Goal: Task Accomplishment & Management: Manage account settings

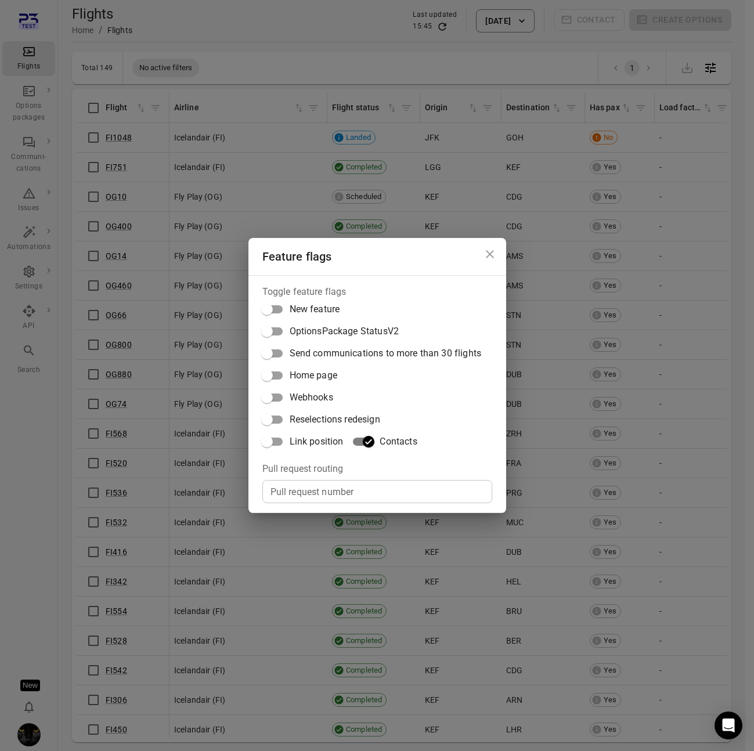
click at [23, 216] on div "Feature flags Toggle feature flags New feature OptionsPackage StatusV2 Send com…" at bounding box center [377, 375] width 754 height 751
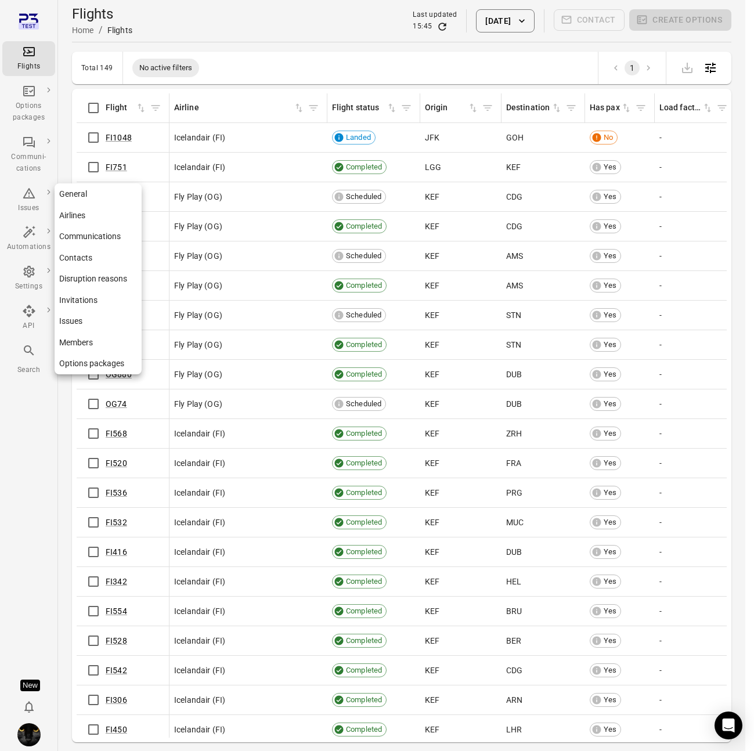
click at [34, 279] on div "Settings" at bounding box center [29, 279] width 44 height 28
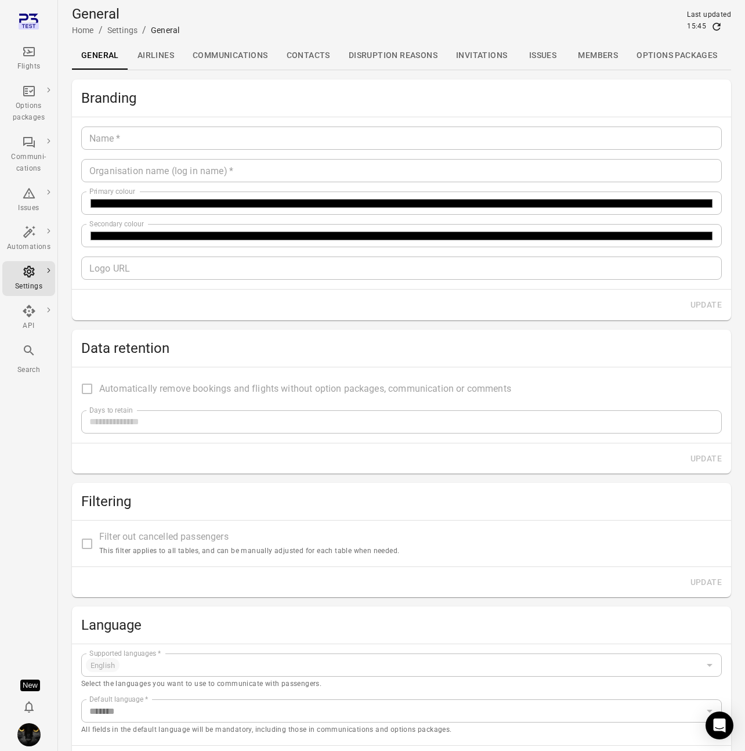
type input "*******"
type input "**********"
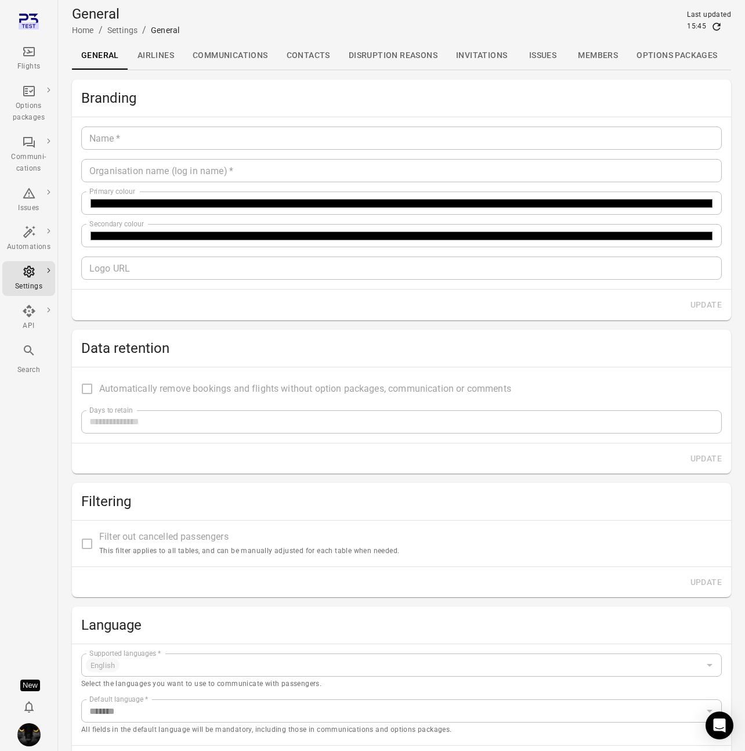
type input "**"
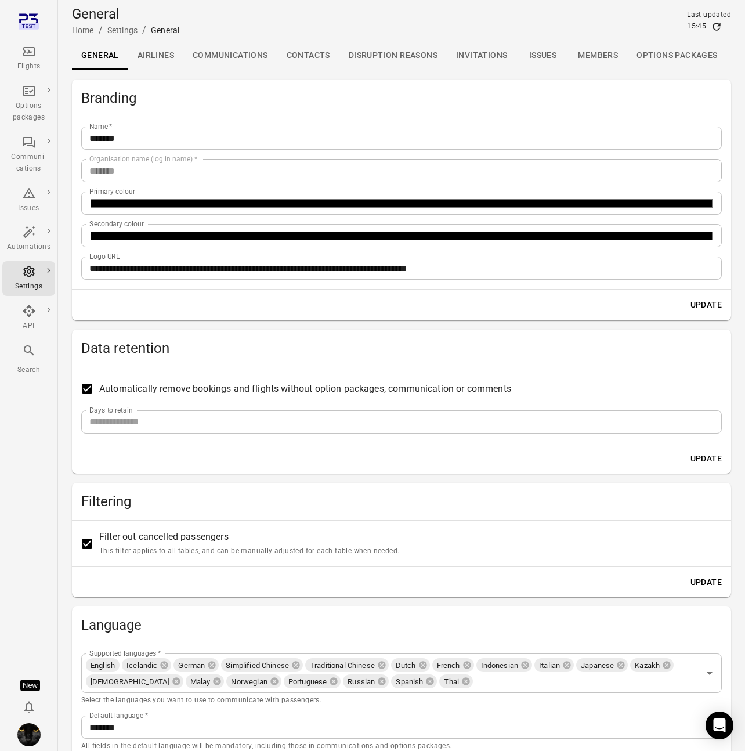
click at [308, 27] on div "General Home / Settings / General Last updated 15:45" at bounding box center [401, 21] width 659 height 32
click at [358, 36] on div "General Home / Settings / General Last updated 15:45" at bounding box center [401, 21] width 659 height 32
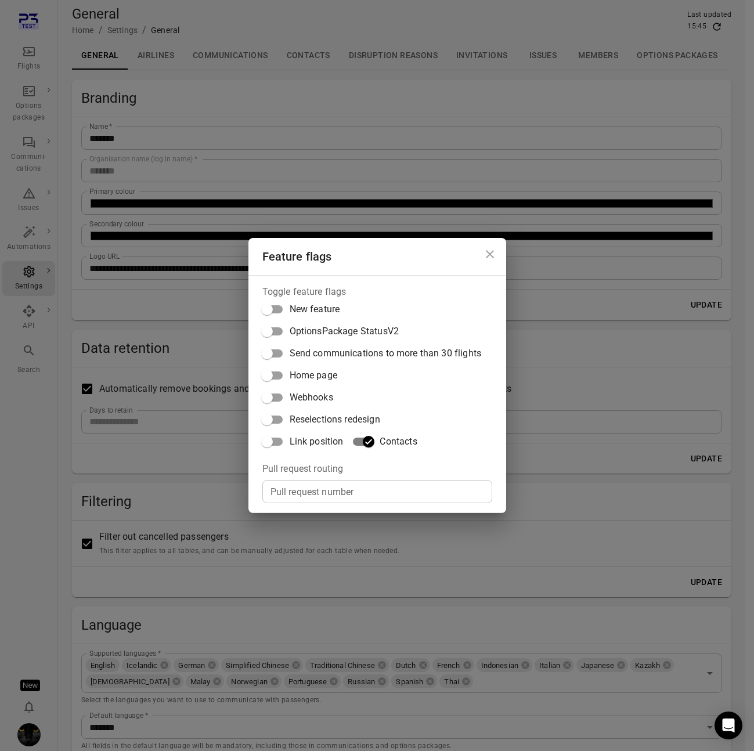
click at [245, 9] on div "Feature flags Toggle feature flags New feature OptionsPackage StatusV2 Send com…" at bounding box center [377, 375] width 754 height 751
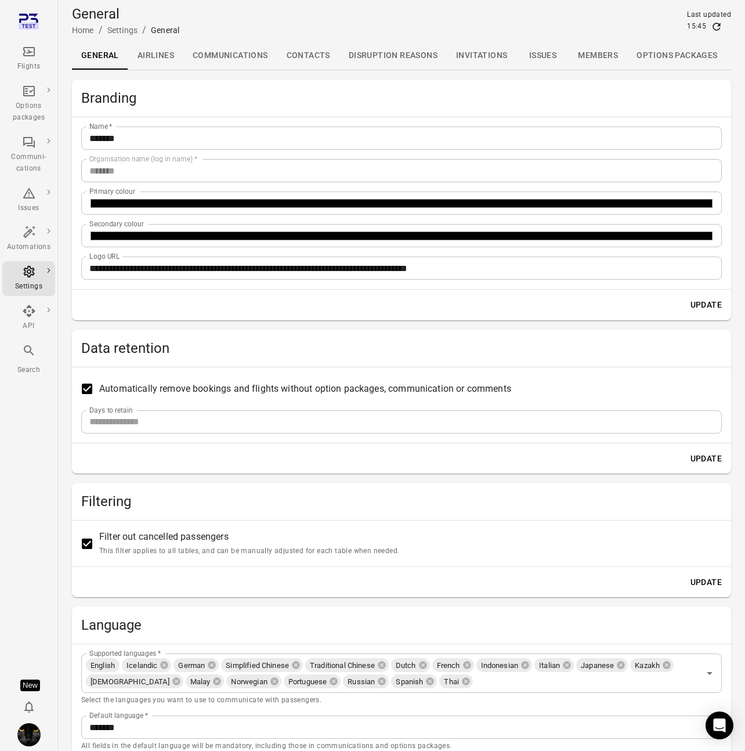
click at [314, 53] on link "Contacts" at bounding box center [308, 56] width 62 height 28
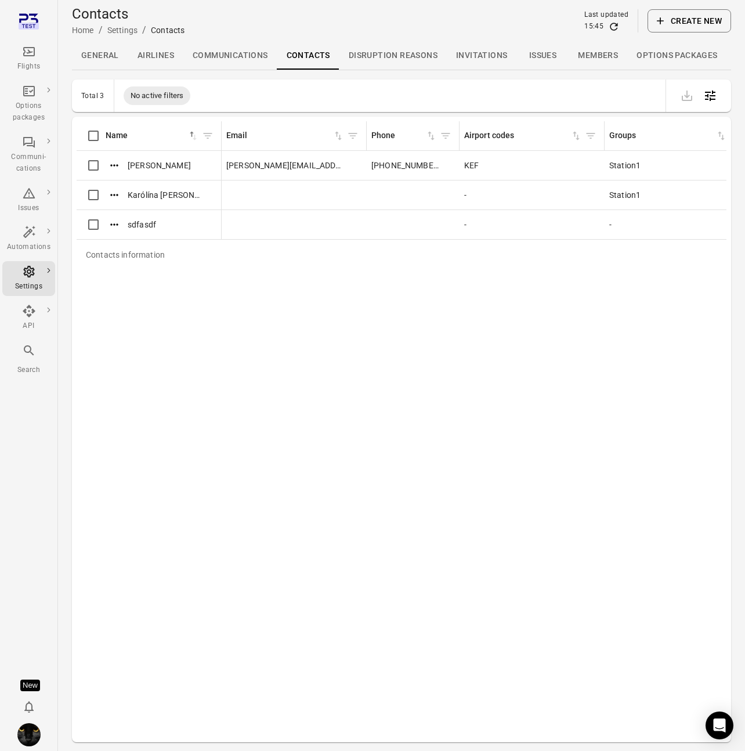
click at [307, 529] on div "Contacts information Name sorted ascending Email Phone Airport codes Groups [PE…" at bounding box center [402, 429] width 650 height 616
click at [446, 476] on div "Contacts information Name sorted ascending Email Phone Airport codes Groups [PE…" at bounding box center [402, 429] width 650 height 616
click at [111, 165] on icon "Actions" at bounding box center [114, 165] width 8 height 2
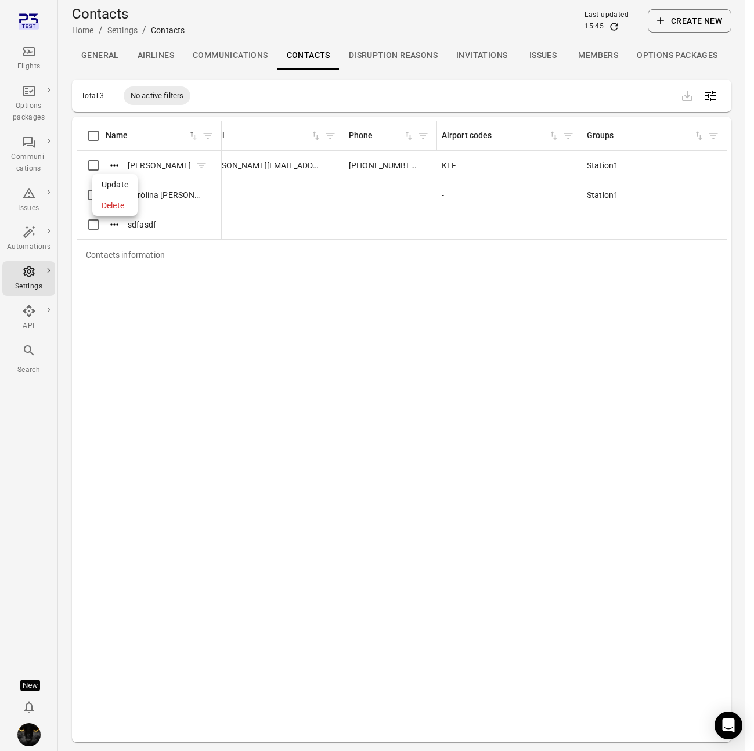
click at [111, 165] on div at bounding box center [377, 375] width 754 height 751
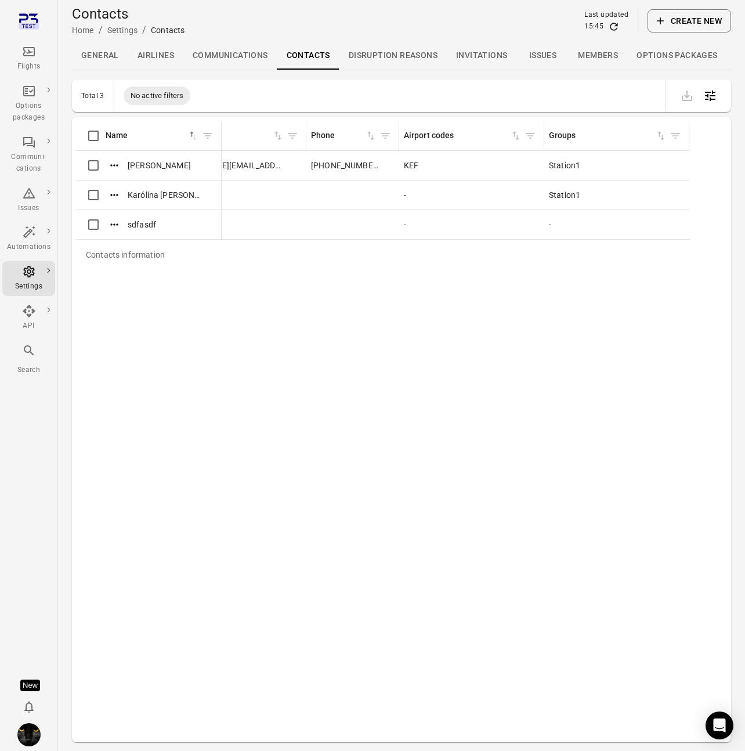
scroll to position [0, 81]
click at [408, 165] on icon "Contacts information" at bounding box center [408, 165] width 9 height 6
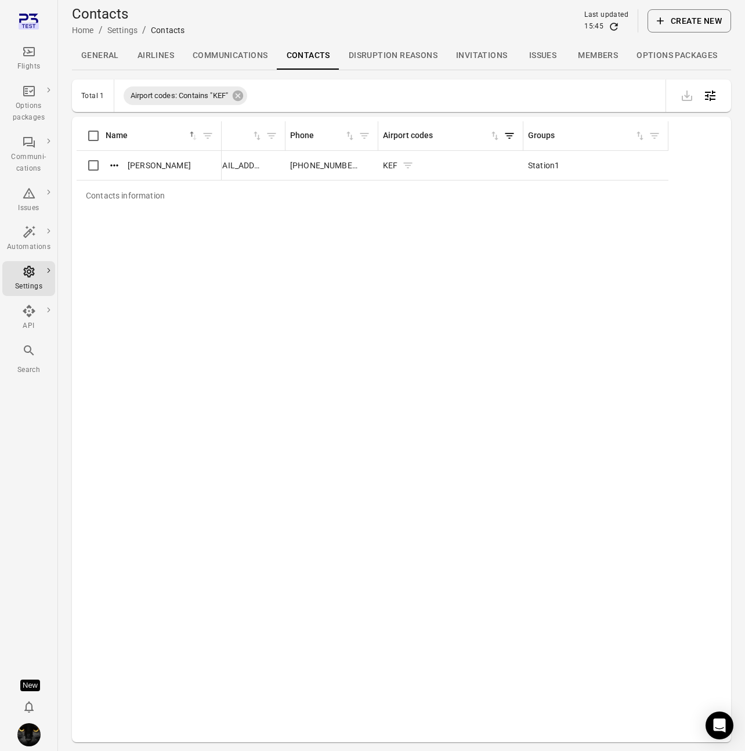
click at [408, 165] on icon "Contacts information" at bounding box center [408, 165] width 9 height 6
click at [373, 95] on icon at bounding box center [366, 95] width 13 height 13
click at [237, 97] on icon at bounding box center [238, 96] width 10 height 10
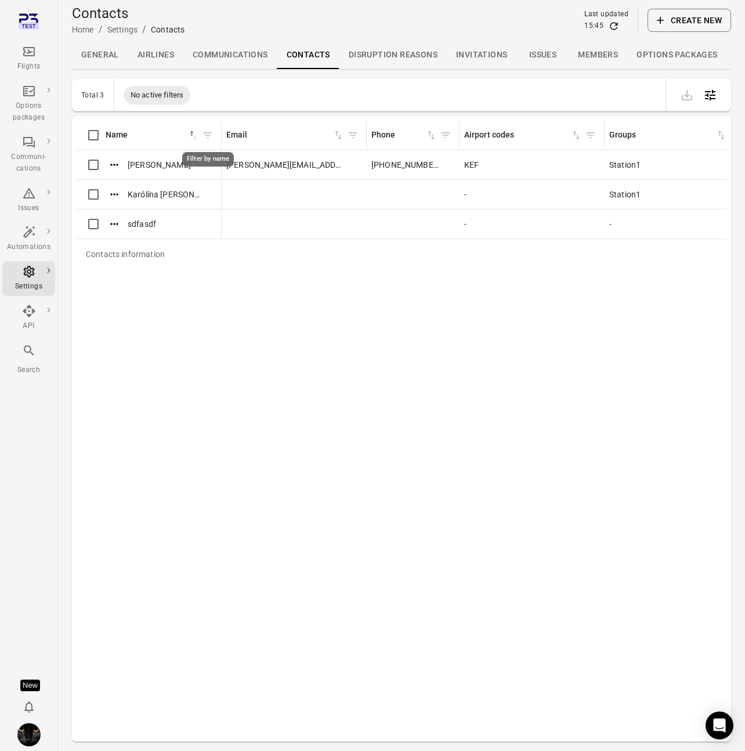
click at [212, 135] on icon "Filter by name" at bounding box center [208, 135] width 12 height 12
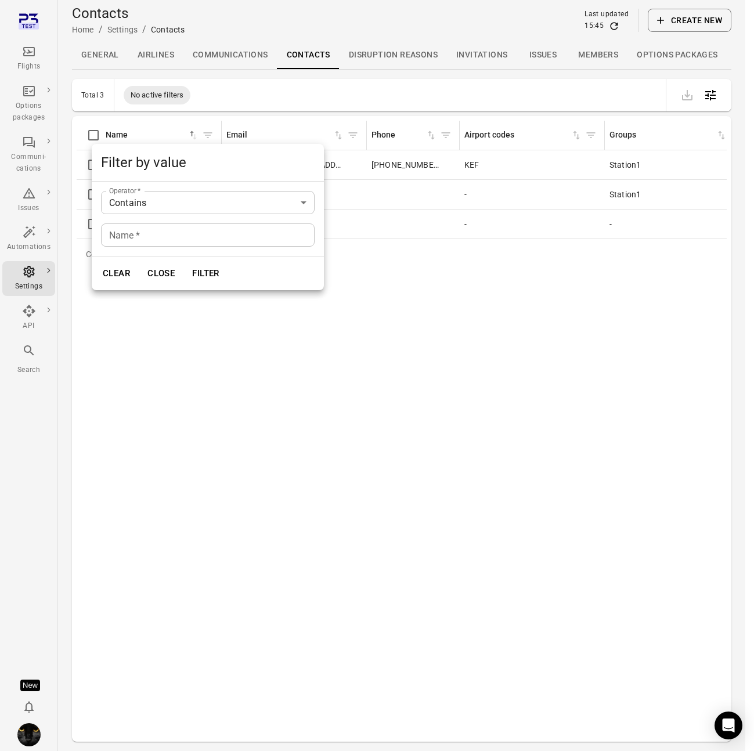
click at [383, 396] on div at bounding box center [377, 375] width 754 height 751
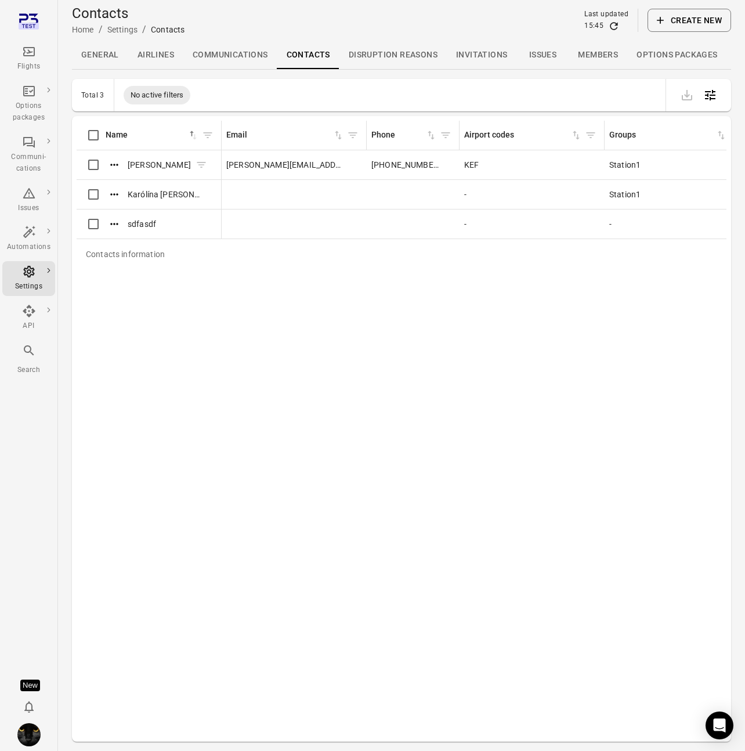
click at [205, 165] on icon "Contacts information" at bounding box center [201, 165] width 9 height 6
click at [256, 91] on icon at bounding box center [257, 95] width 10 height 10
click at [209, 131] on icon "Filter by name" at bounding box center [208, 135] width 12 height 12
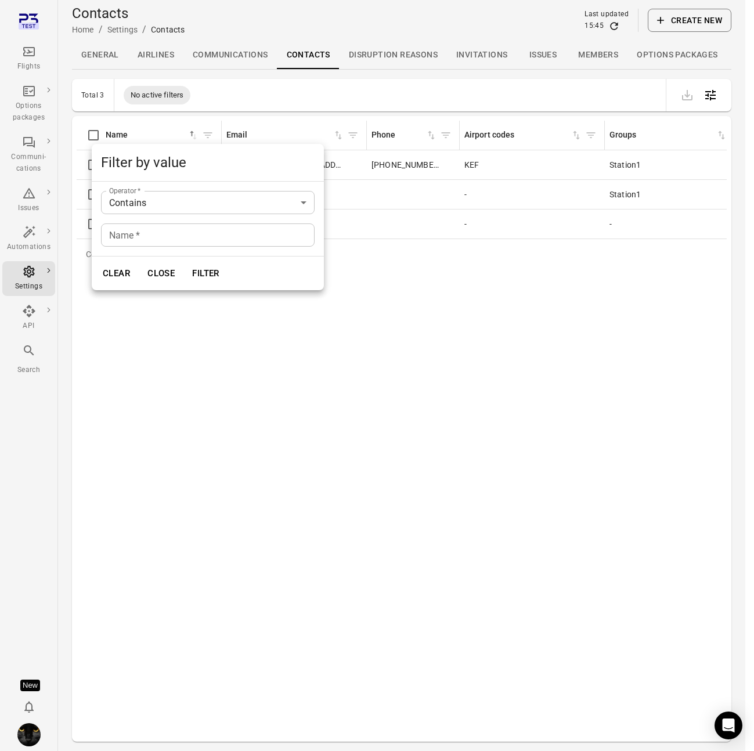
click at [180, 205] on body "Flights Options packages Communi-cations Issues Automations Settings API Search…" at bounding box center [377, 393] width 754 height 788
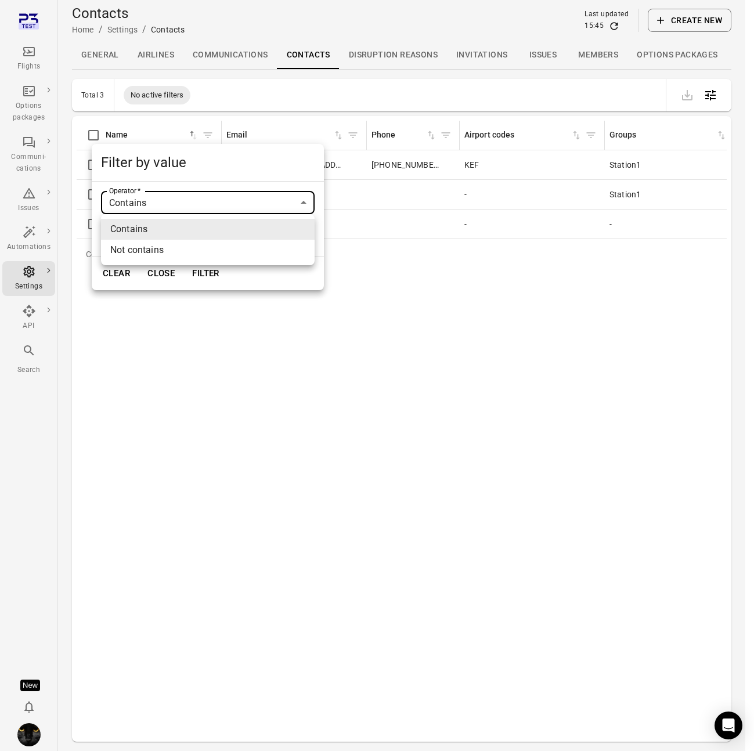
click at [162, 245] on li "Not contains" at bounding box center [207, 250] width 213 height 21
type input "**********"
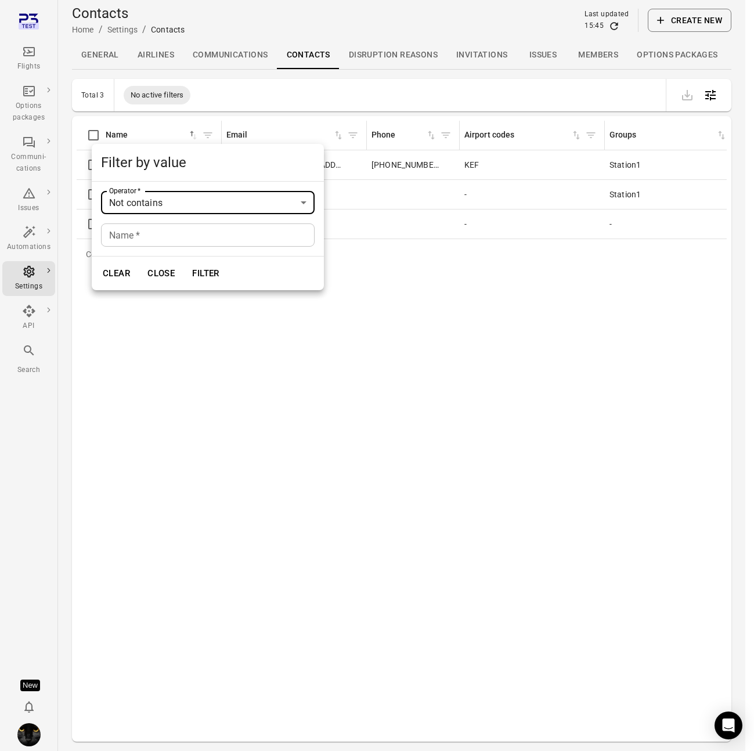
click at [142, 241] on input "Name   *" at bounding box center [207, 234] width 213 height 23
click at [186, 261] on button "Filter" at bounding box center [206, 273] width 40 height 24
type input "******"
click at [203, 271] on button "Filter" at bounding box center [206, 273] width 40 height 24
type input "********"
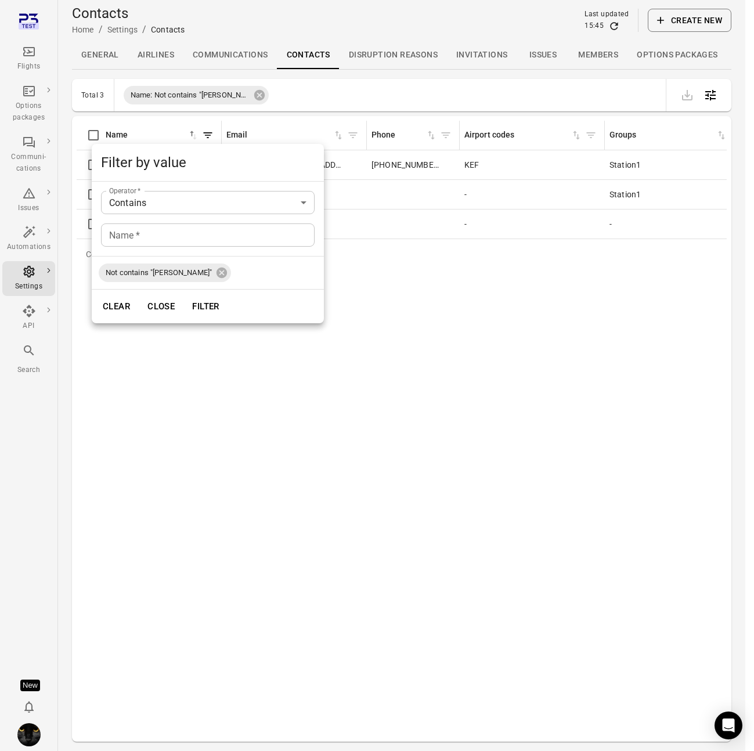
click at [156, 309] on button "Close" at bounding box center [161, 306] width 40 height 24
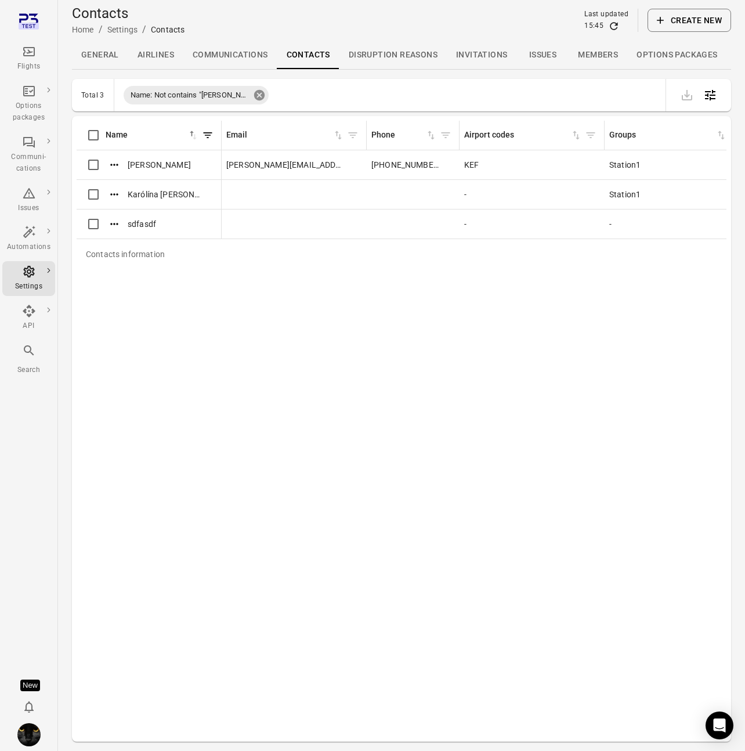
click at [254, 95] on icon at bounding box center [259, 95] width 10 height 10
click at [206, 133] on icon "Filter by name" at bounding box center [208, 135] width 12 height 12
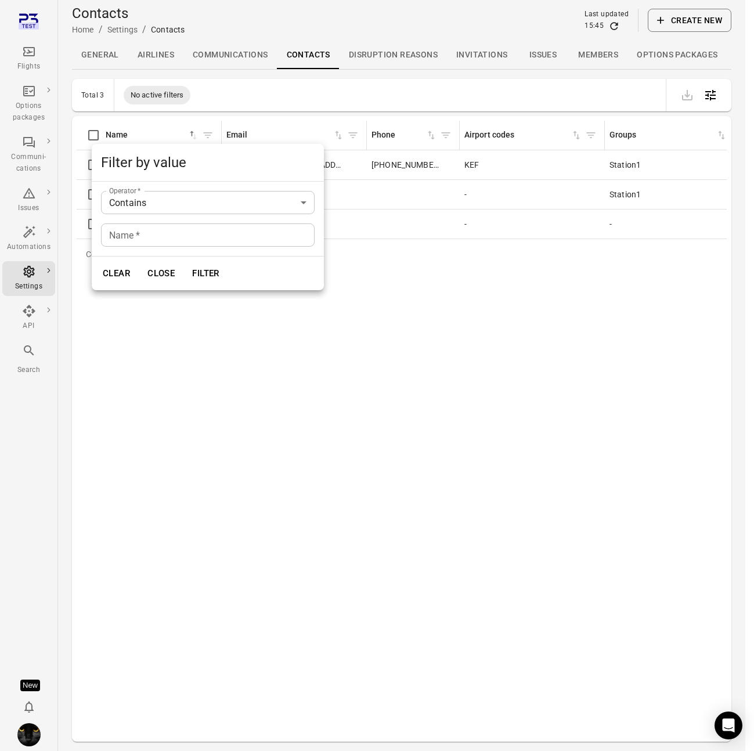
click at [180, 197] on body "Flights Options packages Communi-cations Issues Automations Settings API Search…" at bounding box center [377, 393] width 754 height 788
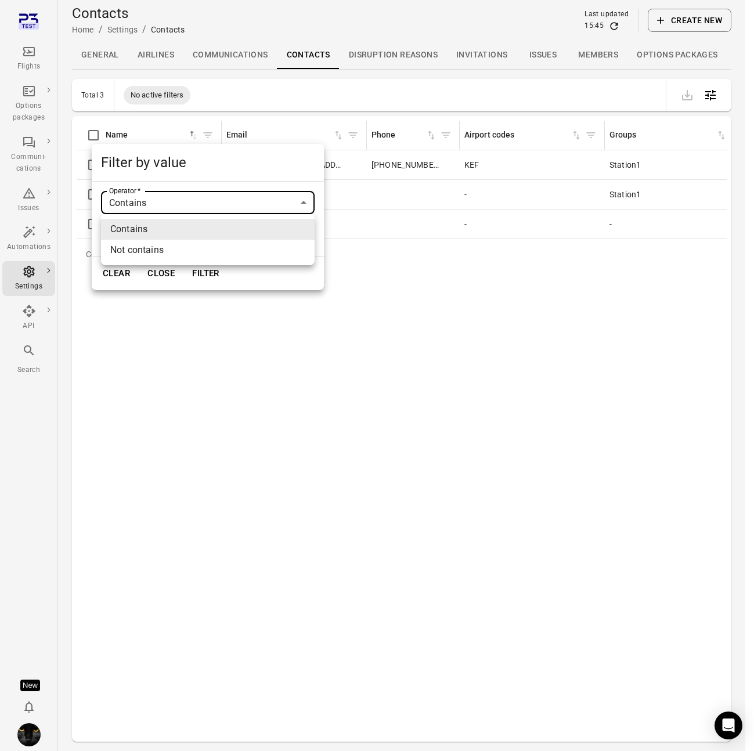
click at [154, 248] on li "Not contains" at bounding box center [207, 250] width 213 height 21
type input "**********"
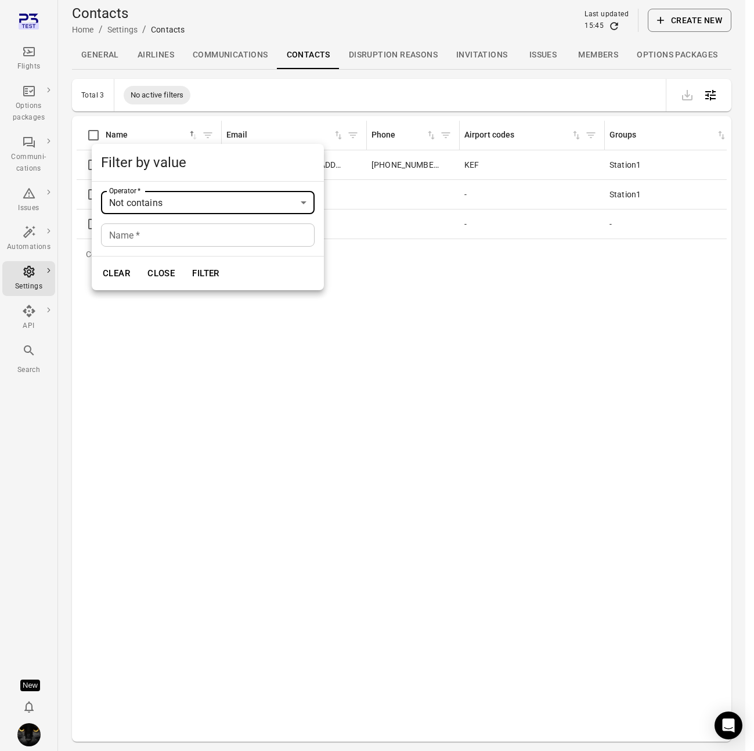
click at [151, 236] on input "Name   *" at bounding box center [207, 234] width 213 height 23
type input "******"
click at [186, 261] on button "Filter" at bounding box center [206, 273] width 40 height 24
type input "********"
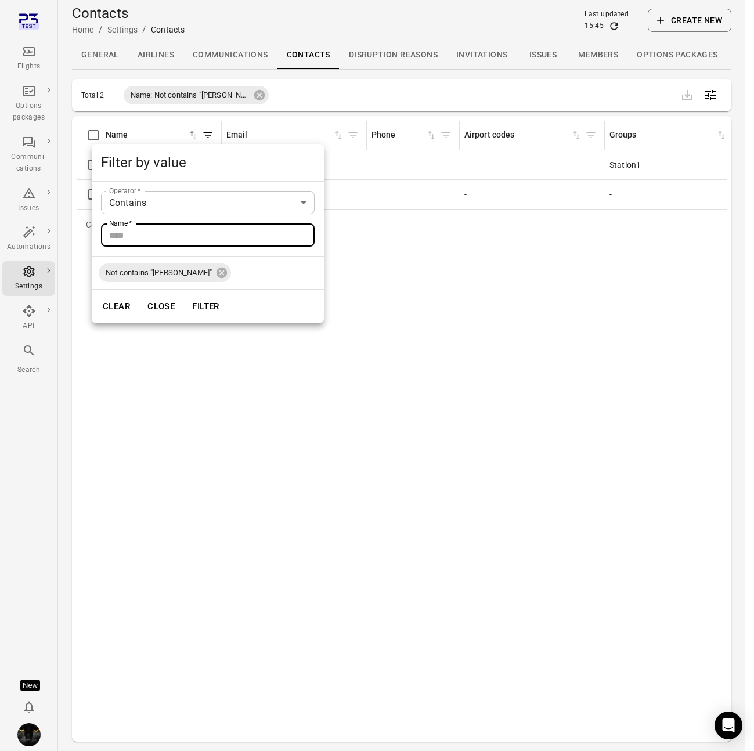
click at [149, 302] on button "Close" at bounding box center [161, 306] width 40 height 24
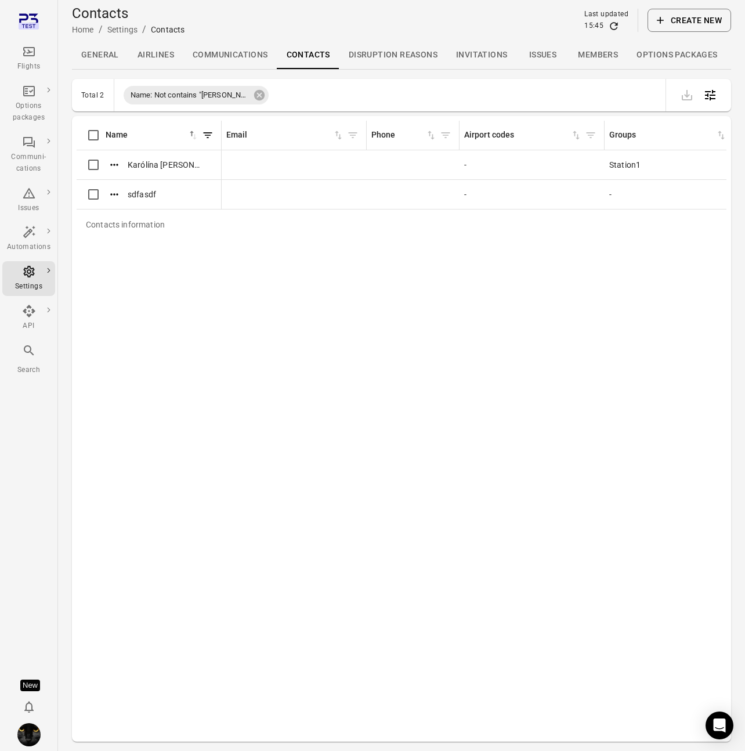
click at [191, 194] on div "sdfasdf" at bounding box center [148, 194] width 135 height 24
click at [253, 89] on icon at bounding box center [259, 95] width 13 height 13
click at [324, 169] on div "[PERSON_NAME][EMAIL_ADDRESS][DOMAIN_NAME]" at bounding box center [294, 165] width 136 height 12
click at [352, 165] on icon "Contacts information" at bounding box center [356, 165] width 9 height 6
click at [254, 95] on icon at bounding box center [259, 95] width 10 height 10
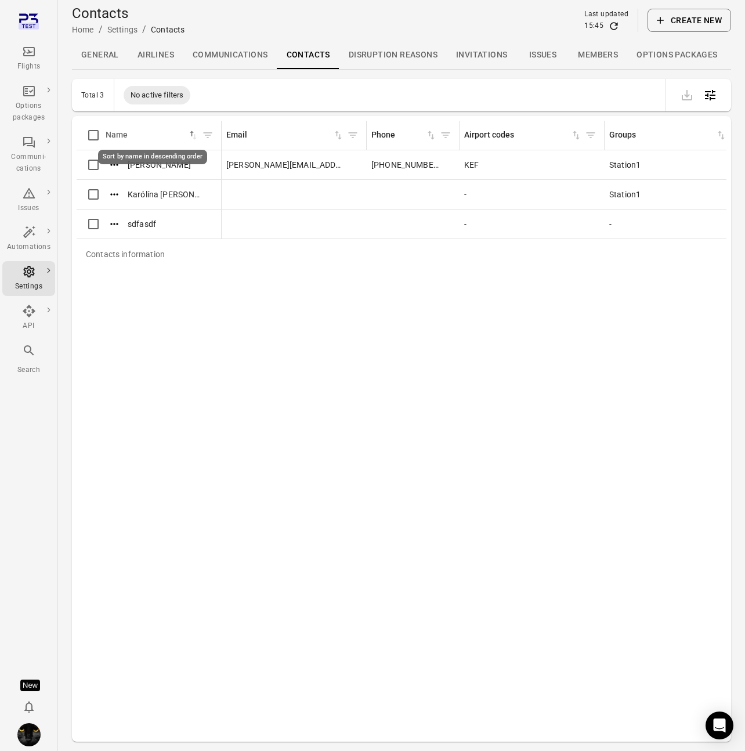
click at [195, 138] on icon "Sort by name in descending order" at bounding box center [195, 136] width 4 height 5
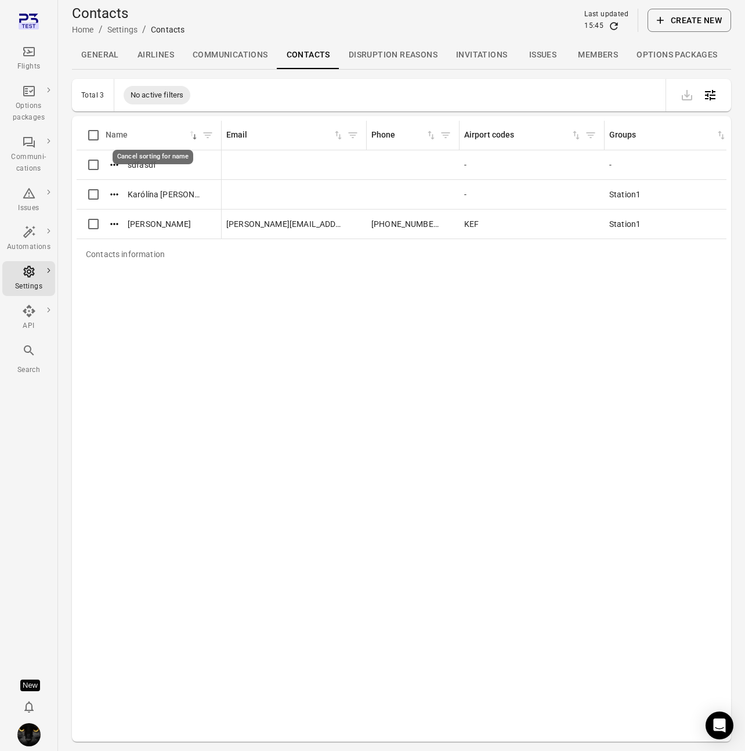
click at [195, 138] on icon "Cancel sorting for name" at bounding box center [195, 136] width 4 height 5
click at [194, 136] on icon "Sort by name in ascending order" at bounding box center [193, 135] width 7 height 9
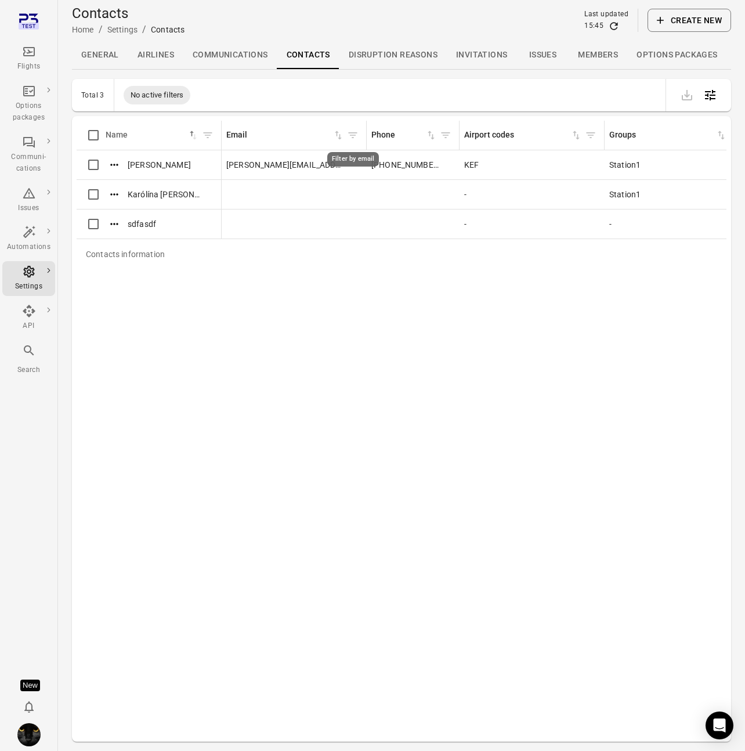
click at [353, 135] on icon "Filter by email" at bounding box center [353, 135] width 9 height 6
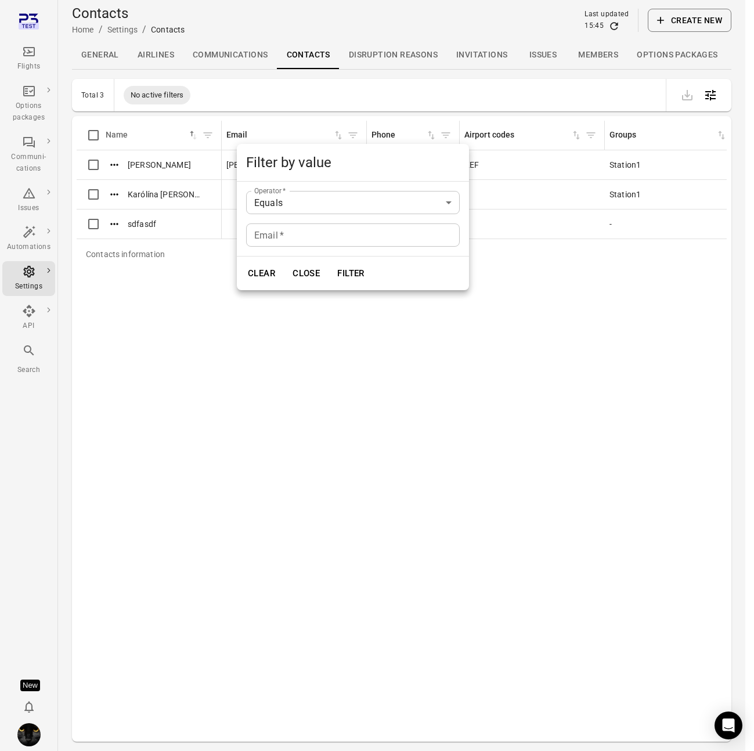
click at [278, 205] on body "Flights Options packages Communi-cations Issues Automations Settings API Search…" at bounding box center [377, 393] width 754 height 788
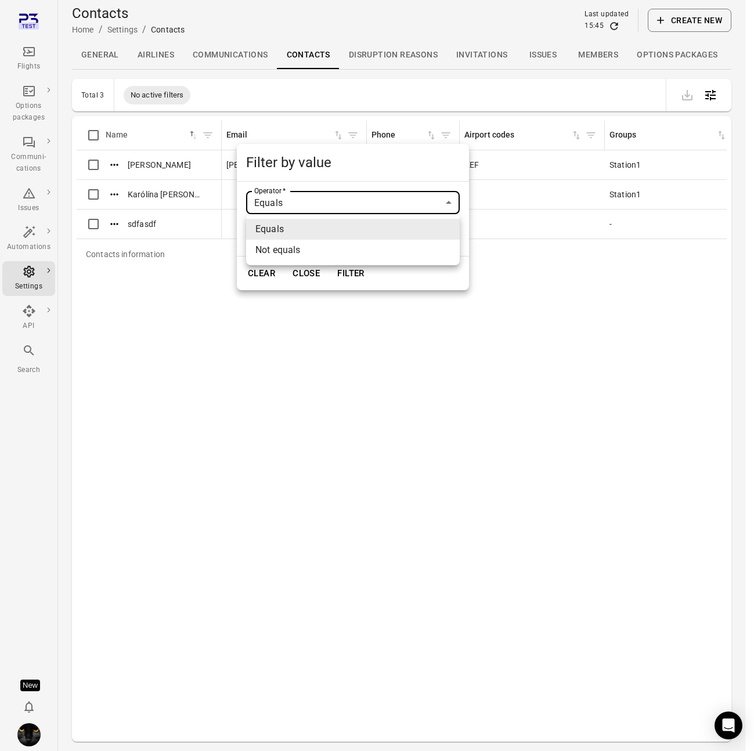
click at [276, 253] on li "Not equals" at bounding box center [352, 250] width 213 height 21
type input "*********"
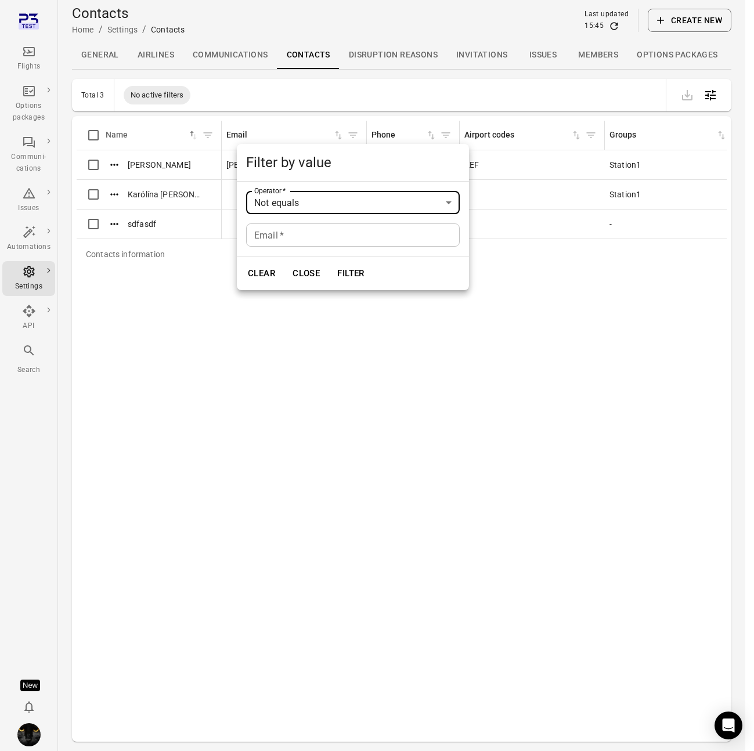
click at [270, 238] on div "Email   * Email   *" at bounding box center [352, 234] width 213 height 23
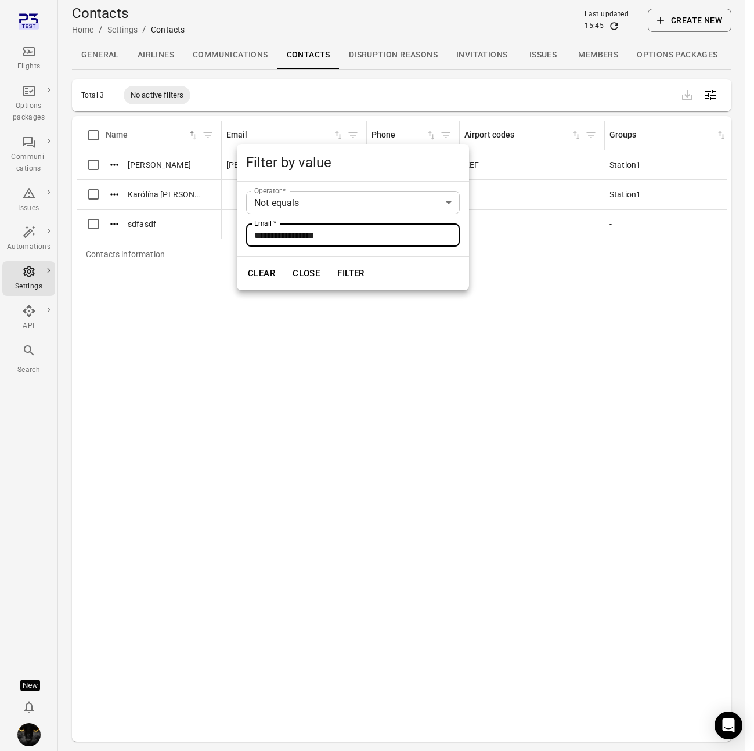
type input "**********"
click at [331, 261] on button "Filter" at bounding box center [351, 273] width 40 height 24
type input "******"
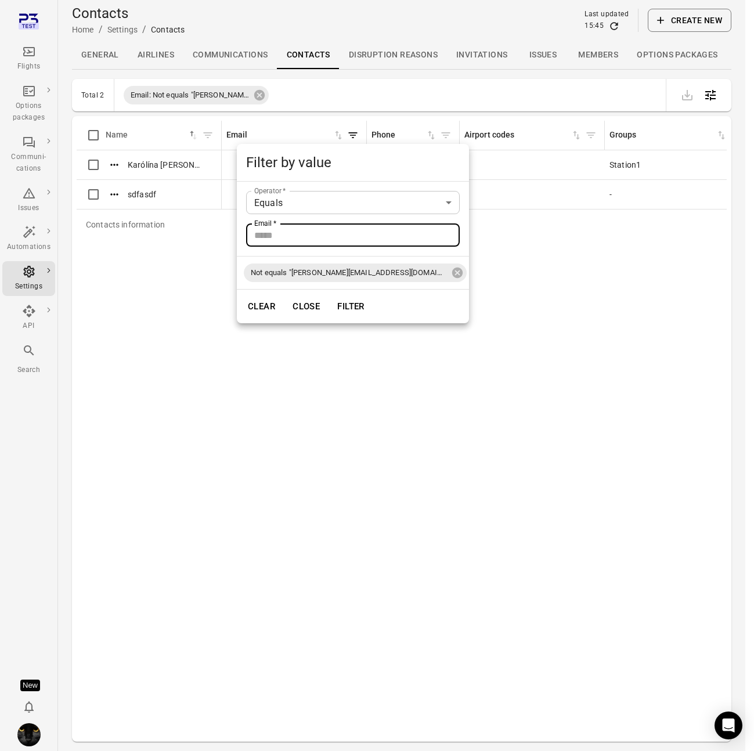
click at [296, 307] on button "Close" at bounding box center [306, 306] width 40 height 24
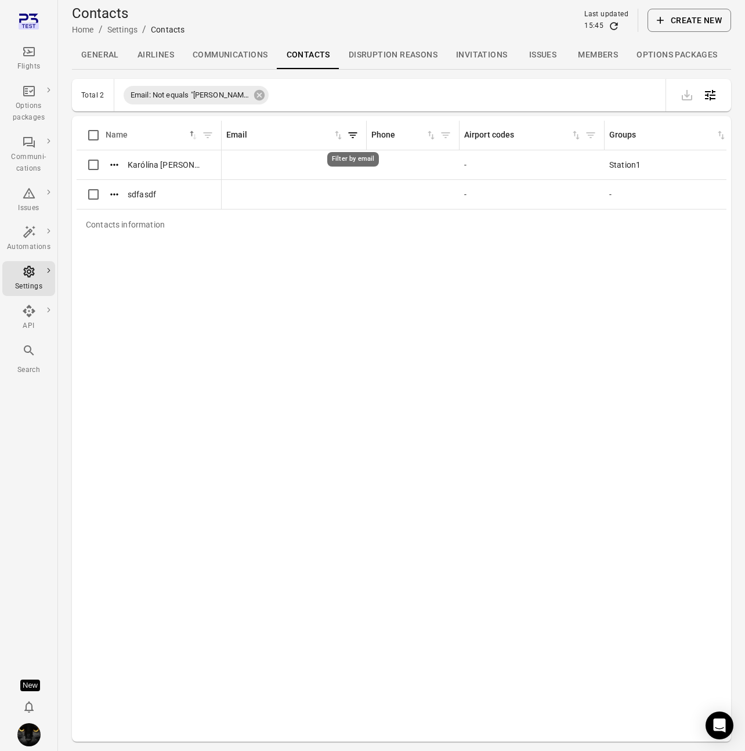
click at [350, 138] on icon "Filter by email" at bounding box center [353, 135] width 12 height 12
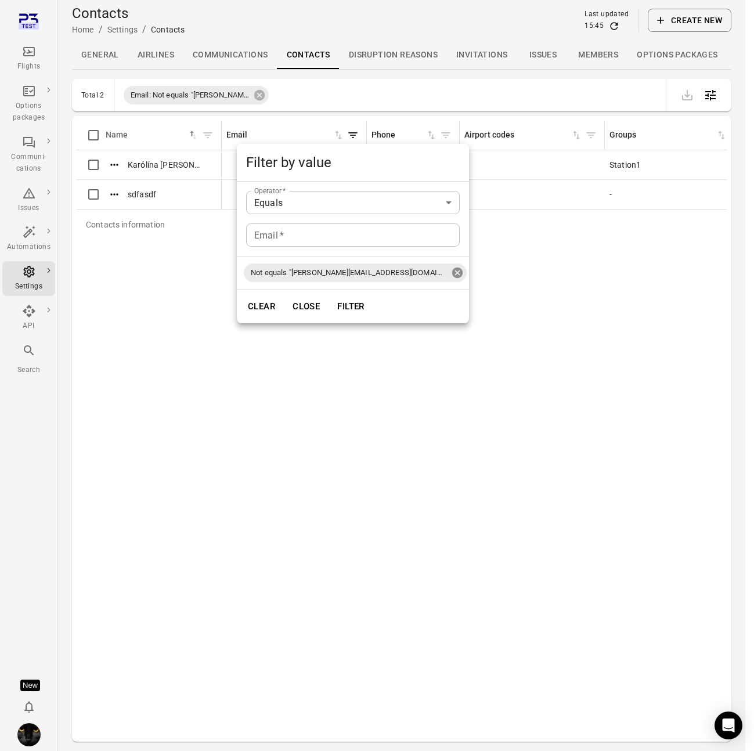
click at [451, 274] on icon at bounding box center [457, 272] width 13 height 13
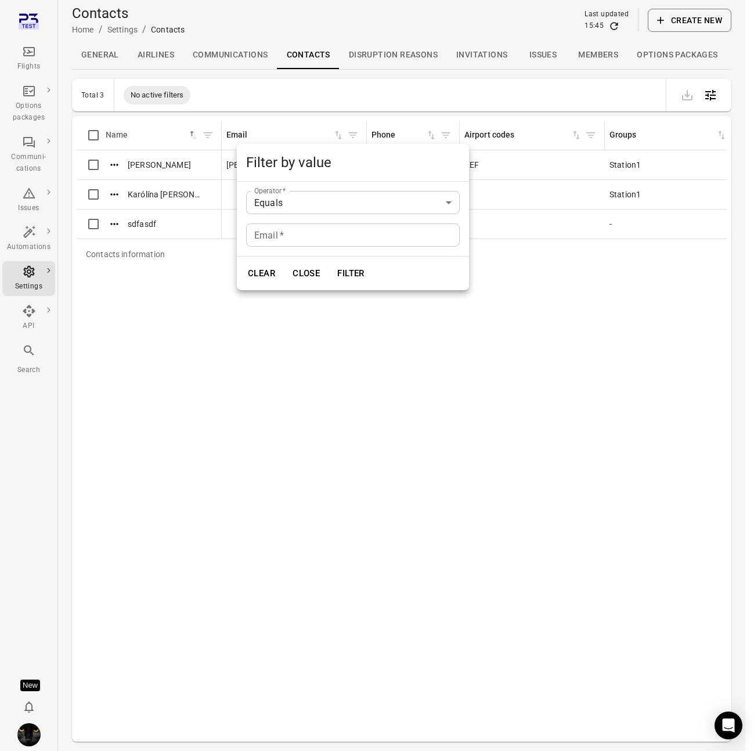
click at [341, 406] on div at bounding box center [377, 375] width 754 height 751
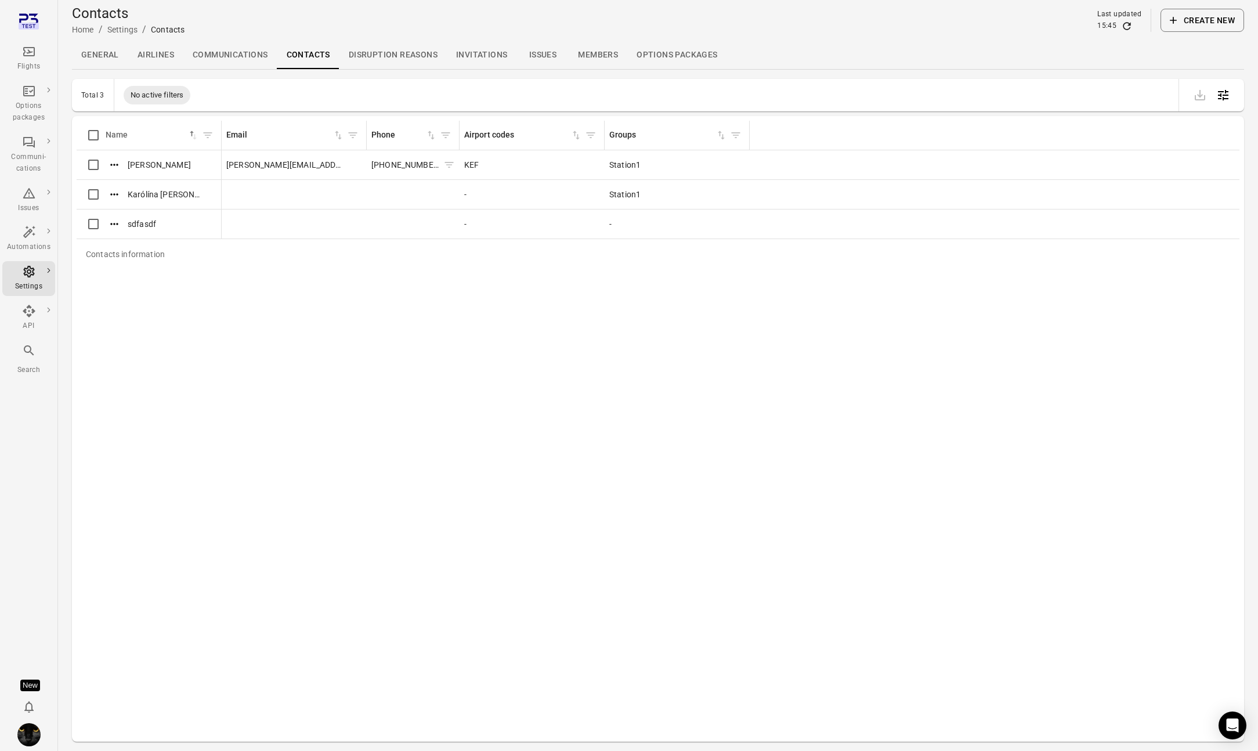
click at [443, 163] on icon "Contacts information" at bounding box center [449, 165] width 12 height 12
click at [251, 91] on icon at bounding box center [256, 95] width 10 height 10
drag, startPoint x: 422, startPoint y: 166, endPoint x: 370, endPoint y: 165, distance: 52.2
click at [370, 165] on td "[PHONE_NUMBER]" at bounding box center [413, 165] width 93 height 30
copy span "[PHONE_NUMBER]"
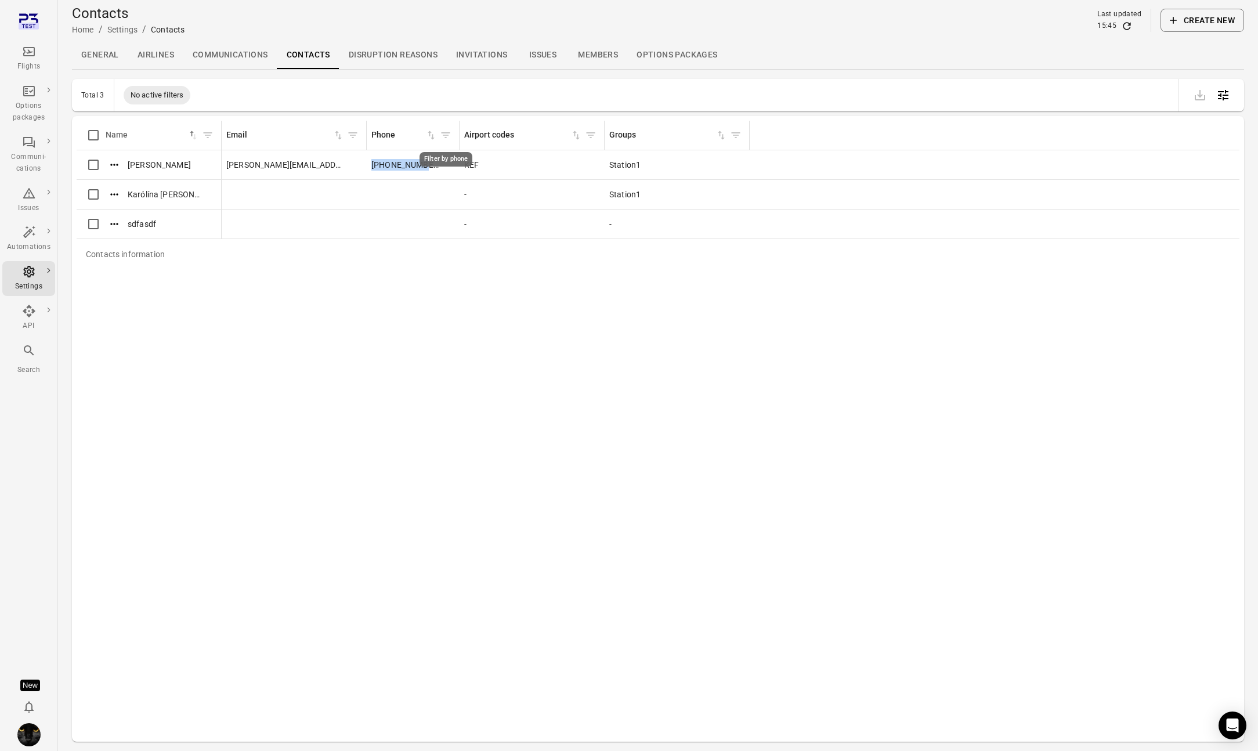
click at [438, 136] on button "Filter by phone" at bounding box center [445, 134] width 17 height 17
click at [385, 212] on body "Flights Options packages Communi-cations Issues Automations Settings API Search…" at bounding box center [633, 393] width 1266 height 788
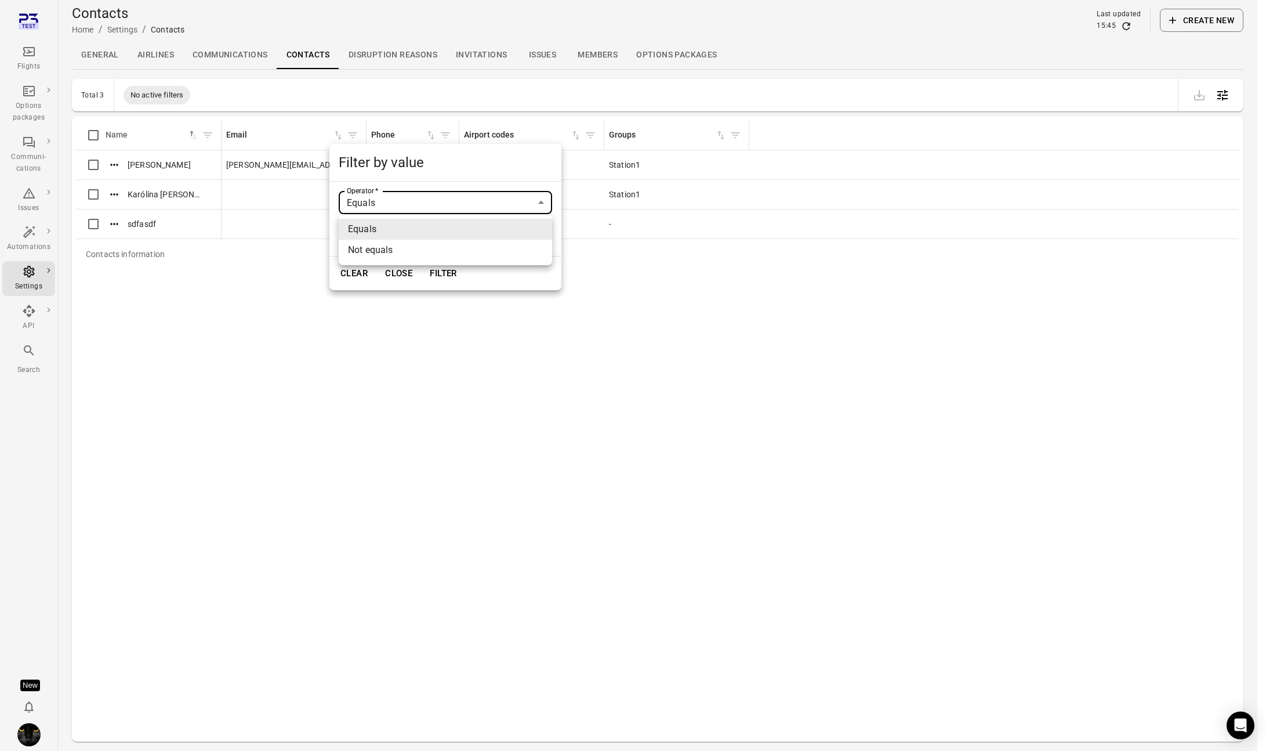
click at [380, 248] on li "Not equals" at bounding box center [445, 250] width 213 height 21
type input "*********"
click at [381, 233] on input "Phone   *" at bounding box center [445, 234] width 213 height 23
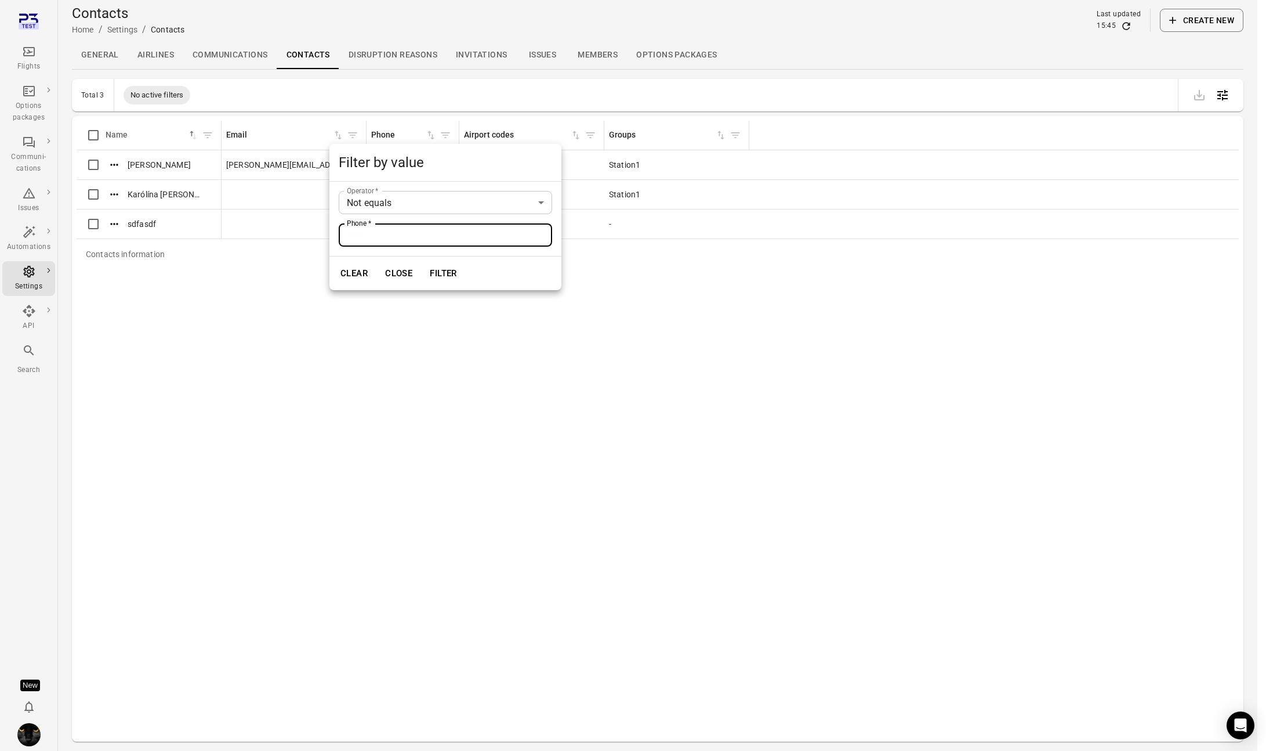
paste input "**********"
type input "**********"
click at [447, 276] on button "Filter" at bounding box center [444, 273] width 40 height 24
type input "******"
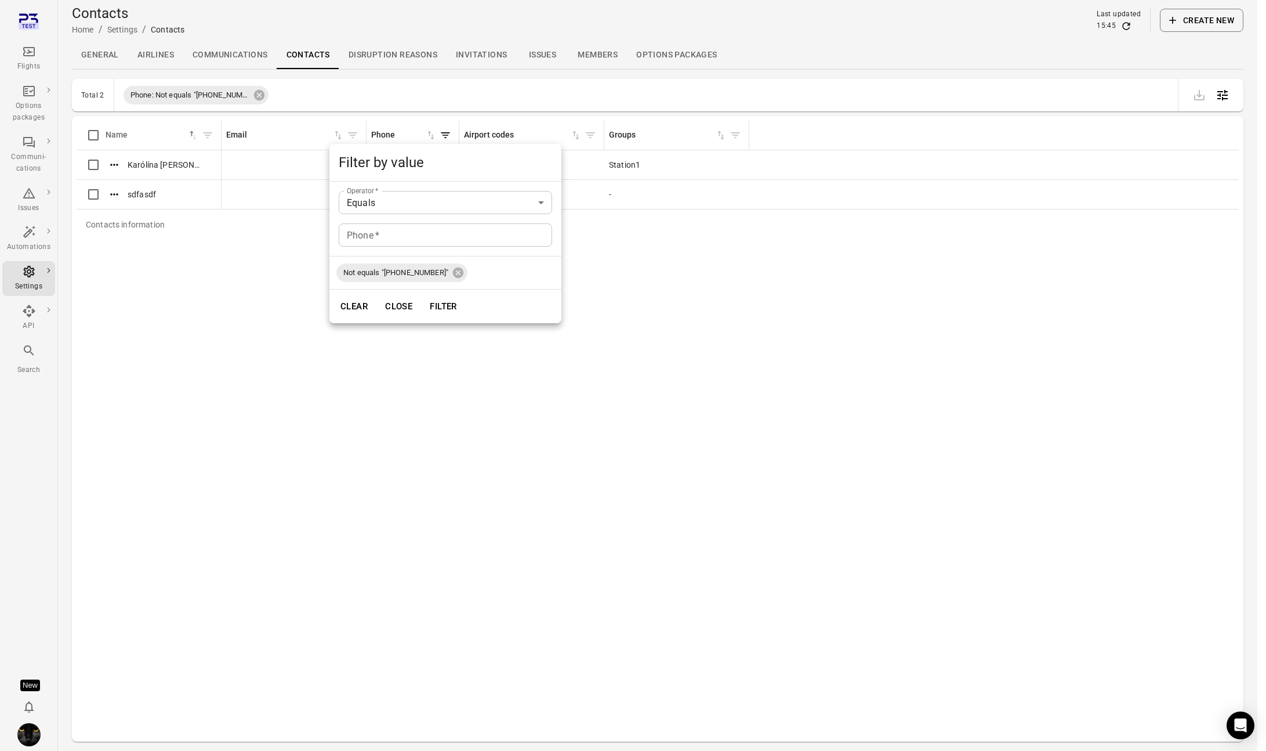
click at [439, 385] on div at bounding box center [633, 375] width 1266 height 751
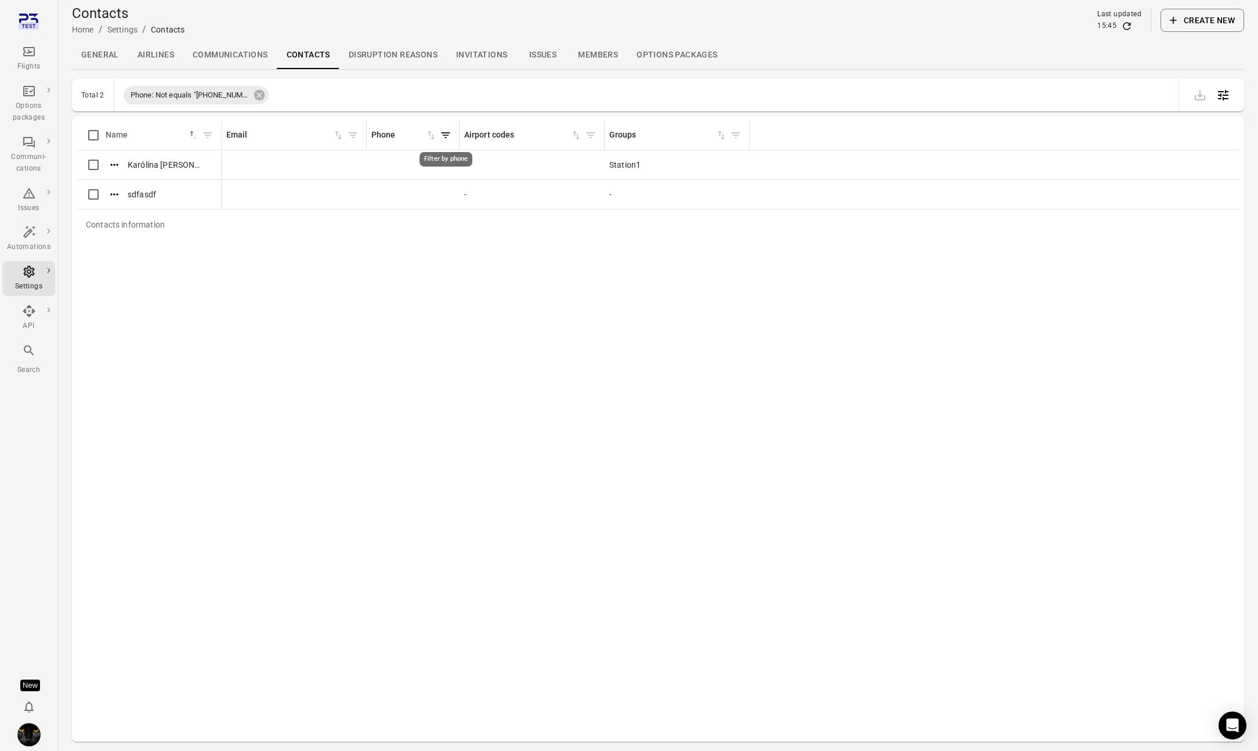
click at [450, 126] on span "Filter by phone" at bounding box center [445, 134] width 17 height 17
click at [446, 135] on icon "Filter by phone" at bounding box center [445, 135] width 9 height 6
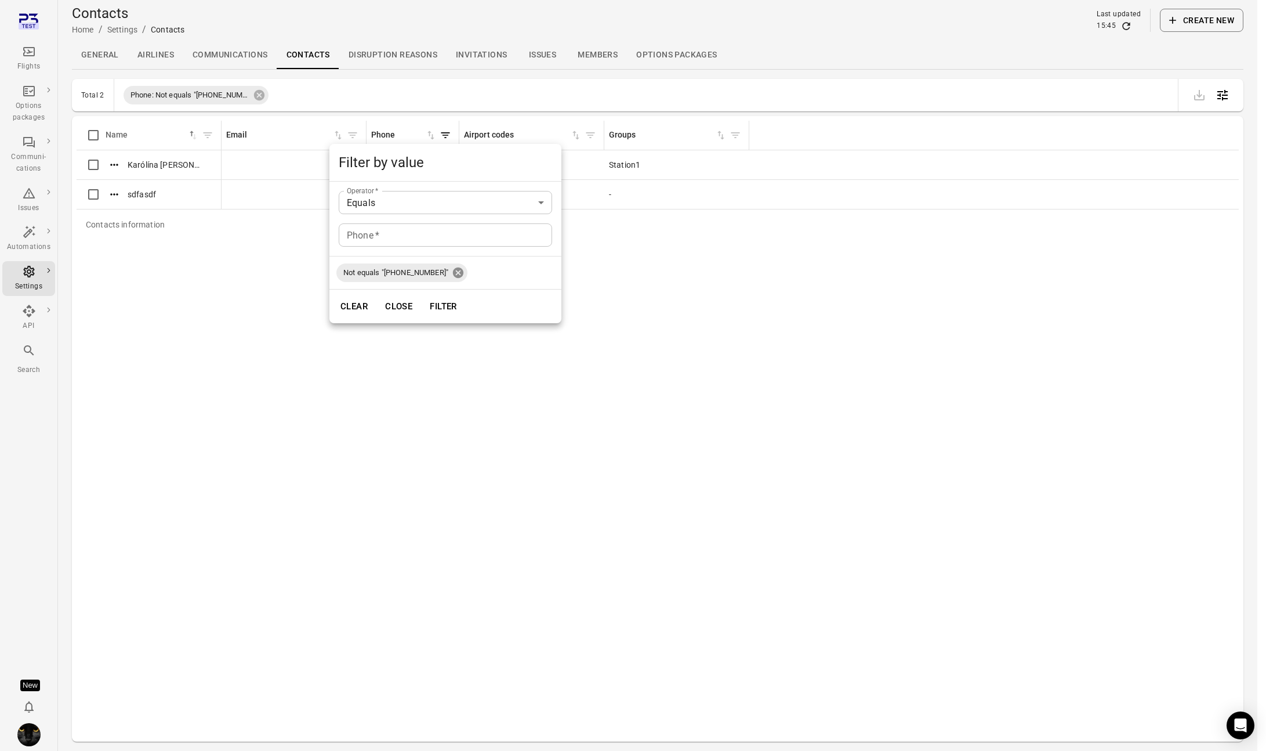
click at [453, 276] on icon at bounding box center [458, 272] width 10 height 10
click at [585, 110] on div at bounding box center [633, 375] width 1266 height 751
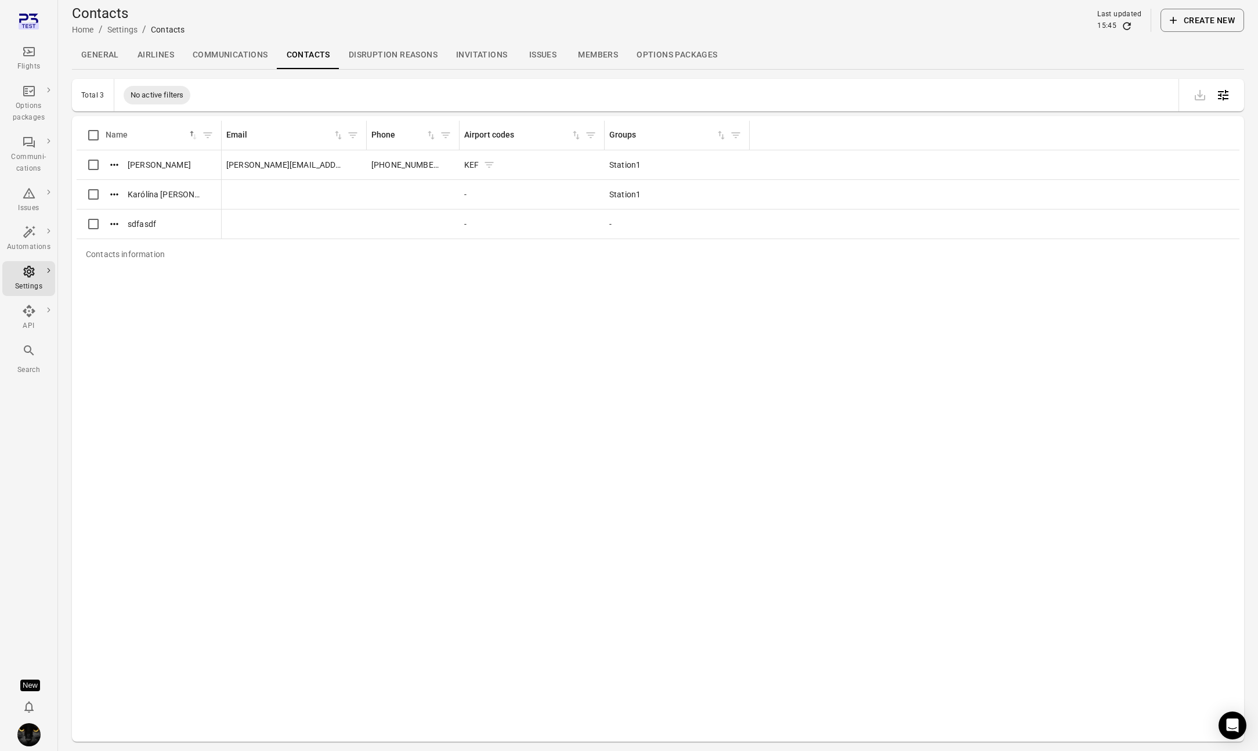
click at [485, 163] on icon "Contacts information" at bounding box center [489, 165] width 12 height 12
click at [587, 133] on icon "Filter by airport codes" at bounding box center [591, 135] width 12 height 12
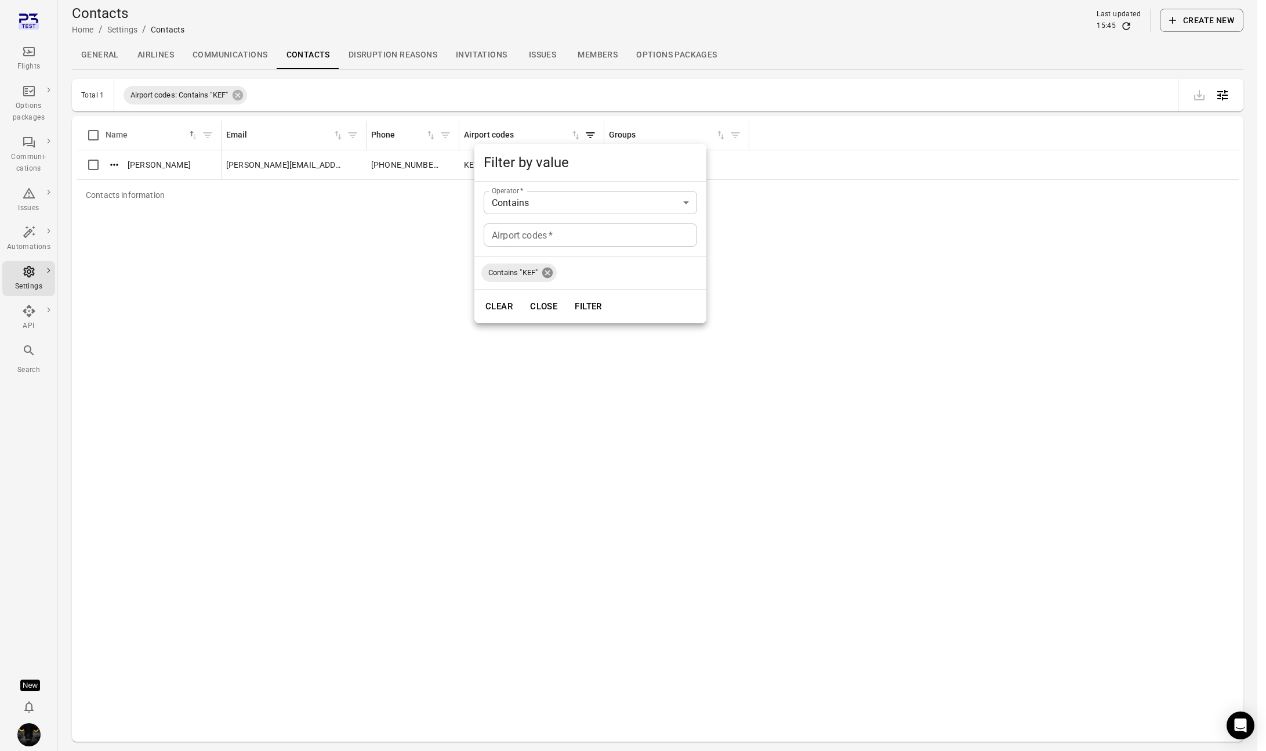
click at [548, 270] on icon at bounding box center [547, 272] width 10 height 10
click at [444, 272] on div at bounding box center [633, 375] width 1266 height 751
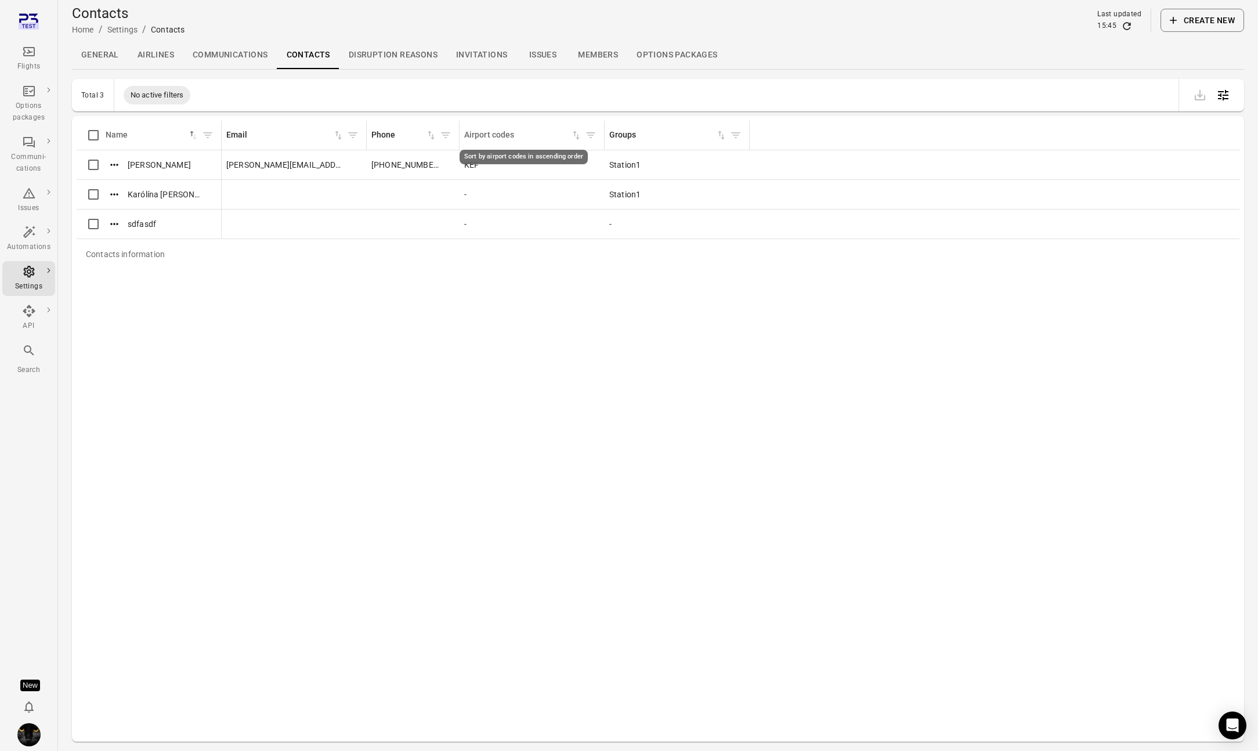
click at [576, 135] on icon "Sort by airport codes in ascending order" at bounding box center [576, 135] width 12 height 12
click at [576, 135] on icon "Sort by airport codes in descending order" at bounding box center [576, 135] width 12 height 12
click at [595, 135] on icon "Filter by airport codes" at bounding box center [591, 135] width 12 height 12
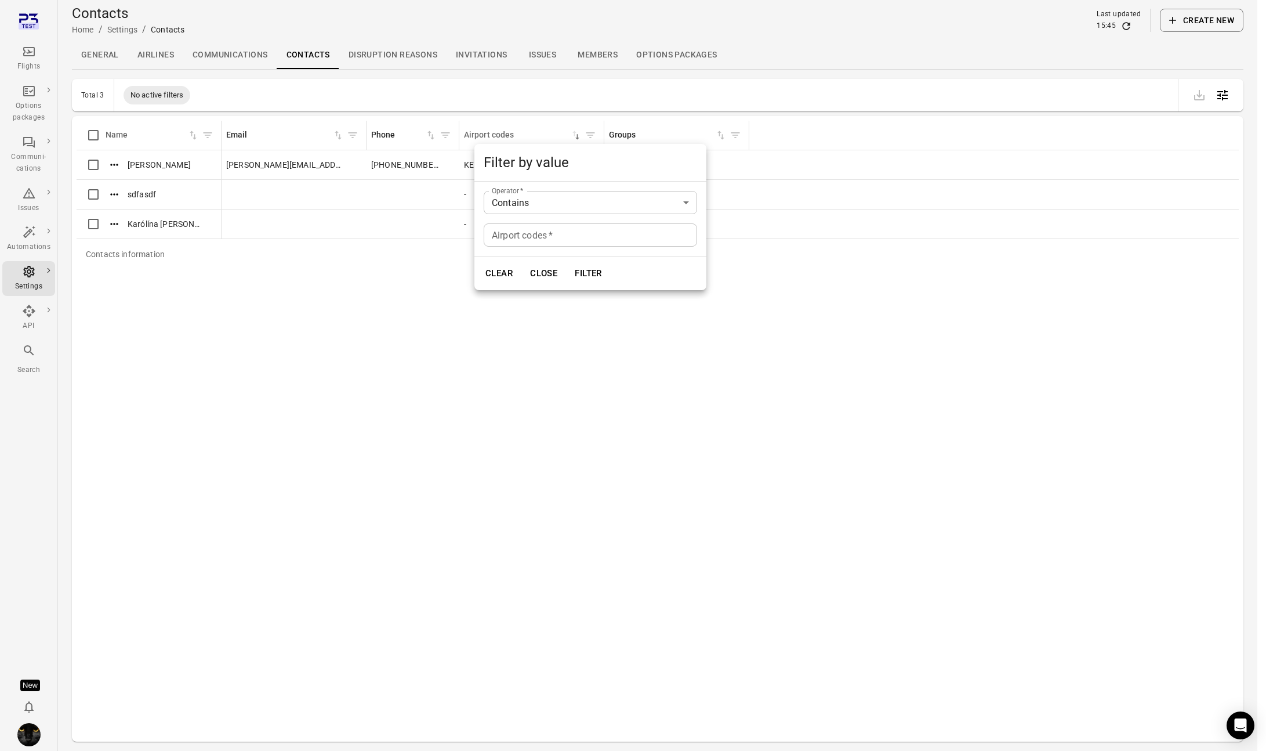
click at [537, 198] on body "Flights Options packages Communi-cations Issues Automations Settings API Search…" at bounding box center [633, 393] width 1266 height 788
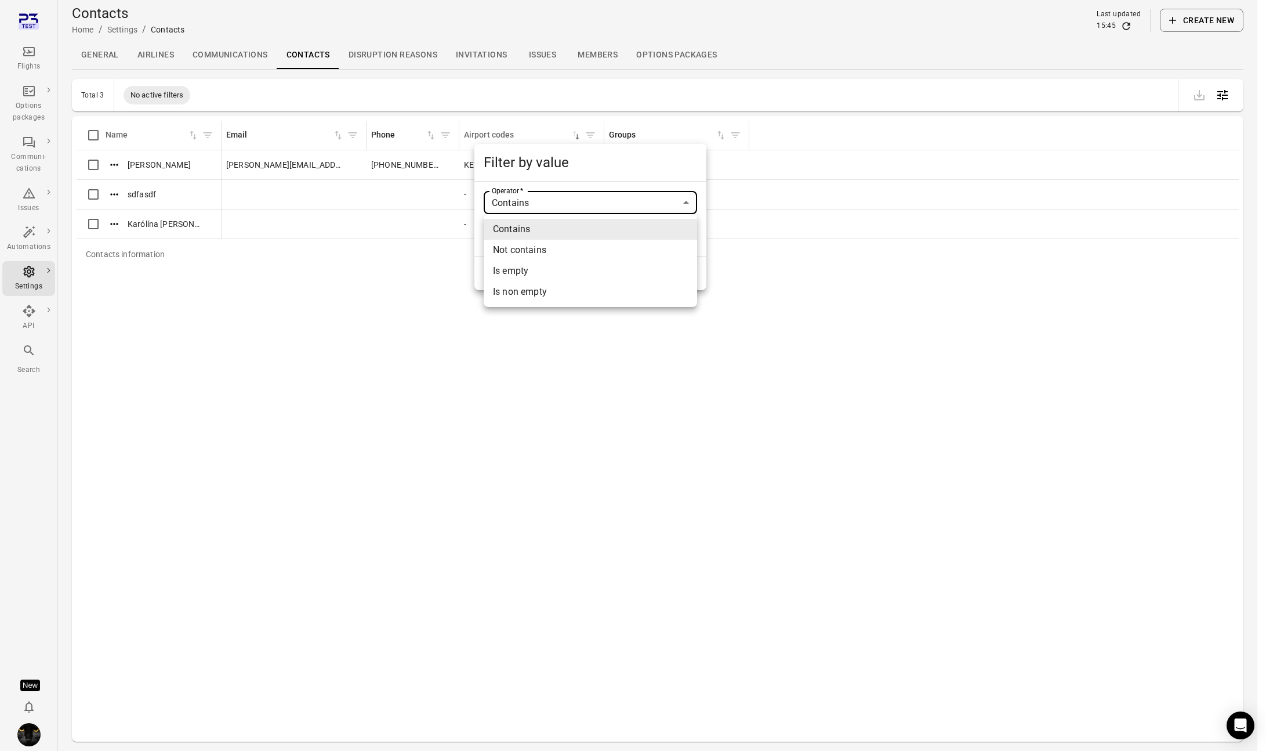
click at [524, 249] on li "Not contains" at bounding box center [590, 250] width 213 height 21
type input "**********"
click at [517, 237] on div "Airport codes   * Airport codes   *" at bounding box center [590, 234] width 213 height 23
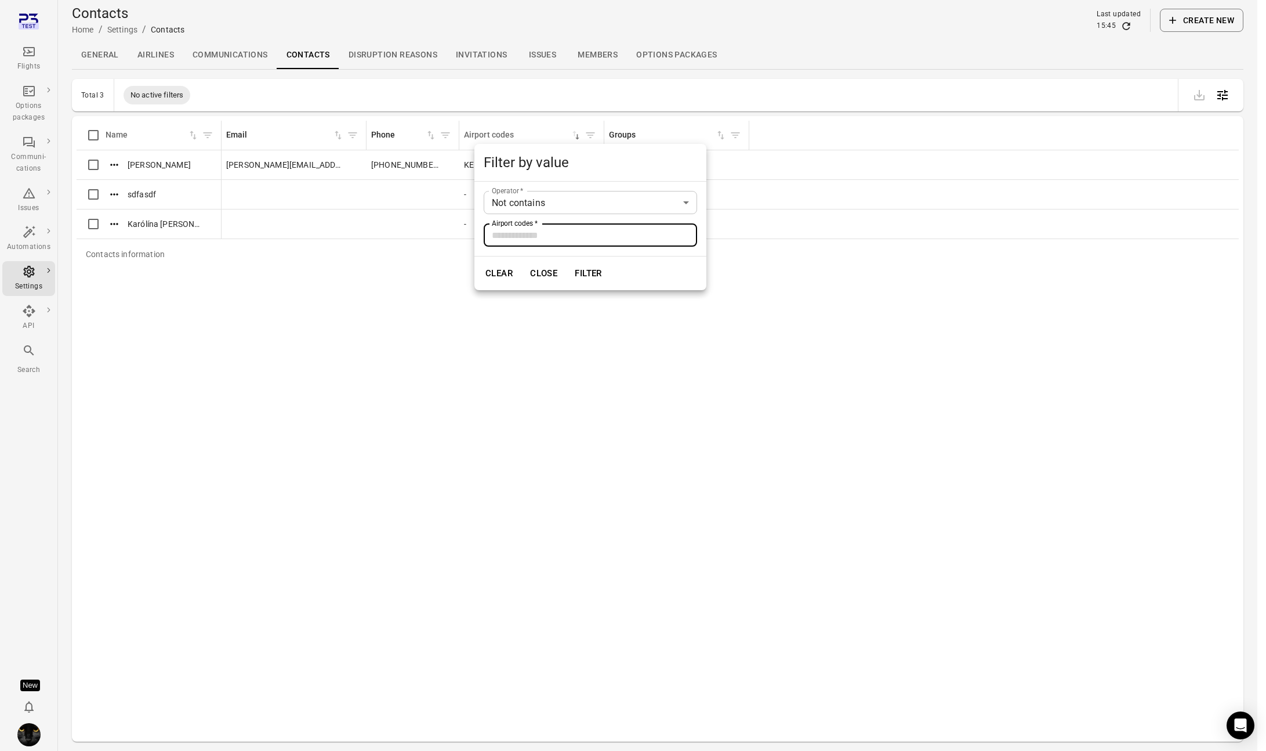
type input "*"
type input "***"
click at [569, 261] on button "Filter" at bounding box center [589, 273] width 40 height 24
type input "********"
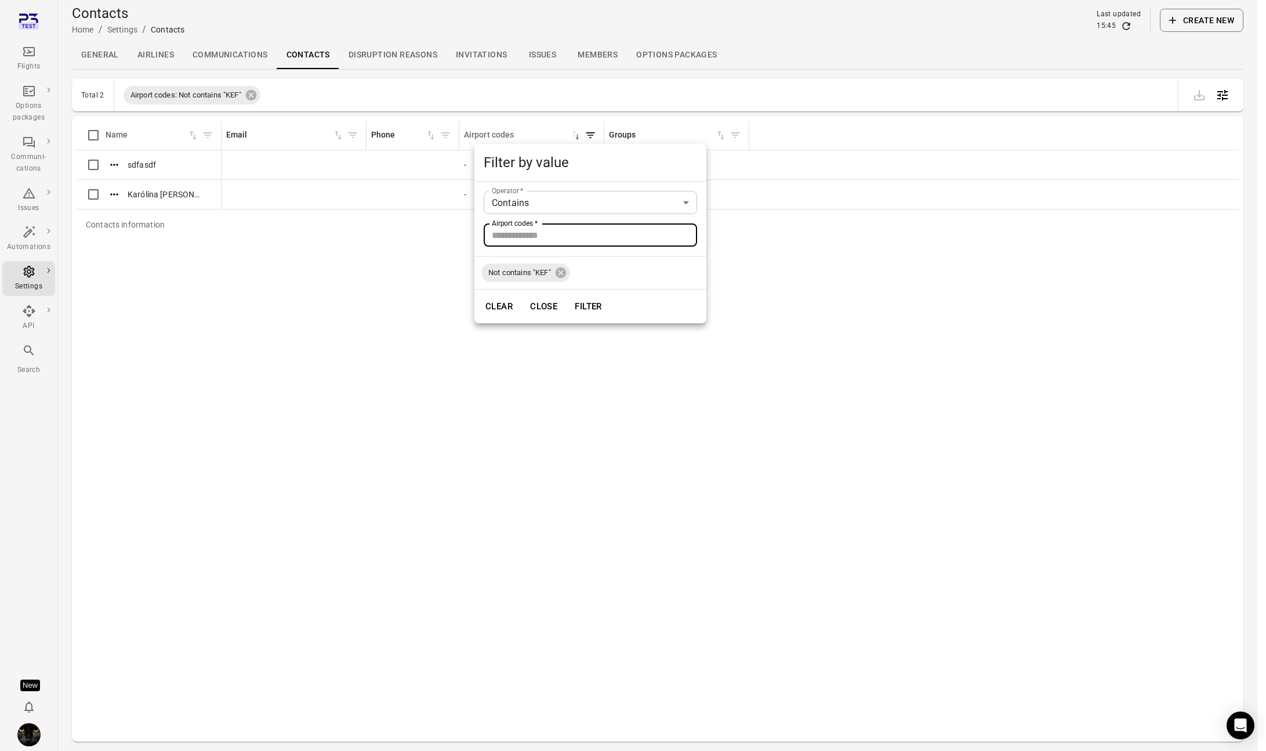
click at [367, 306] on div at bounding box center [633, 375] width 1266 height 751
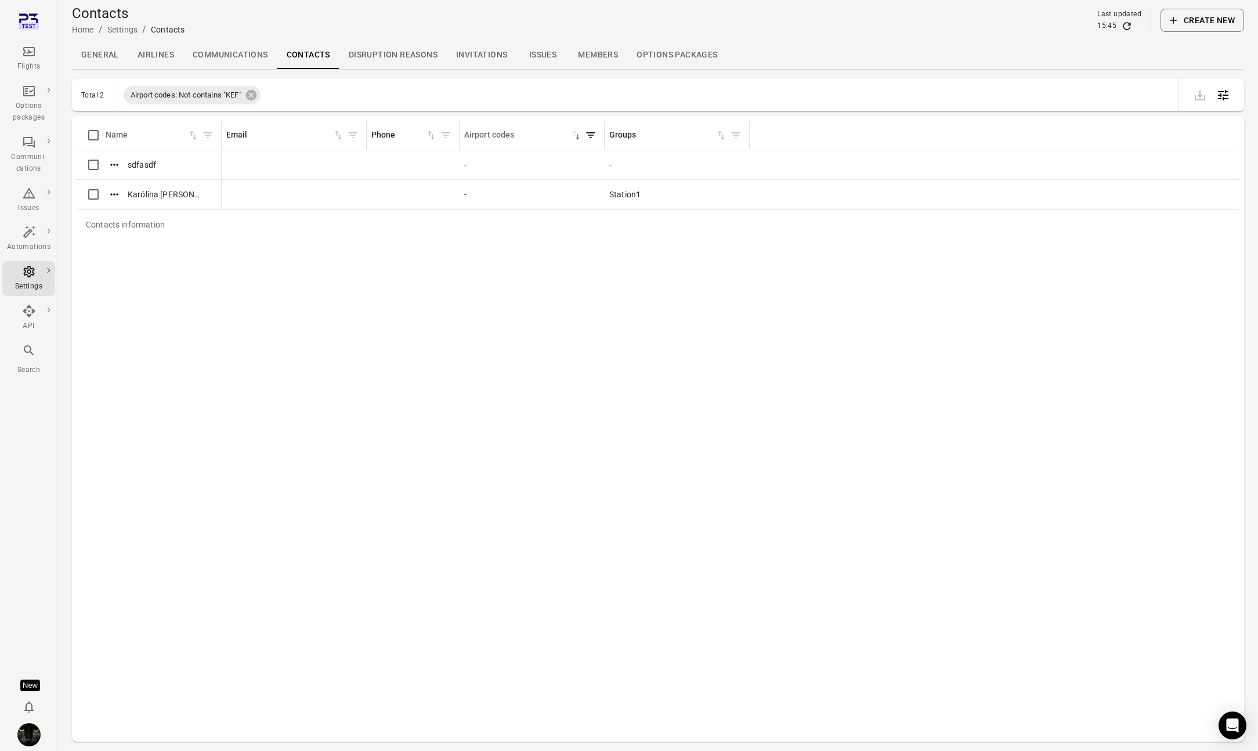
click at [590, 135] on icon "Filter by airport codes" at bounding box center [591, 135] width 9 height 6
click at [565, 272] on icon at bounding box center [561, 272] width 10 height 10
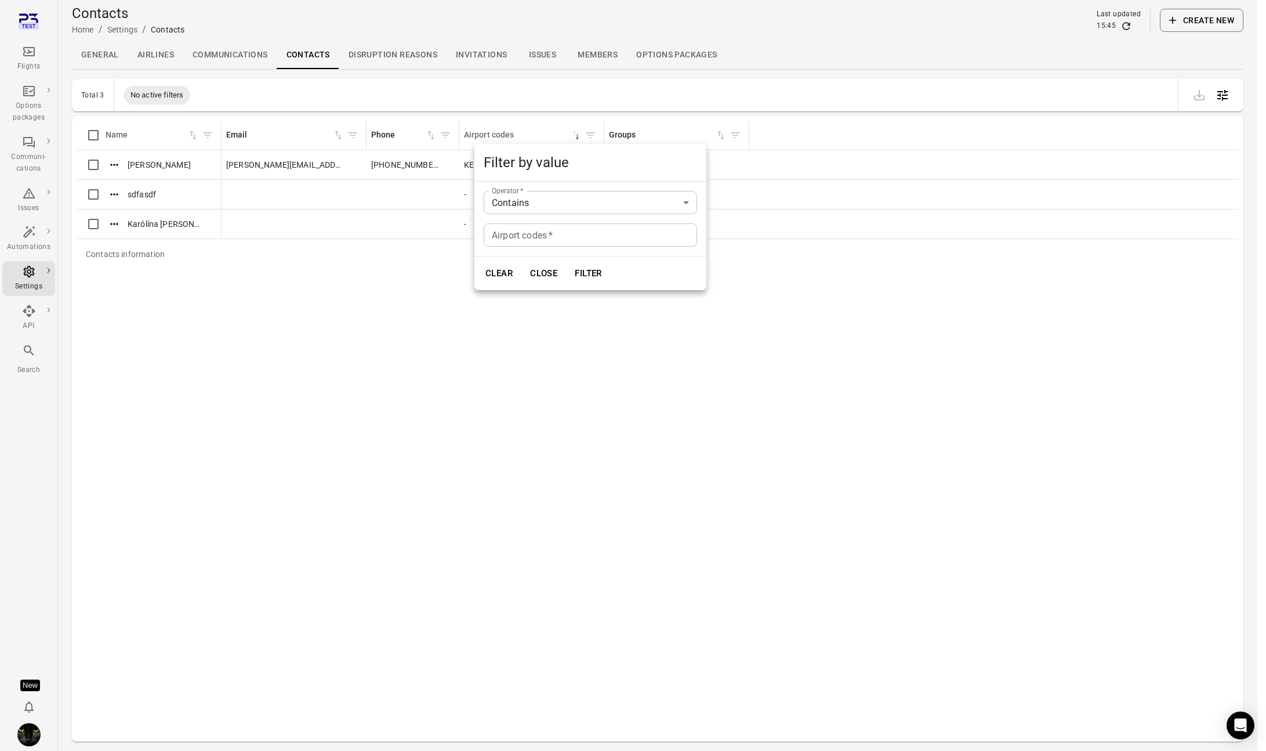
click at [723, 311] on div at bounding box center [633, 375] width 1266 height 751
click at [650, 165] on icon "Contacts information" at bounding box center [651, 165] width 9 height 6
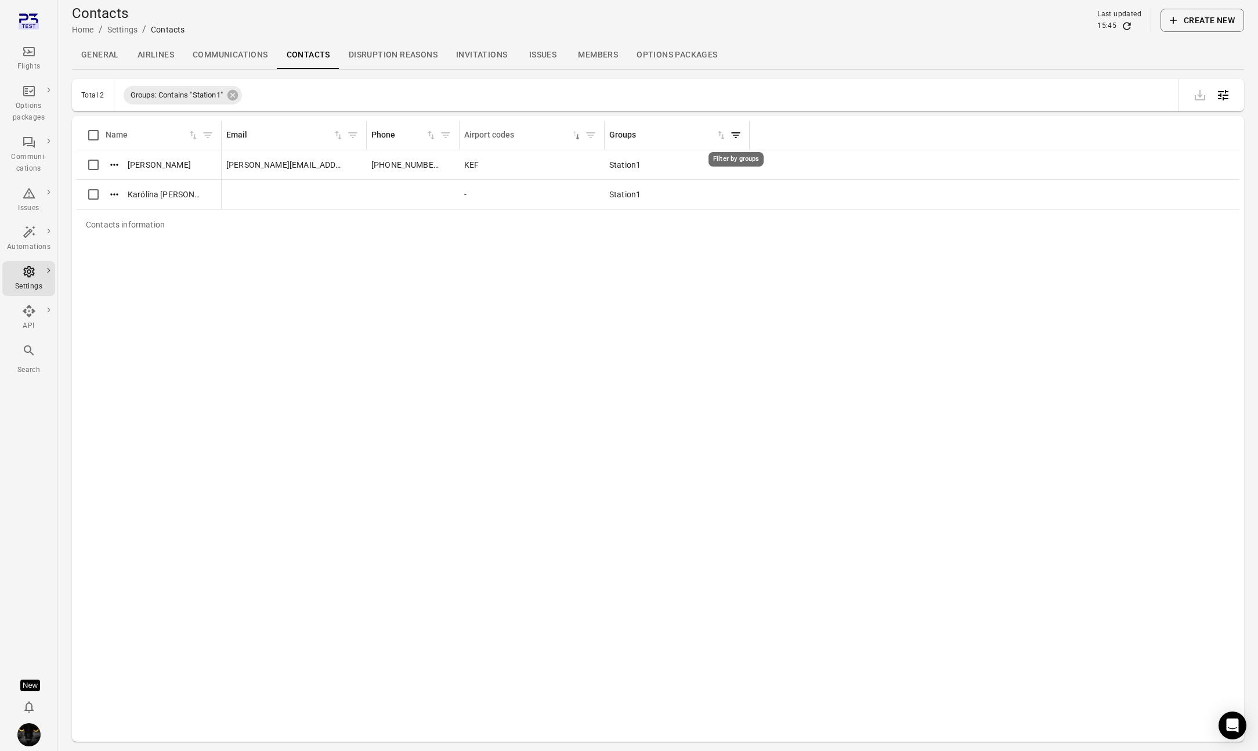
click at [733, 137] on icon "Filter by groups" at bounding box center [736, 135] width 12 height 12
click at [710, 274] on icon at bounding box center [708, 272] width 10 height 10
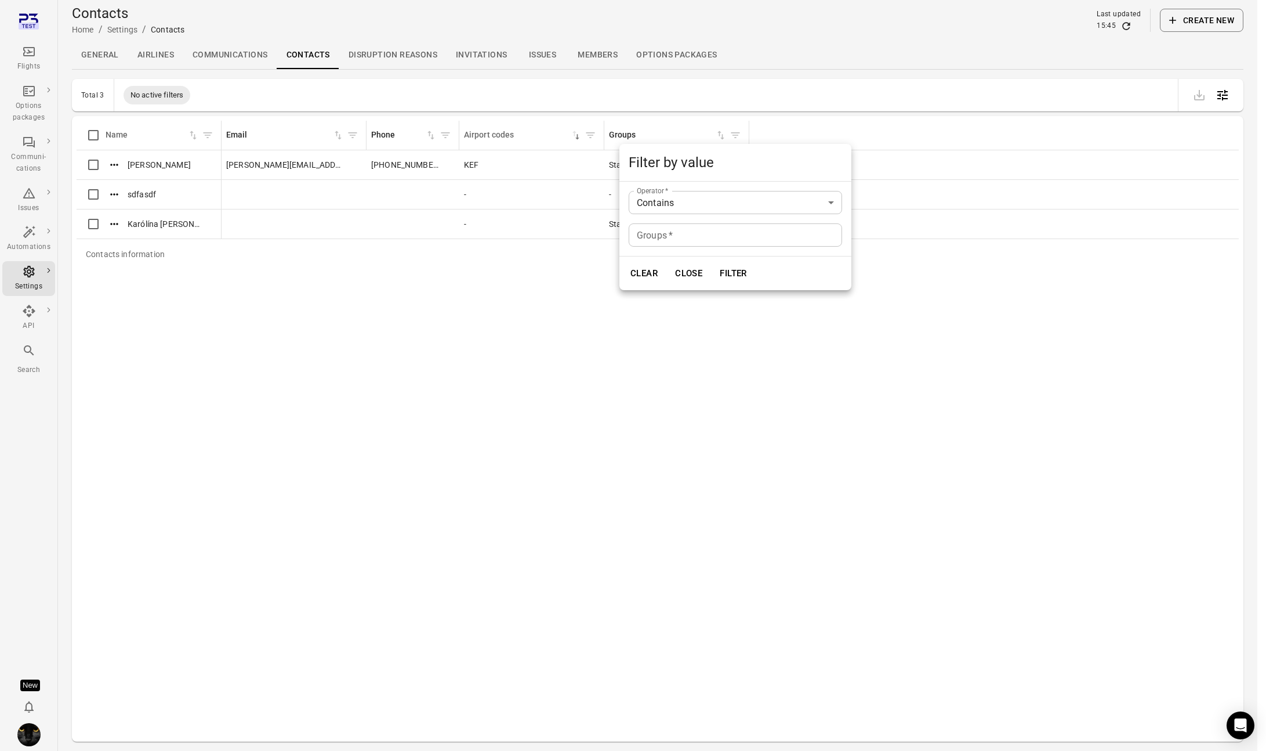
click at [686, 207] on body "Flights Options packages Communi-cations Issues Automations Settings API Search…" at bounding box center [633, 393] width 1266 height 788
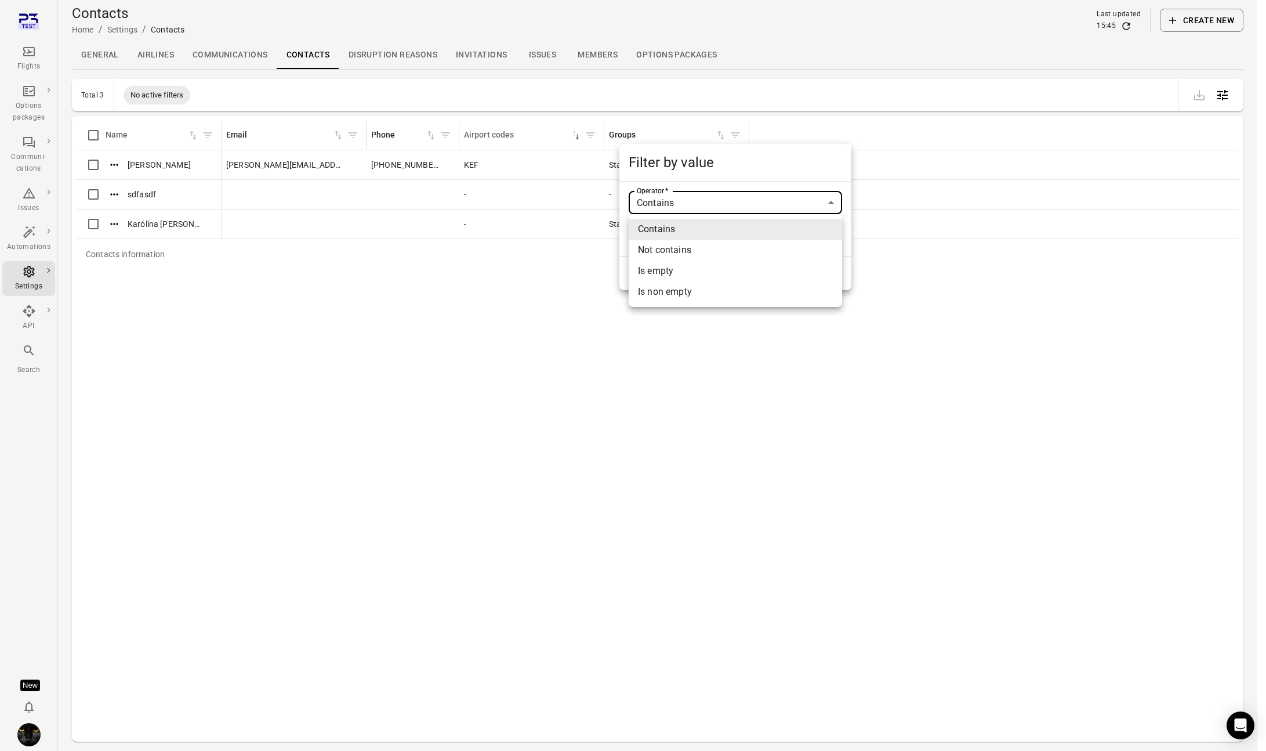
click at [672, 244] on li "Not contains" at bounding box center [735, 250] width 213 height 21
type input "**********"
click at [665, 227] on input "Groups   *" at bounding box center [735, 234] width 213 height 23
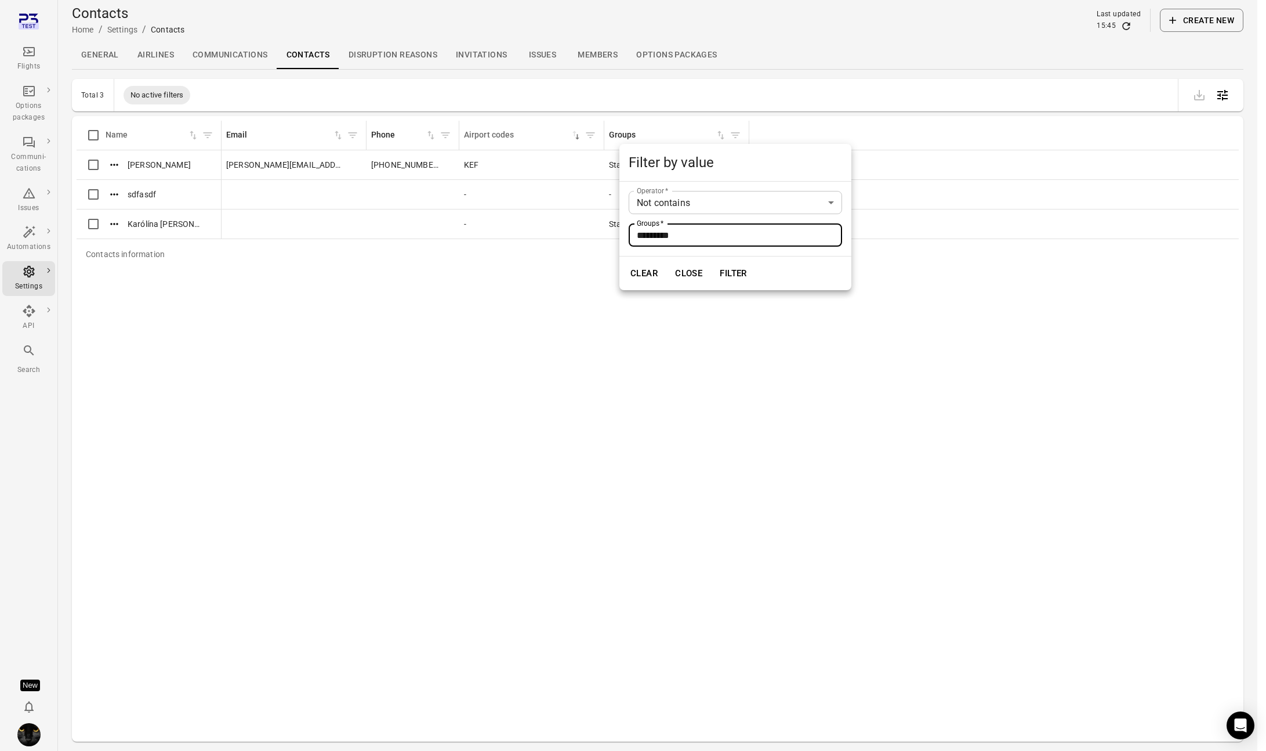
type input "*********"
click at [714, 261] on button "Filter" at bounding box center [734, 273] width 40 height 24
type input "********"
click at [729, 314] on button "Filter" at bounding box center [734, 306] width 40 height 24
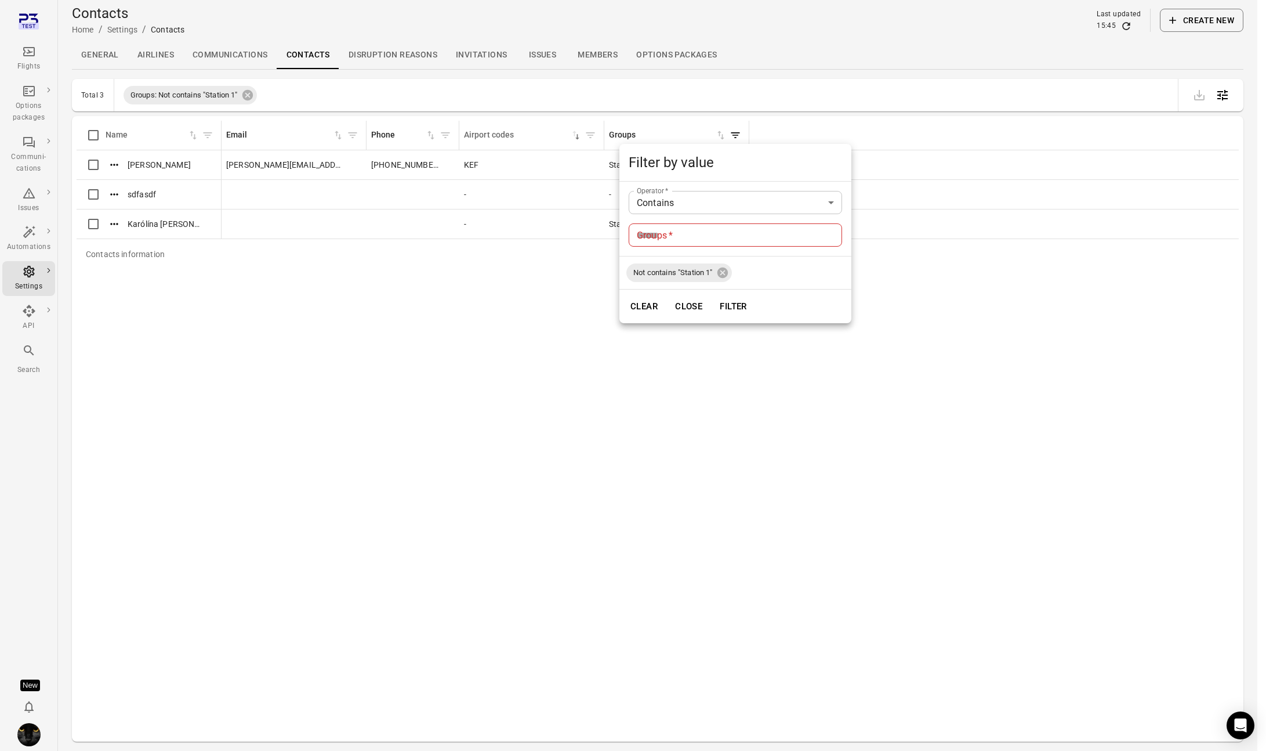
click at [697, 306] on button "Close" at bounding box center [689, 306] width 40 height 24
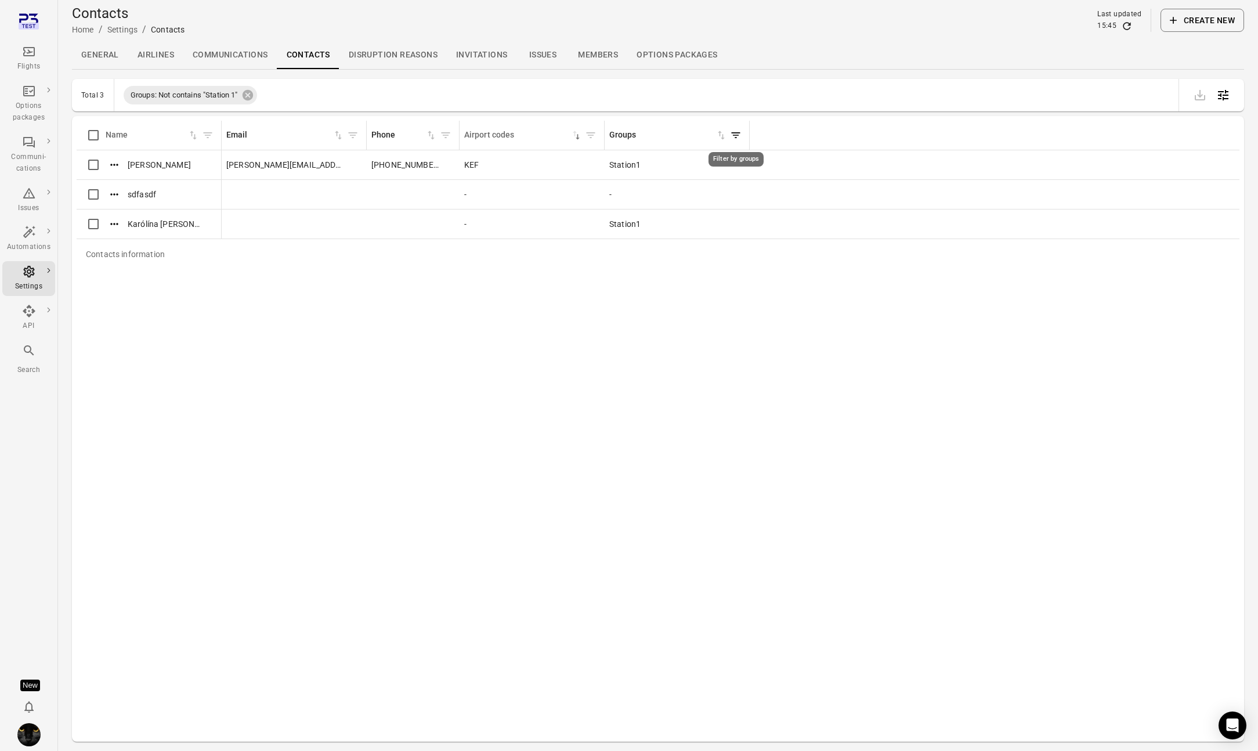
click at [736, 137] on icon "Filter by groups" at bounding box center [736, 135] width 9 height 6
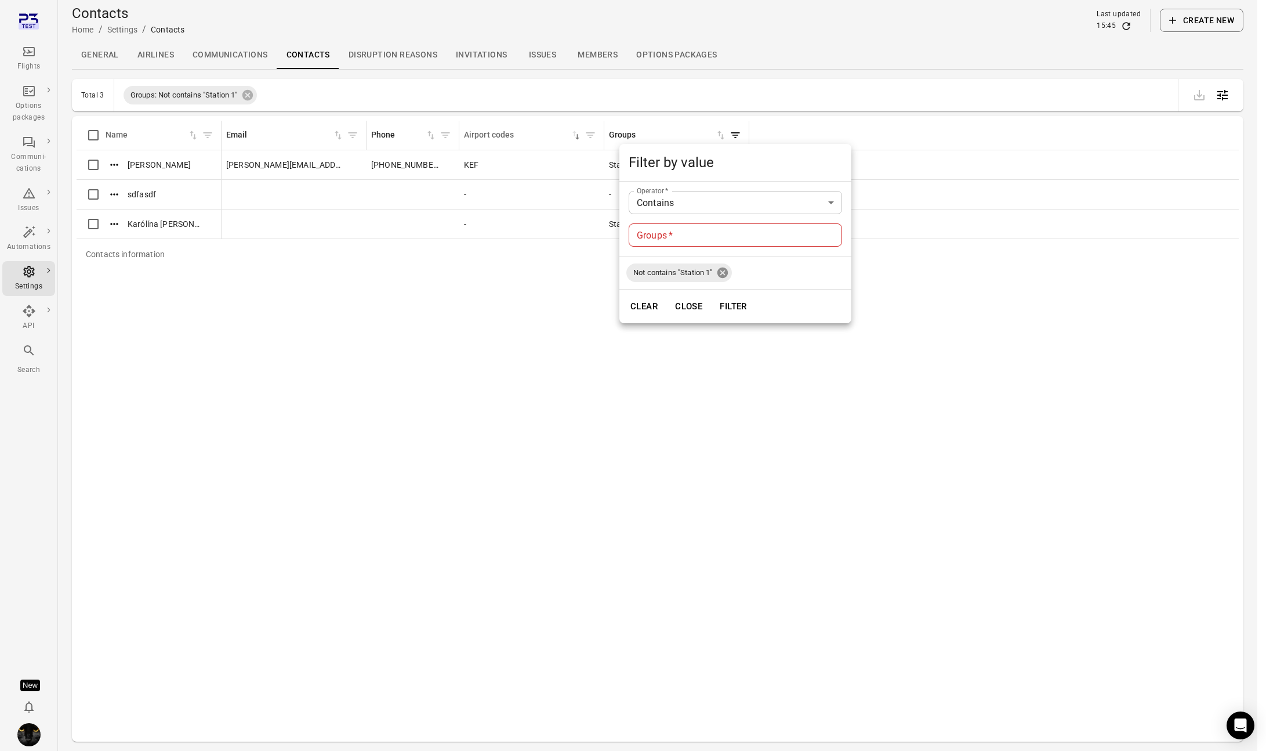
click at [725, 273] on icon at bounding box center [722, 272] width 13 height 13
click at [683, 207] on body "Flights Options packages Communi-cations Issues Automations Settings API Search…" at bounding box center [633, 393] width 1266 height 788
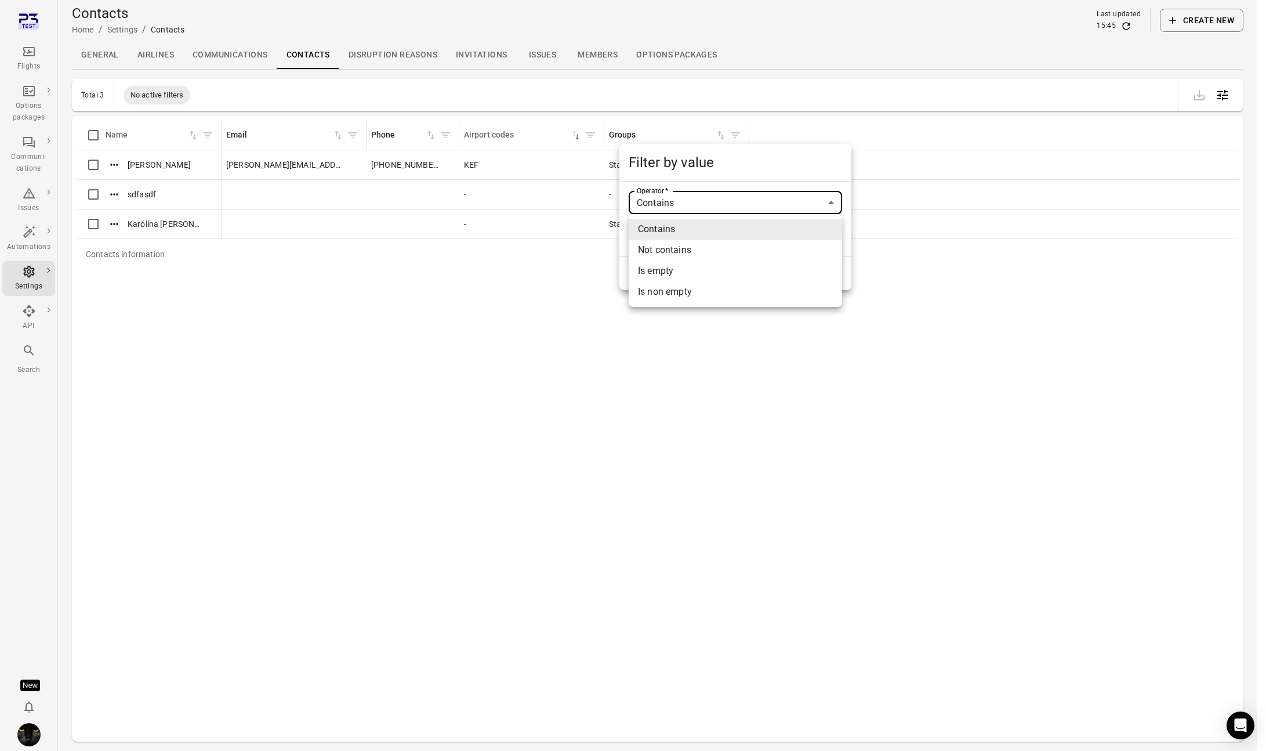
click at [678, 248] on li "Not contains" at bounding box center [735, 250] width 213 height 21
type input "**********"
click at [658, 242] on input "Groups   *" at bounding box center [735, 234] width 213 height 23
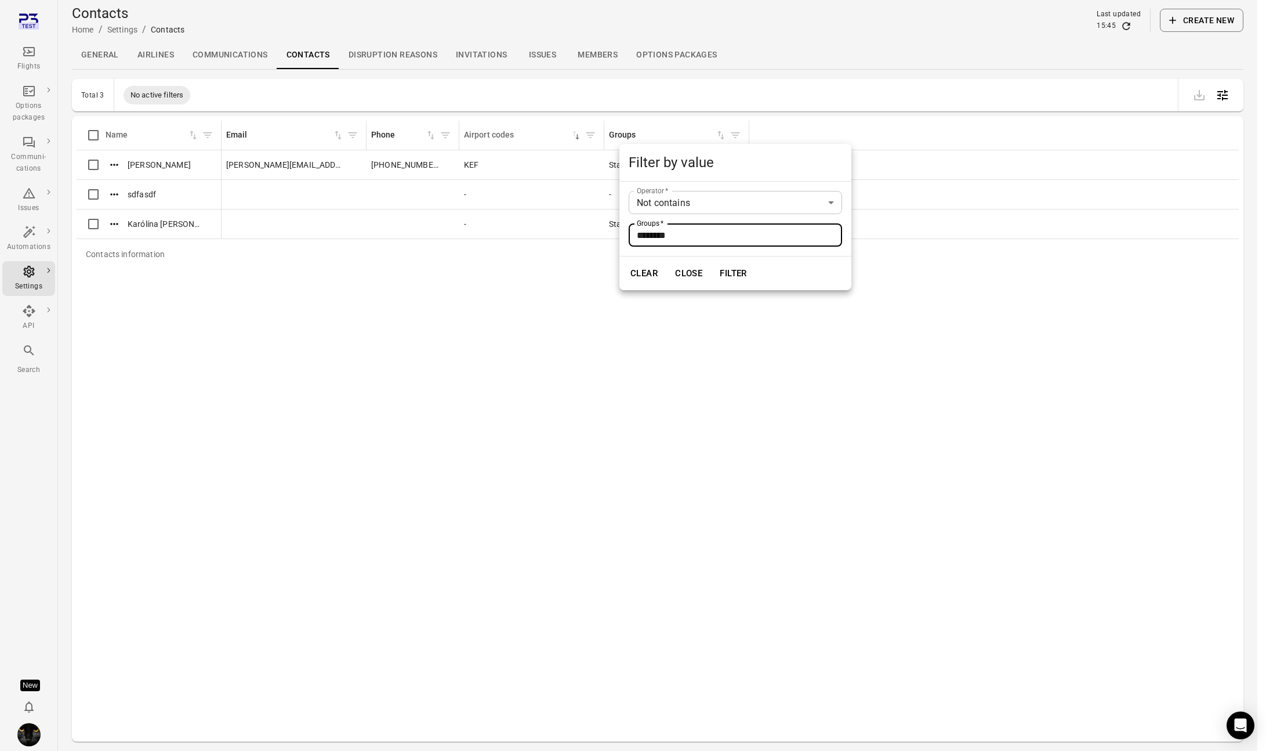
type input "********"
click at [714, 261] on button "Filter" at bounding box center [734, 273] width 40 height 24
type input "********"
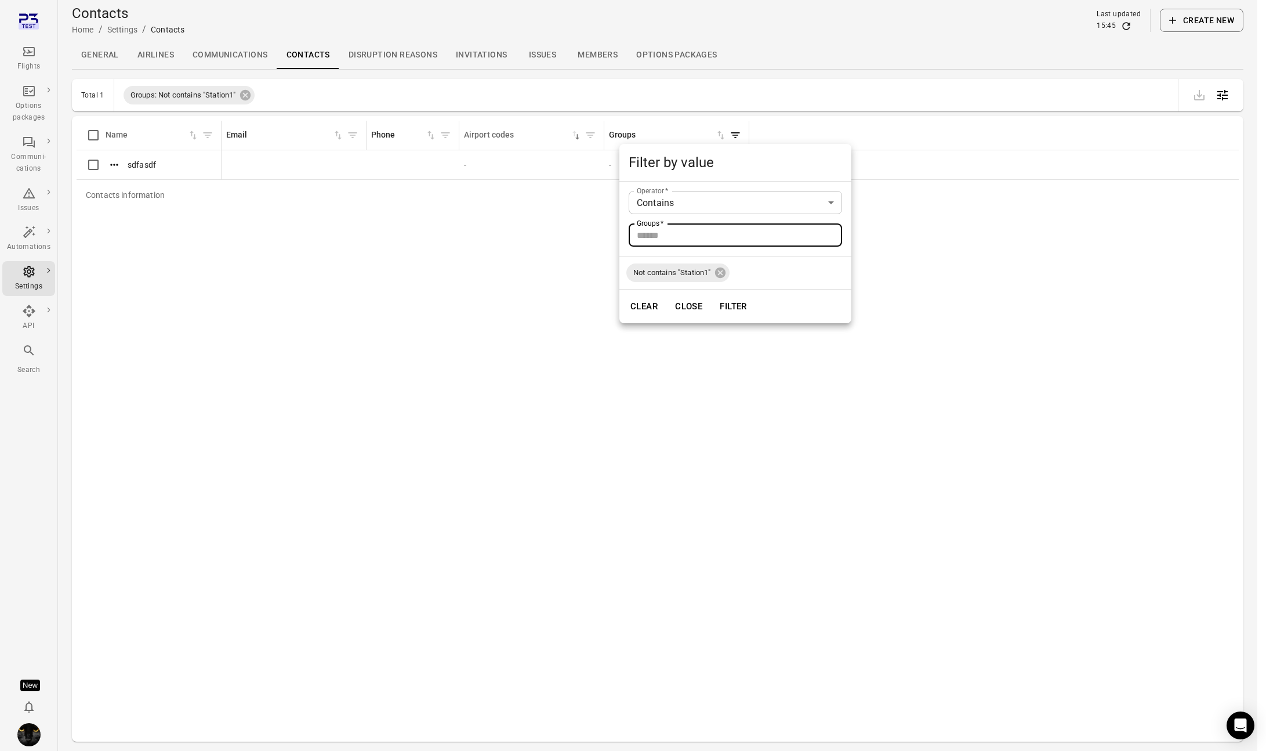
click at [700, 307] on button "Close" at bounding box center [689, 306] width 40 height 24
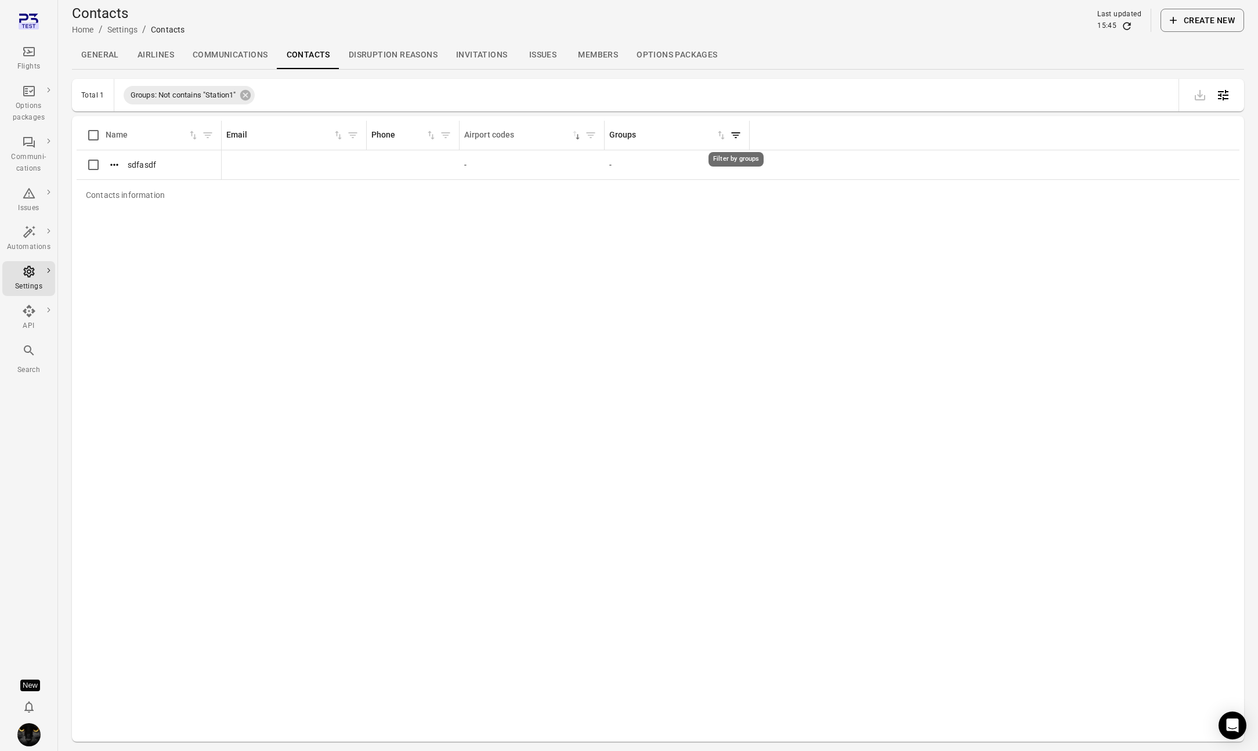
click at [734, 140] on icon "Filter by groups" at bounding box center [736, 135] width 12 height 12
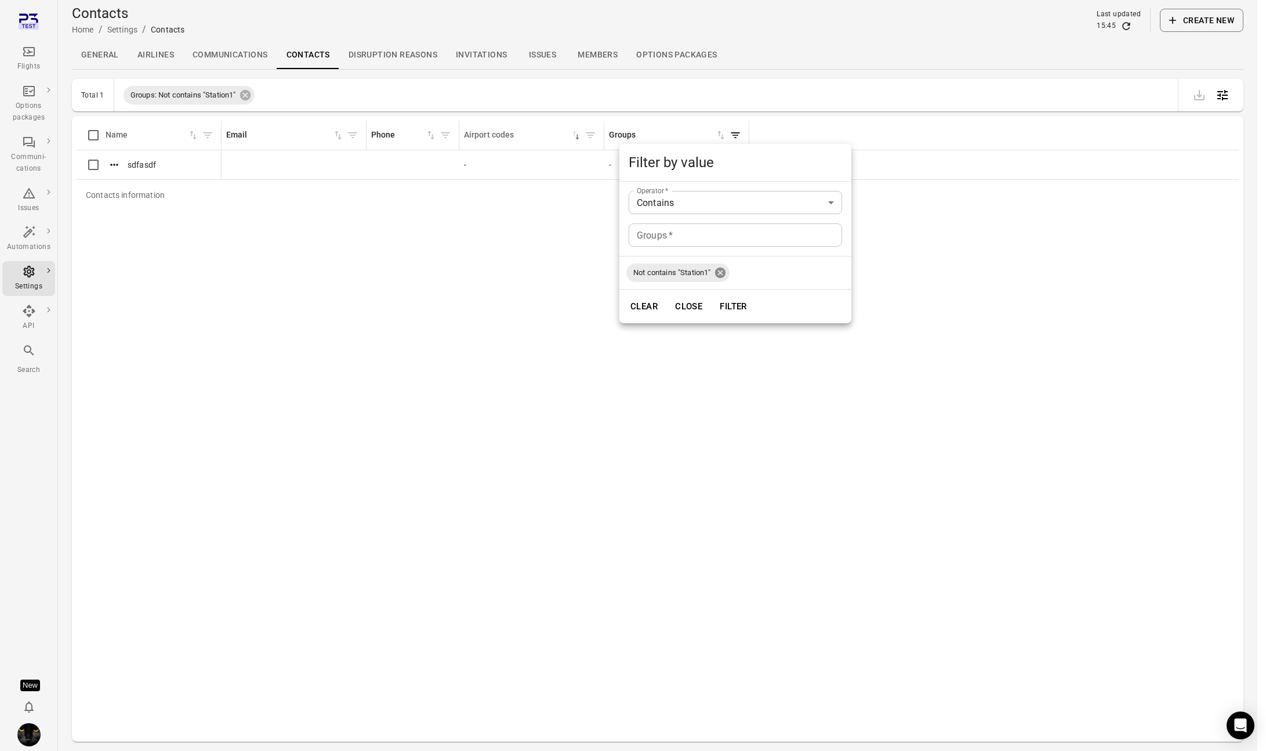
click at [725, 269] on icon at bounding box center [720, 272] width 10 height 10
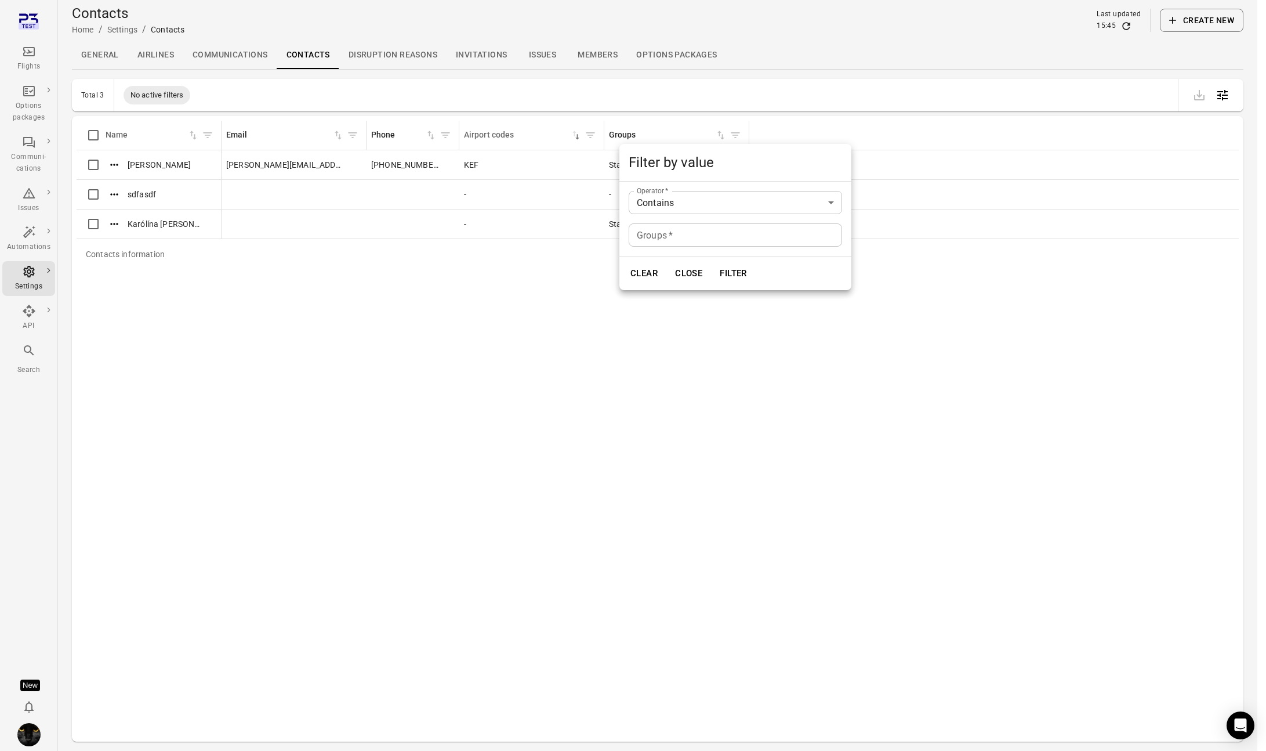
click at [682, 204] on body "Flights Options packages Communi-cations Issues Automations Settings API Search…" at bounding box center [633, 393] width 1266 height 788
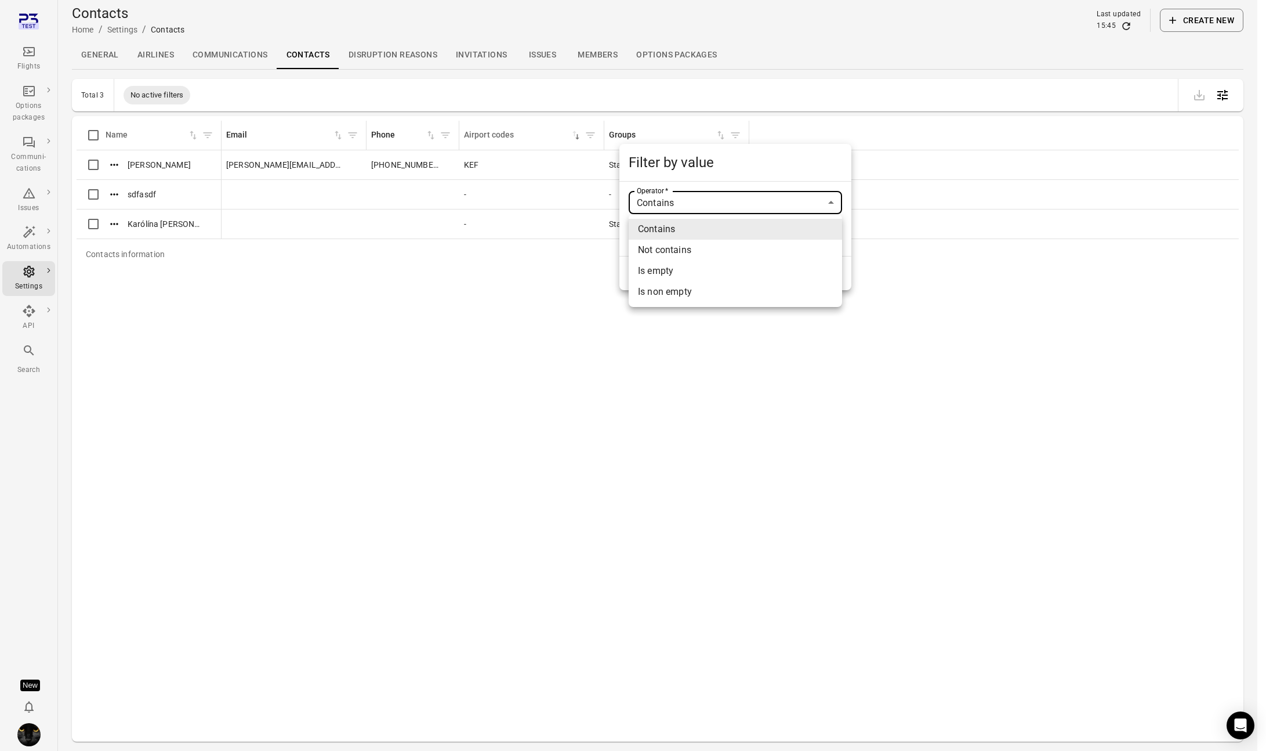
click at [676, 268] on li "Is empty" at bounding box center [735, 270] width 213 height 21
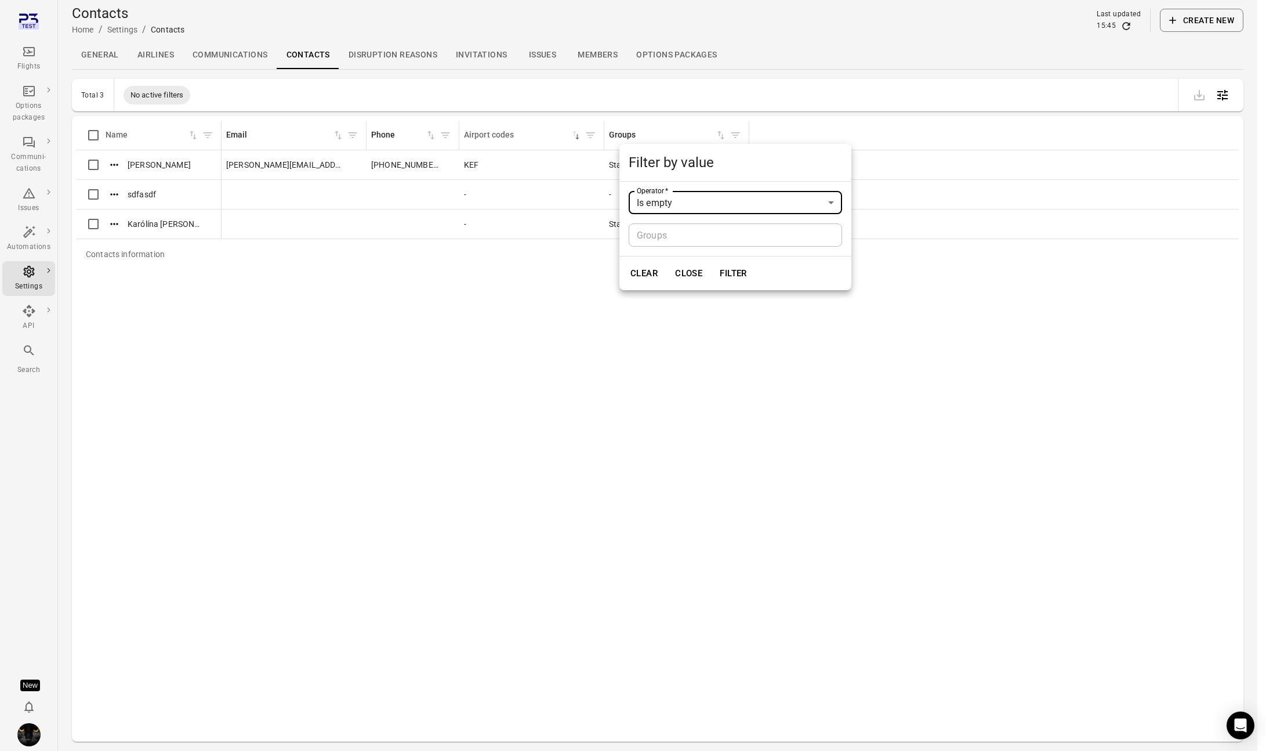
click at [744, 274] on button "Filter" at bounding box center [734, 273] width 40 height 24
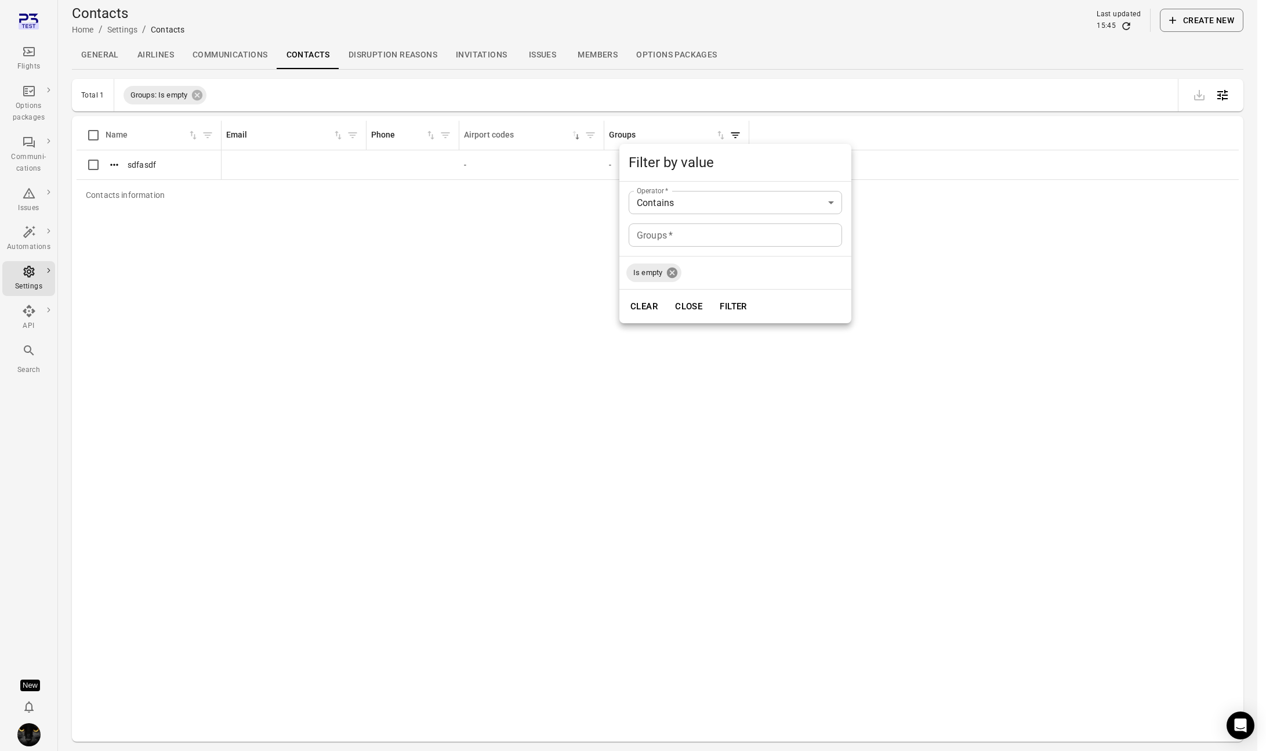
click at [670, 275] on icon at bounding box center [672, 272] width 10 height 10
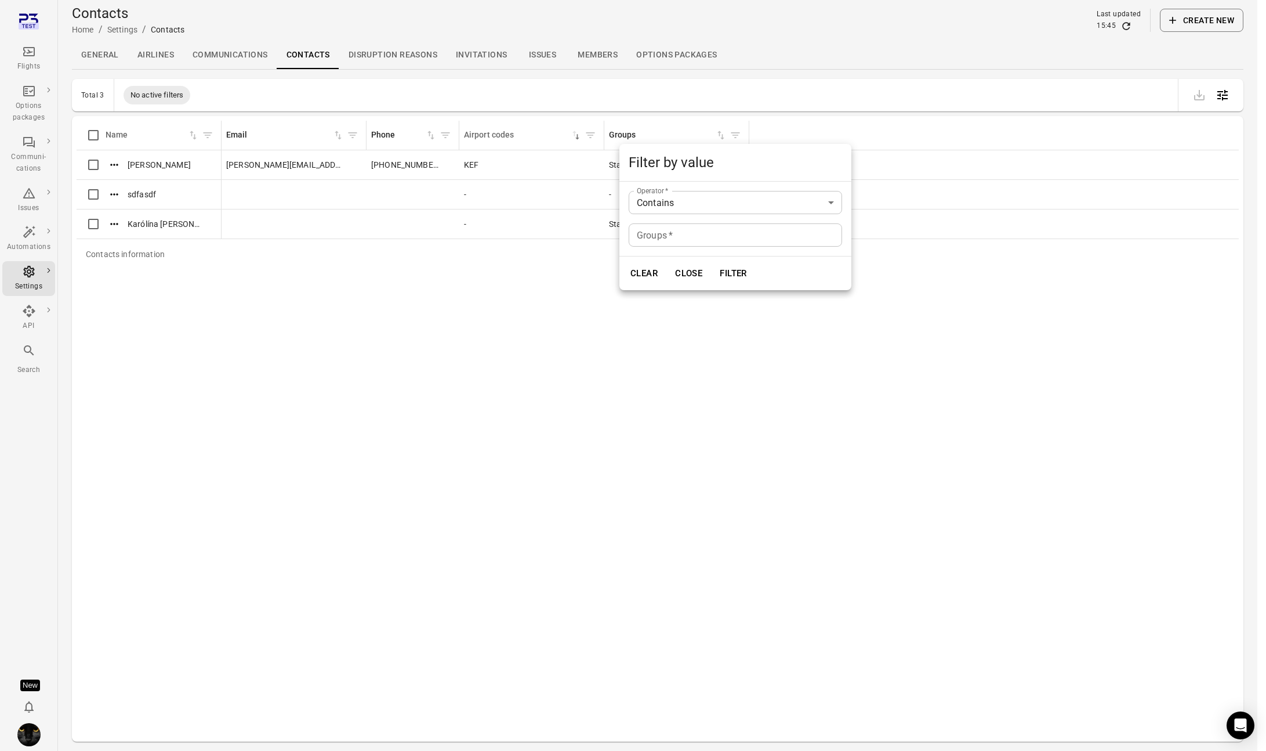
click at [688, 236] on input "Groups   *" at bounding box center [735, 234] width 213 height 23
click at [660, 272] on button "Clear" at bounding box center [644, 273] width 40 height 24
click at [708, 212] on body "Flights Options packages Communi-cations Issues Automations Settings API Search…" at bounding box center [633, 393] width 1266 height 788
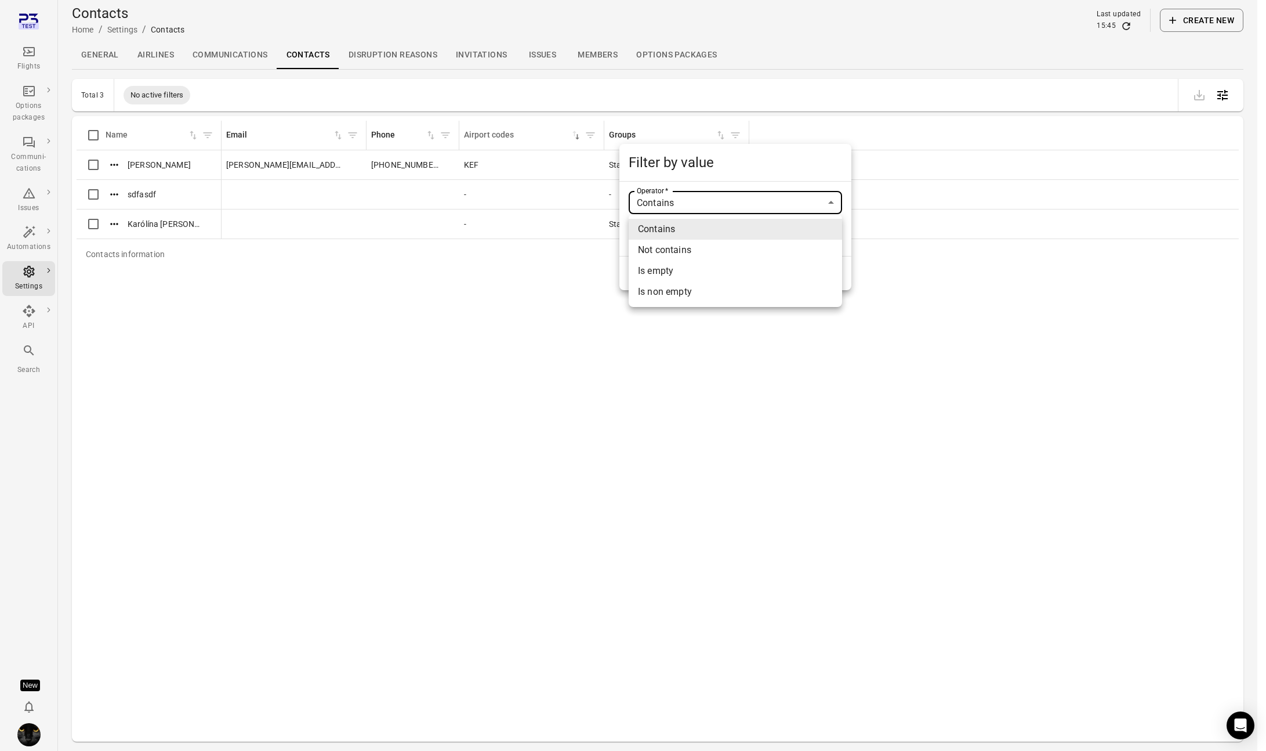
click at [690, 292] on li "Is non empty" at bounding box center [735, 291] width 213 height 21
click at [734, 280] on button "Filter" at bounding box center [734, 273] width 40 height 24
type input "********"
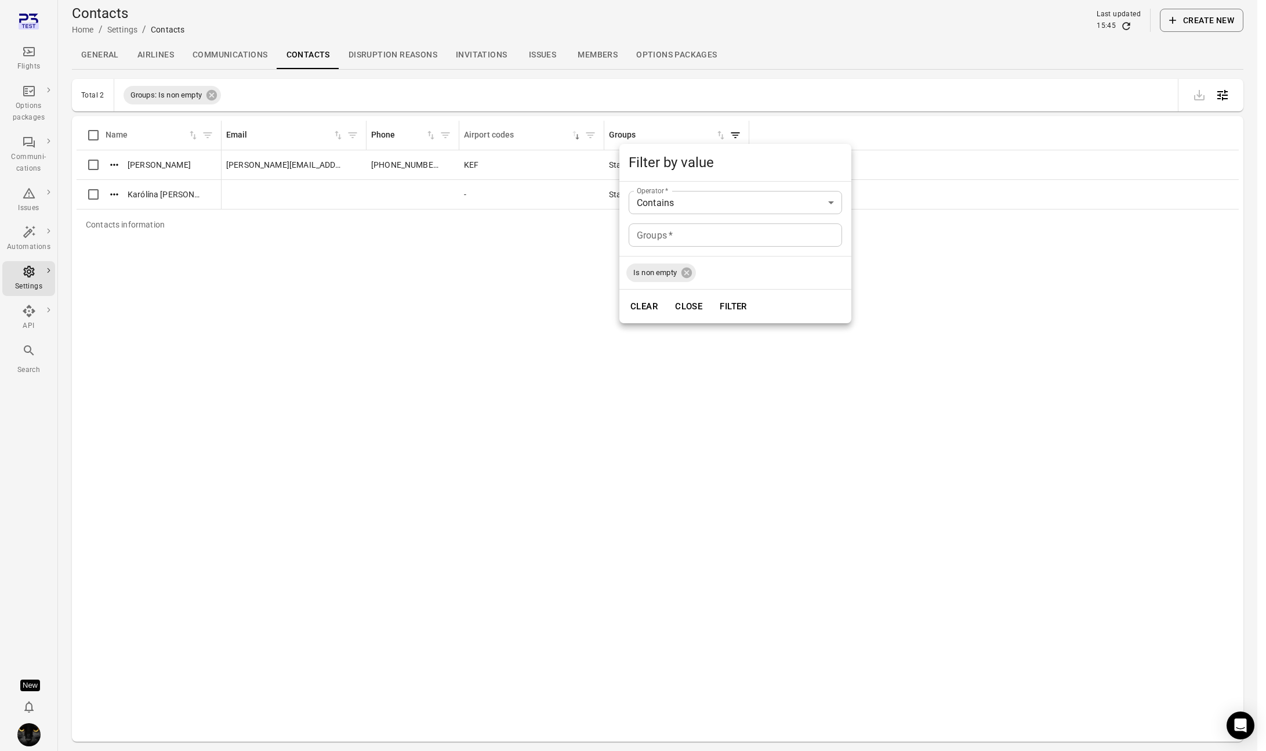
click at [689, 305] on button "Close" at bounding box center [689, 306] width 40 height 24
click at [736, 132] on icon "Filter by groups" at bounding box center [736, 135] width 9 height 6
click at [687, 275] on icon at bounding box center [687, 272] width 10 height 10
click at [298, 129] on div at bounding box center [633, 375] width 1266 height 751
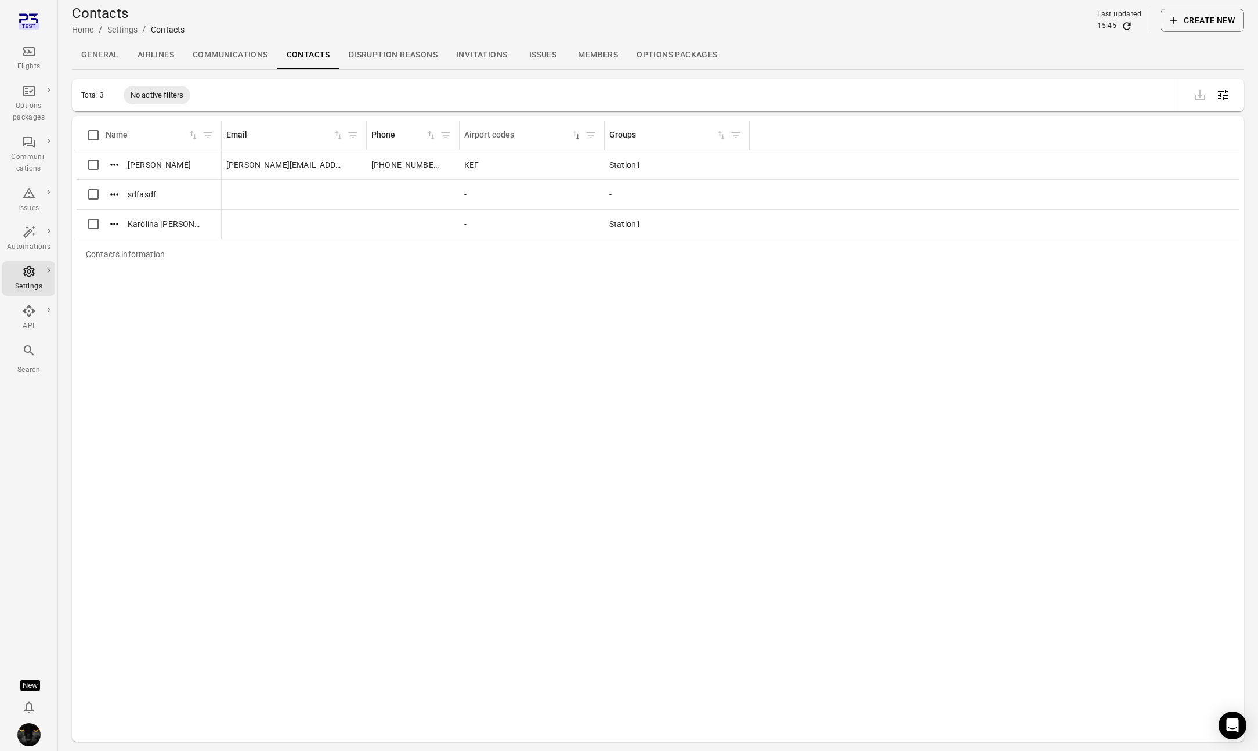
drag, startPoint x: 276, startPoint y: 136, endPoint x: 456, endPoint y: 124, distance: 180.3
click at [456, 124] on tr "Name Email Phone Airport codes sorted descending Groups" at bounding box center [658, 136] width 1163 height 30
click at [744, 88] on icon "Open table configuration" at bounding box center [1223, 95] width 14 height 14
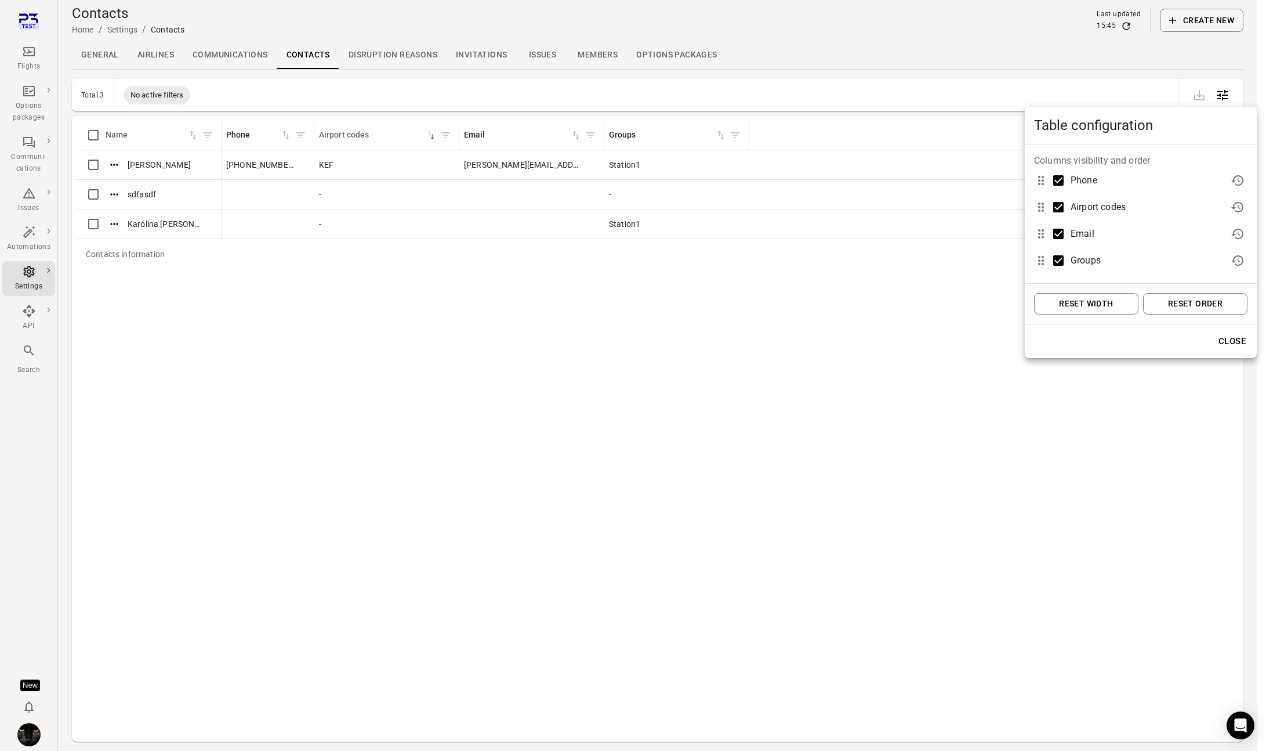
click at [744, 286] on div at bounding box center [633, 375] width 1266 height 751
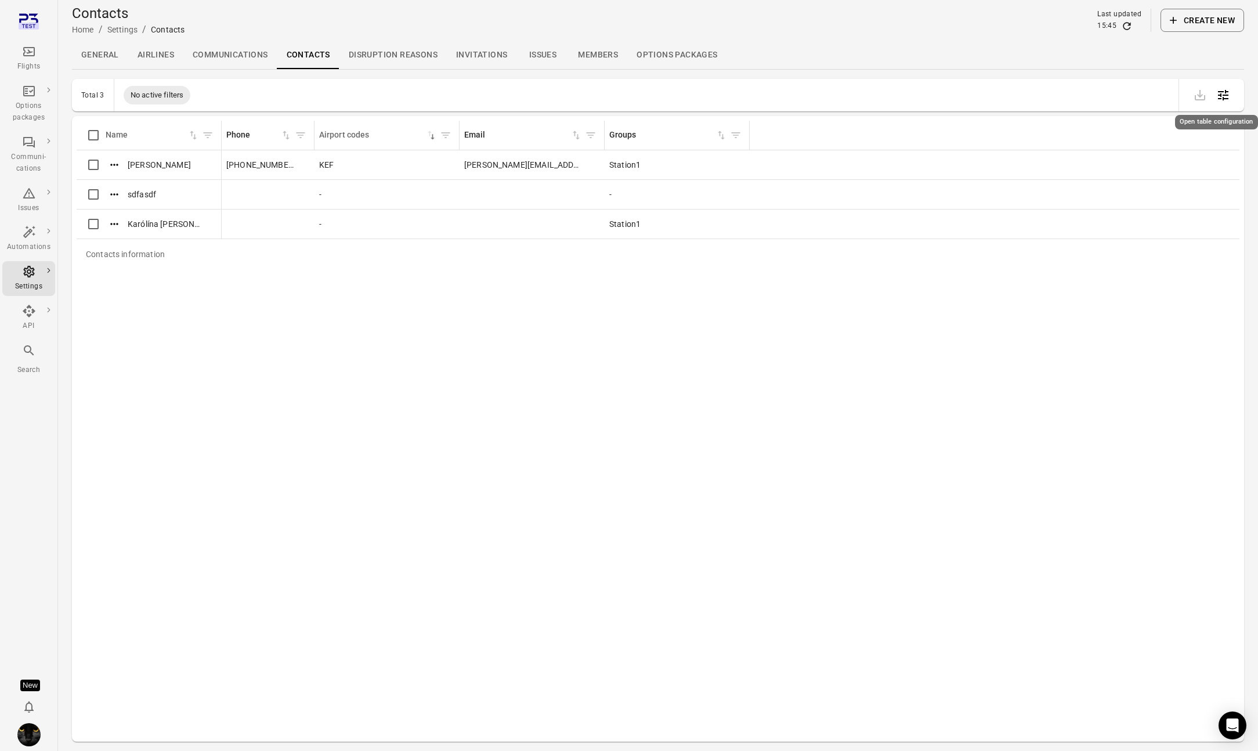
click at [744, 96] on icon "Open table configuration" at bounding box center [1223, 95] width 14 height 14
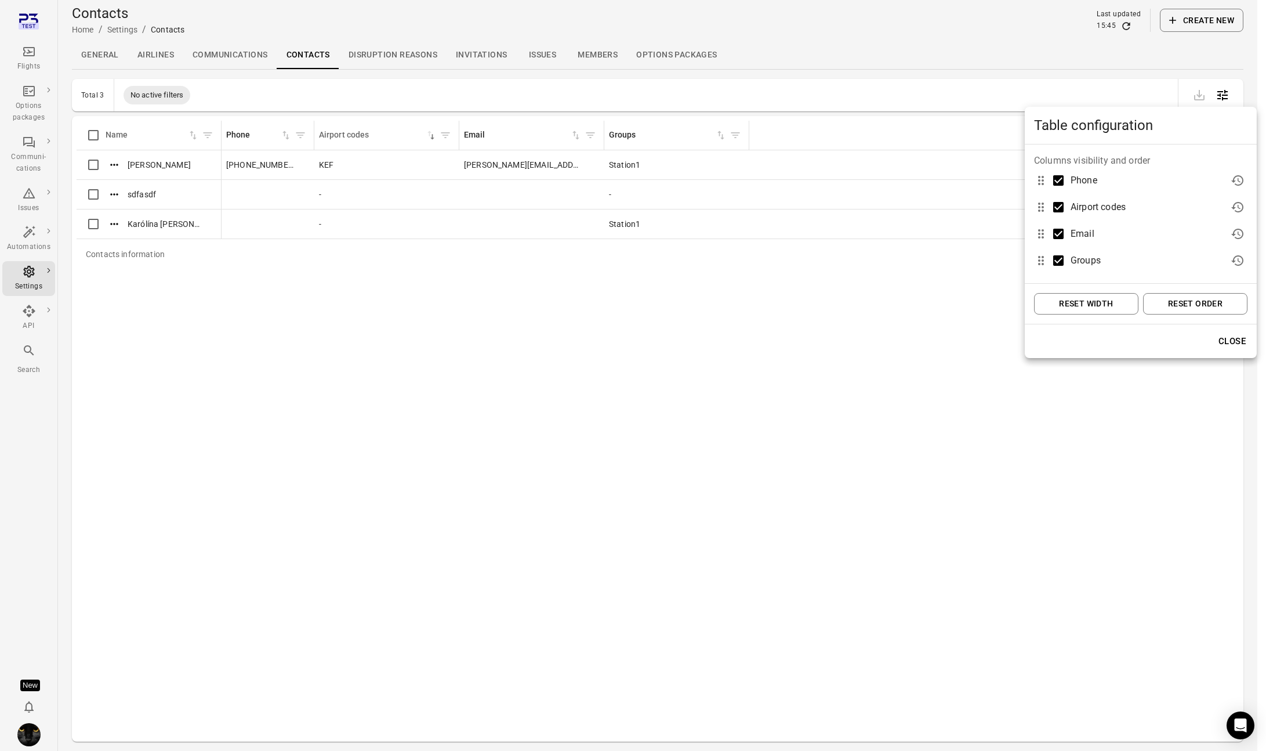
click at [744, 306] on button "Reset order" at bounding box center [1195, 303] width 104 height 21
click at [744, 327] on div at bounding box center [633, 375] width 1266 height 751
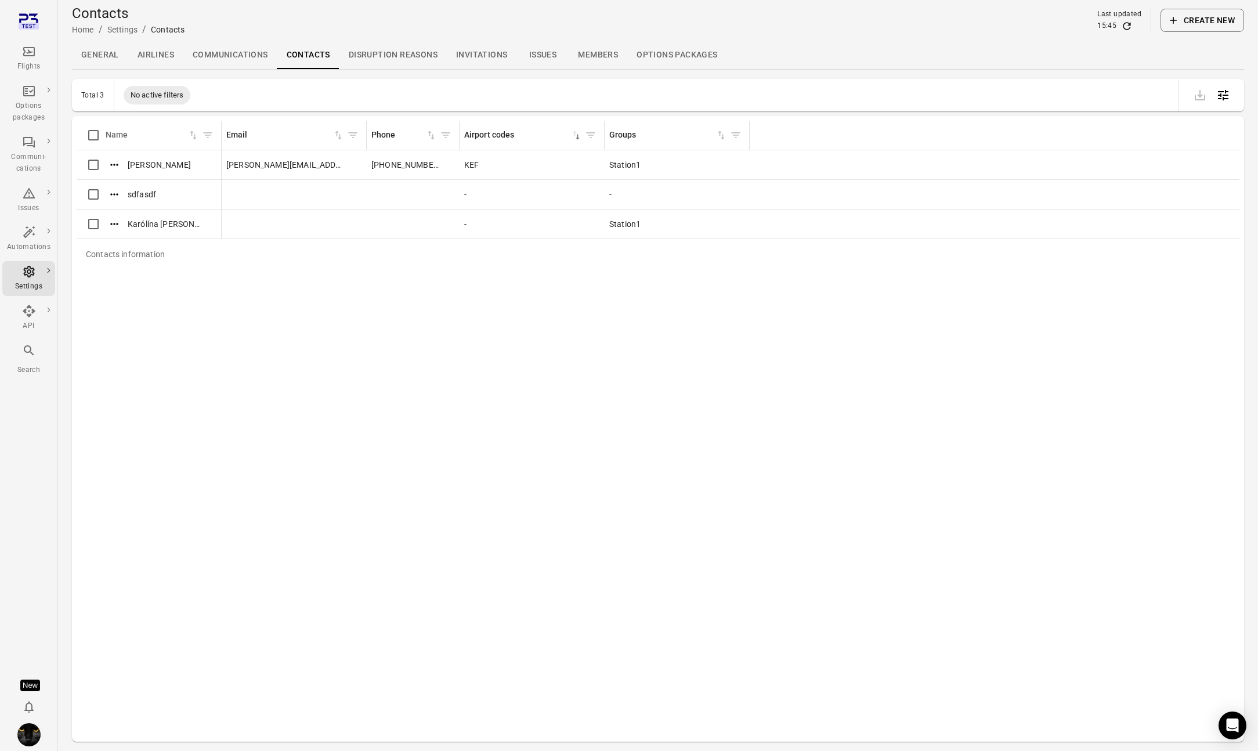
click at [603, 129] on div "Contacts information" at bounding box center [603, 135] width 9 height 29
drag, startPoint x: 603, startPoint y: 129, endPoint x: 780, endPoint y: 132, distance: 177.0
click at [744, 132] on div "Contacts information" at bounding box center [767, 135] width 9 height 29
click at [744, 94] on icon "Open table configuration" at bounding box center [1223, 95] width 14 height 14
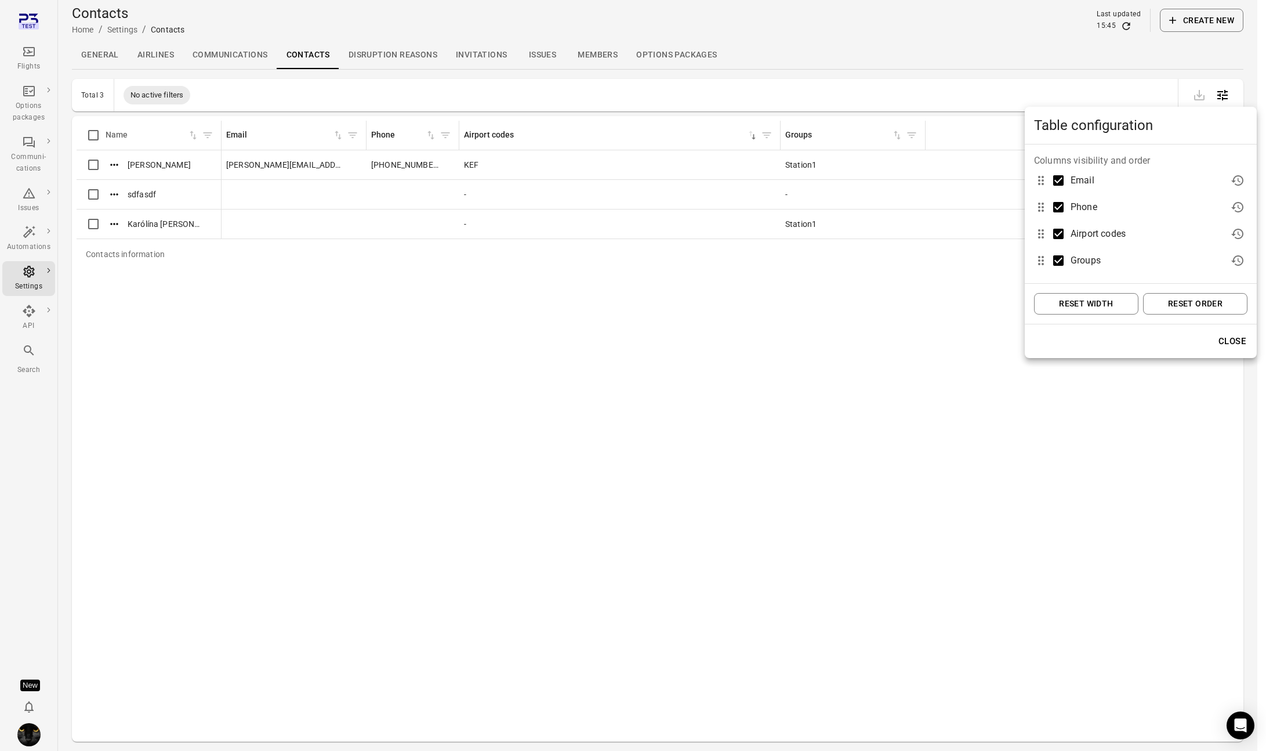
click at [744, 307] on button "Reset order" at bounding box center [1195, 303] width 104 height 21
click at [744, 307] on button "Reset width" at bounding box center [1086, 303] width 104 height 21
click at [725, 318] on div at bounding box center [633, 375] width 1266 height 751
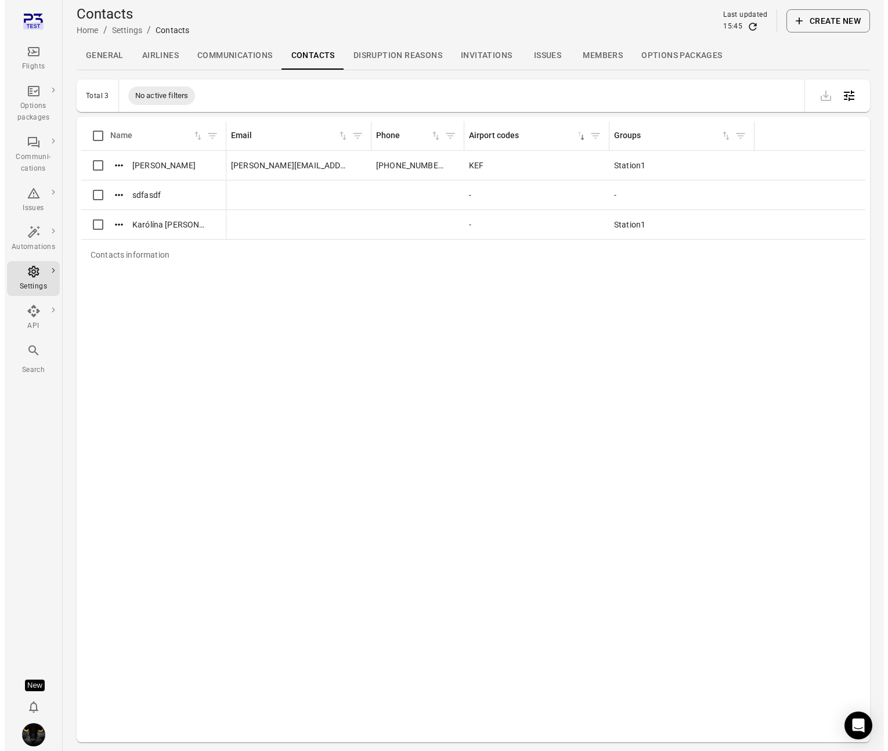
scroll to position [0, 58]
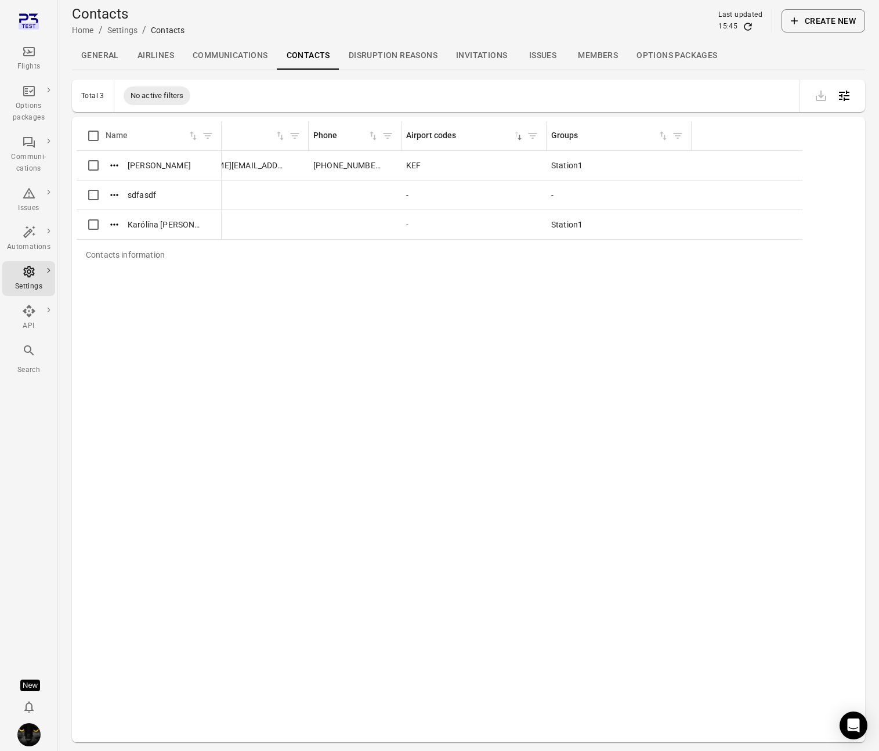
click at [744, 26] on button "Create new" at bounding box center [823, 20] width 84 height 23
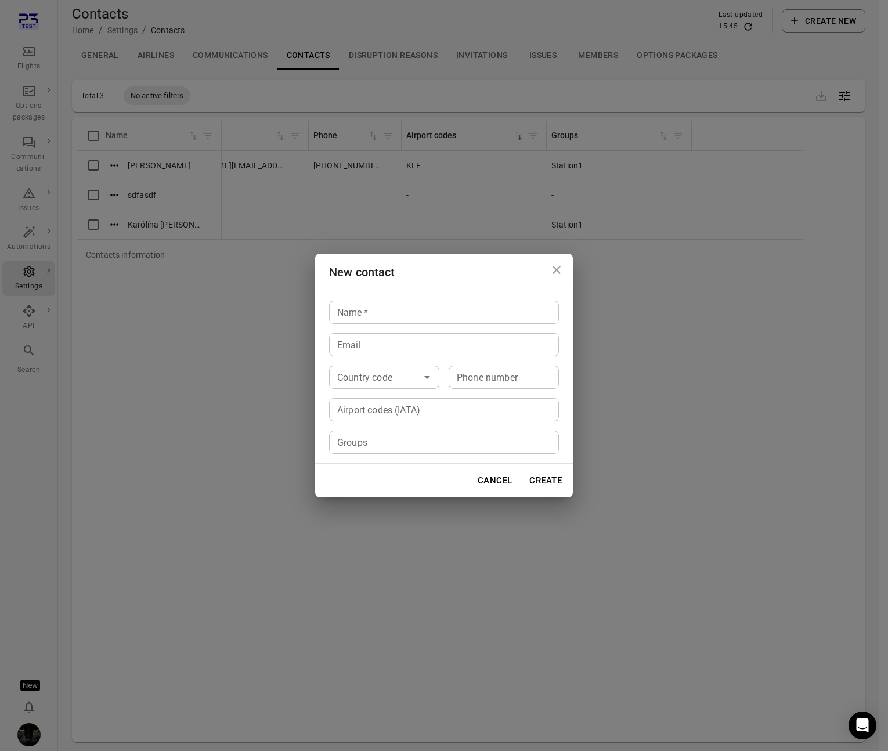
click at [384, 314] on input "Name   *" at bounding box center [444, 312] width 230 height 23
drag, startPoint x: 359, startPoint y: 314, endPoint x: 461, endPoint y: 314, distance: 102.7
click at [461, 314] on input "**********" at bounding box center [444, 312] width 230 height 23
type input "**********"
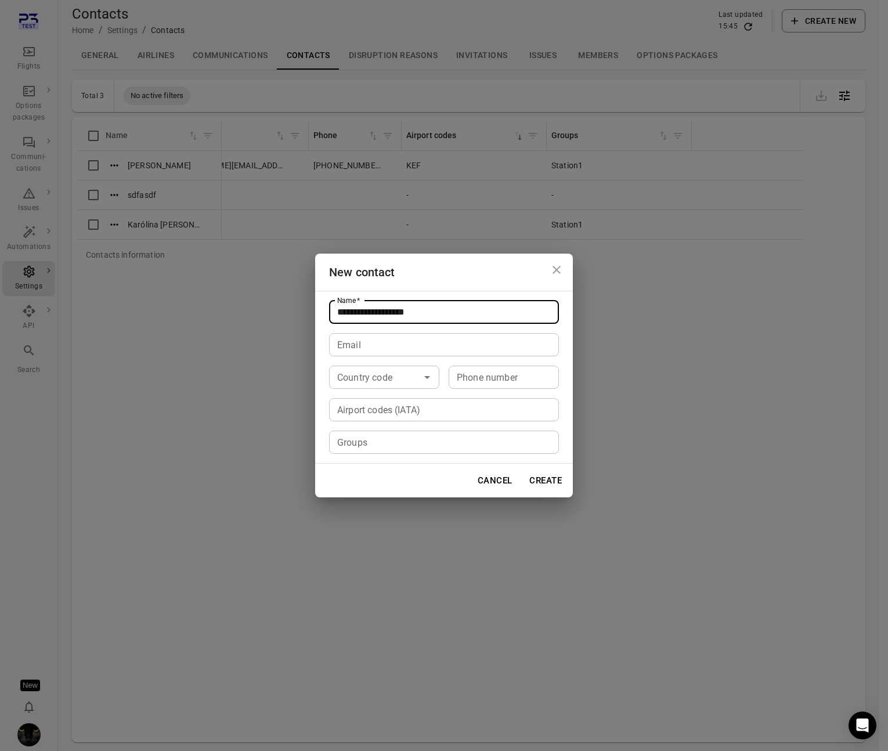
click at [432, 352] on input "Email" at bounding box center [444, 344] width 230 height 23
type input "**********"
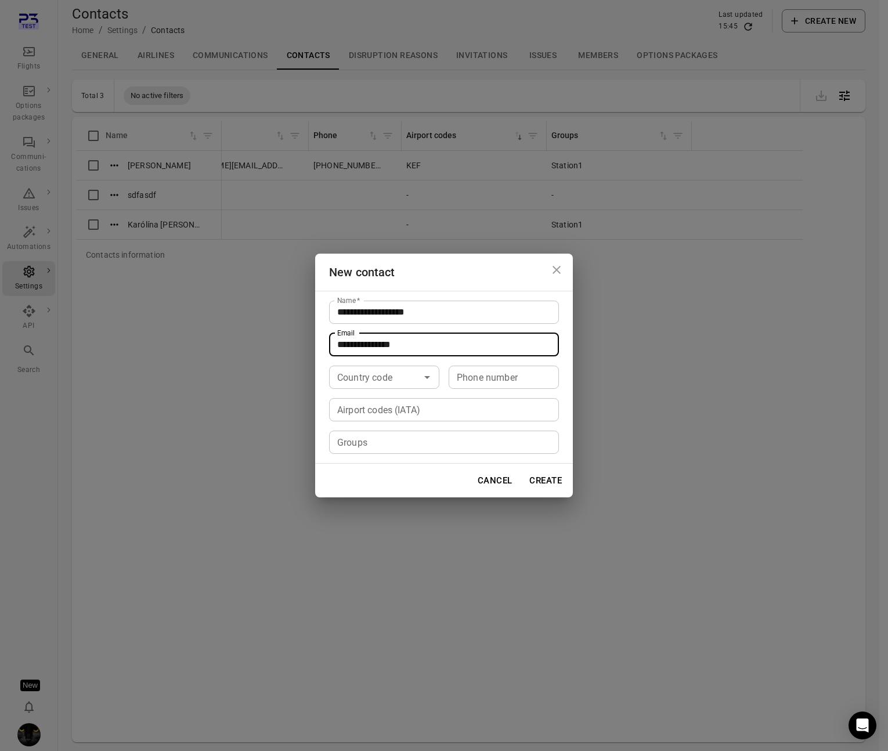
click at [406, 378] on input "Country code" at bounding box center [374, 377] width 84 height 16
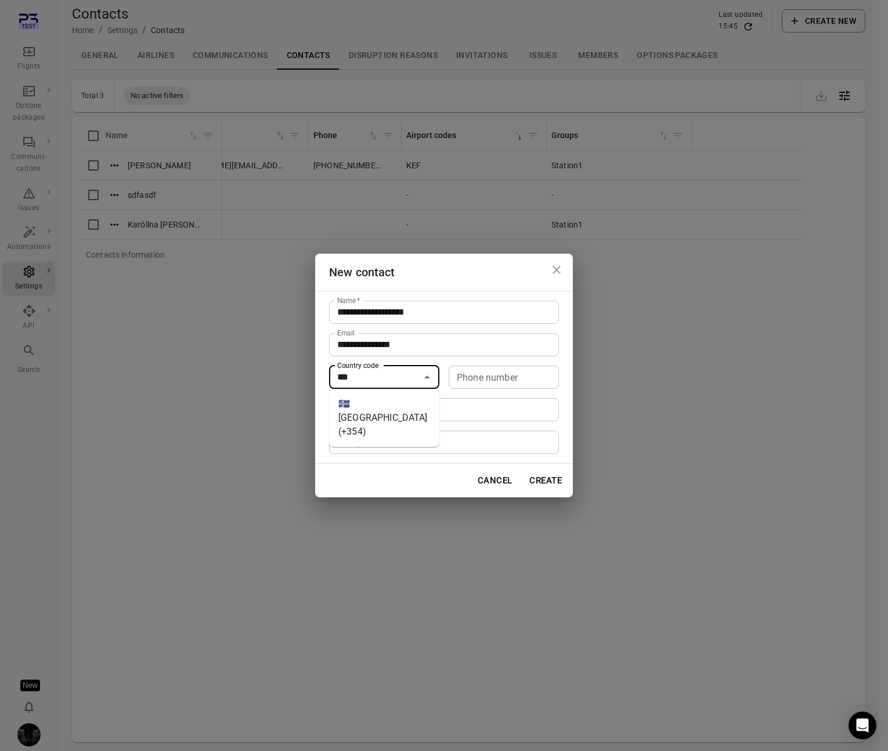
click at [411, 342] on input "**********" at bounding box center [444, 344] width 230 height 23
type input "*********"
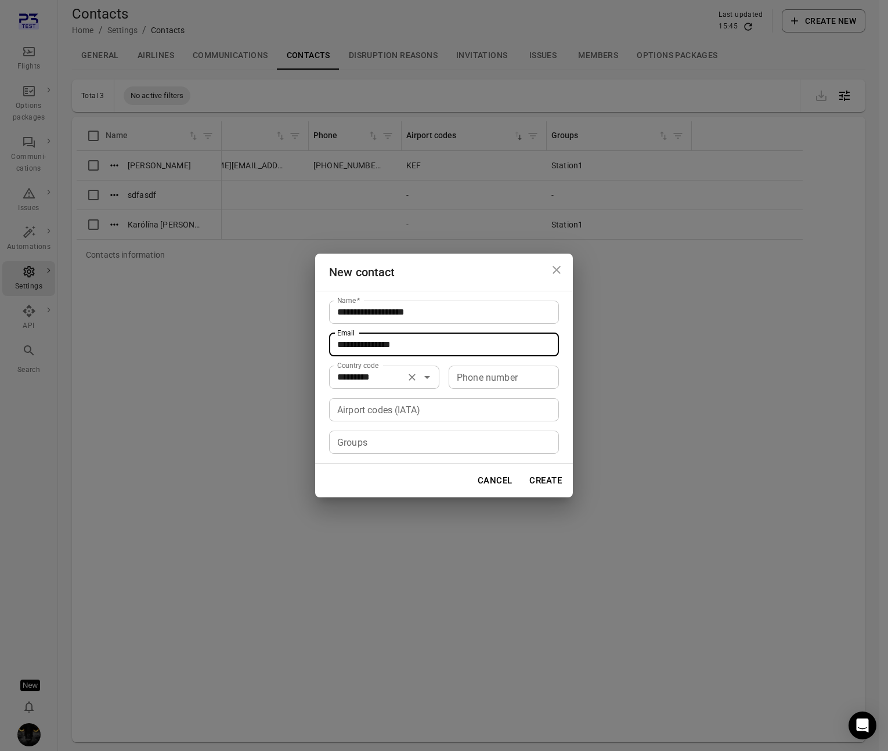
click at [396, 382] on input "*********" at bounding box center [366, 377] width 69 height 16
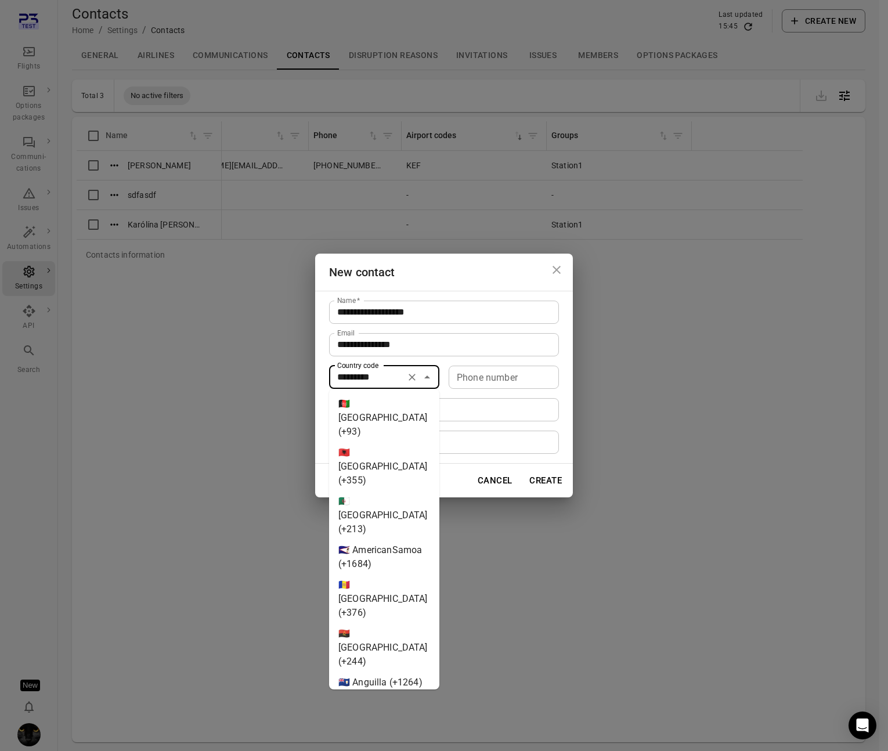
scroll to position [2405, 0]
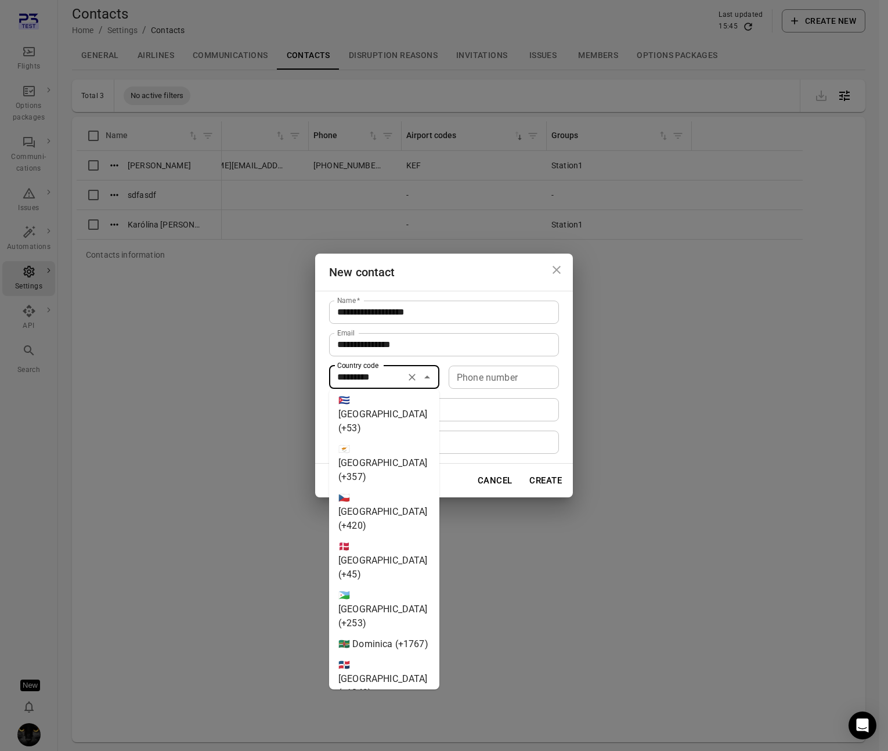
click at [414, 377] on icon "Clear" at bounding box center [412, 377] width 12 height 12
type input "*********"
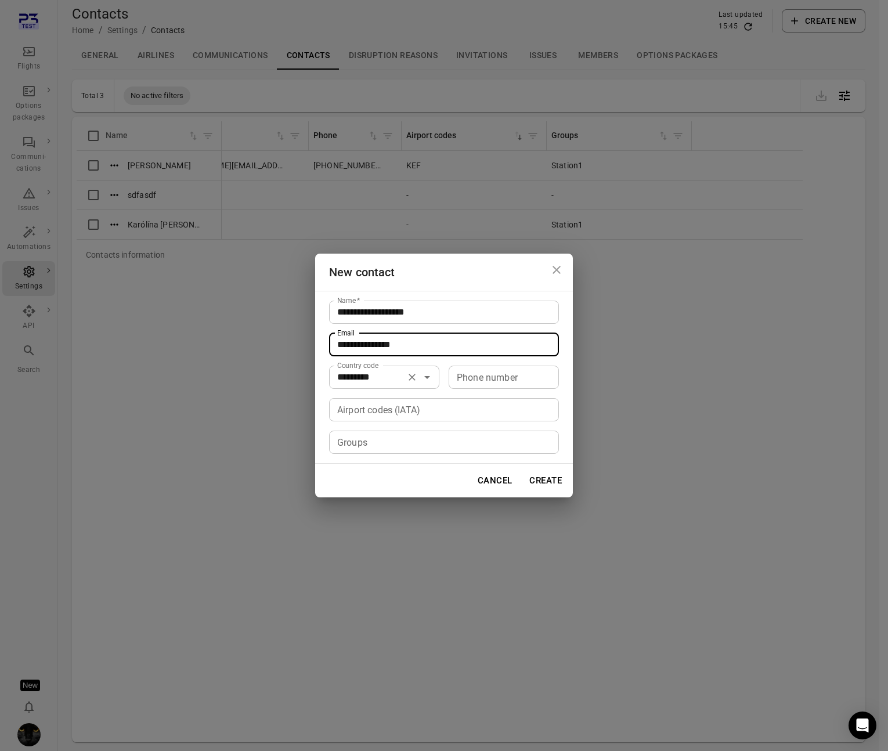
drag, startPoint x: 370, startPoint y: 341, endPoint x: 285, endPoint y: 338, distance: 84.2
click at [286, 339] on div "**********" at bounding box center [444, 375] width 888 height 751
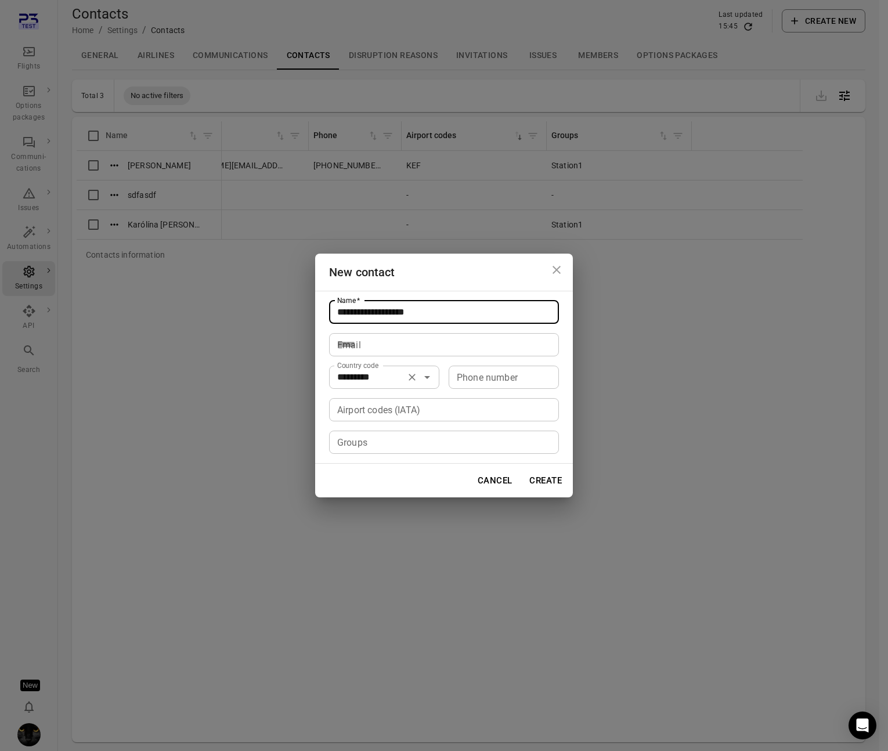
drag, startPoint x: 443, startPoint y: 316, endPoint x: 240, endPoint y: 309, distance: 203.2
click at [240, 309] on div "**********" at bounding box center [444, 375] width 888 height 751
click at [543, 483] on button "Create" at bounding box center [545, 480] width 45 height 24
click at [424, 379] on icon "Open" at bounding box center [427, 377] width 14 height 14
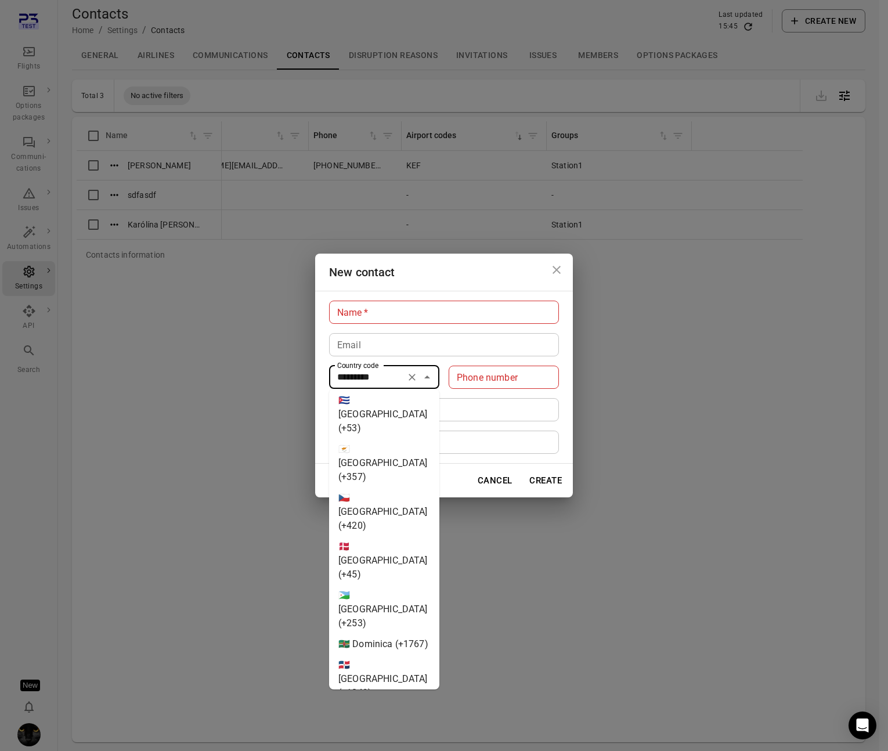
click at [410, 377] on icon "Clear" at bounding box center [412, 377] width 12 height 12
click at [383, 361] on div "Name   * Name   * Email Email Country code Country code Phone number Phone numb…" at bounding box center [444, 377] width 258 height 173
type input "*********"
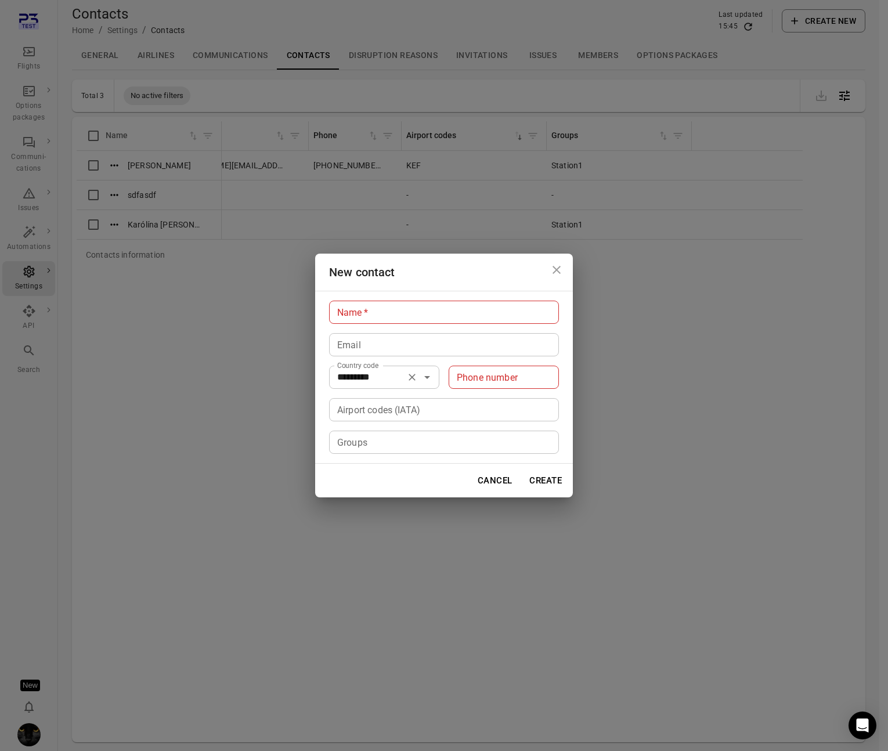
click at [390, 374] on input "*********" at bounding box center [366, 377] width 69 height 16
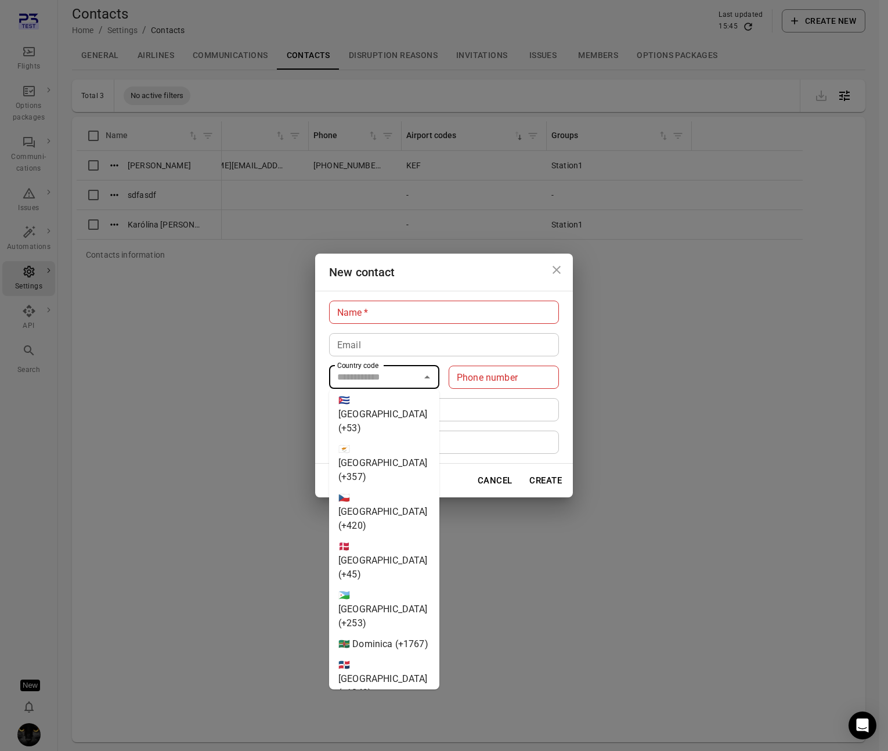
click at [438, 354] on input "Email" at bounding box center [444, 344] width 230 height 23
type input "*********"
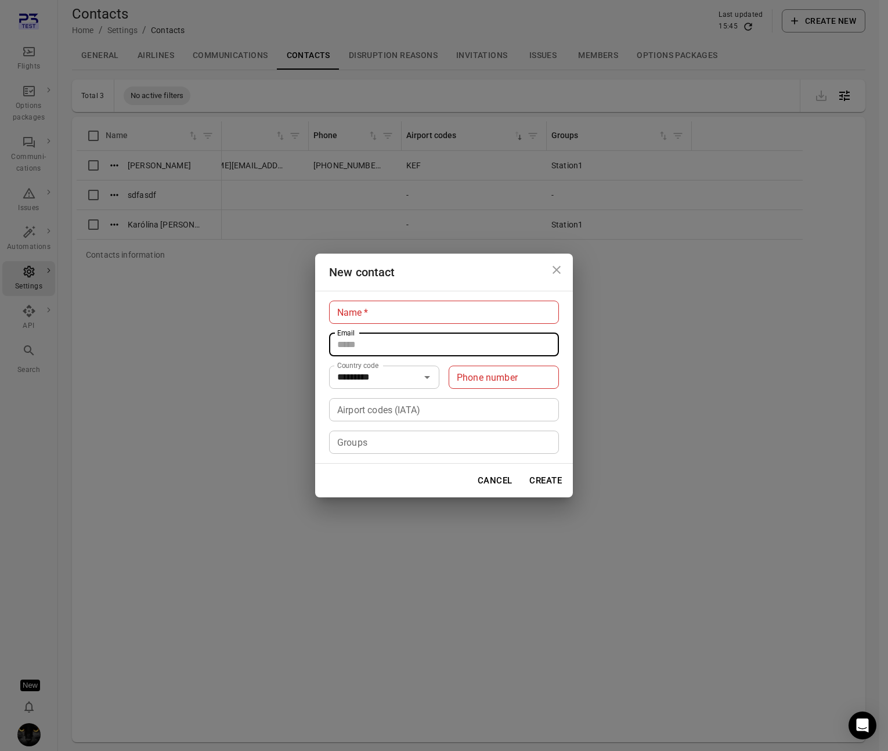
click at [560, 473] on button "Create" at bounding box center [545, 480] width 45 height 24
click at [372, 310] on input "Name   *" at bounding box center [444, 312] width 230 height 23
click at [502, 489] on button "Cancel" at bounding box center [495, 480] width 48 height 24
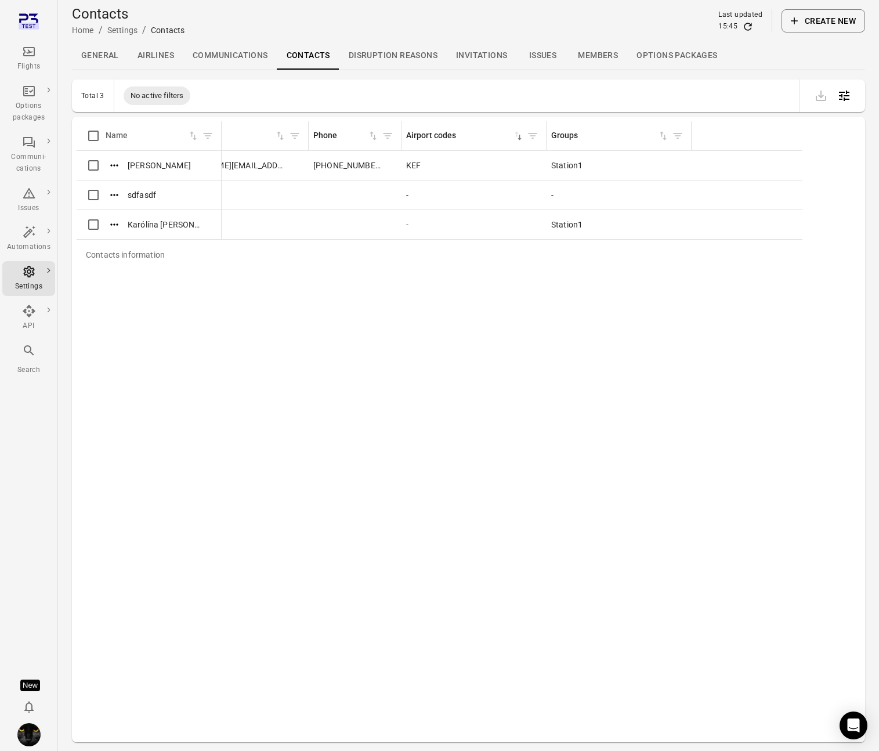
click at [744, 30] on button "Create new" at bounding box center [823, 20] width 84 height 23
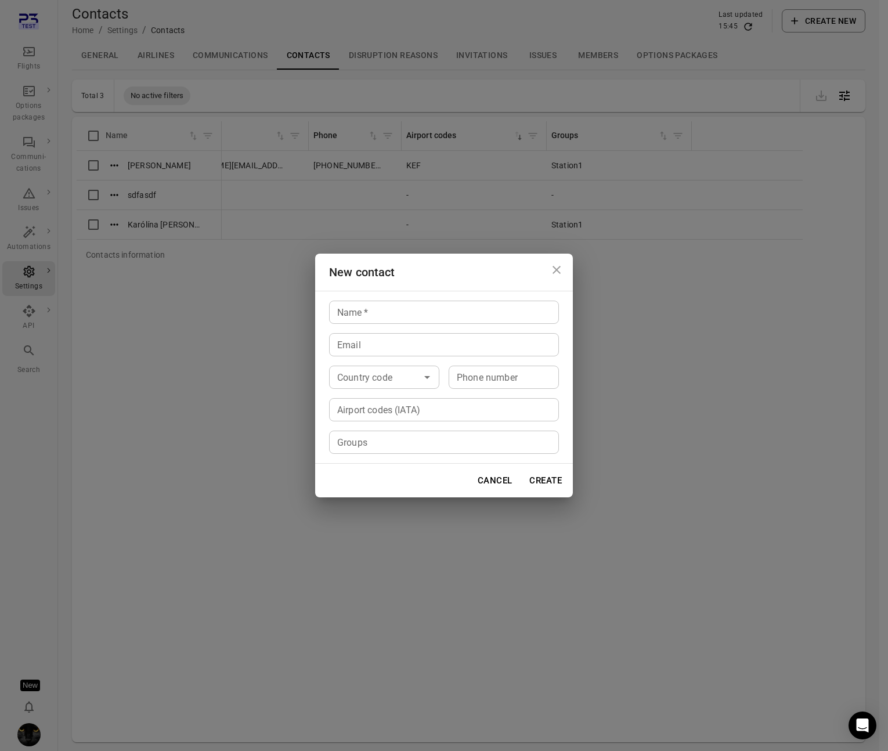
click at [549, 484] on button "Create" at bounding box center [545, 480] width 45 height 24
click at [419, 318] on input "Name   *" at bounding box center [444, 312] width 230 height 23
type input "**********"
click at [400, 348] on input "Email" at bounding box center [444, 344] width 230 height 23
type input "**********"
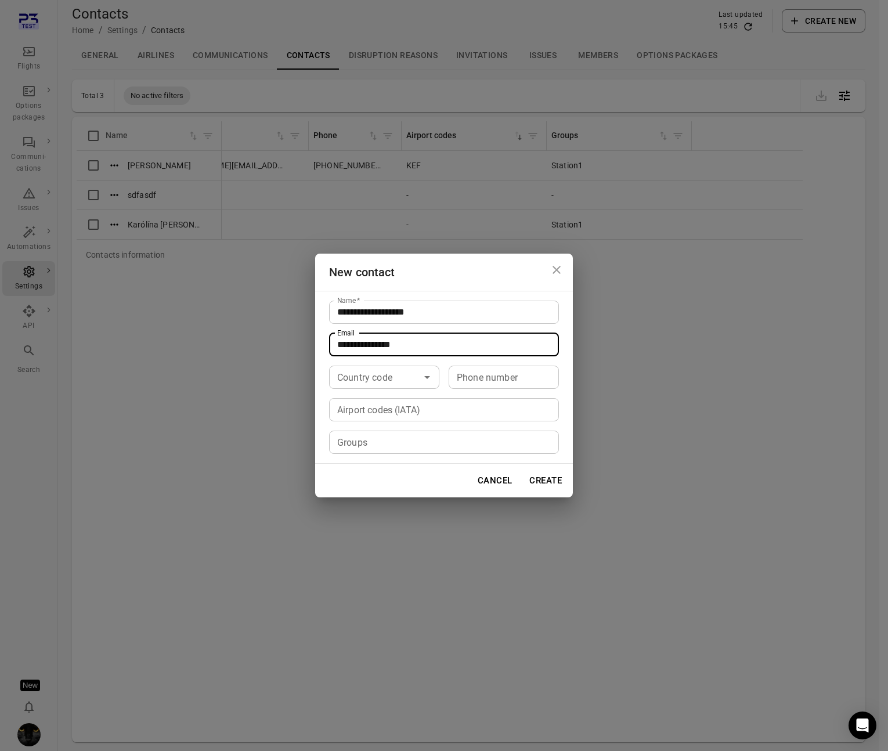
click at [390, 379] on div "Country code Country code" at bounding box center [384, 376] width 110 height 23
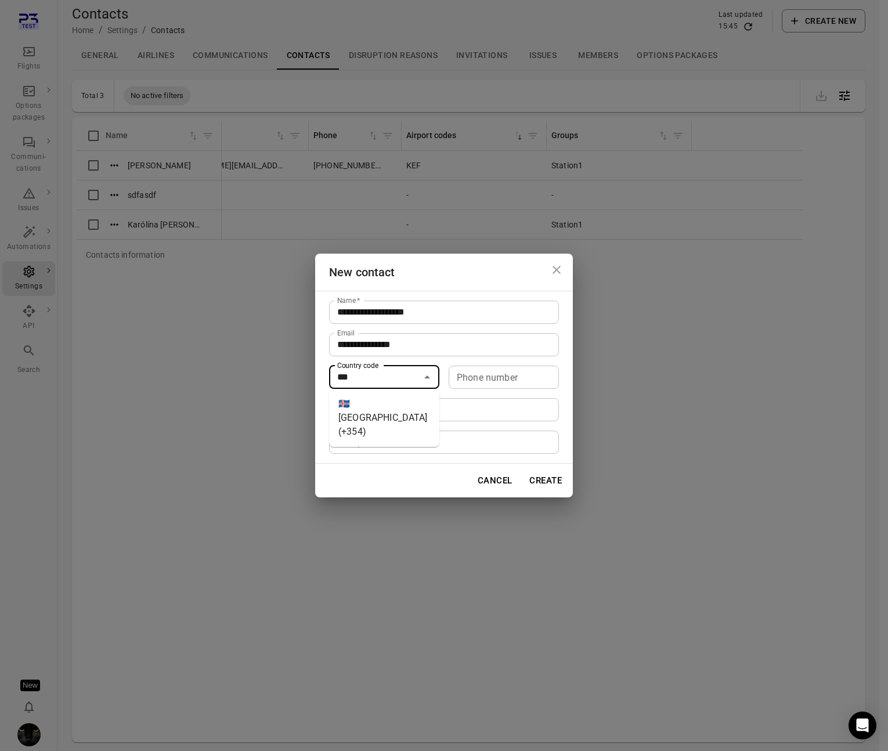
click at [383, 406] on li "🇮🇸 [GEOGRAPHIC_DATA] (+354)" at bounding box center [384, 417] width 110 height 49
type input "*********"
click at [507, 379] on div "Phone number Phone number" at bounding box center [503, 376] width 110 height 23
type input "*******"
click at [412, 411] on div "Airport codes (IATA) Airport codes (IATA)" at bounding box center [444, 409] width 230 height 23
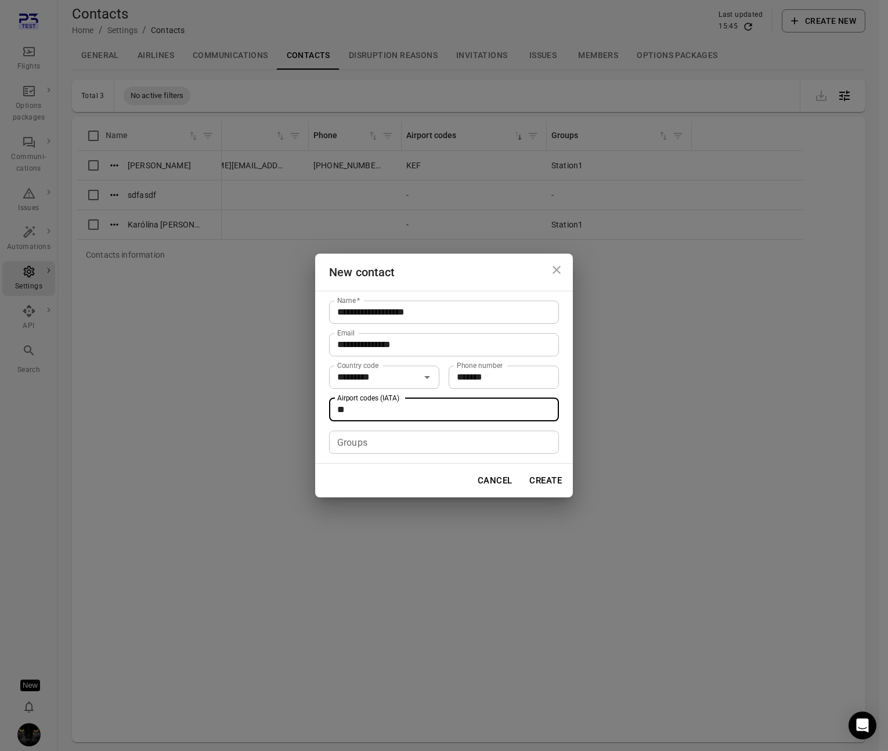
type input "***"
click at [398, 439] on input "Groups" at bounding box center [442, 442] width 221 height 16
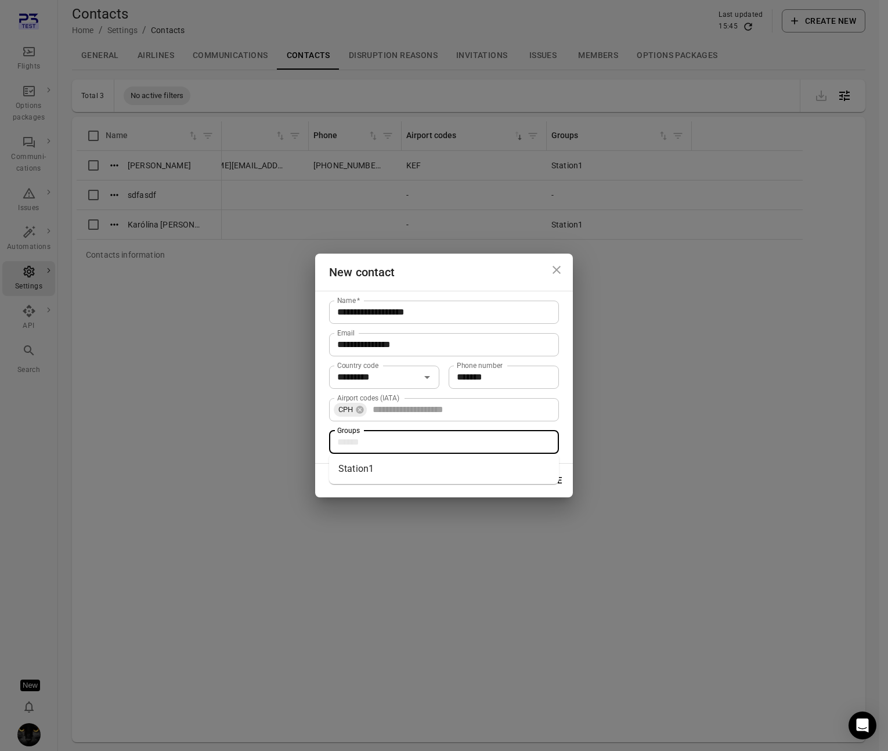
click at [398, 439] on input "Groups" at bounding box center [442, 442] width 221 height 16
click at [402, 434] on input "Groups" at bounding box center [442, 442] width 221 height 16
click at [406, 417] on input "Airport codes (IATA)" at bounding box center [461, 409] width 186 height 16
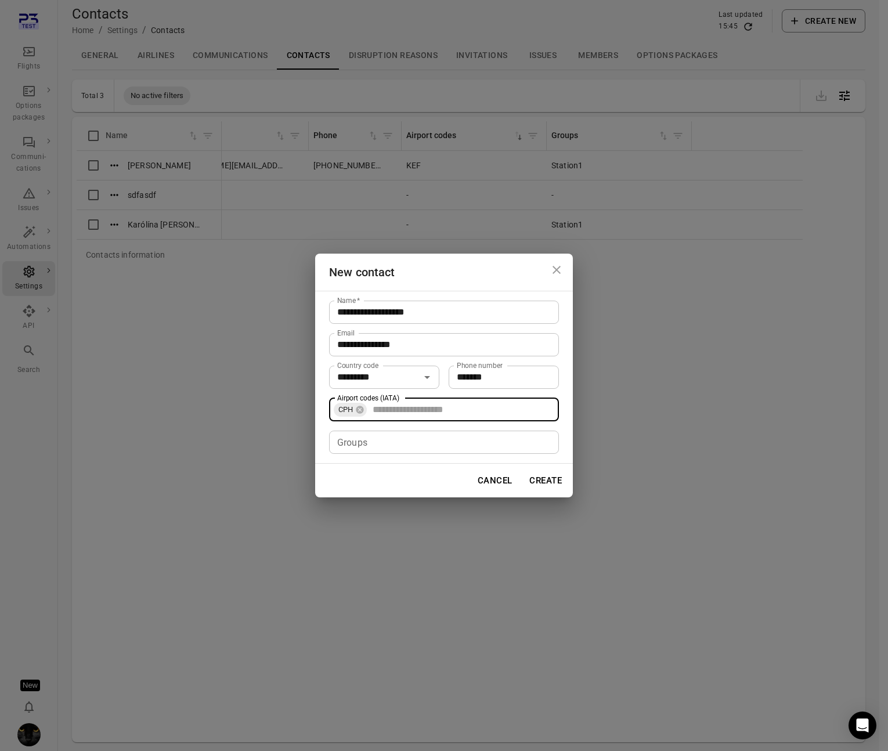
click at [418, 436] on input "Groups" at bounding box center [442, 442] width 221 height 16
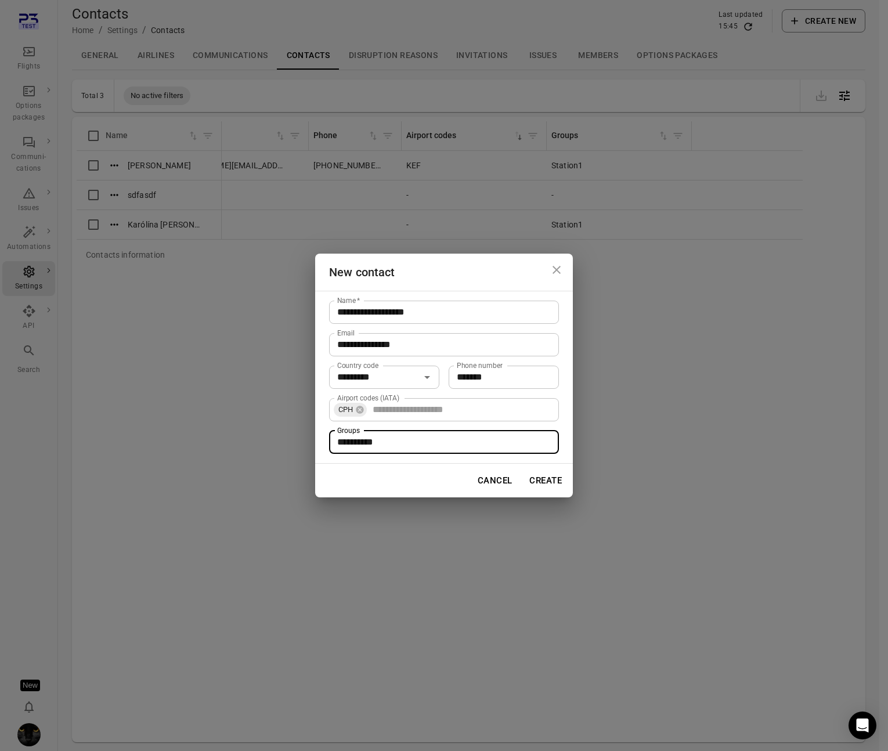
type input "**********"
click at [551, 481] on button "Create" at bounding box center [545, 480] width 45 height 24
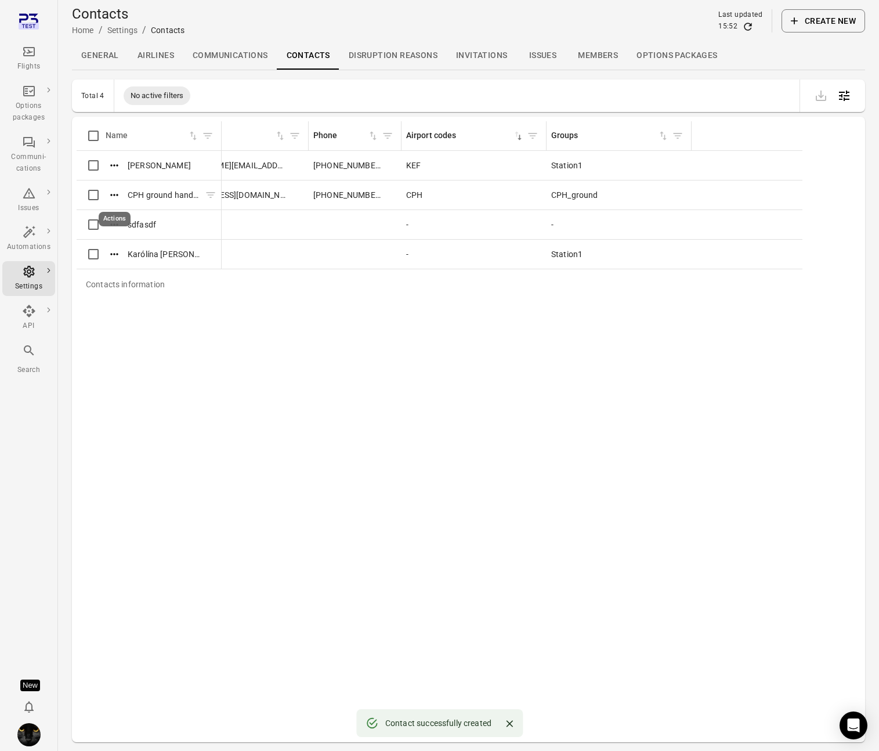
click at [113, 193] on icon "Actions" at bounding box center [114, 195] width 12 height 12
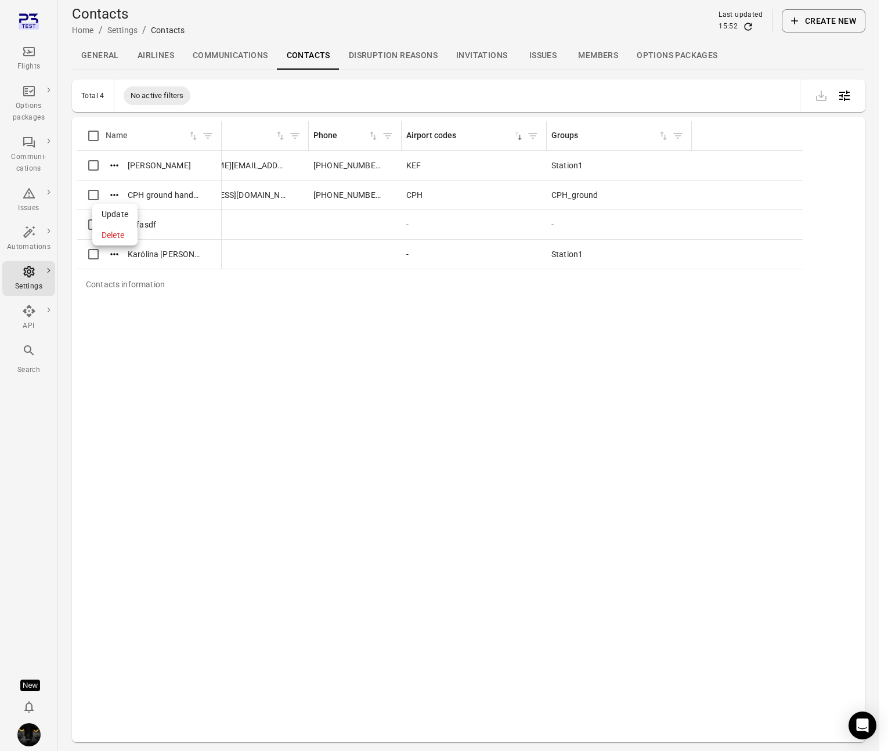
click at [127, 215] on span "Update" at bounding box center [115, 214] width 27 height 12
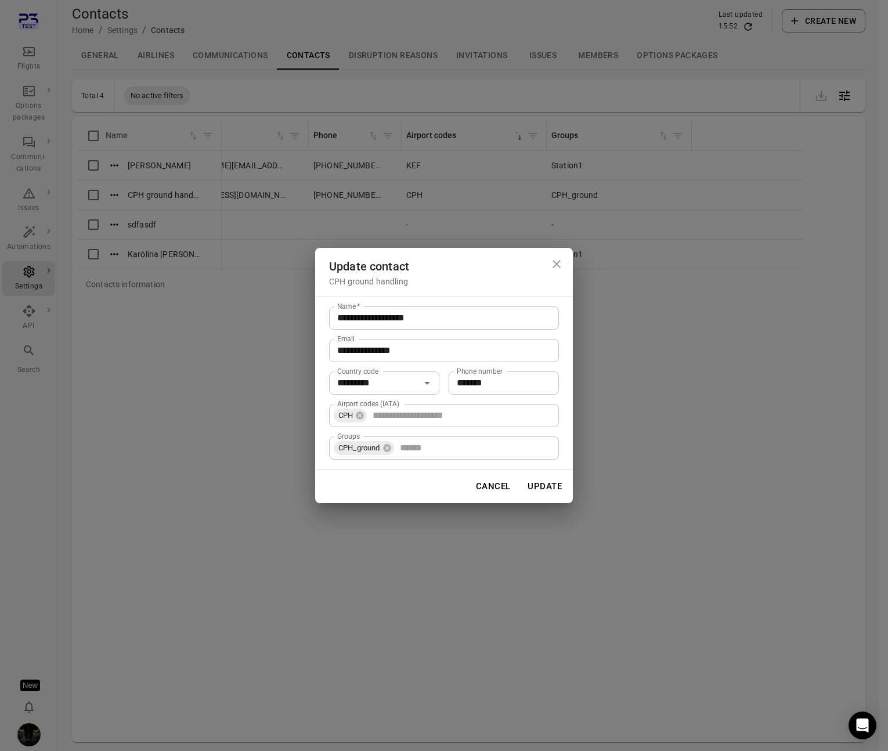
click at [504, 487] on button "Cancel" at bounding box center [493, 486] width 48 height 24
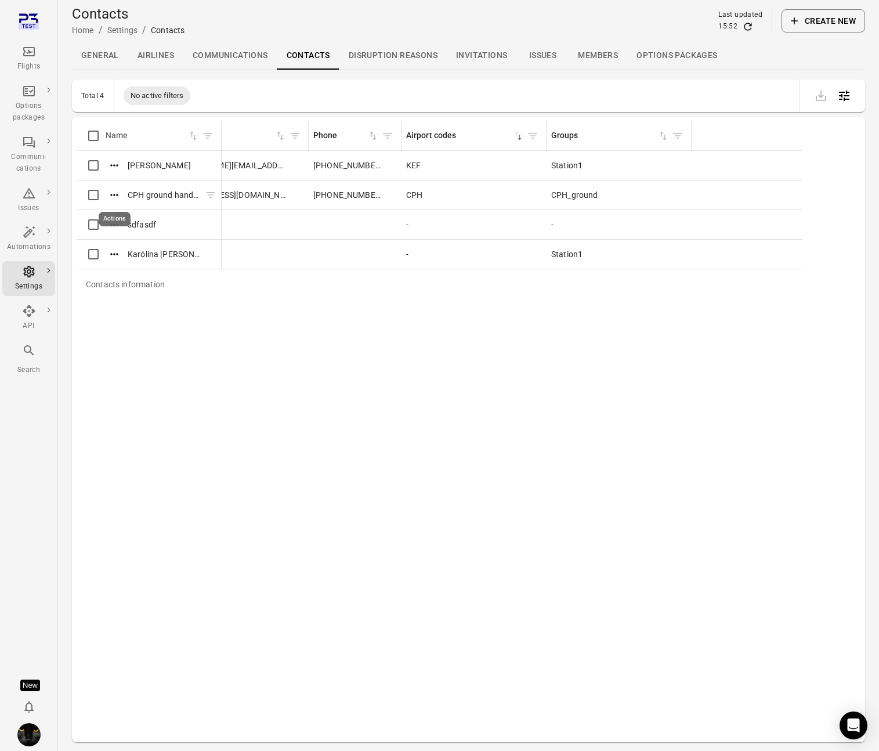
click at [120, 196] on icon "Actions" at bounding box center [114, 195] width 12 height 12
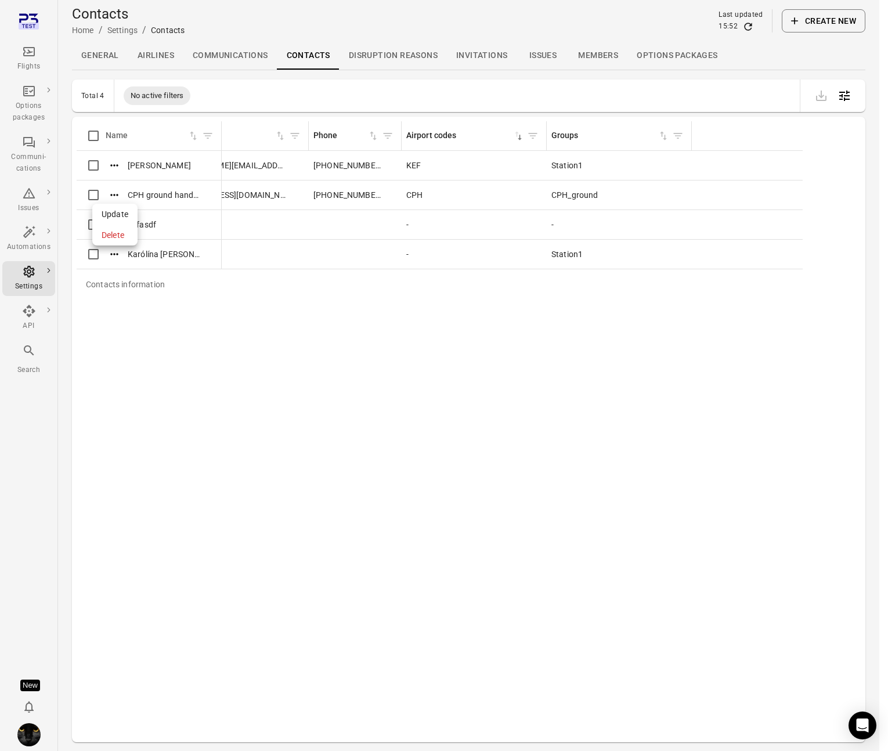
click at [118, 210] on span "Update" at bounding box center [115, 214] width 27 height 12
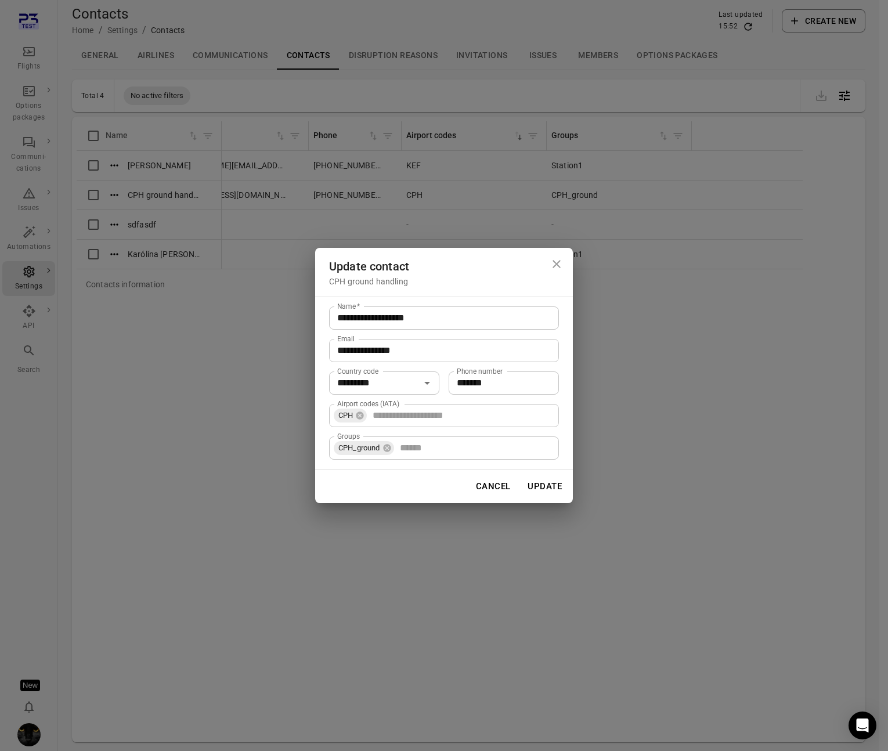
click at [432, 419] on input "Airport codes (IATA)" at bounding box center [461, 415] width 186 height 16
click at [437, 400] on div "**********" at bounding box center [444, 382] width 258 height 173
click at [363, 414] on icon at bounding box center [360, 415] width 8 height 8
click at [363, 414] on div "Airport codes (IATA) Airport codes (IATA)" at bounding box center [444, 415] width 230 height 23
type input "***"
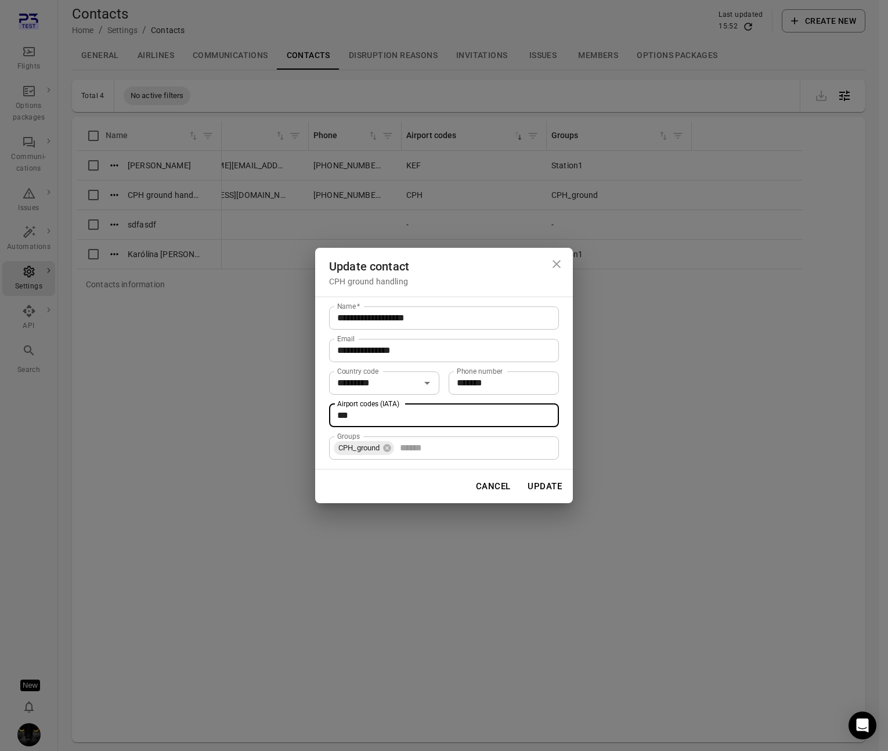
click at [434, 401] on div "**********" at bounding box center [444, 382] width 258 height 173
click at [421, 451] on input "Groups" at bounding box center [474, 448] width 158 height 16
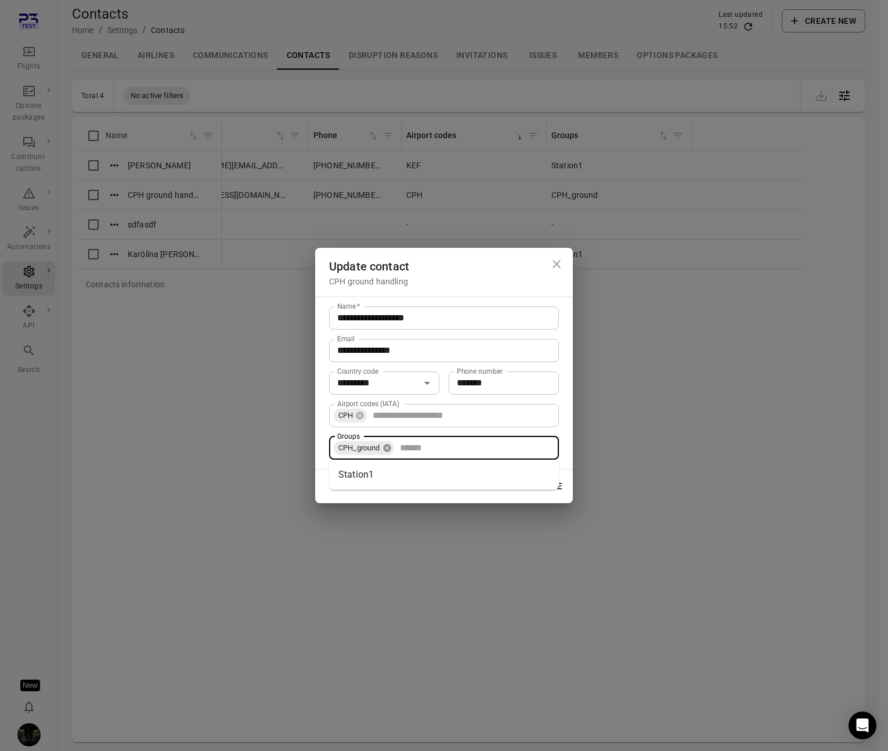
click at [389, 450] on icon at bounding box center [387, 448] width 8 height 8
click at [385, 450] on input "Groups" at bounding box center [442, 448] width 221 height 16
type input "*********"
click at [544, 481] on button "Update" at bounding box center [544, 486] width 47 height 24
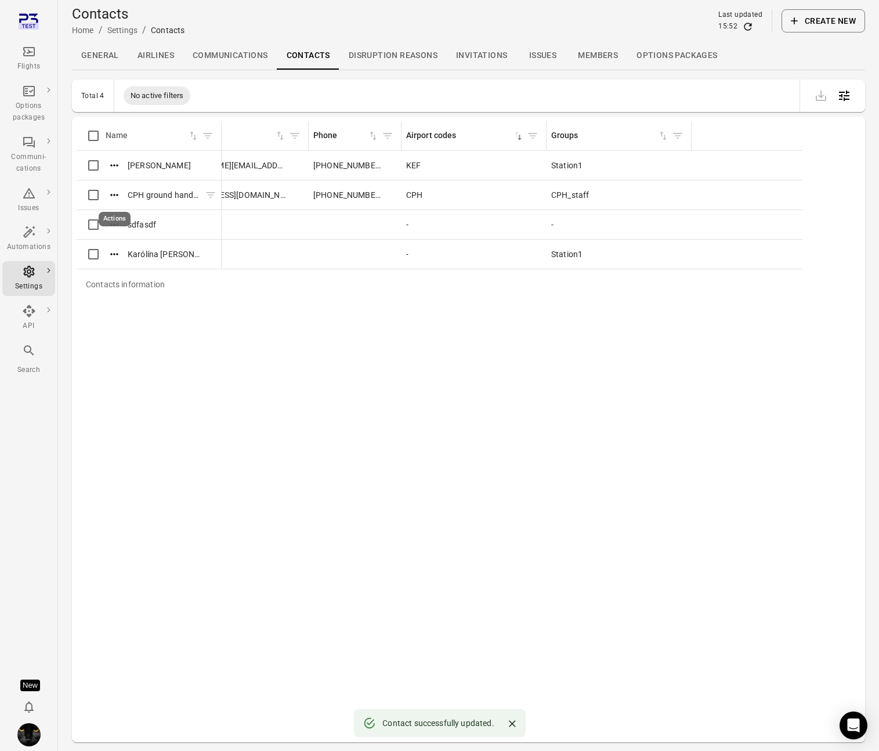
click at [115, 190] on icon "Actions" at bounding box center [114, 195] width 12 height 12
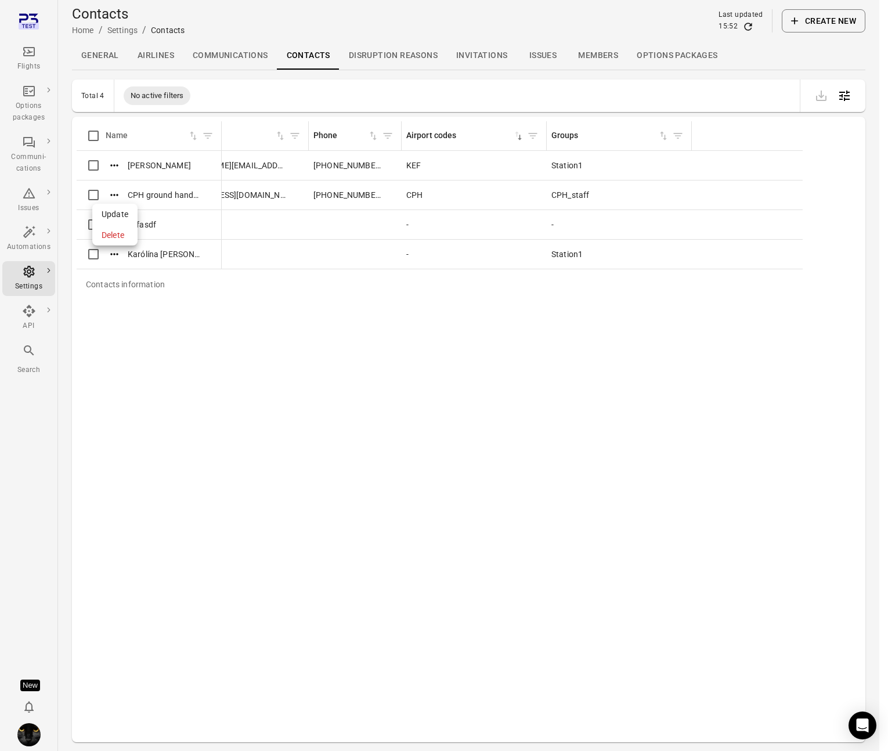
click at [117, 218] on span "Update" at bounding box center [115, 214] width 27 height 12
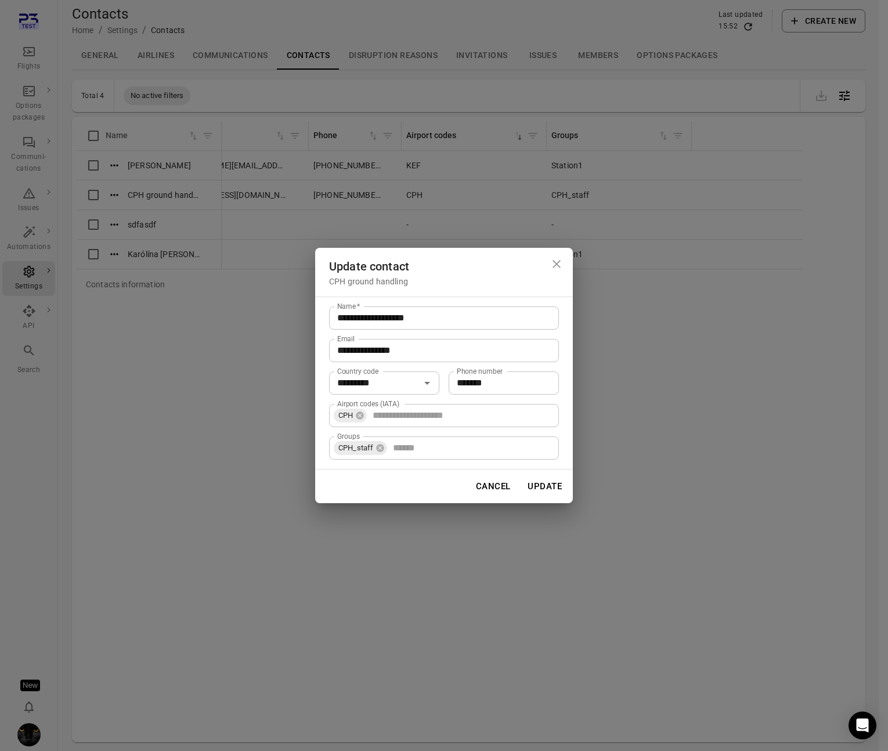
click at [421, 443] on input "Groups" at bounding box center [470, 448] width 165 height 16
click at [470, 568] on div "**********" at bounding box center [444, 375] width 888 height 751
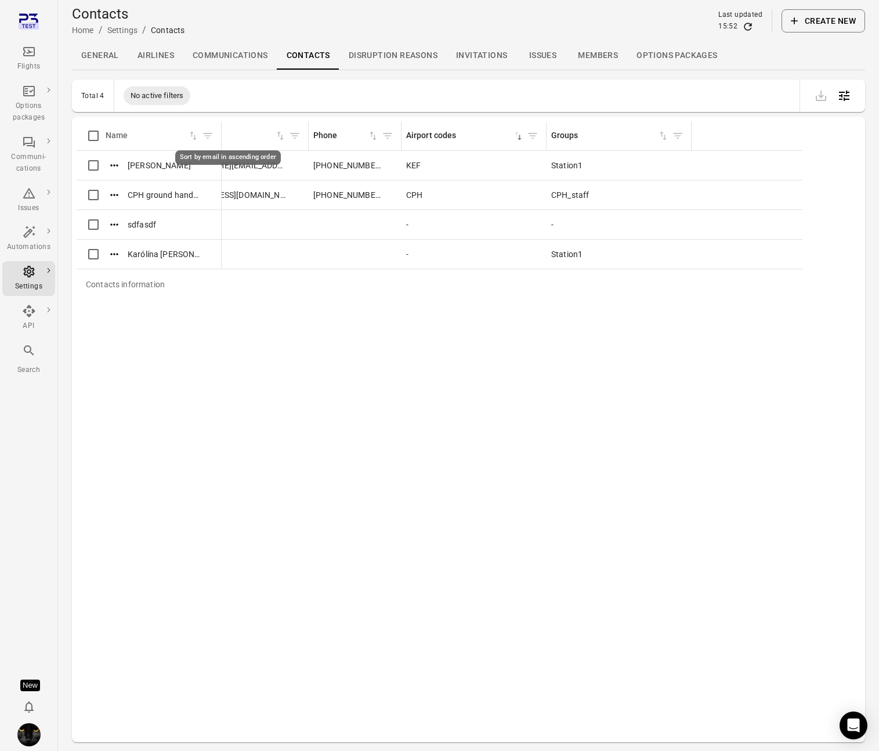
click at [222, 131] on div "Email" at bounding box center [221, 135] width 106 height 13
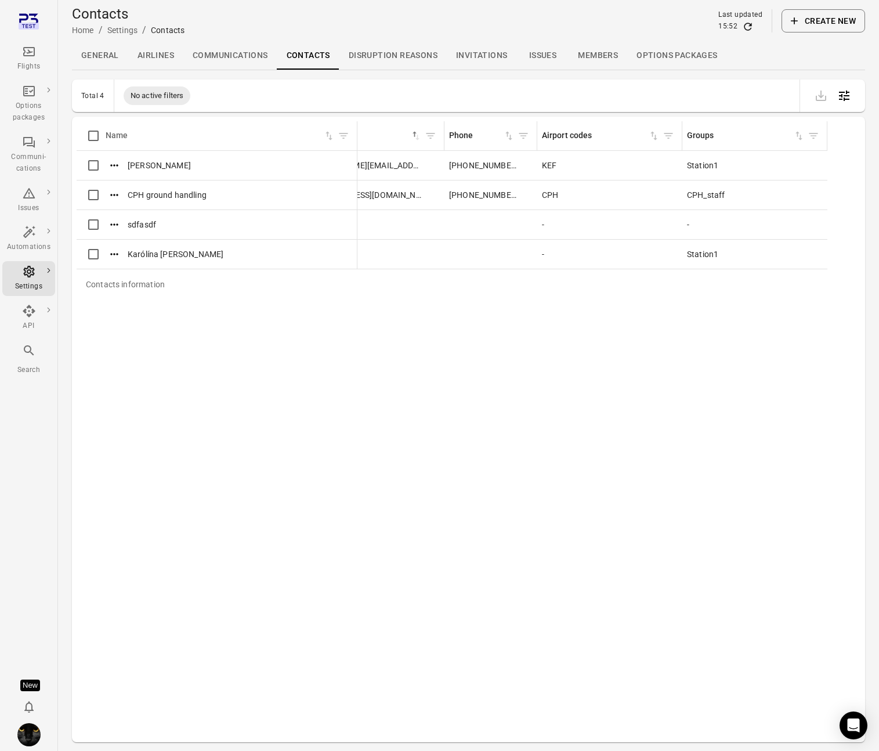
drag, startPoint x: 219, startPoint y: 128, endPoint x: 355, endPoint y: 132, distance: 135.8
click at [355, 132] on div "Contacts information" at bounding box center [356, 135] width 9 height 29
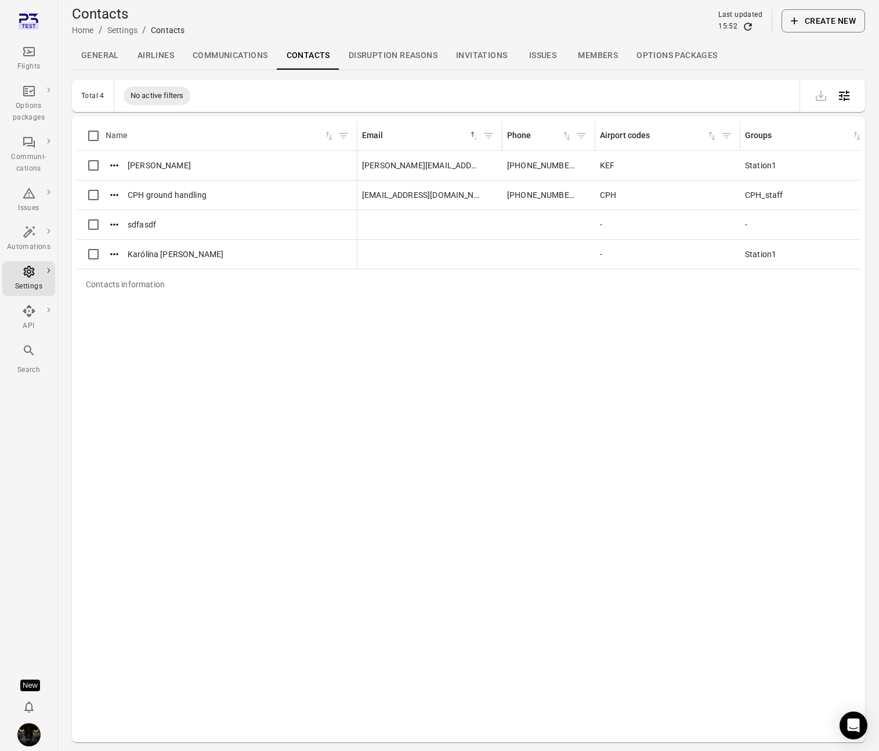
click at [744, 15] on button "Create new" at bounding box center [823, 20] width 84 height 23
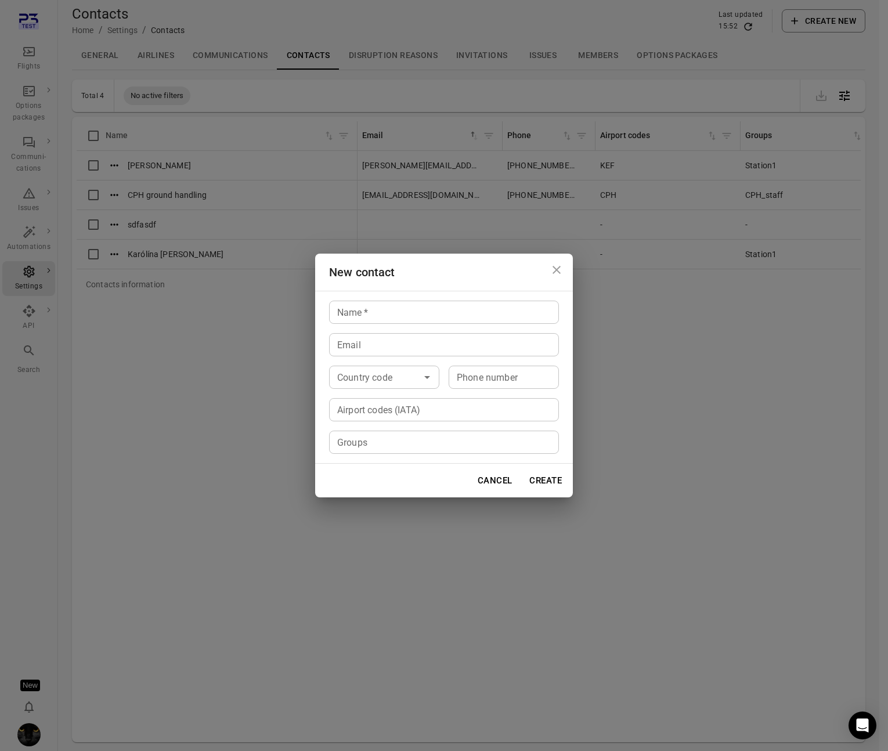
click at [411, 307] on input "Name   *" at bounding box center [444, 312] width 230 height 23
type input "**********"
click at [391, 337] on input "Email" at bounding box center [444, 344] width 230 height 23
type input "**********"
click at [390, 379] on div "Country code Country code" at bounding box center [384, 376] width 110 height 23
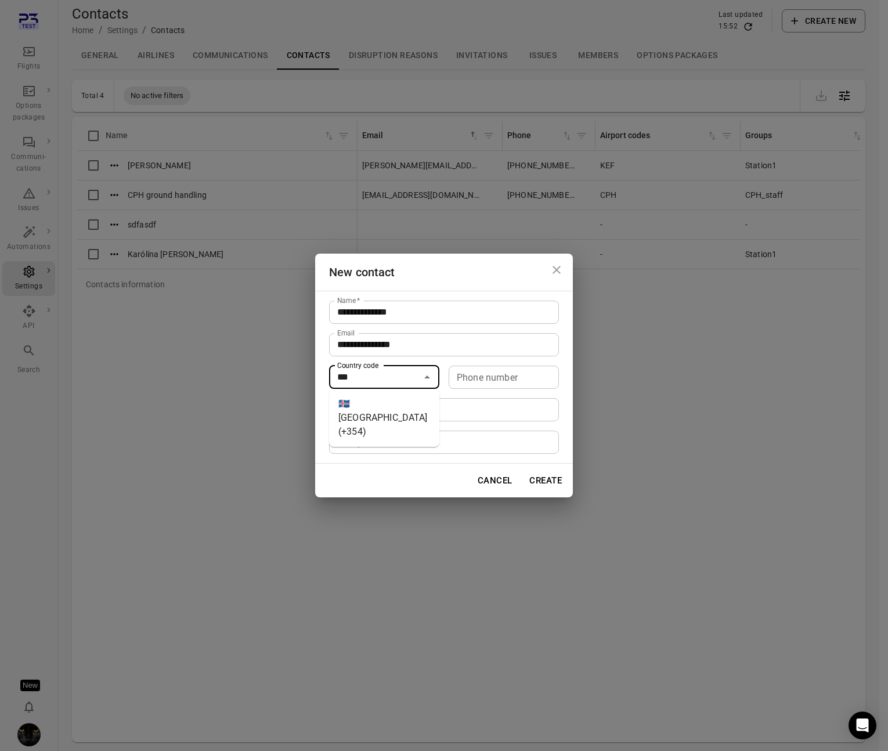
click at [385, 397] on li "🇮🇸 [GEOGRAPHIC_DATA] (+354)" at bounding box center [384, 417] width 110 height 49
type input "*********"
click at [477, 383] on div "Phone number Phone number" at bounding box center [503, 376] width 110 height 23
type input "*******"
click at [410, 401] on input "Airport codes (IATA)" at bounding box center [442, 409] width 221 height 16
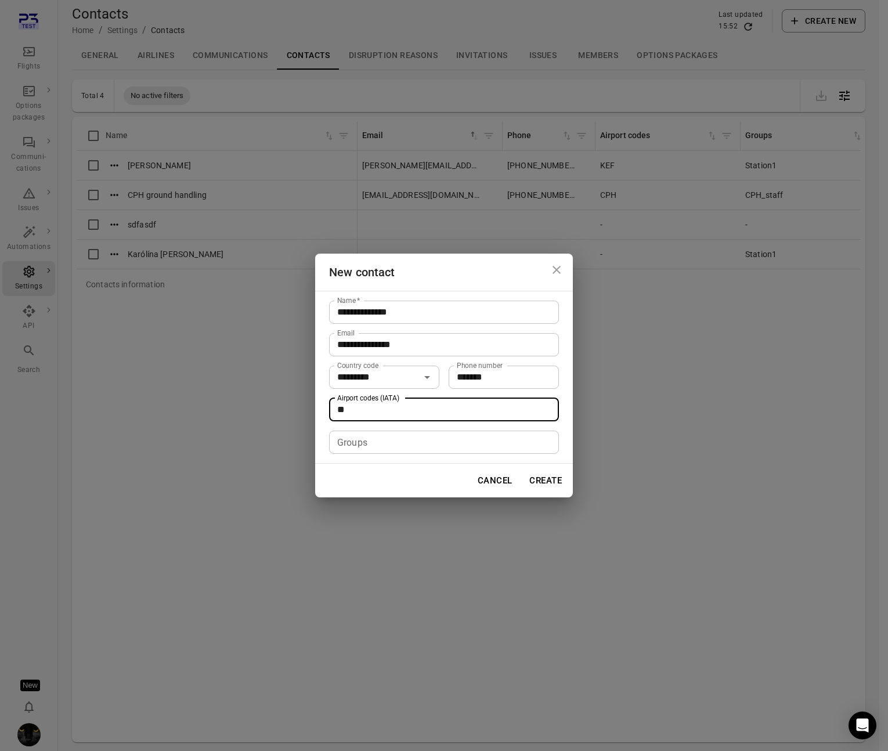
type input "***"
click at [390, 437] on input "Groups" at bounding box center [442, 442] width 221 height 16
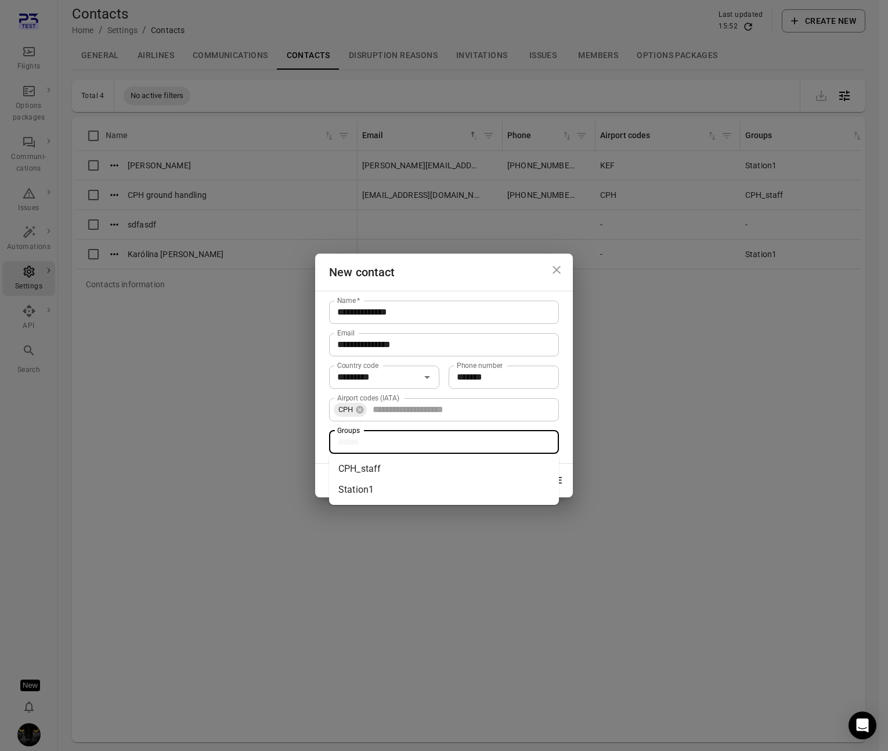
click at [390, 462] on li "CPH_staff" at bounding box center [444, 468] width 230 height 21
click at [546, 483] on button "Create" at bounding box center [545, 480] width 45 height 24
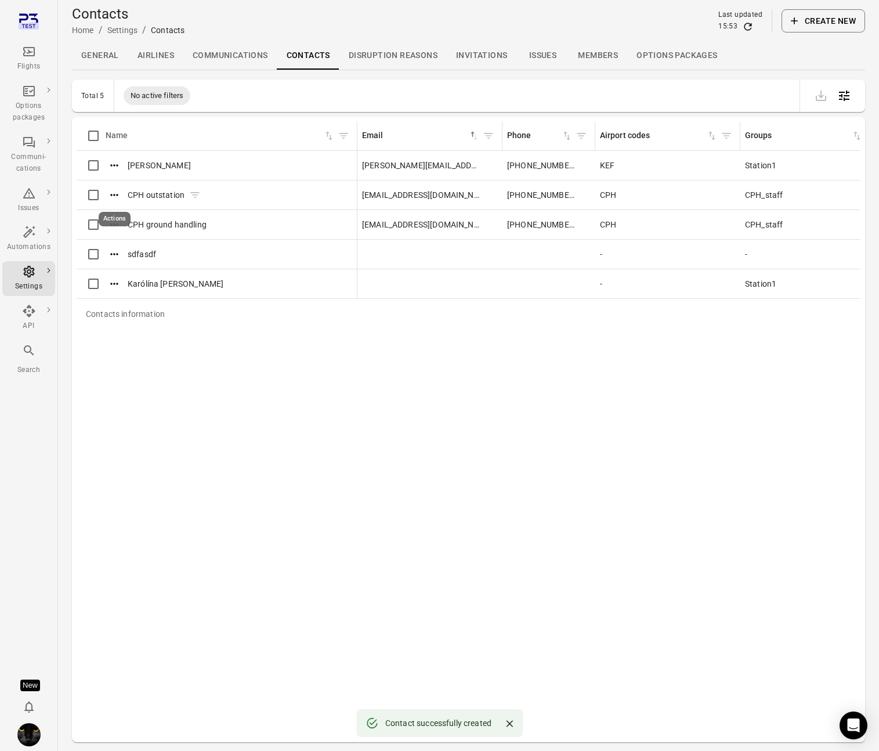
click at [111, 197] on icon "Actions" at bounding box center [114, 195] width 12 height 12
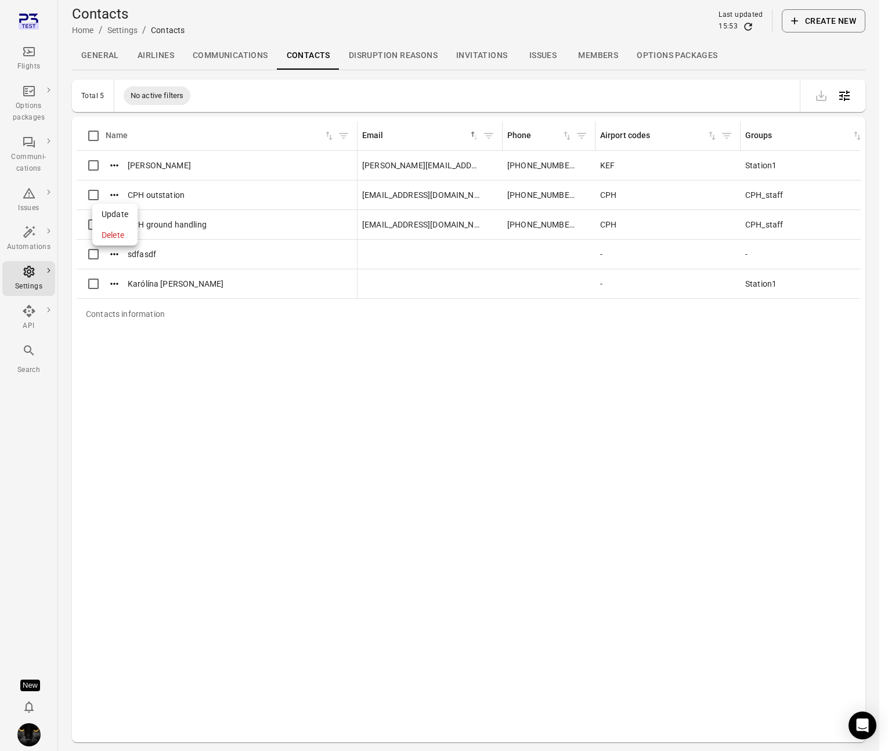
click at [117, 213] on span "Update" at bounding box center [115, 214] width 27 height 12
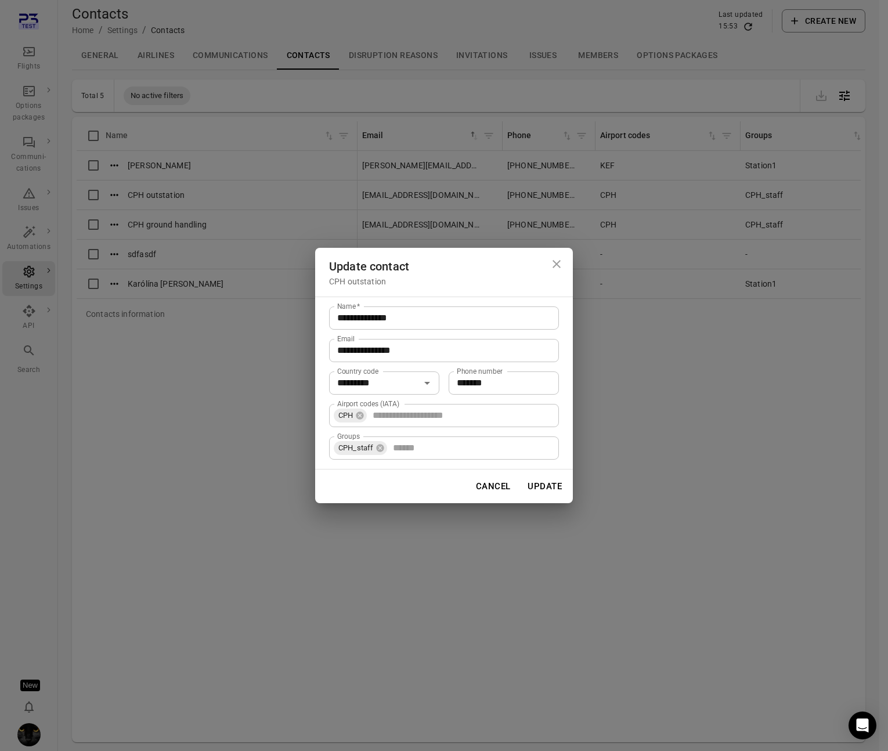
click at [388, 410] on input "Airport codes (IATA)" at bounding box center [461, 415] width 186 height 16
type input "***"
click at [541, 484] on button "Update" at bounding box center [544, 486] width 47 height 24
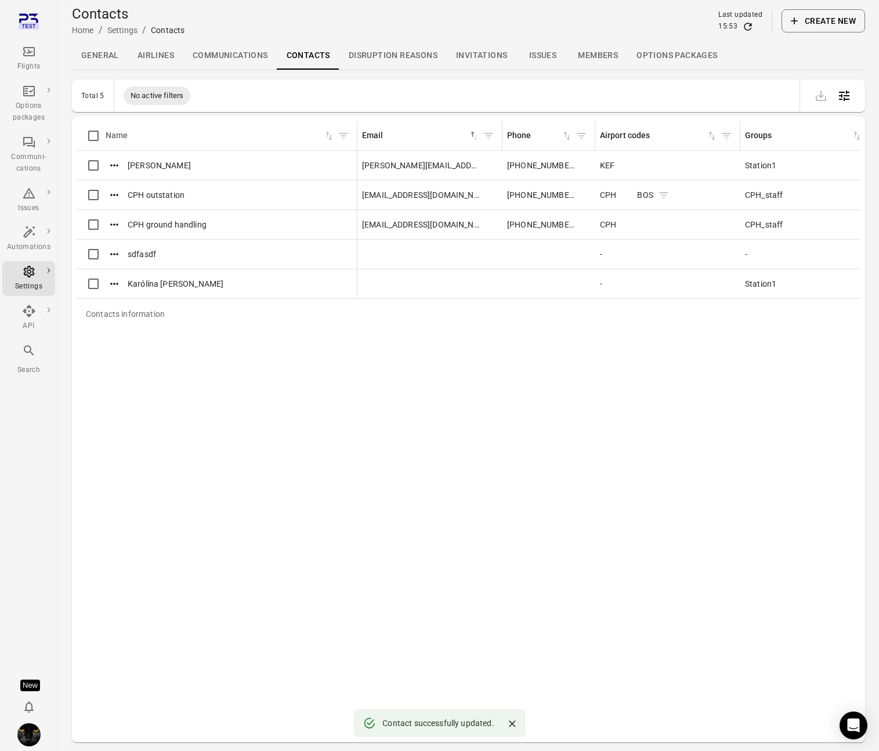
click at [659, 197] on icon "Contacts information" at bounding box center [664, 195] width 12 height 12
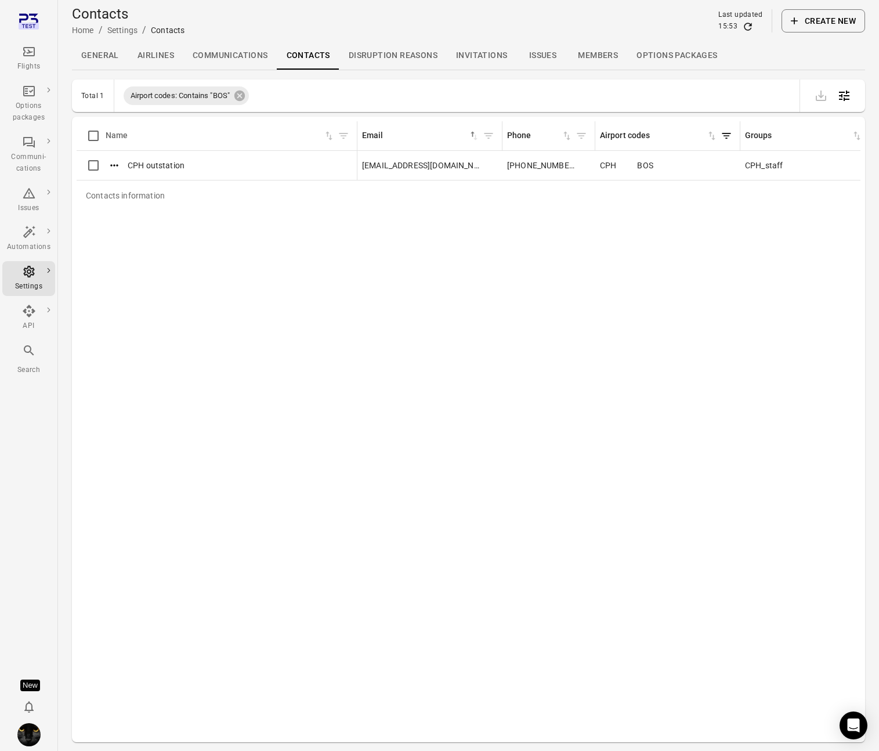
click at [729, 137] on icon "Filter by airport codes" at bounding box center [727, 136] width 12 height 12
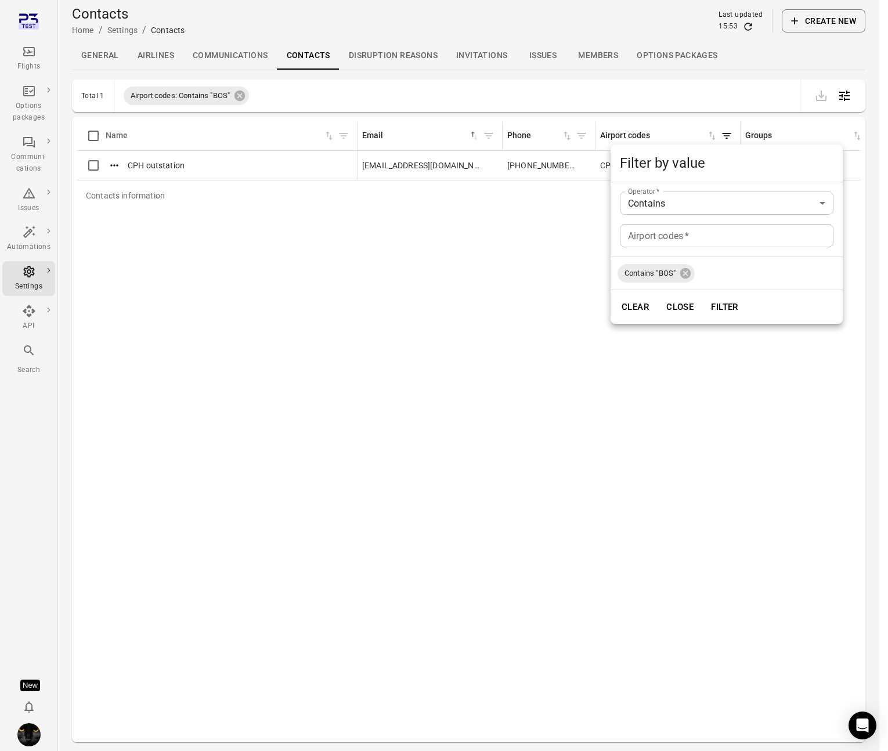
click at [696, 205] on body "Flights Options packages Communi-cations Issues Automations Settings API Search…" at bounding box center [444, 394] width 888 height 788
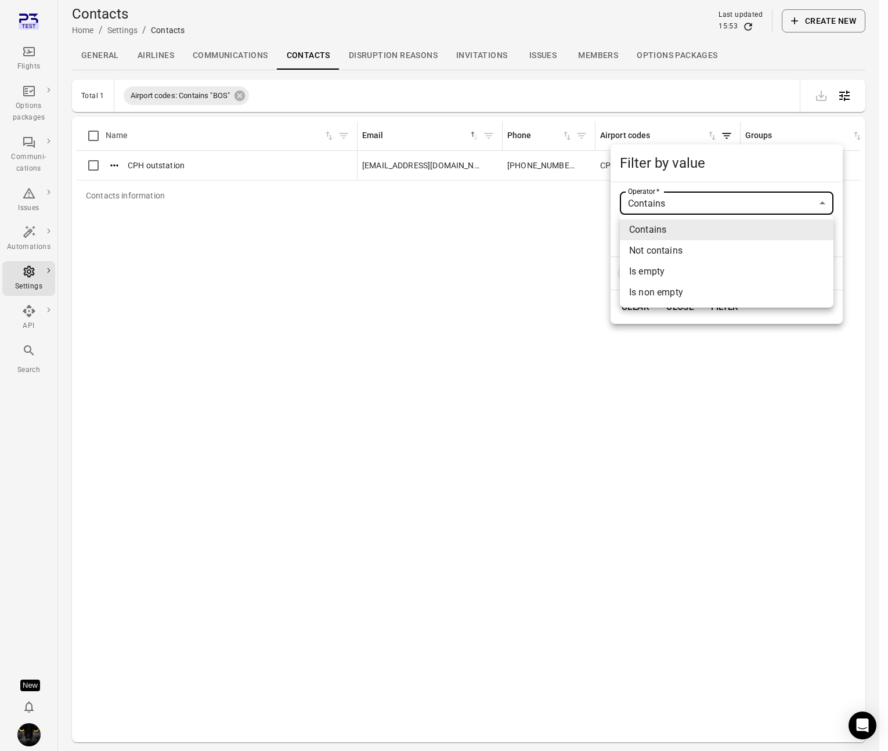
click at [670, 253] on li "Not contains" at bounding box center [726, 250] width 213 height 21
type input "**********"
click at [685, 273] on icon at bounding box center [685, 273] width 10 height 10
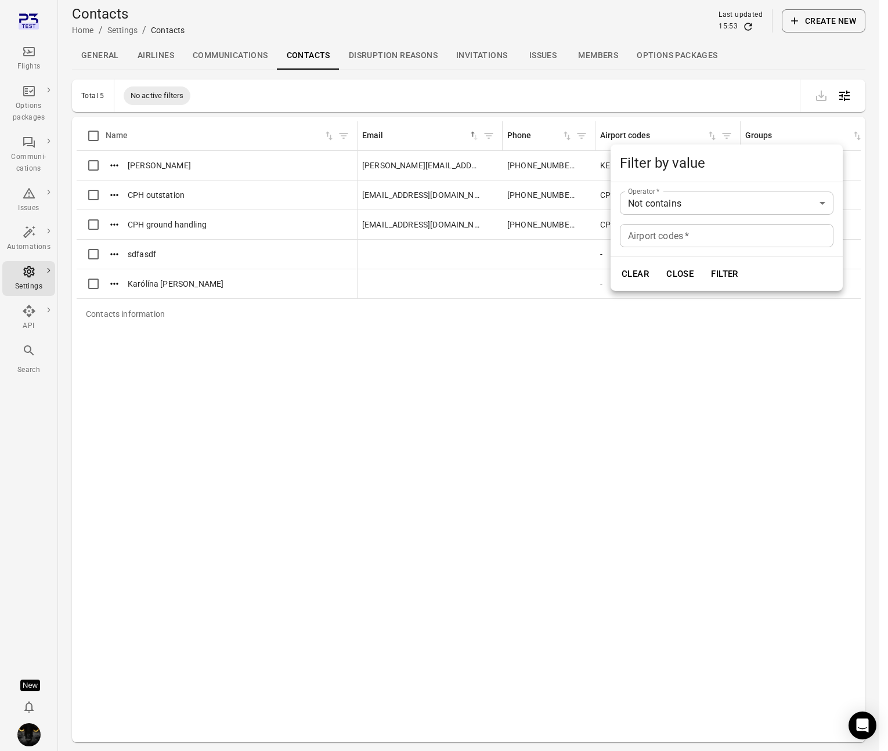
click at [673, 238] on div "Airport codes   * Airport codes   *" at bounding box center [726, 235] width 213 height 23
type input "***"
click at [744, 265] on div "Clear Close Filter" at bounding box center [726, 274] width 232 height 34
click at [718, 268] on button "Filter" at bounding box center [724, 274] width 40 height 24
type input "********"
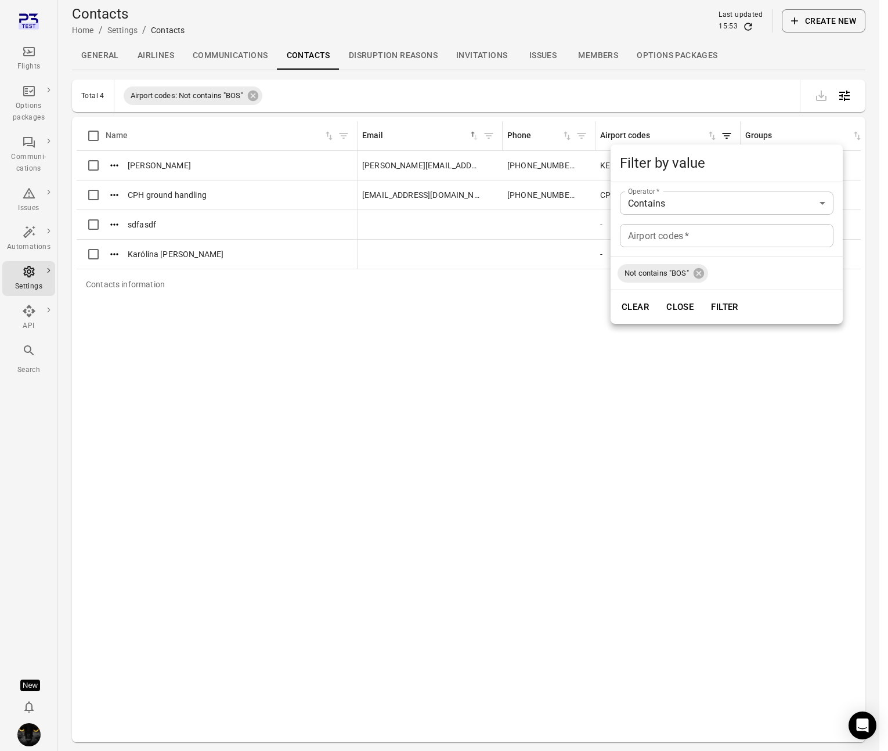
click at [588, 364] on div at bounding box center [444, 375] width 888 height 751
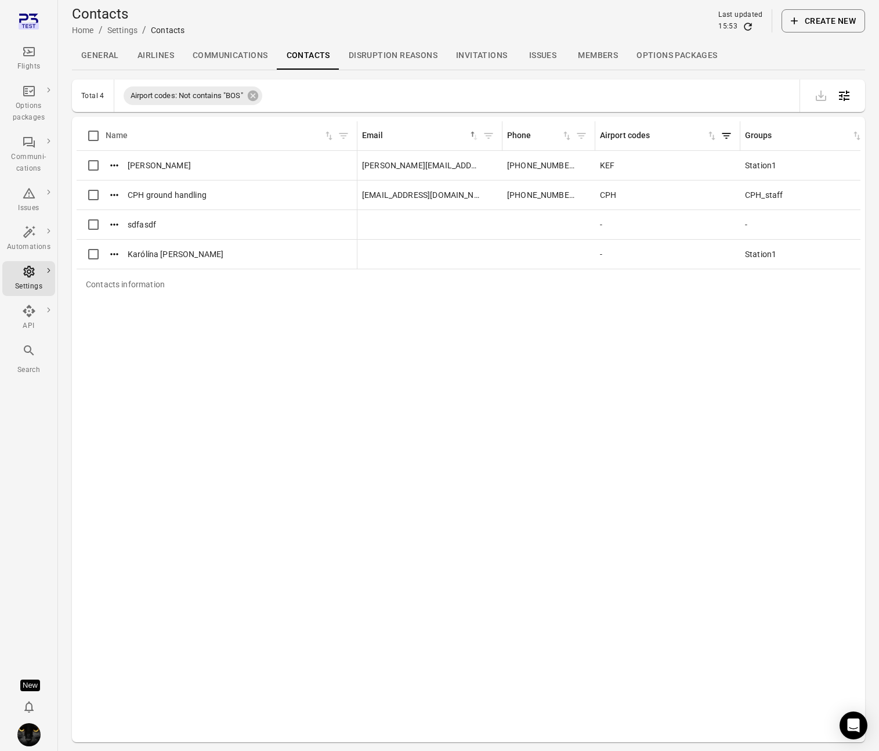
scroll to position [1, 0]
click at [726, 134] on icon "Filter by airport codes" at bounding box center [726, 135] width 9 height 6
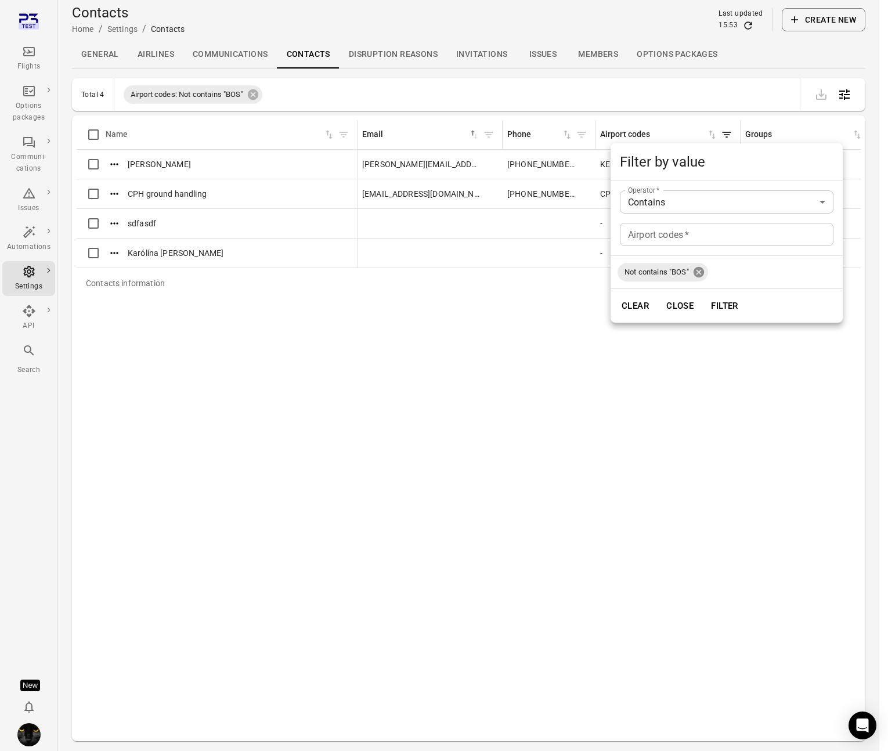
click at [700, 272] on icon at bounding box center [698, 272] width 13 height 13
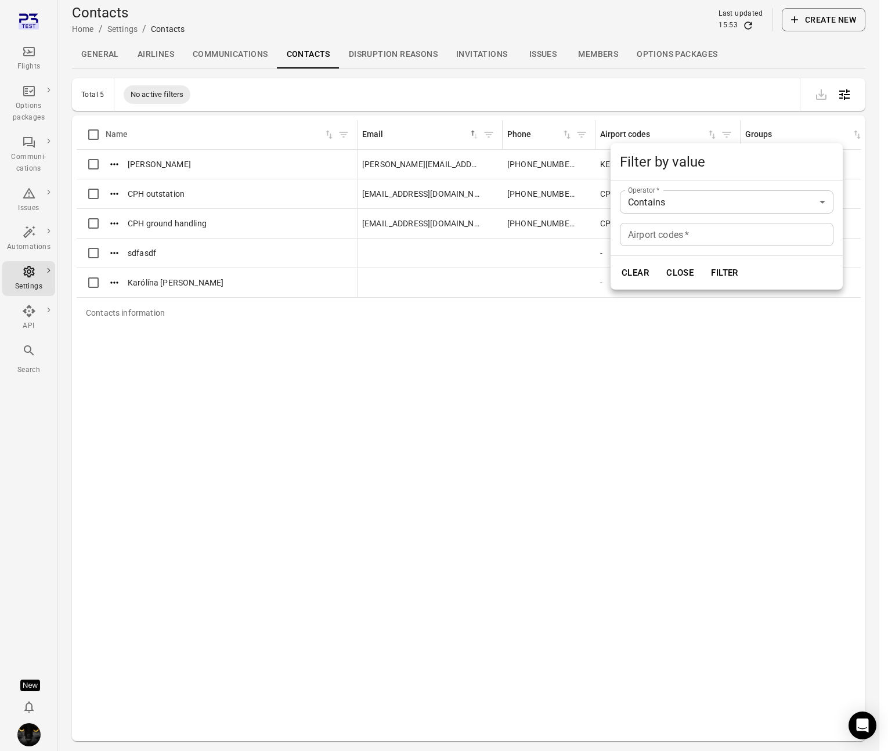
click at [457, 254] on div at bounding box center [444, 375] width 888 height 751
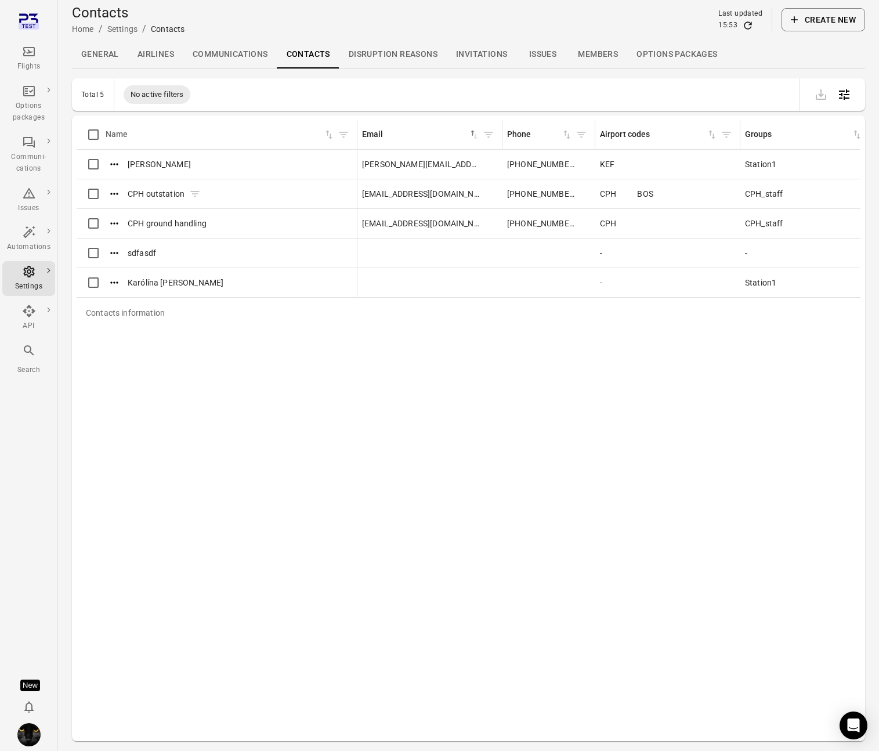
click at [109, 194] on icon "Actions" at bounding box center [114, 194] width 12 height 12
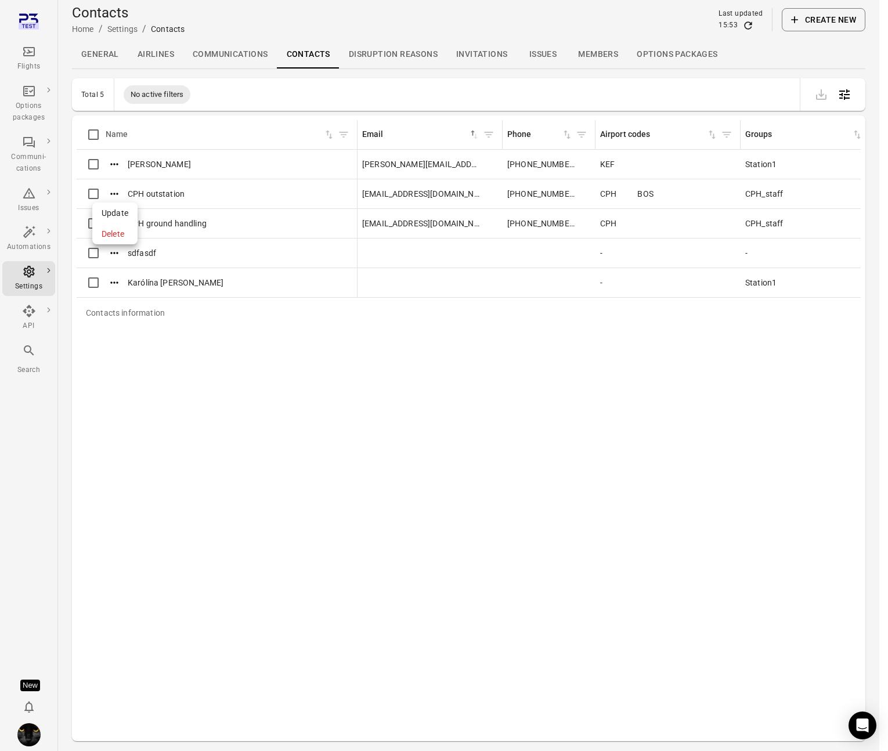
click at [117, 214] on span "Update" at bounding box center [115, 213] width 27 height 12
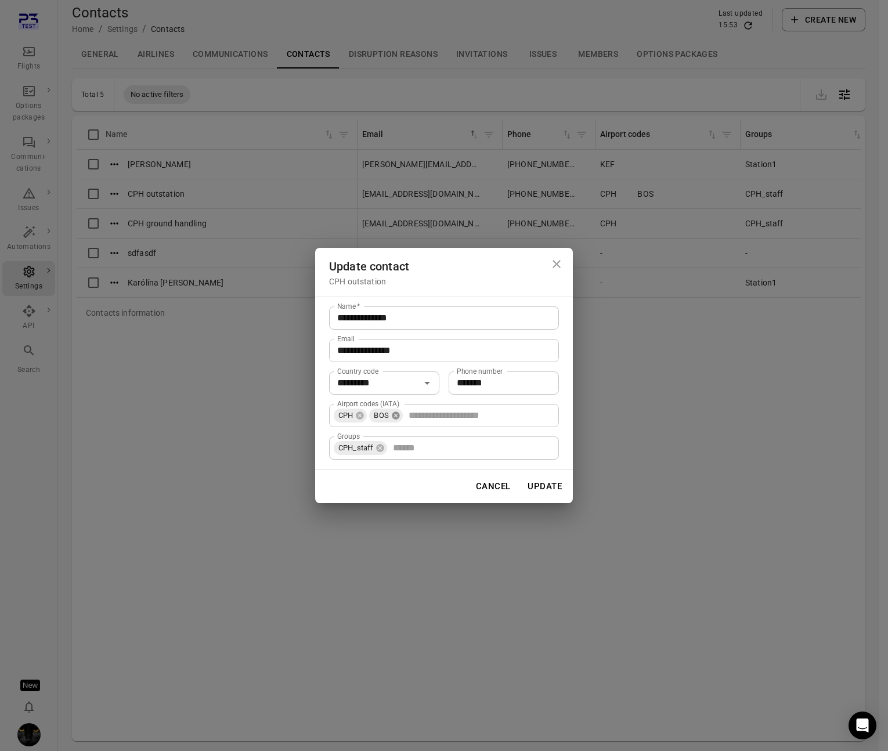
click at [394, 414] on icon at bounding box center [396, 415] width 8 height 8
click at [548, 484] on button "Update" at bounding box center [544, 486] width 47 height 24
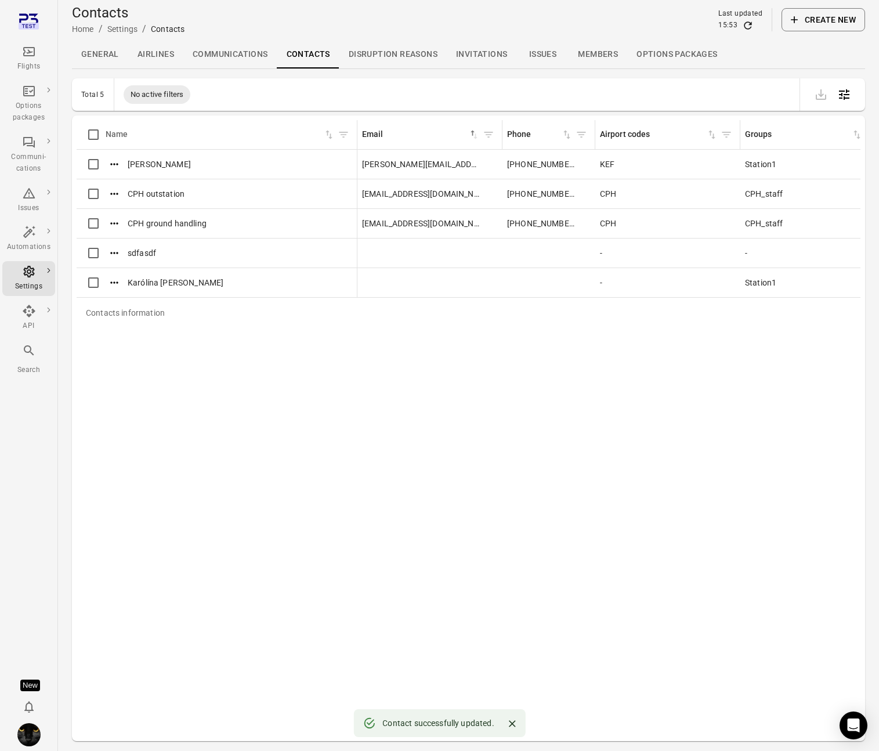
click at [744, 24] on button "Create new" at bounding box center [823, 19] width 84 height 23
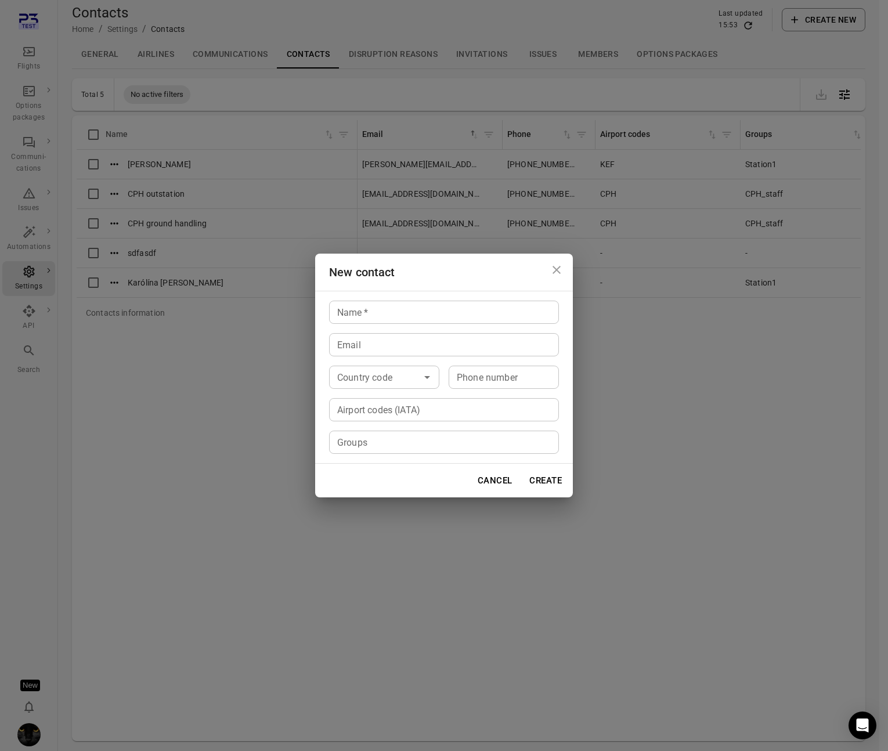
click at [405, 308] on input "Name   *" at bounding box center [444, 312] width 230 height 23
type input "*********"
click at [551, 482] on button "Create" at bounding box center [545, 480] width 45 height 24
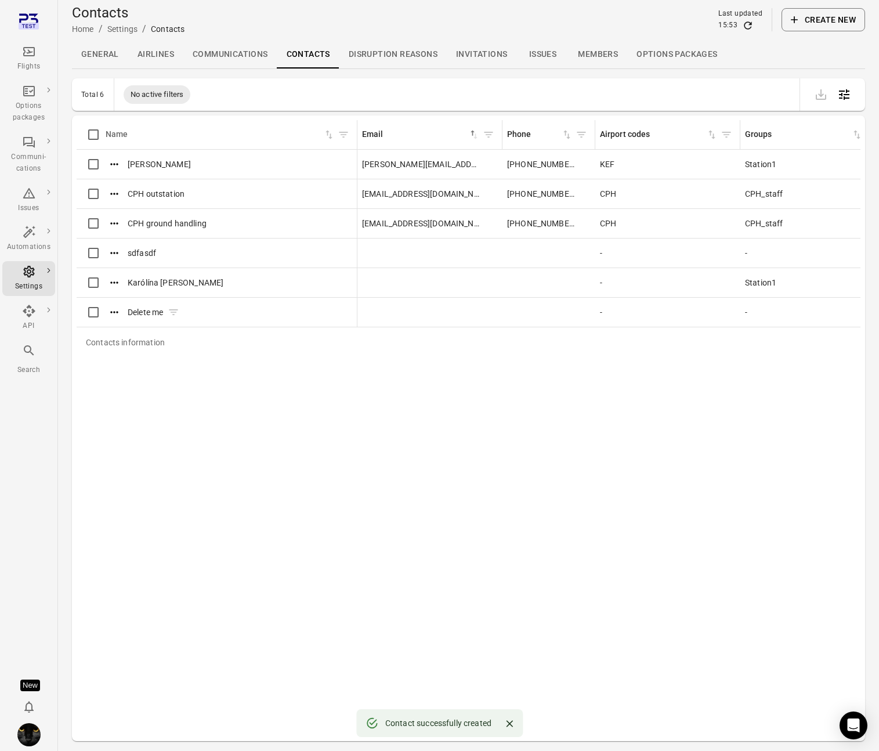
click at [115, 311] on icon "Actions" at bounding box center [114, 312] width 12 height 12
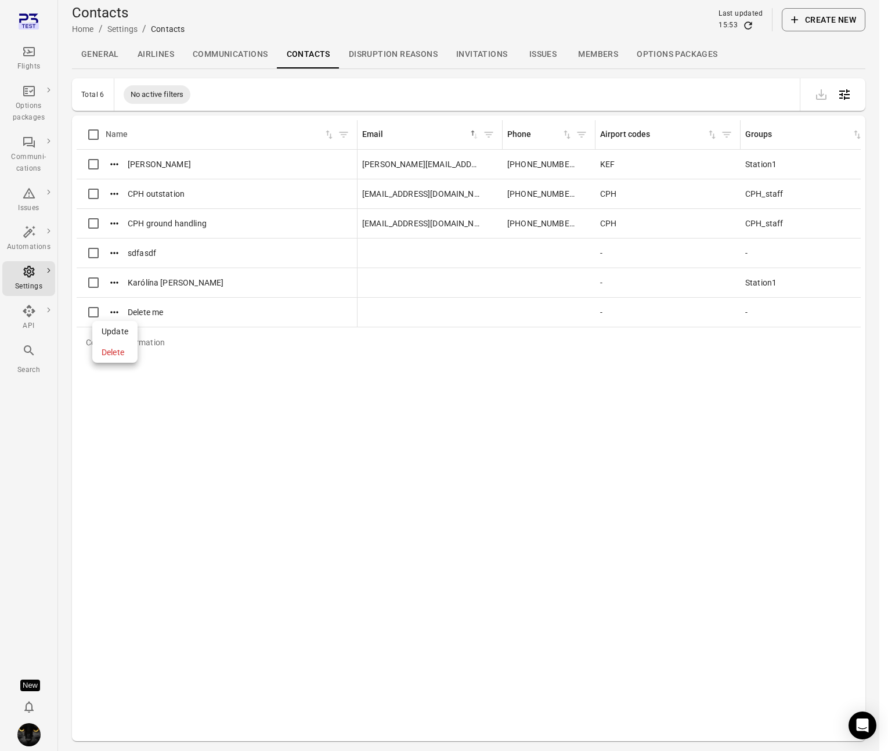
click at [118, 351] on span "Delete" at bounding box center [115, 352] width 27 height 12
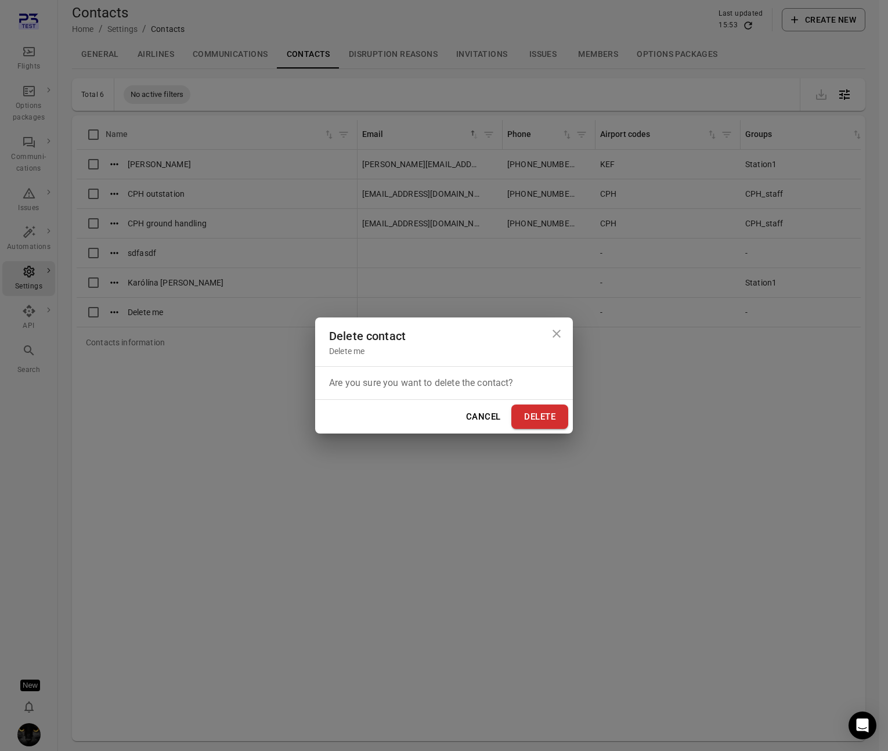
click at [522, 404] on button "Delete" at bounding box center [539, 416] width 57 height 24
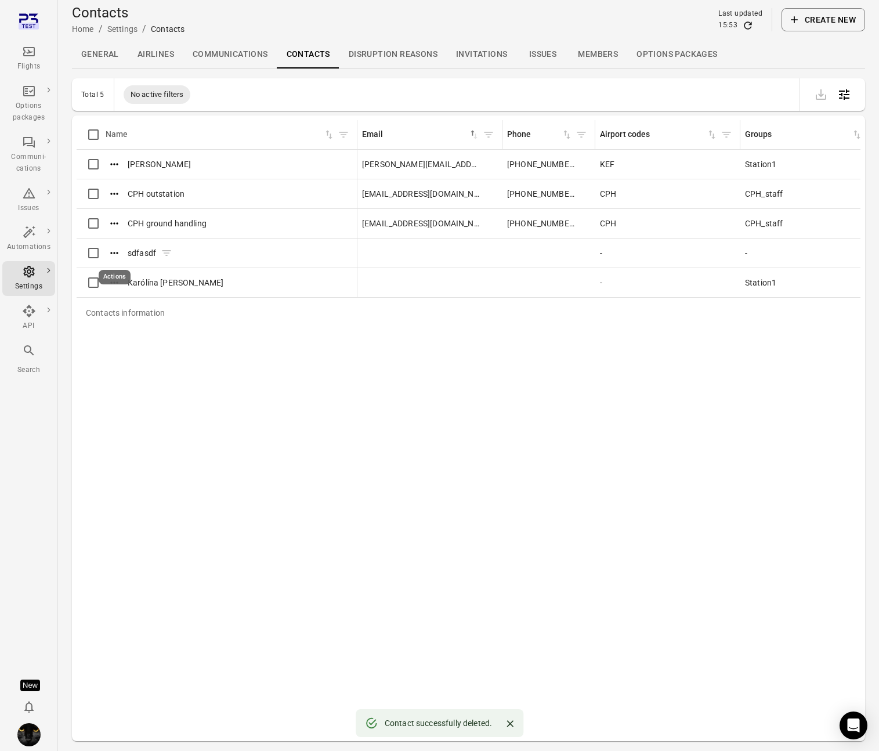
click at [115, 256] on icon "Actions" at bounding box center [114, 253] width 12 height 12
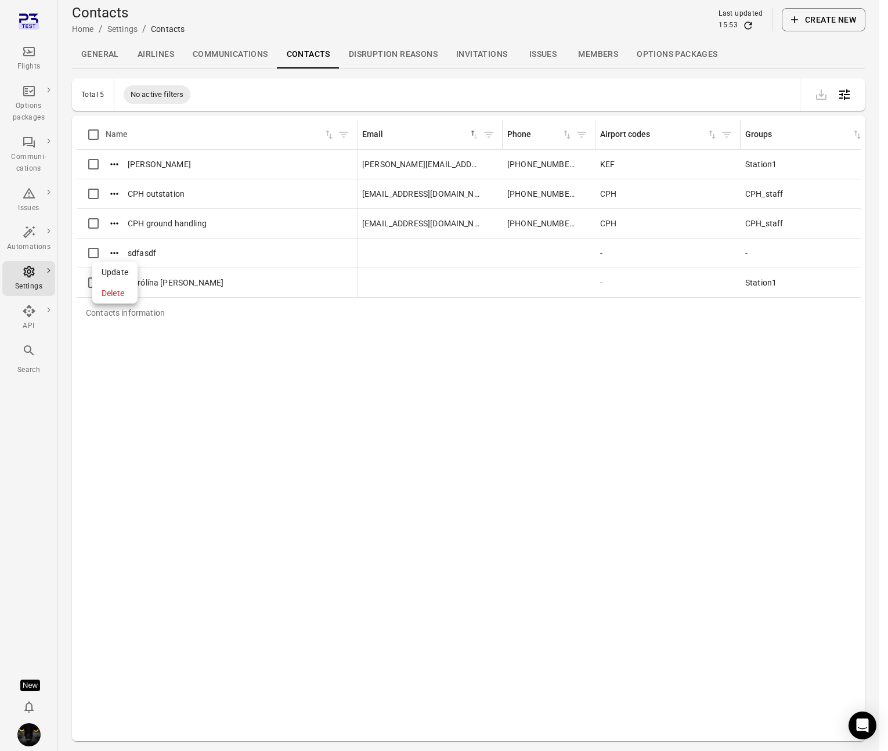
click at [113, 292] on span "Delete" at bounding box center [115, 293] width 27 height 12
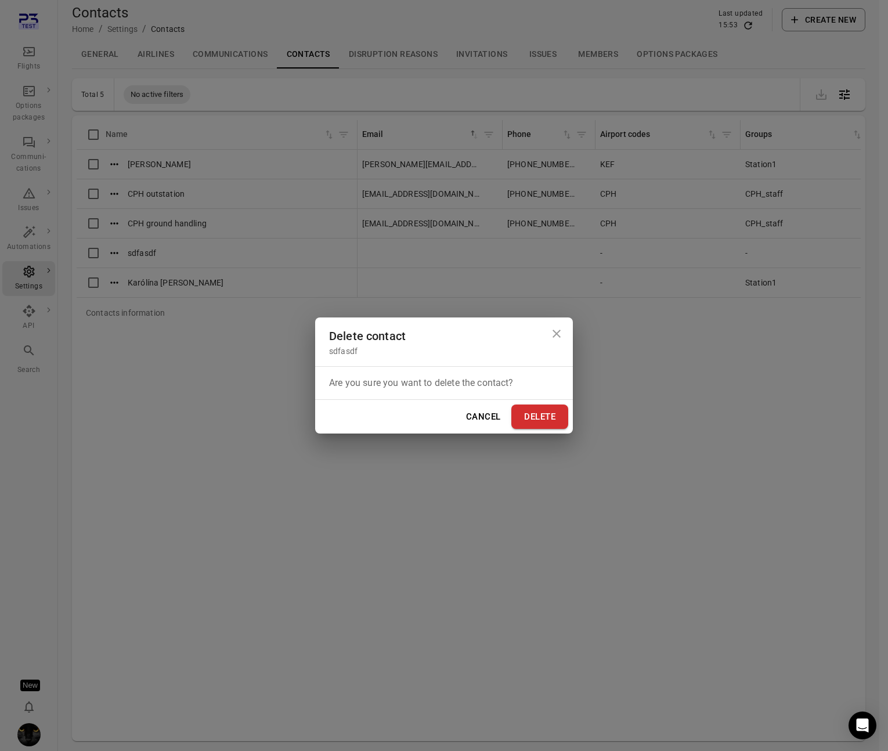
click at [560, 330] on icon "Close dialog" at bounding box center [556, 334] width 14 height 14
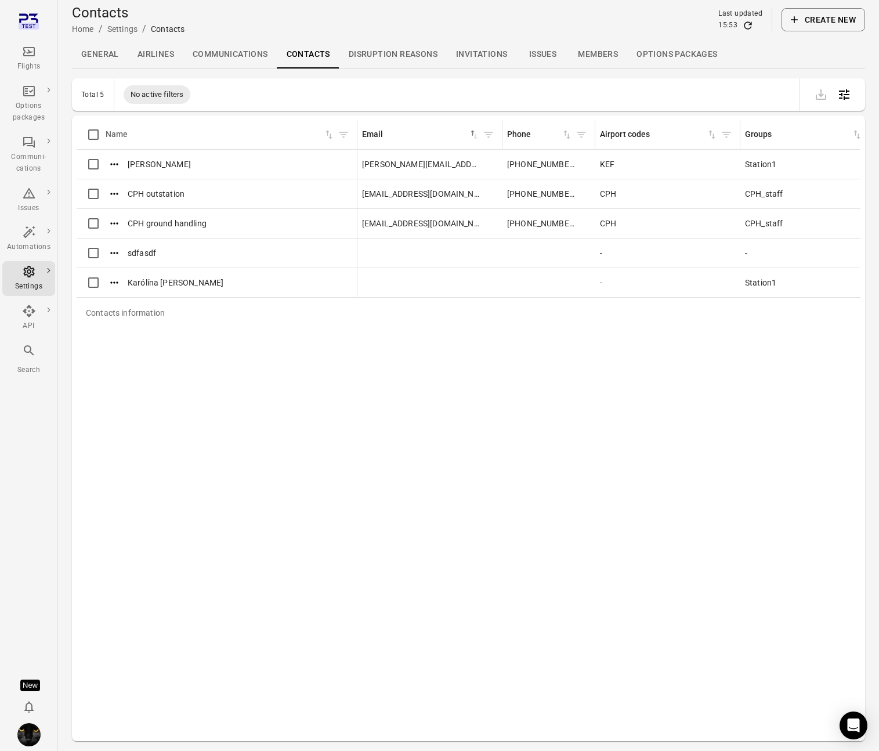
click at [744, 22] on icon "Refresh data" at bounding box center [748, 25] width 8 height 8
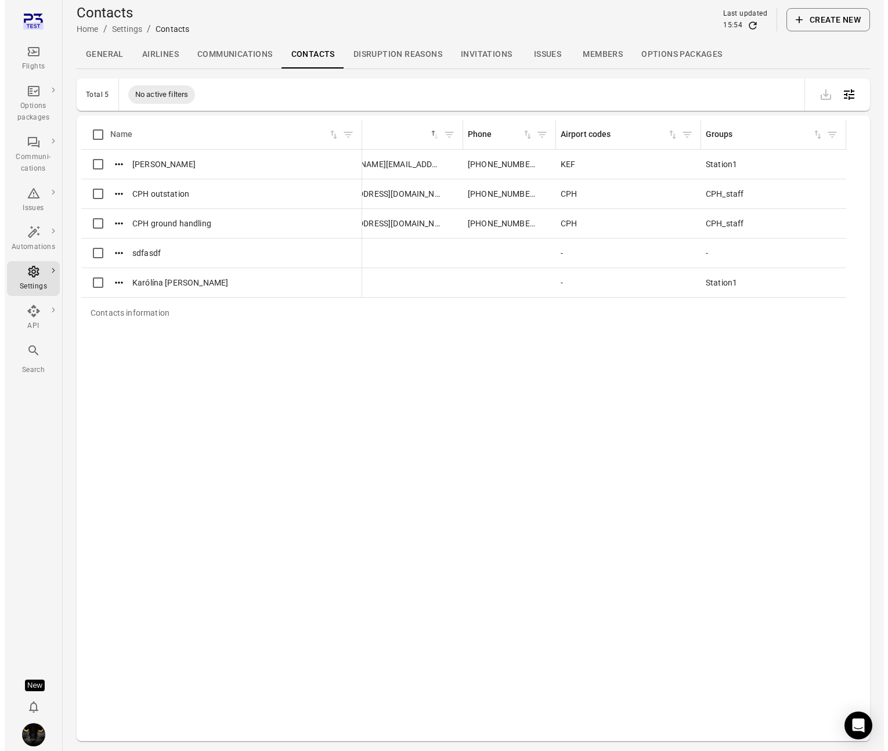
scroll to position [0, 63]
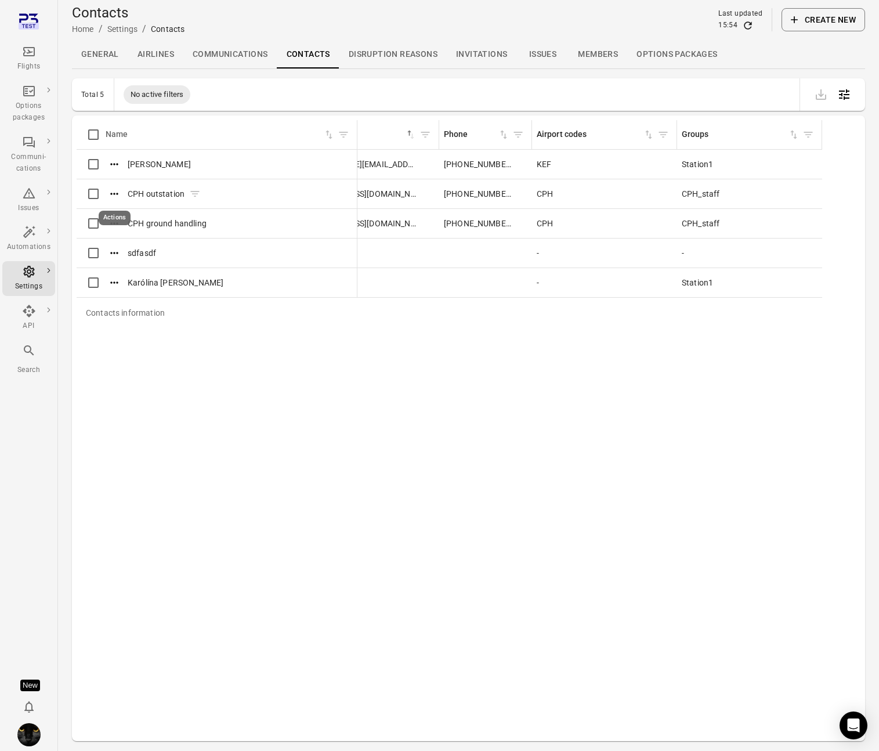
click at [114, 194] on icon "Actions" at bounding box center [114, 194] width 8 height 2
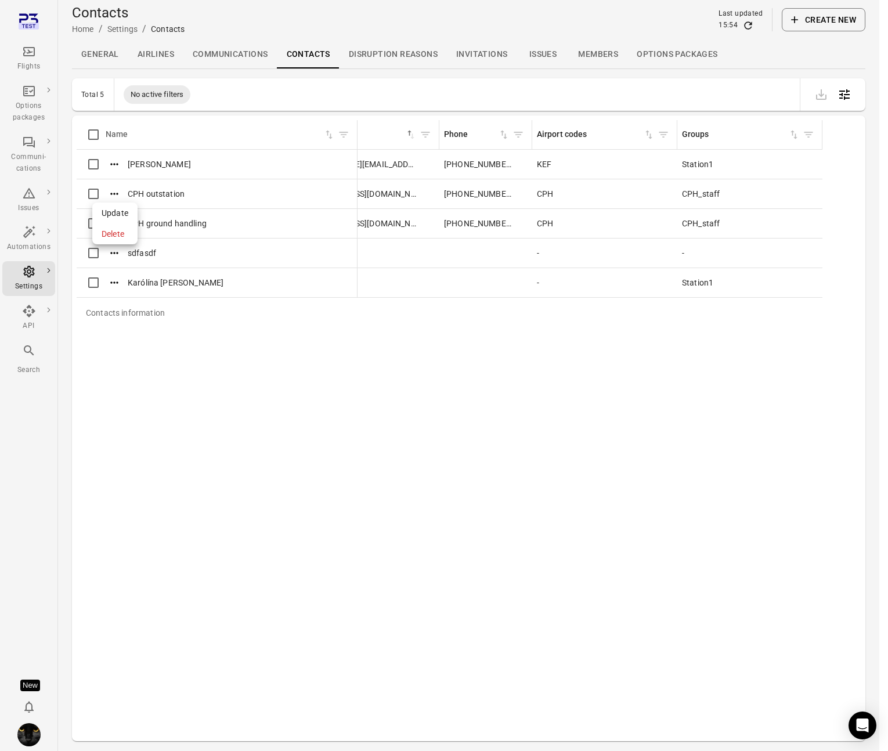
click at [118, 213] on span "Update" at bounding box center [115, 213] width 27 height 12
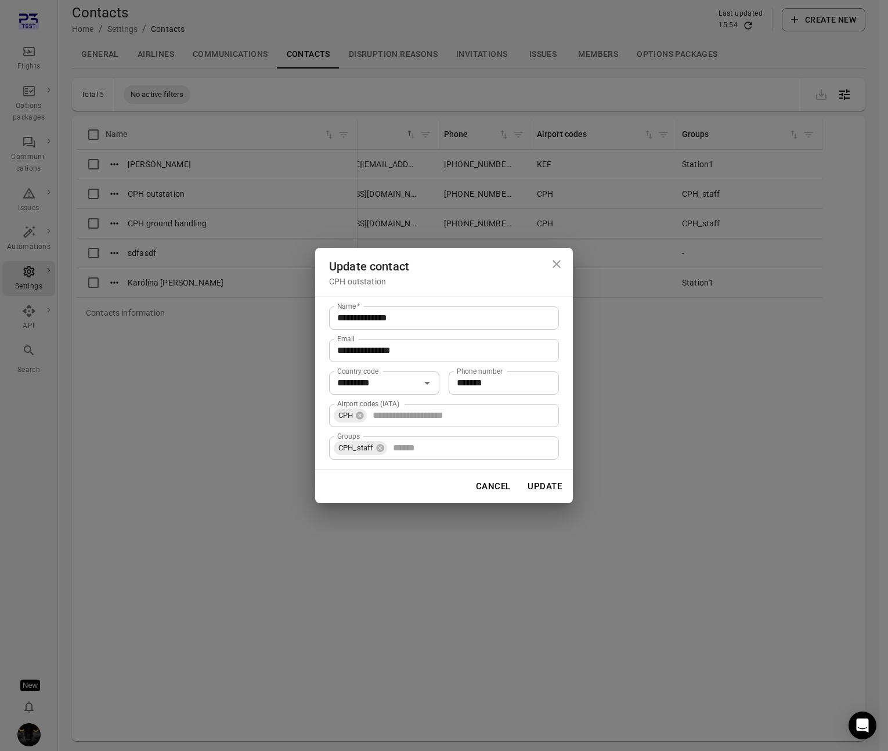
click at [408, 447] on input "Groups" at bounding box center [470, 448] width 165 height 16
type input "******"
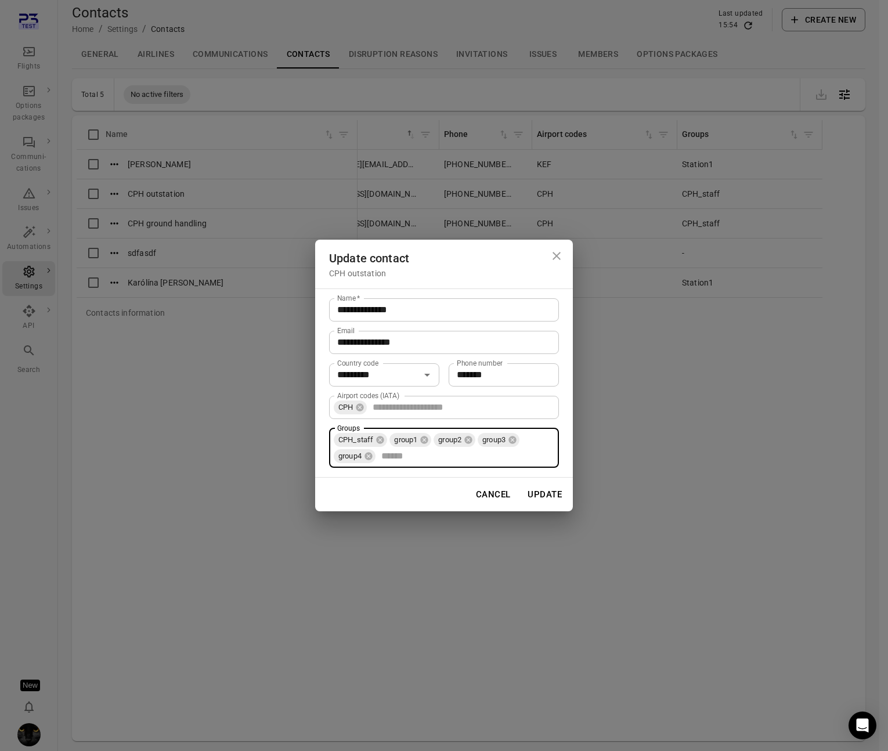
scroll to position [0, 0]
type input "******"
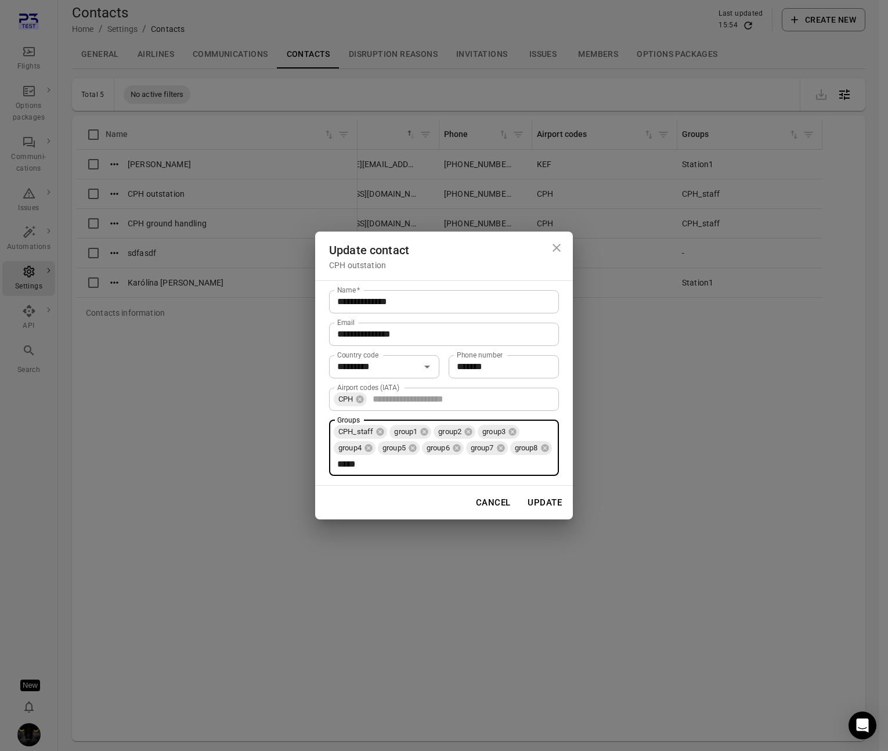
type input "******"
type input "*******"
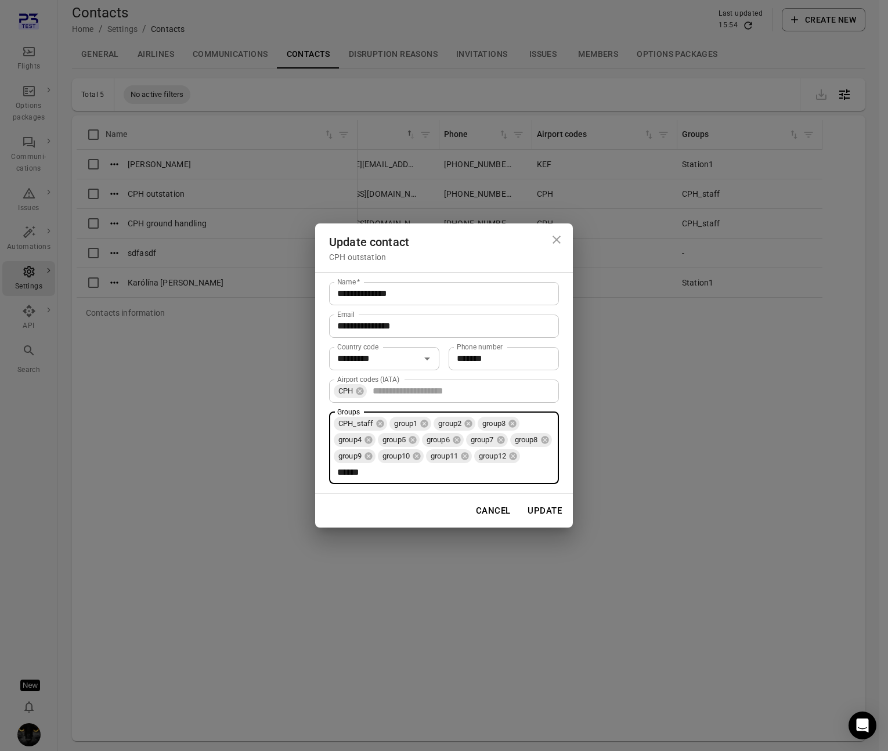
type input "*******"
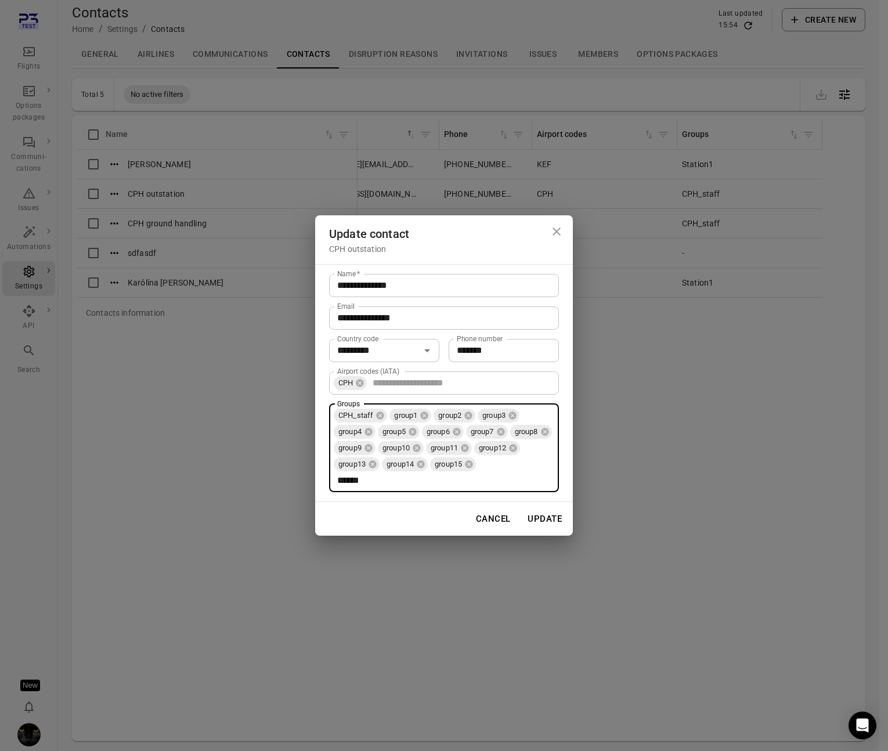
type input "*******"
click at [525, 519] on button "Update" at bounding box center [544, 518] width 47 height 24
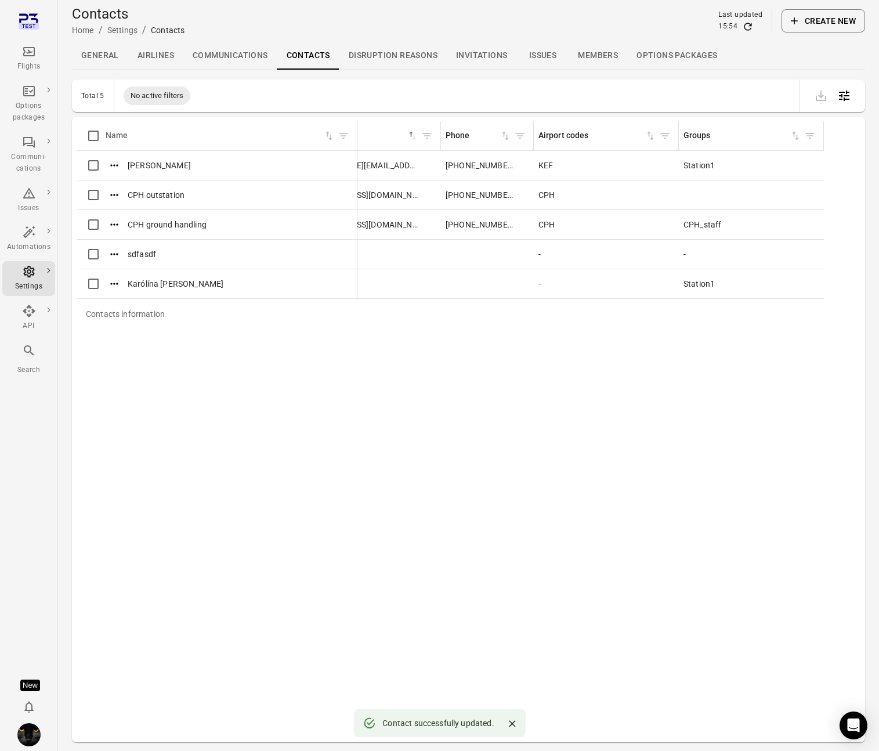
scroll to position [0, 83]
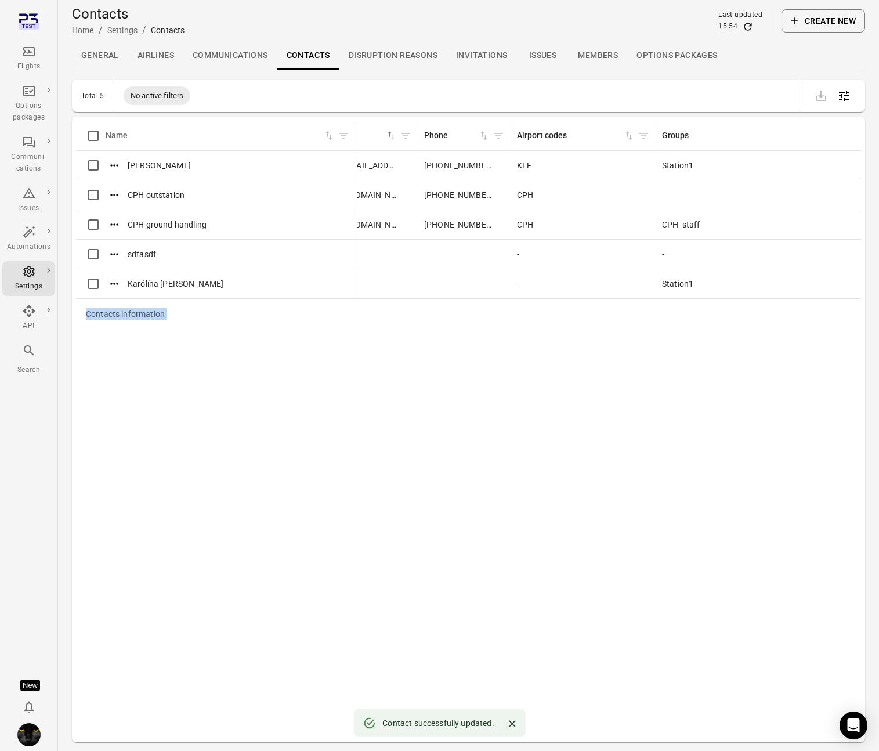
drag, startPoint x: 799, startPoint y: 132, endPoint x: 890, endPoint y: 132, distance: 90.5
click at [744, 132] on html "Flights Options packages Communi-cations Issues Automations Settings API Search…" at bounding box center [439, 394] width 879 height 788
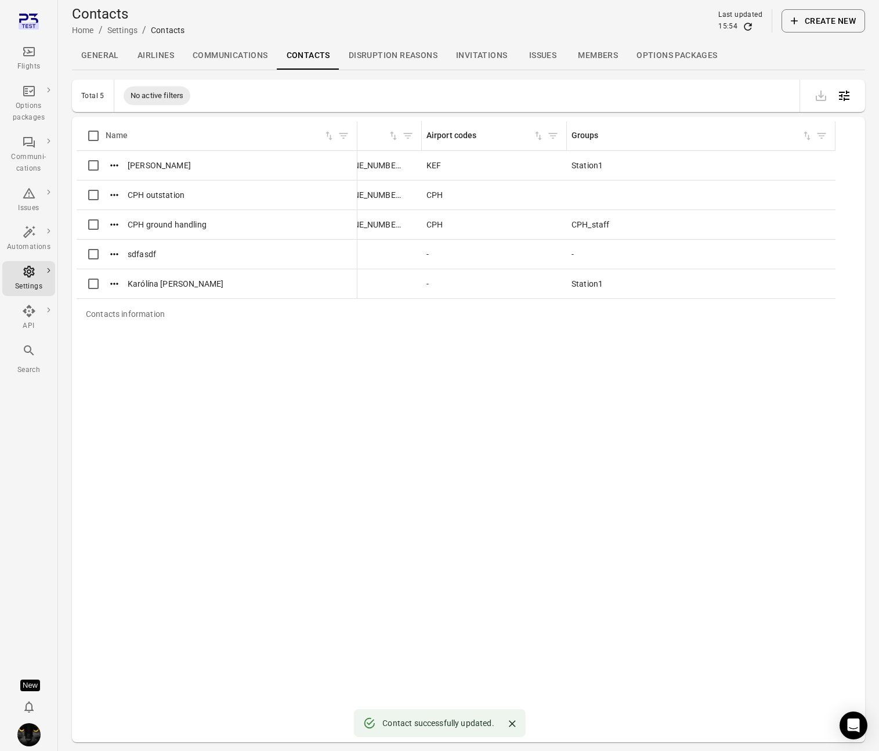
drag, startPoint x: 797, startPoint y: 128, endPoint x: 832, endPoint y: 128, distance: 34.8
click at [744, 128] on div "Contacts information" at bounding box center [834, 135] width 9 height 29
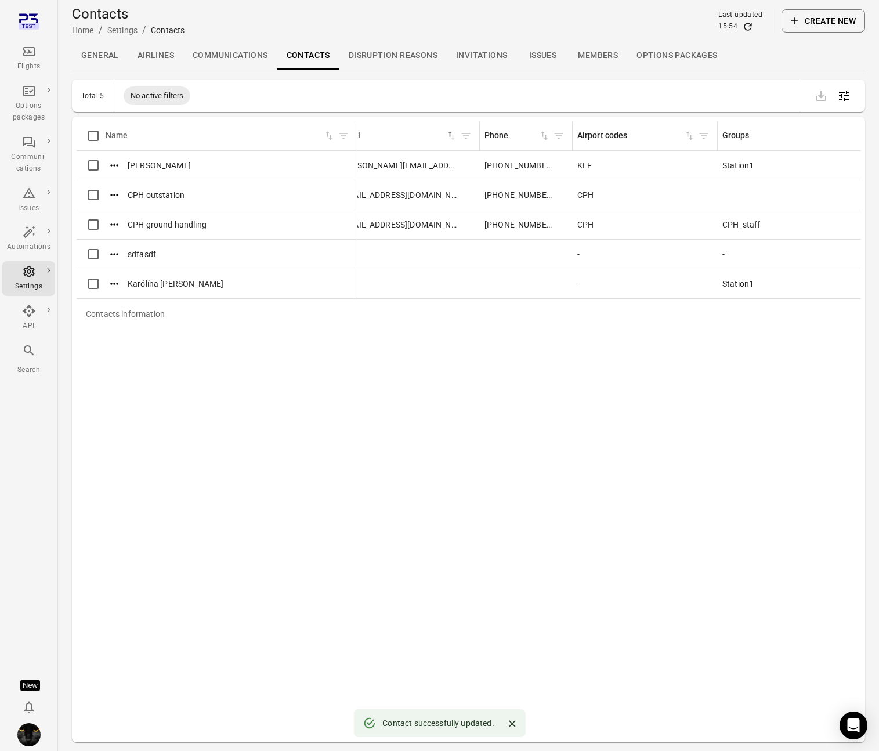
scroll to position [0, 0]
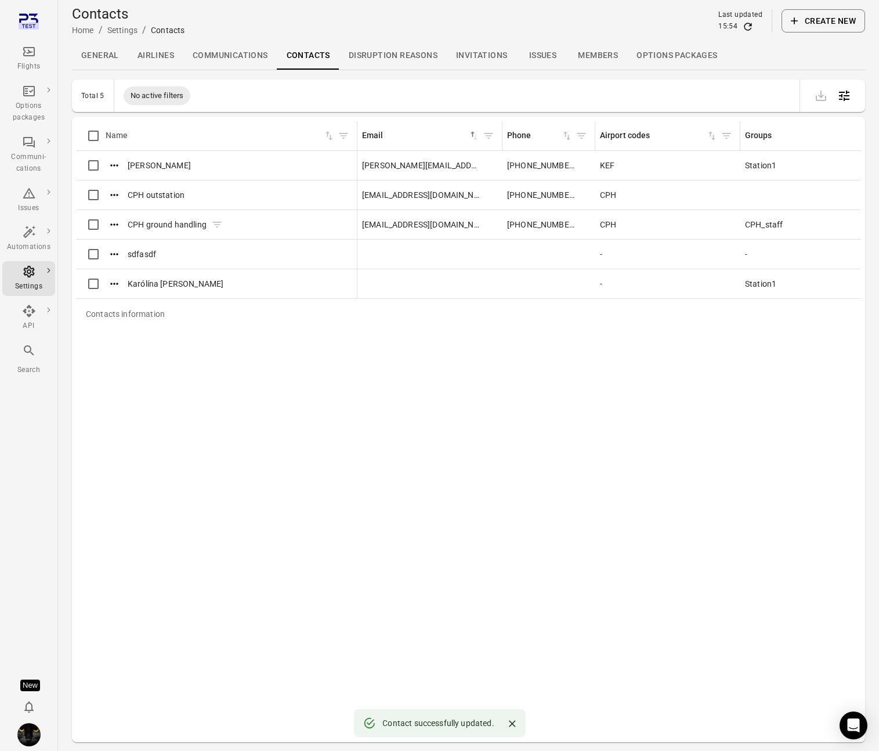
click at [119, 225] on icon "Actions" at bounding box center [114, 225] width 12 height 12
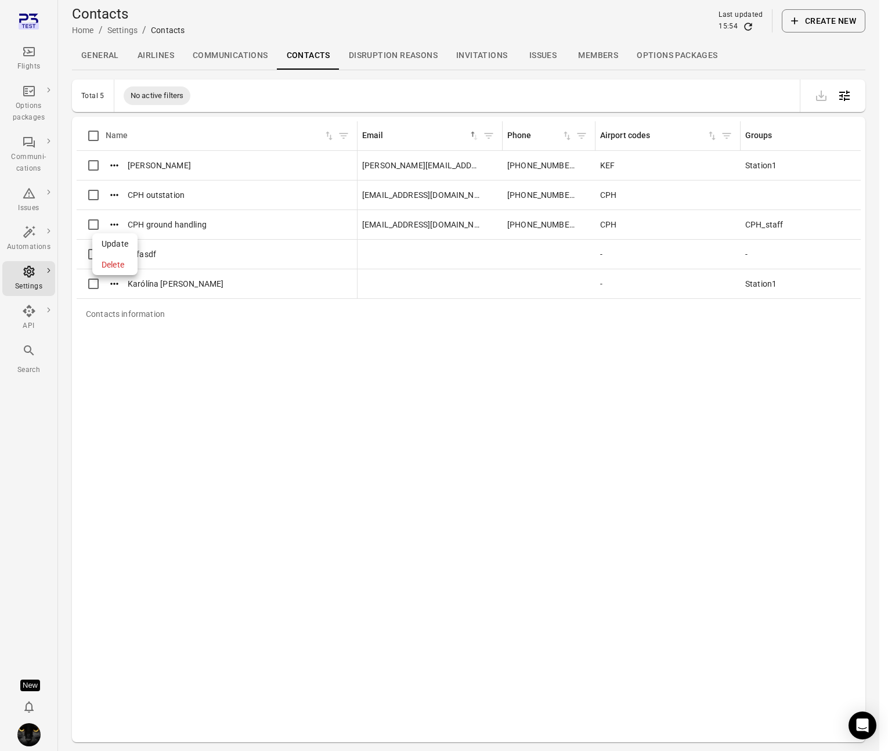
click at [121, 245] on span "Update" at bounding box center [115, 244] width 27 height 12
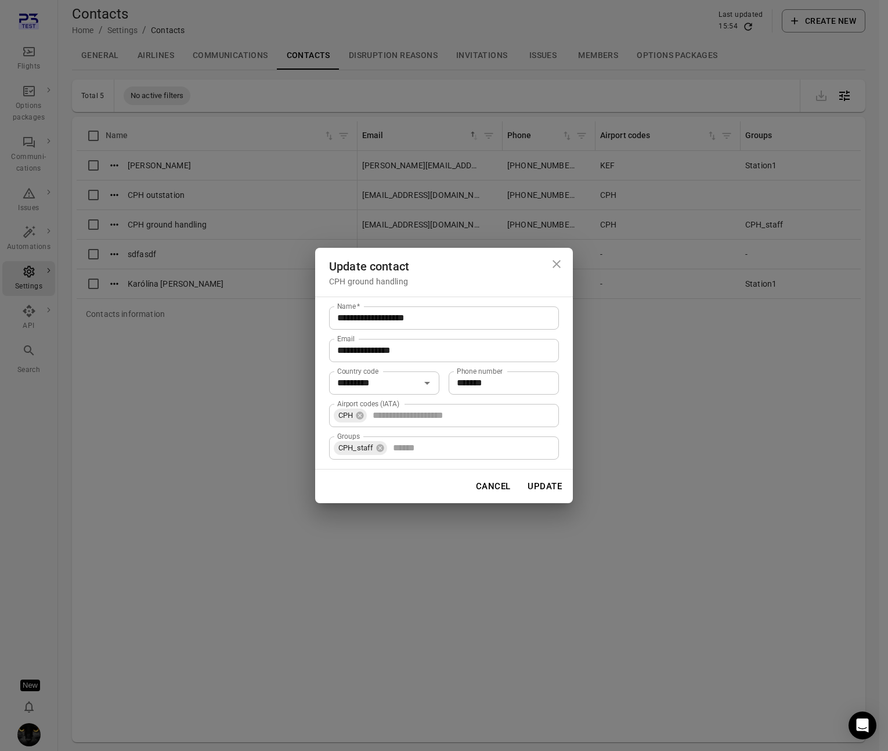
click at [187, 487] on div "**********" at bounding box center [444, 375] width 888 height 751
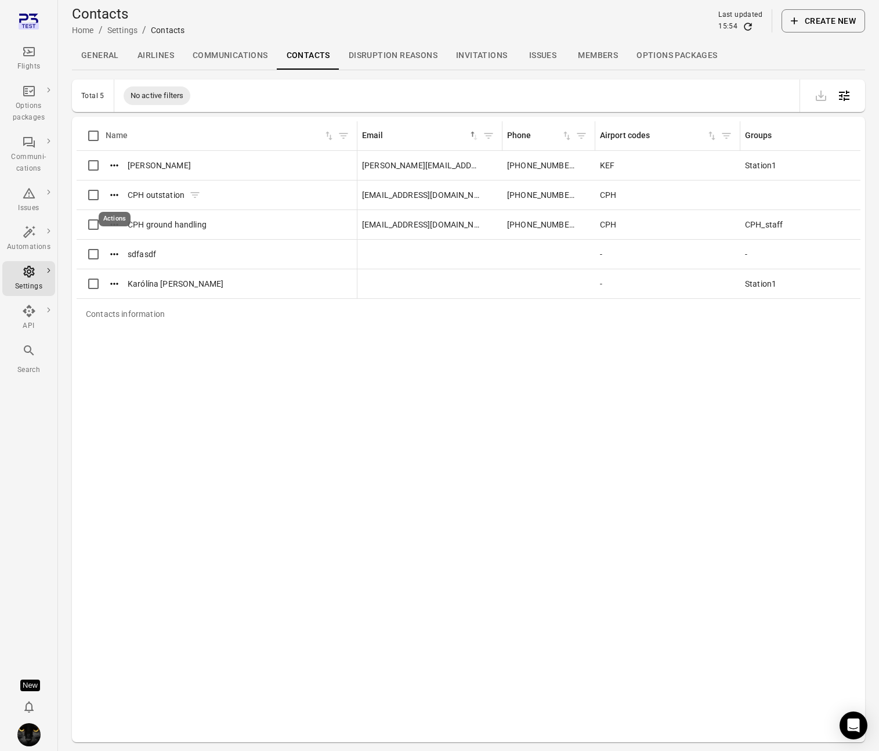
click at [111, 196] on icon "Actions" at bounding box center [114, 195] width 8 height 2
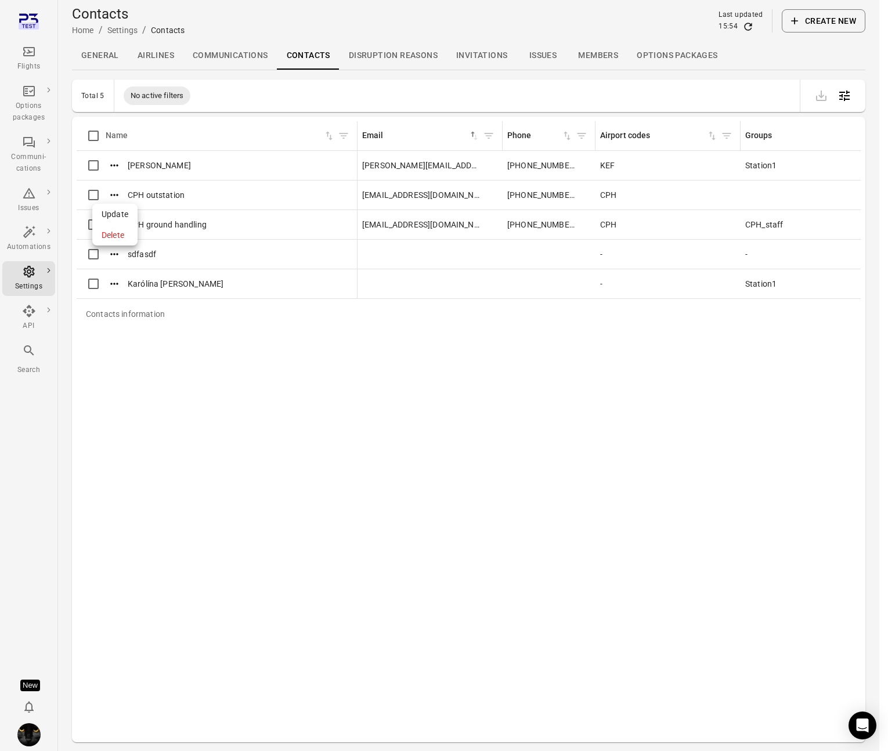
click at [118, 215] on span "Update" at bounding box center [115, 214] width 27 height 12
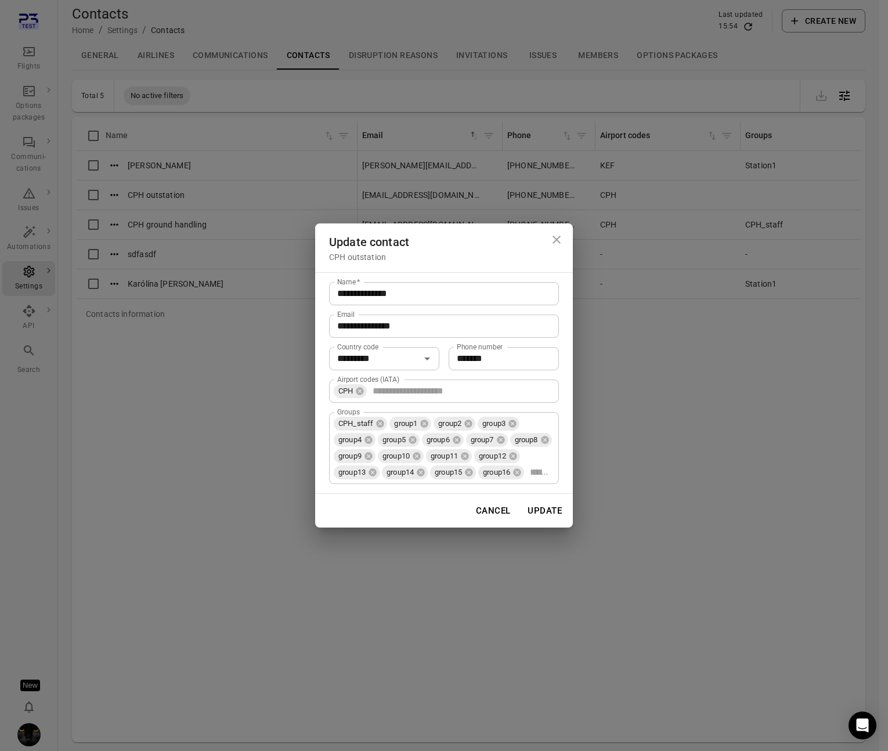
click at [224, 432] on div "**********" at bounding box center [444, 375] width 888 height 751
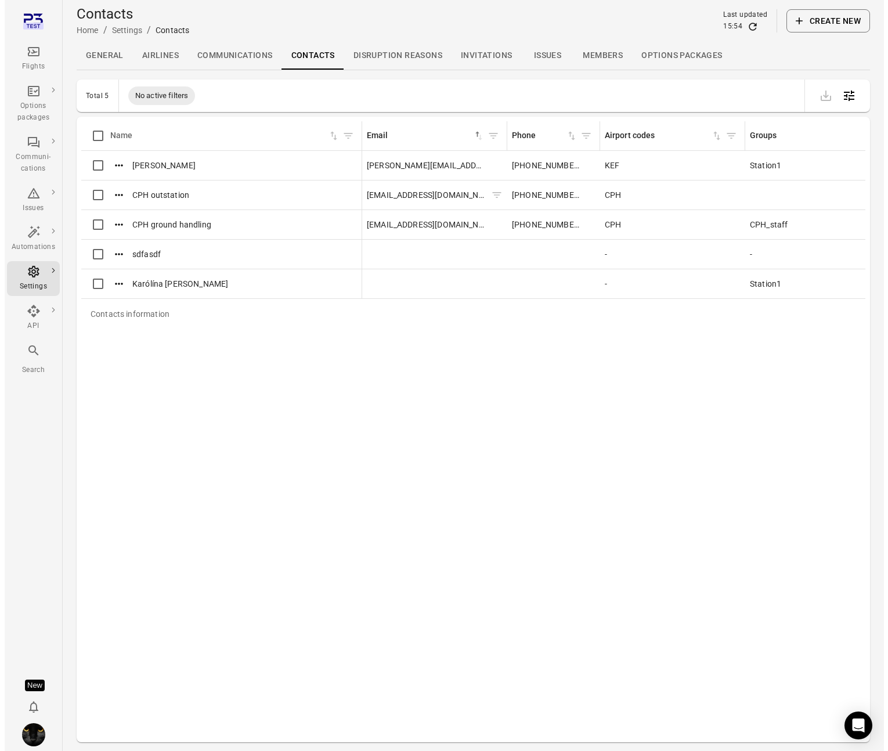
scroll to position [0, 208]
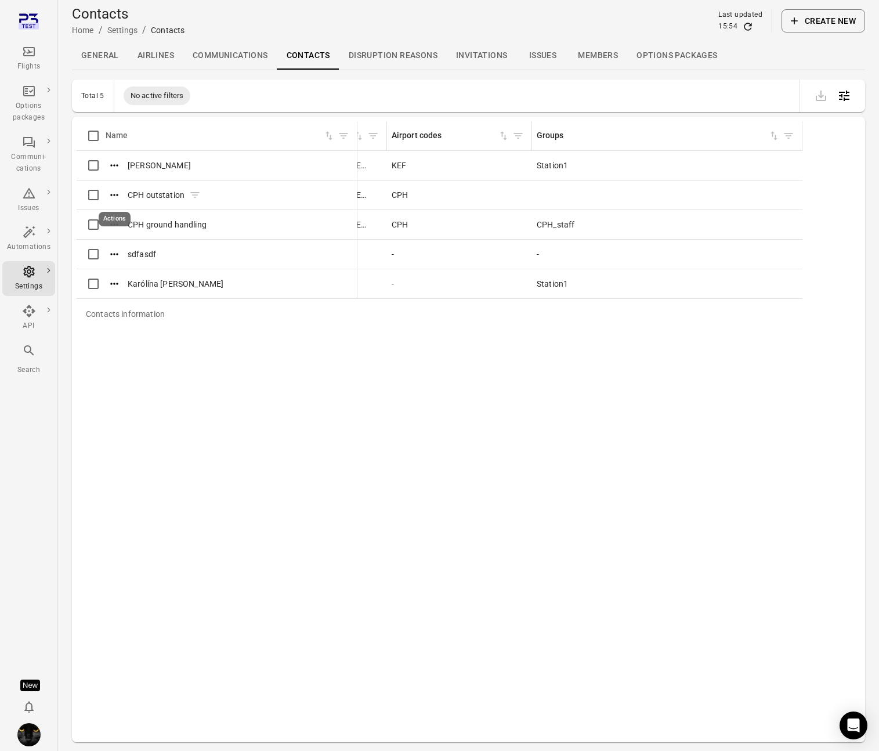
click at [109, 197] on icon "Actions" at bounding box center [114, 195] width 12 height 12
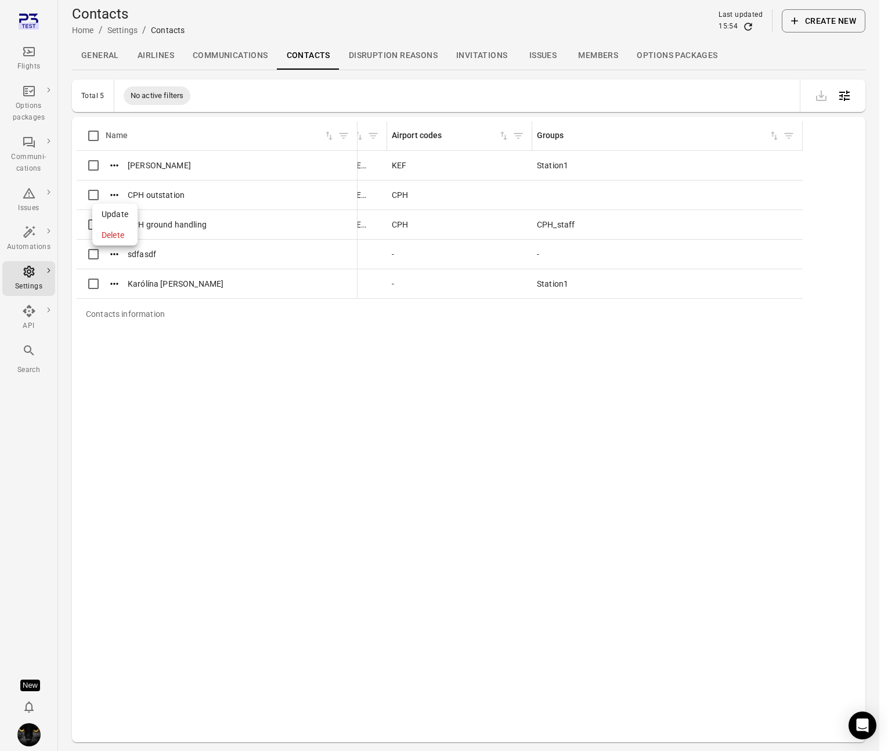
click at [115, 215] on span "Update" at bounding box center [115, 214] width 27 height 12
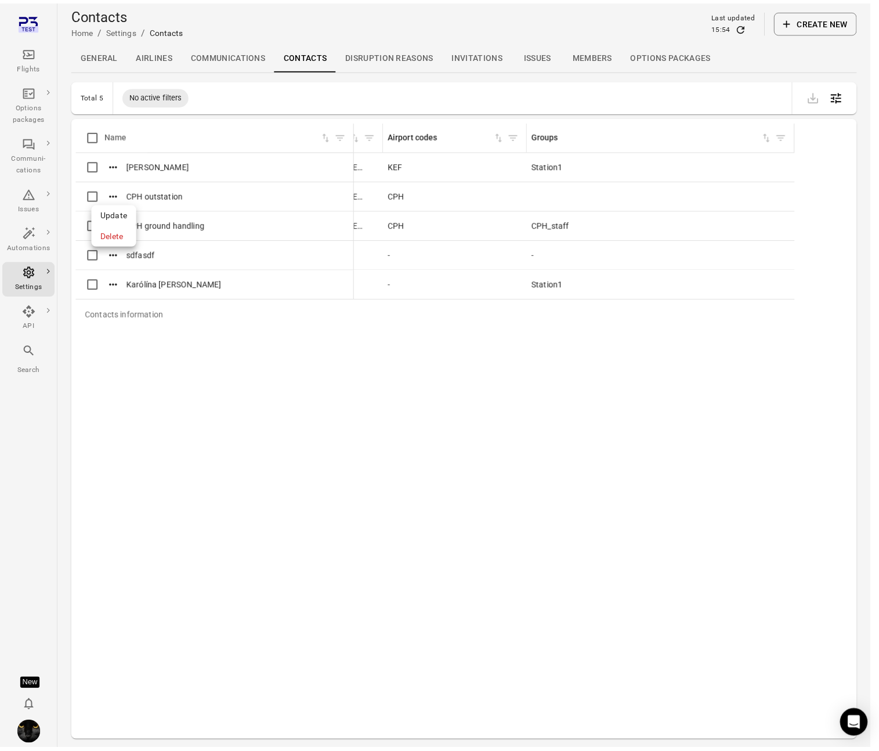
scroll to position [0, 200]
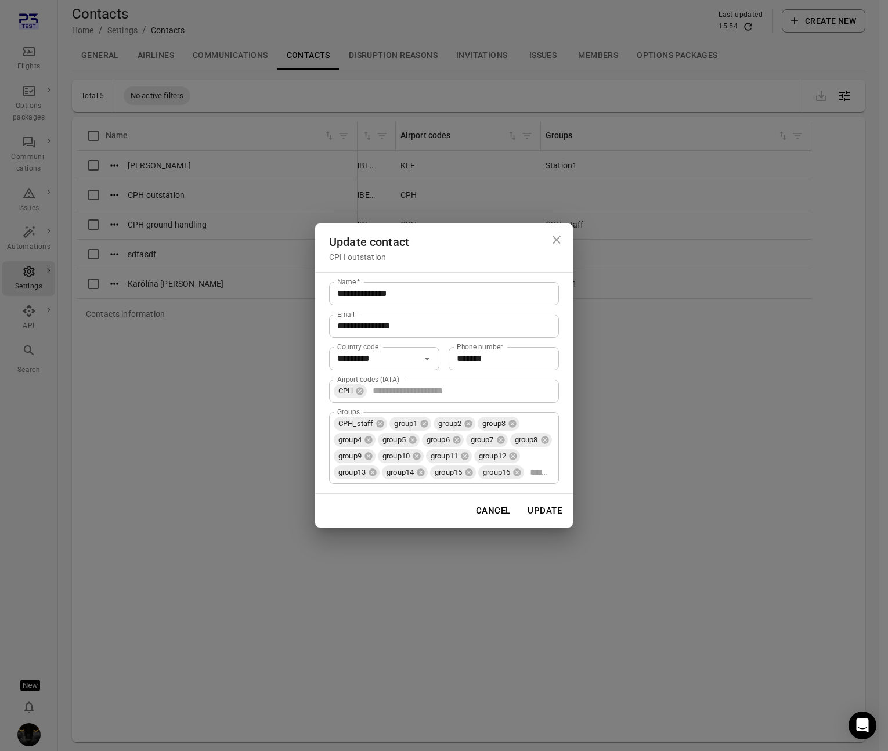
click at [437, 383] on input "Airport codes (IATA)" at bounding box center [461, 391] width 186 height 16
type input "***"
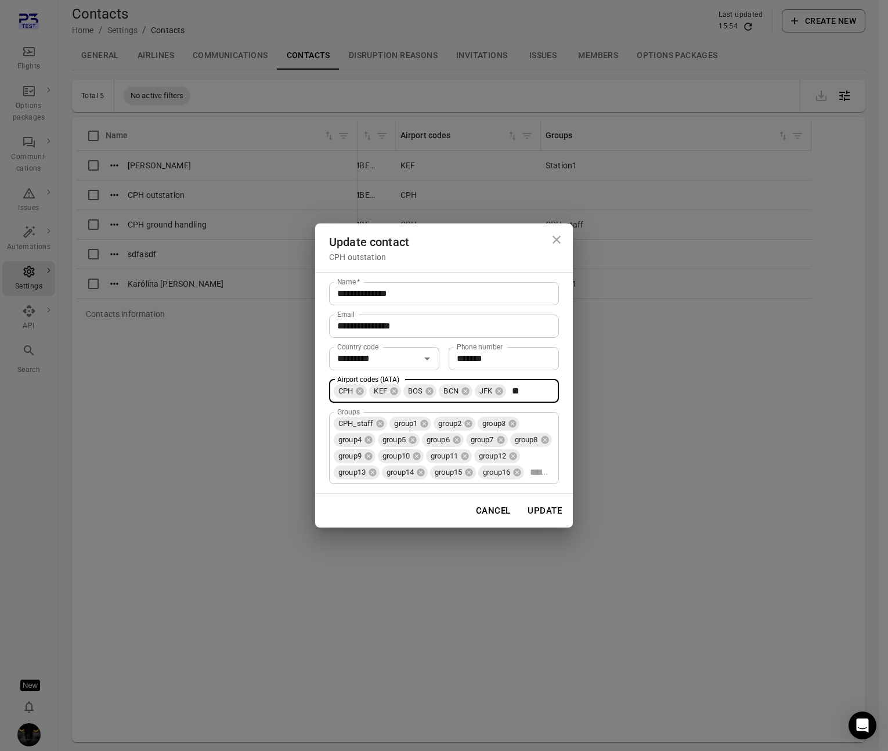
type input "***"
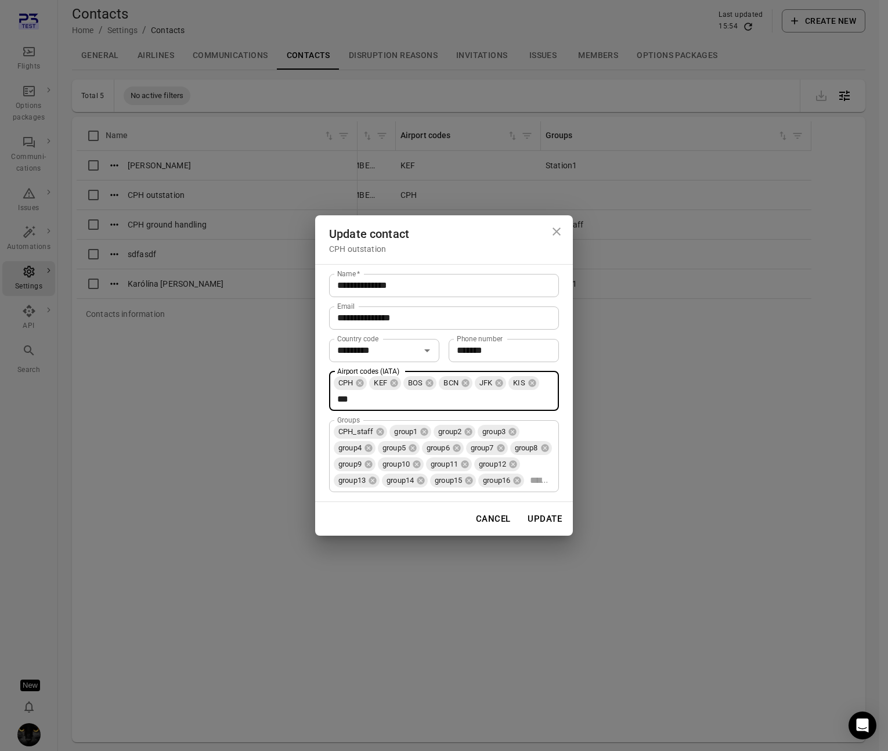
type input "****"
type input "********"
type input "*******"
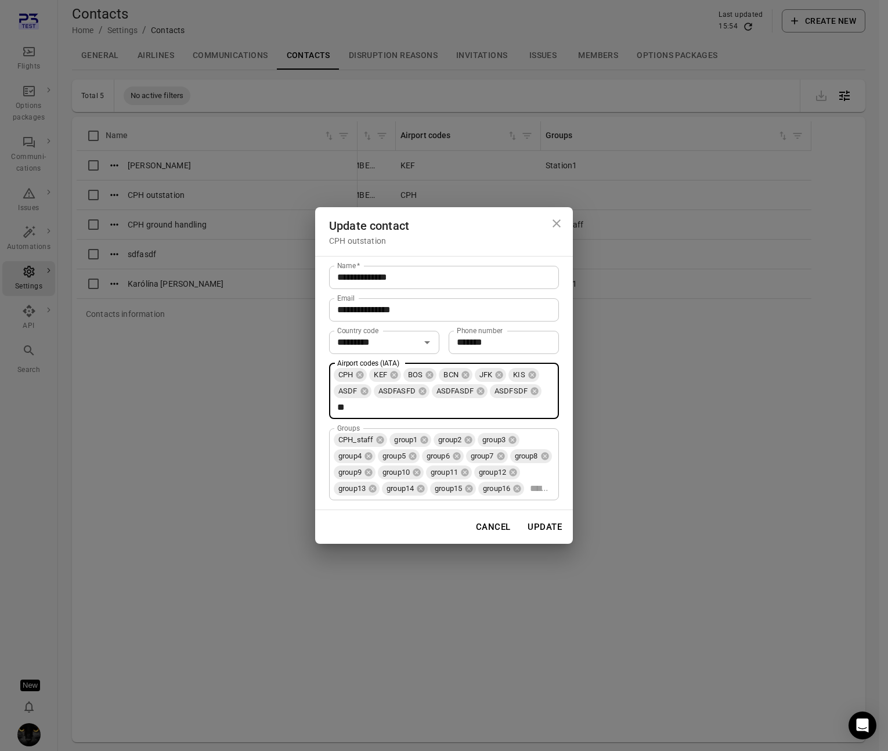
type input "***"
type input "*"
type input "****"
click at [557, 533] on button "Update" at bounding box center [544, 527] width 47 height 24
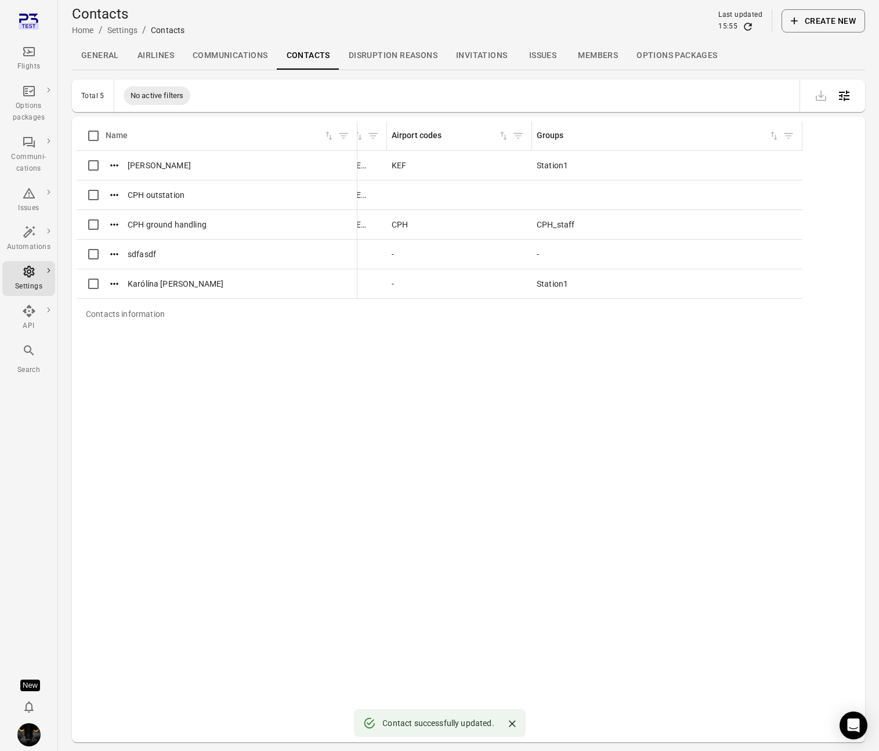
scroll to position [0, 0]
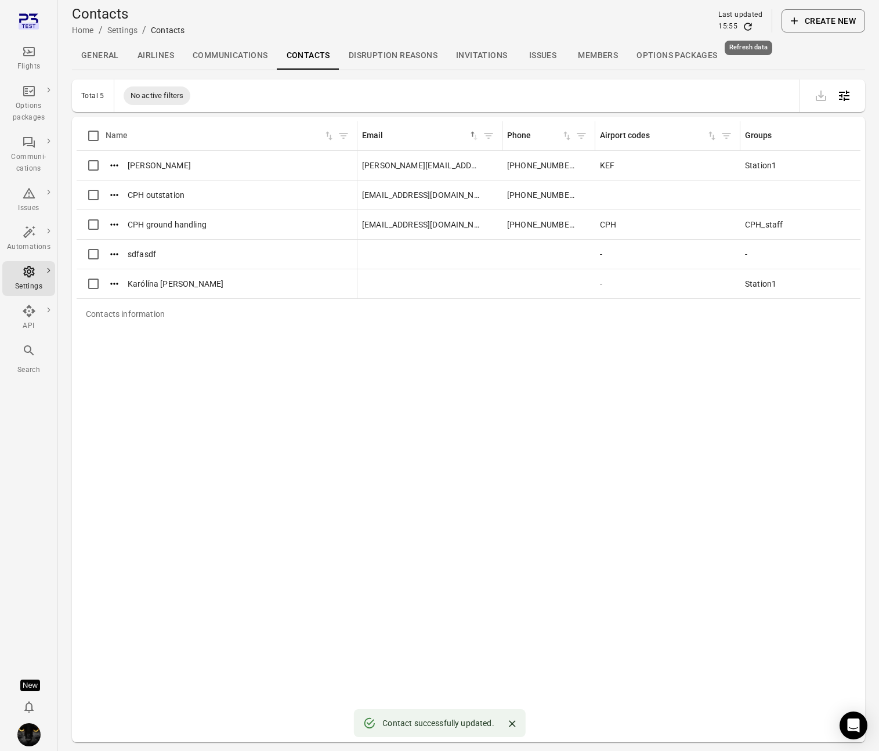
click at [744, 26] on icon "Refresh data" at bounding box center [748, 27] width 12 height 12
click at [425, 348] on div "Contacts information Name Email sorted ascending Phone Airport codes Groups [PE…" at bounding box center [469, 429] width 784 height 616
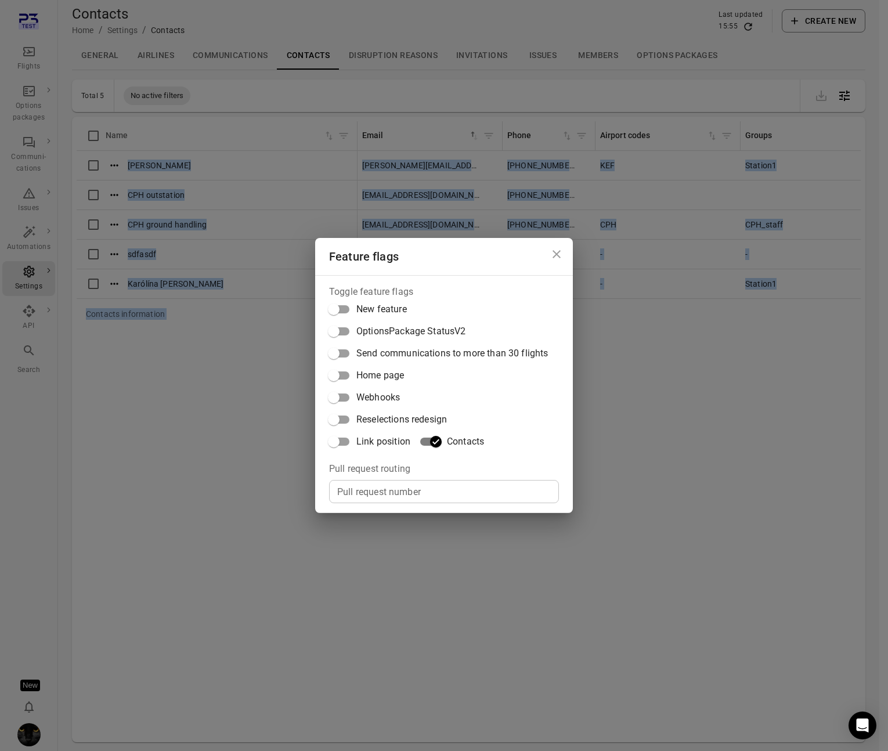
click at [175, 422] on div "Feature flags Toggle feature flags New feature OptionsPackage StatusV2 Send com…" at bounding box center [444, 375] width 888 height 751
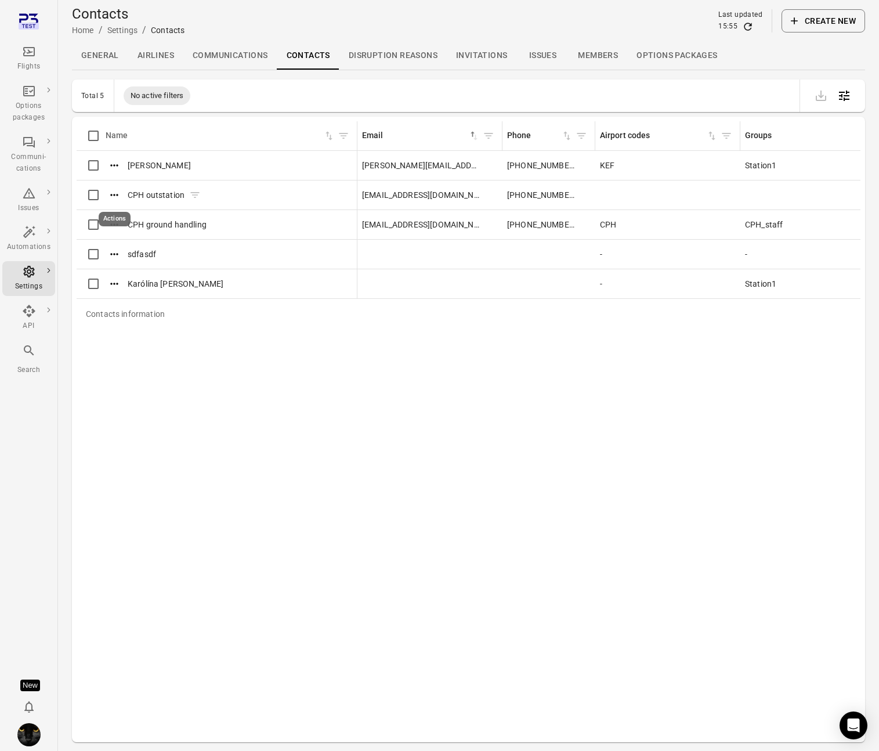
click at [115, 194] on icon "Actions" at bounding box center [114, 195] width 8 height 2
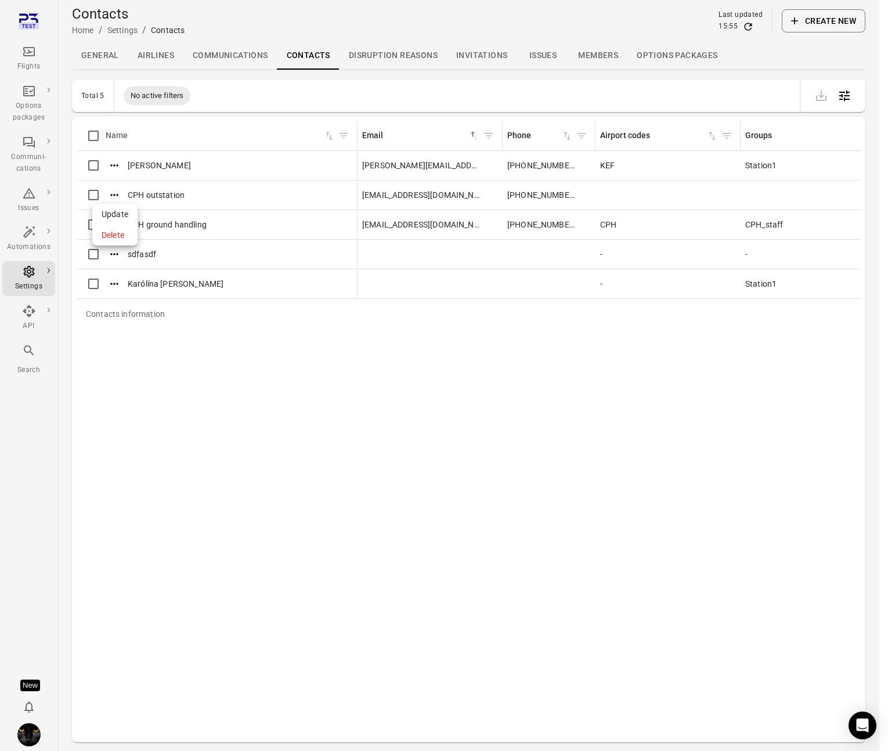
click at [236, 193] on div at bounding box center [444, 375] width 888 height 751
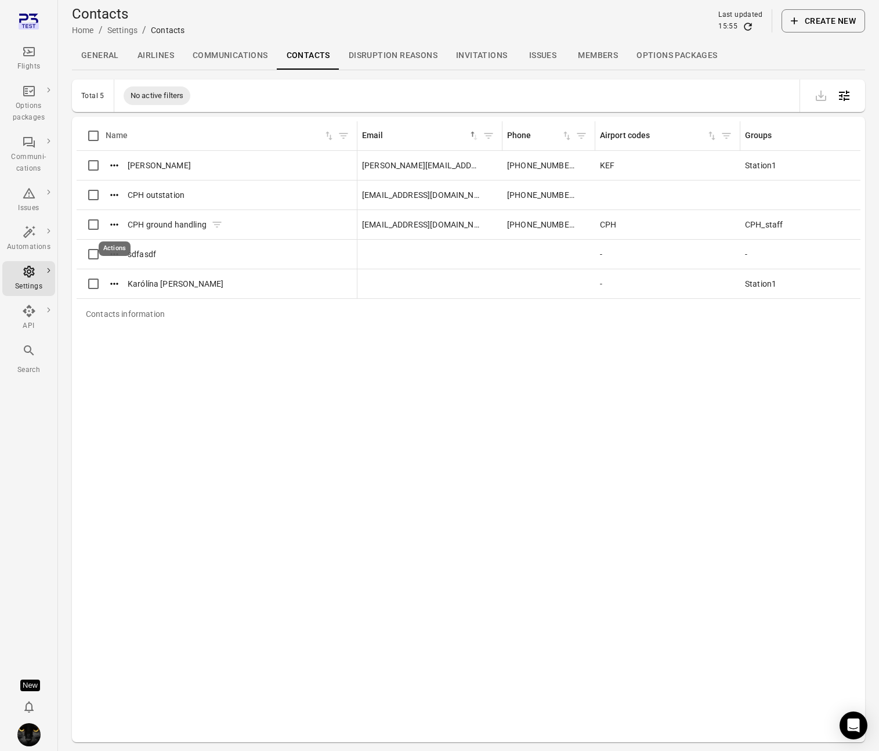
click at [116, 219] on icon "Actions" at bounding box center [114, 225] width 12 height 12
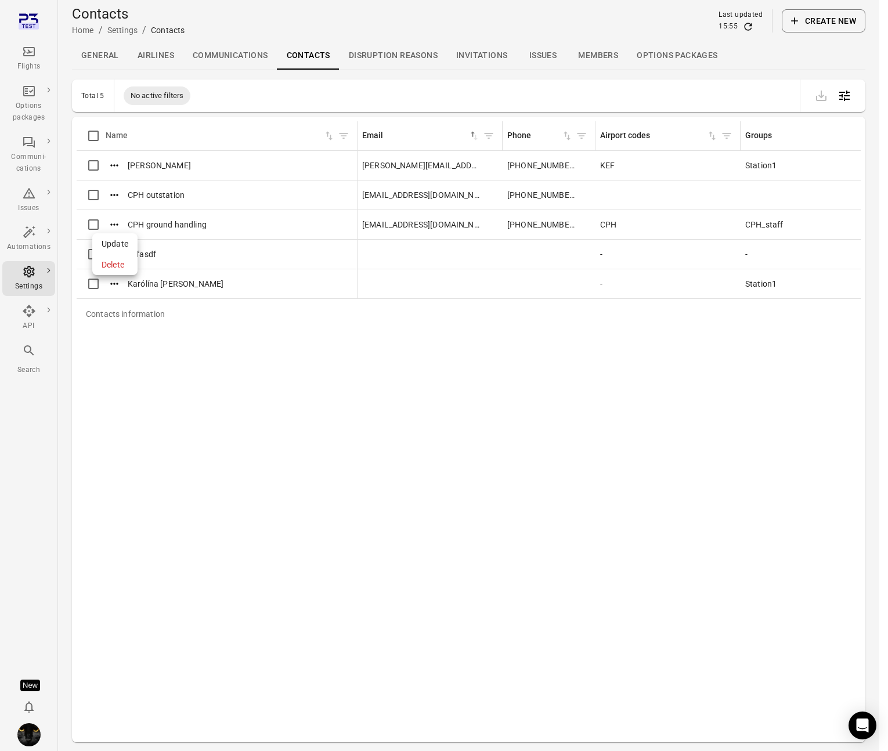
click at [118, 236] on div "Update" at bounding box center [114, 243] width 45 height 21
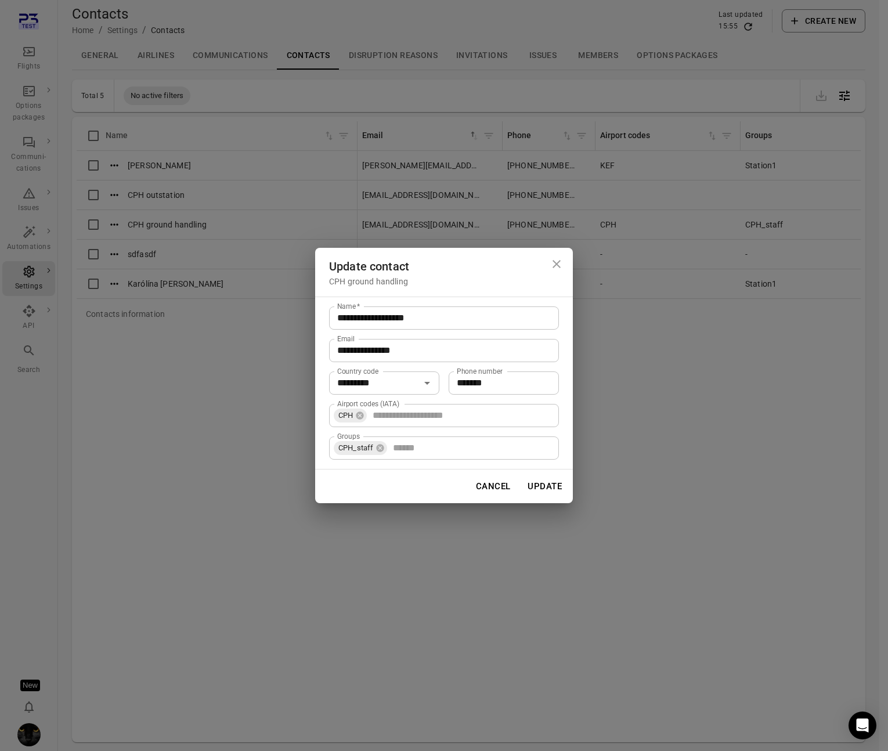
click at [120, 200] on div "**********" at bounding box center [444, 375] width 888 height 751
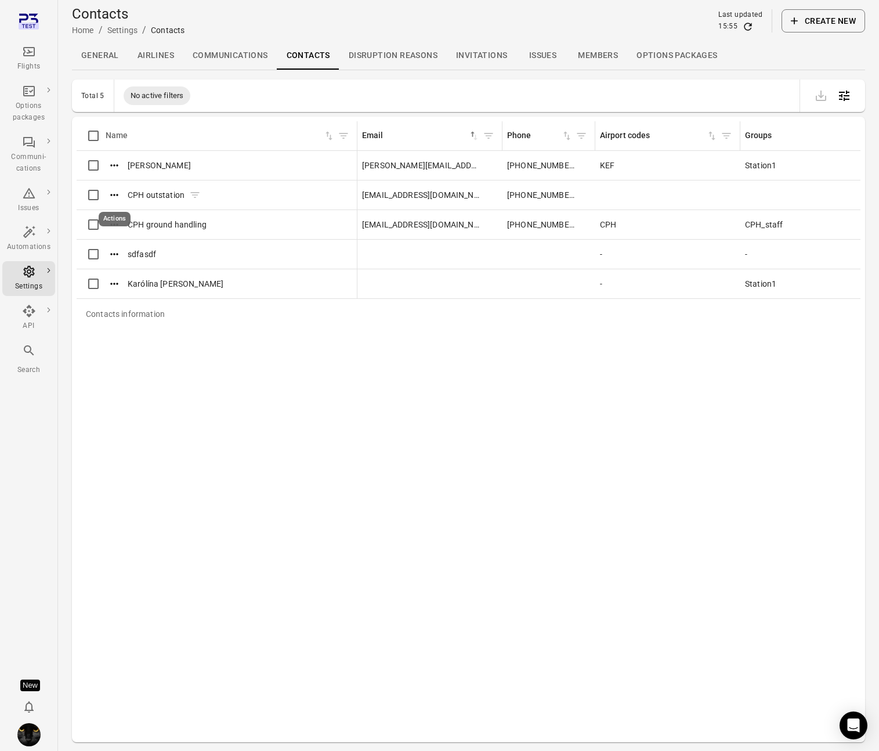
click at [113, 189] on icon "Actions" at bounding box center [114, 195] width 12 height 12
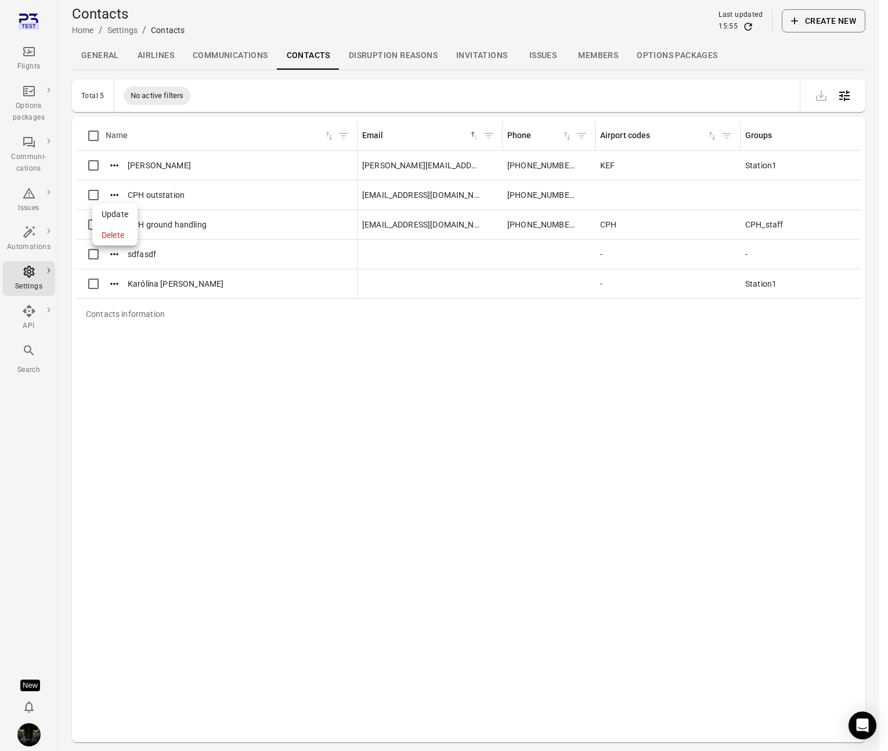
click at [118, 208] on span "Update" at bounding box center [115, 214] width 27 height 12
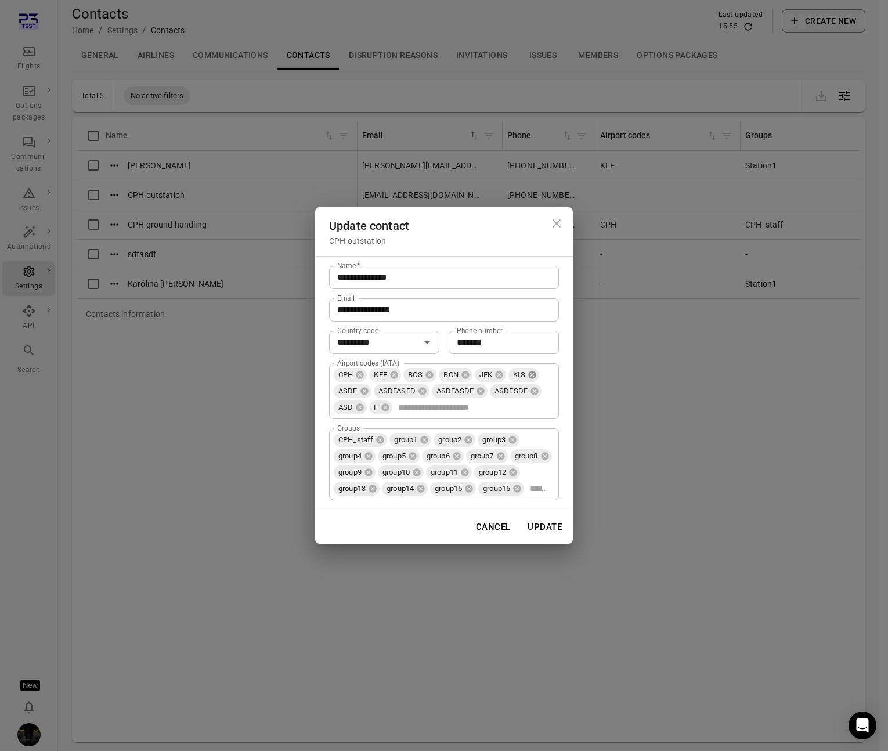
click at [535, 371] on icon at bounding box center [532, 375] width 8 height 8
click at [542, 371] on icon at bounding box center [539, 375] width 8 height 8
click at [533, 386] on icon at bounding box center [530, 390] width 9 height 9
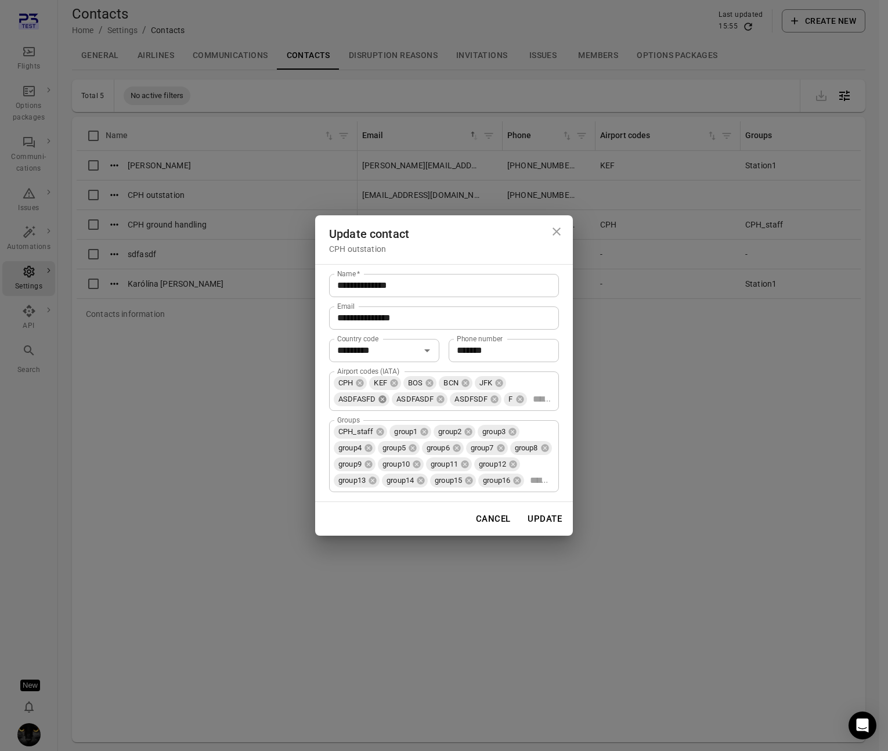
click at [382, 394] on icon at bounding box center [382, 398] width 9 height 9
click at [383, 394] on icon at bounding box center [382, 398] width 9 height 9
click at [383, 392] on div "ASDFSDF" at bounding box center [360, 399] width 52 height 14
click at [378, 394] on icon at bounding box center [378, 398] width 9 height 9
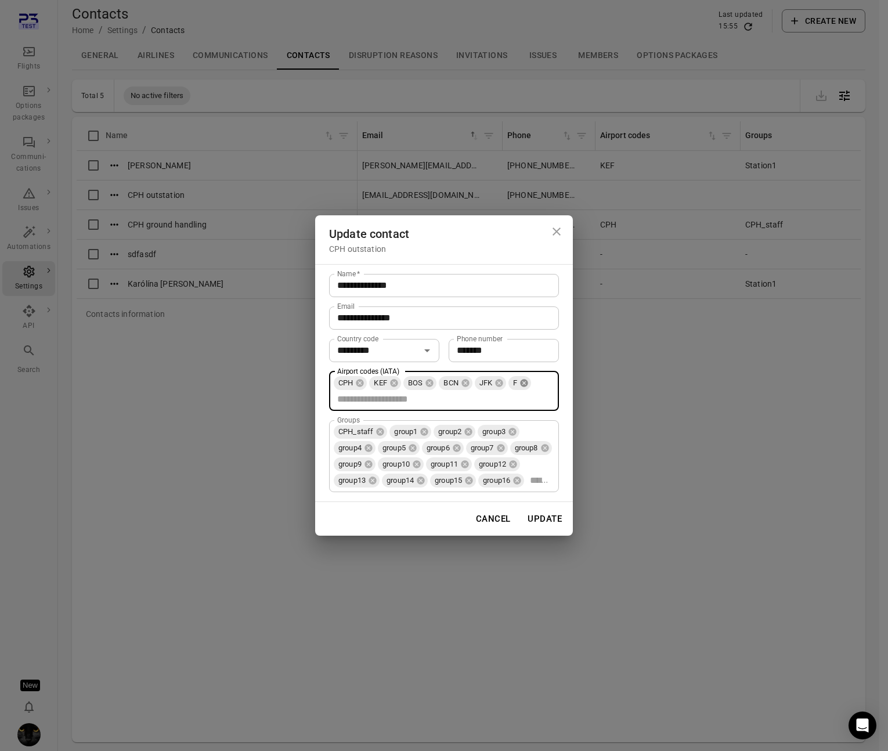
click at [527, 378] on icon at bounding box center [523, 382] width 9 height 9
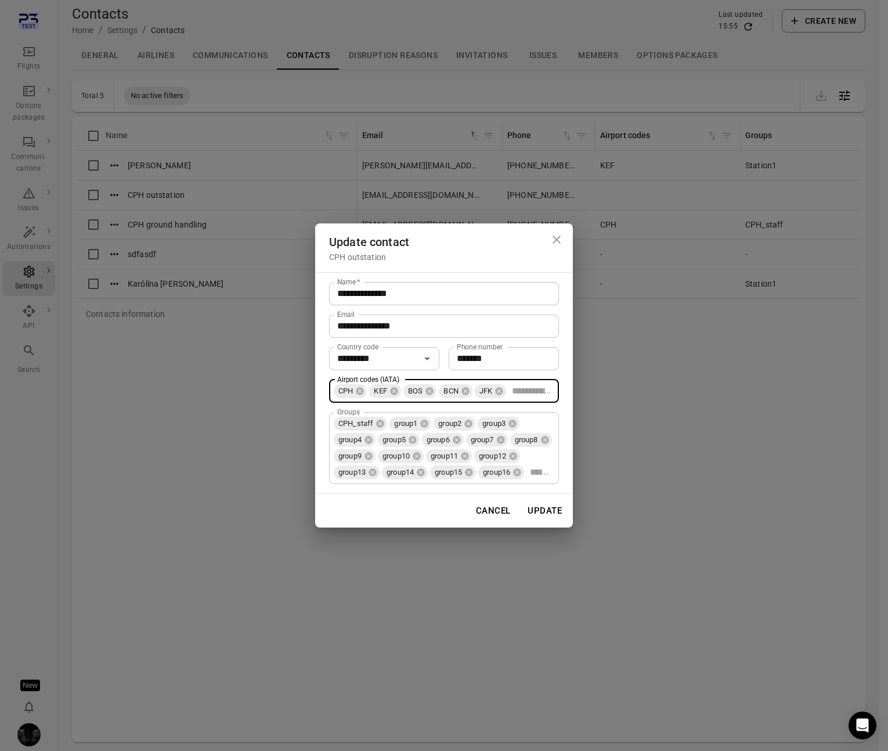
click at [551, 517] on button "Update" at bounding box center [544, 510] width 47 height 24
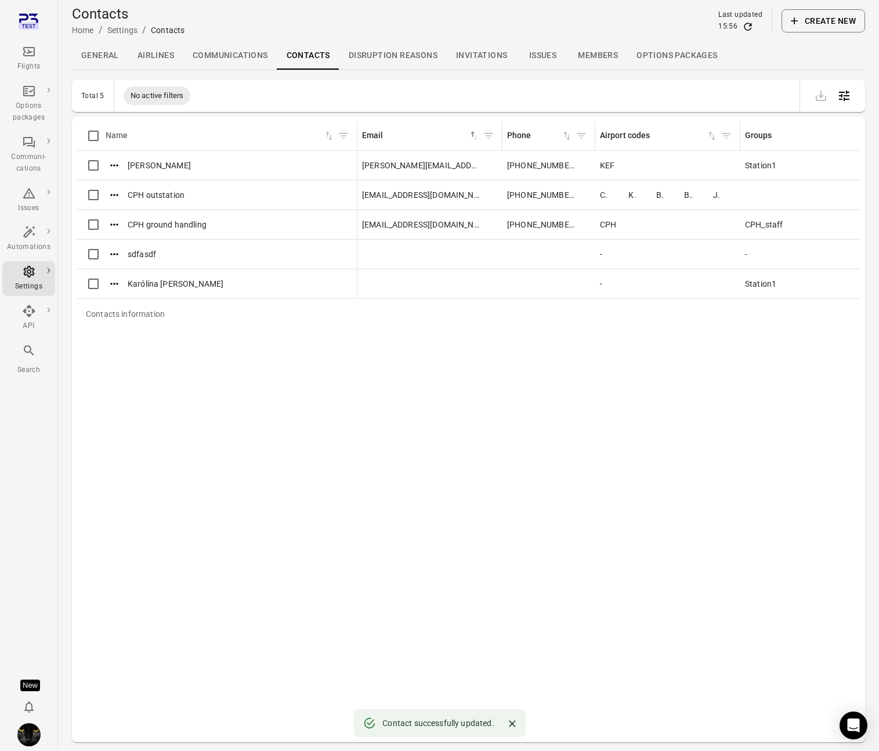
click at [27, 46] on icon "Main navigation" at bounding box center [29, 52] width 14 height 14
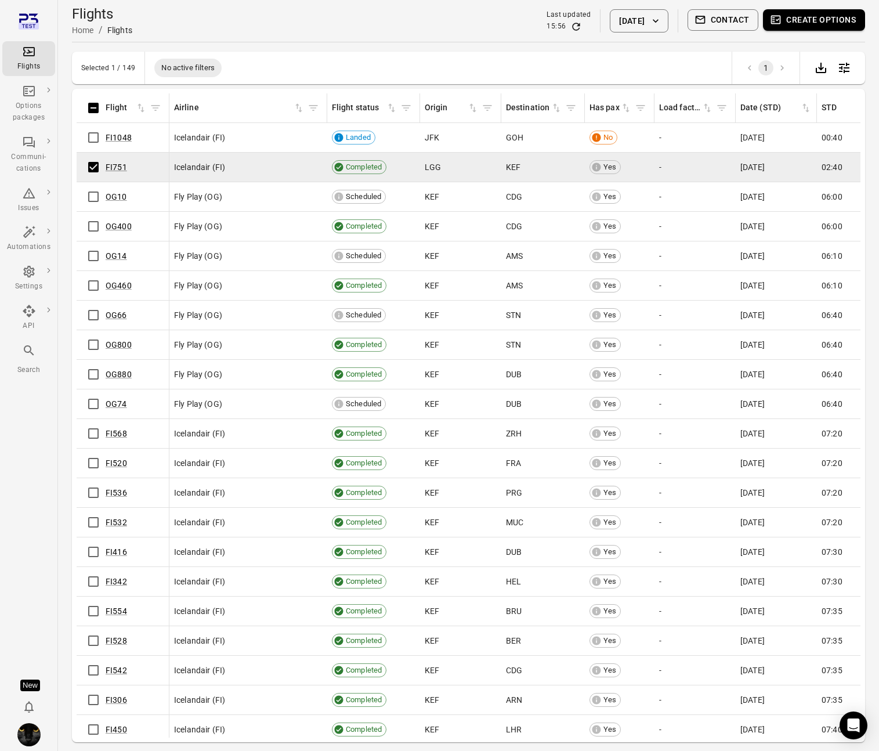
click at [744, 15] on button "Create options" at bounding box center [814, 19] width 102 height 21
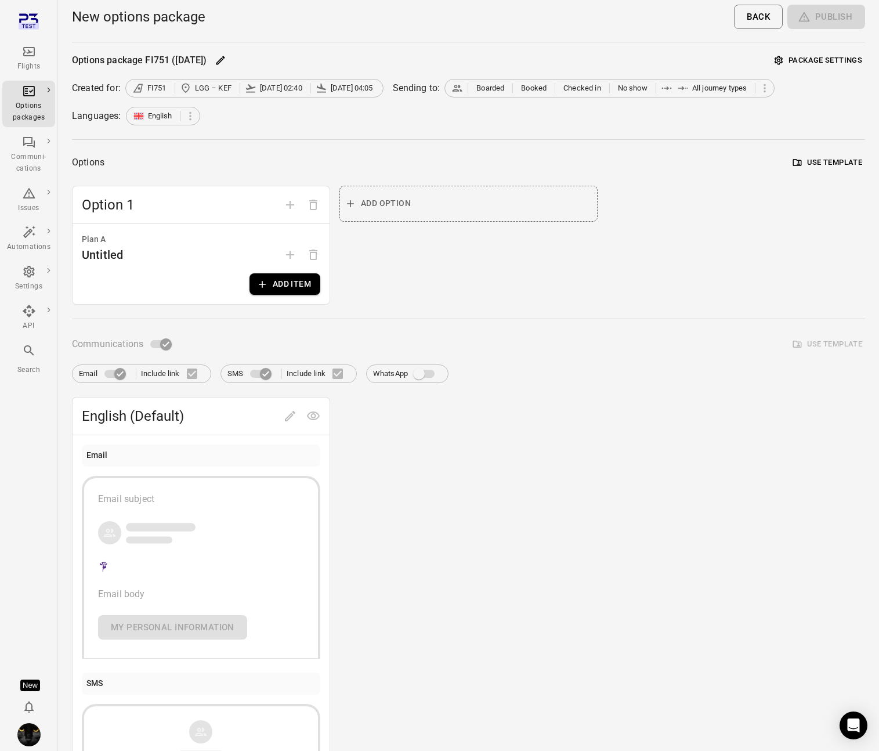
click at [287, 287] on button "Add item" at bounding box center [284, 283] width 71 height 21
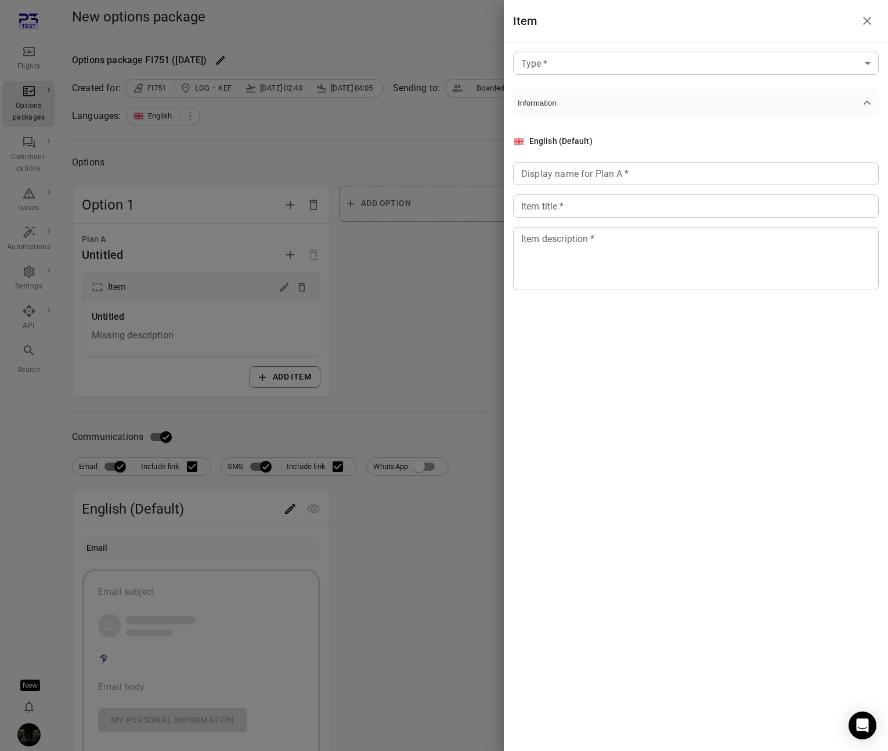
click at [689, 67] on body "Flights Options packages Communi-cations Issues Automations Settings API Search…" at bounding box center [444, 496] width 888 height 993
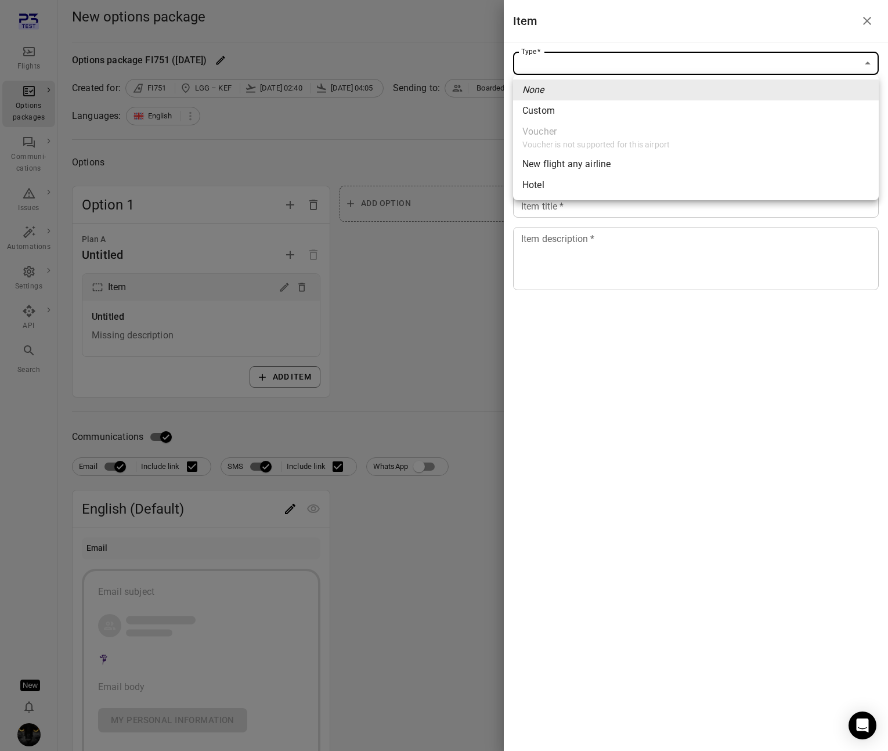
click at [632, 169] on span "New flight any airline" at bounding box center [695, 164] width 347 height 14
type input "**********"
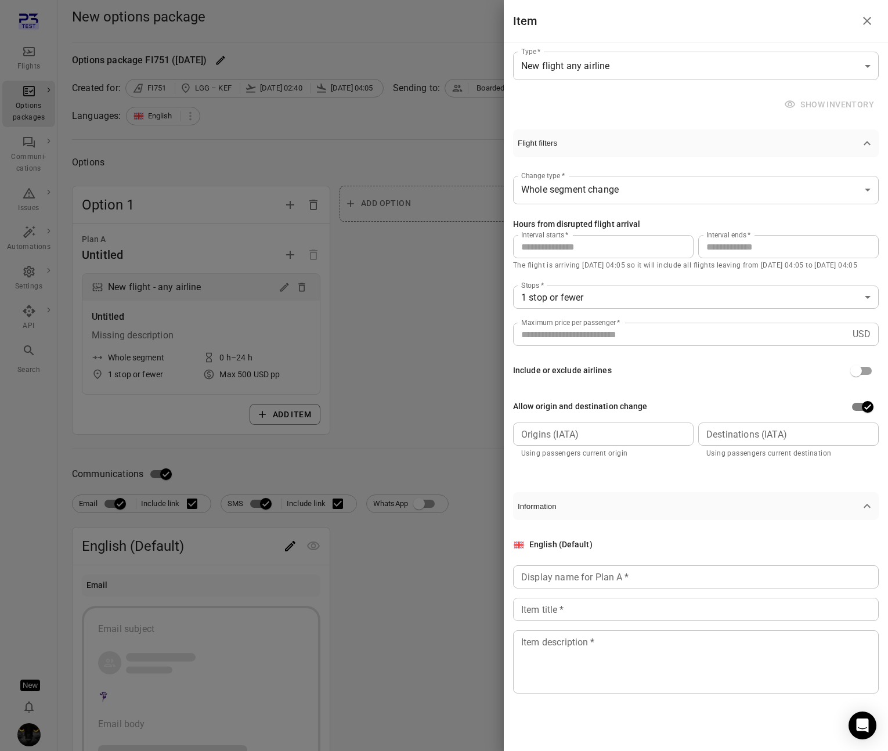
click at [638, 438] on input "Origins (IATA)" at bounding box center [602, 434] width 172 height 16
type input "***"
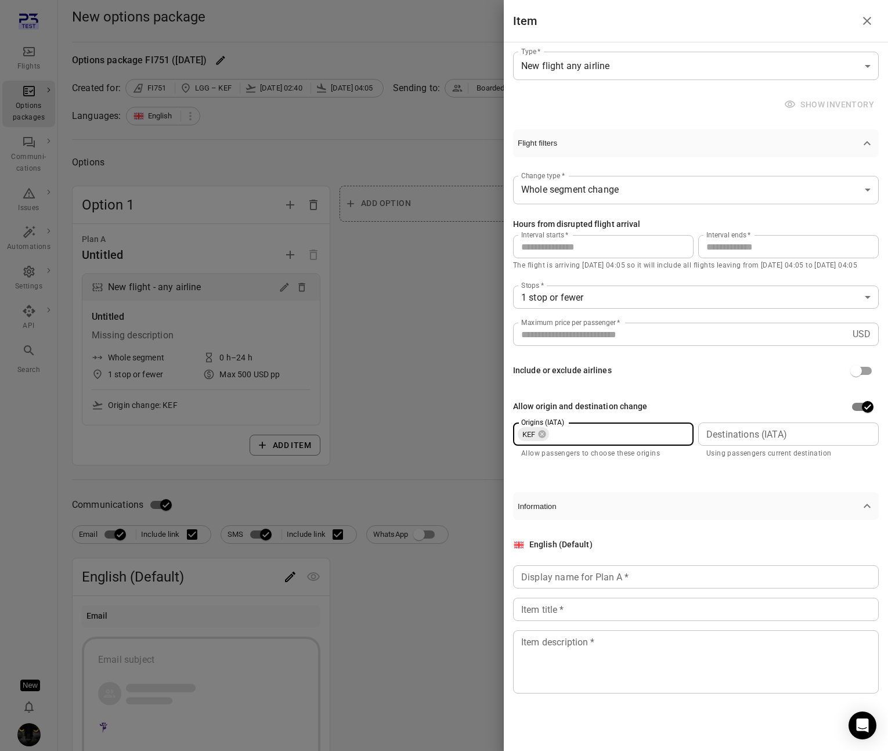
click at [32, 61] on div at bounding box center [444, 375] width 888 height 751
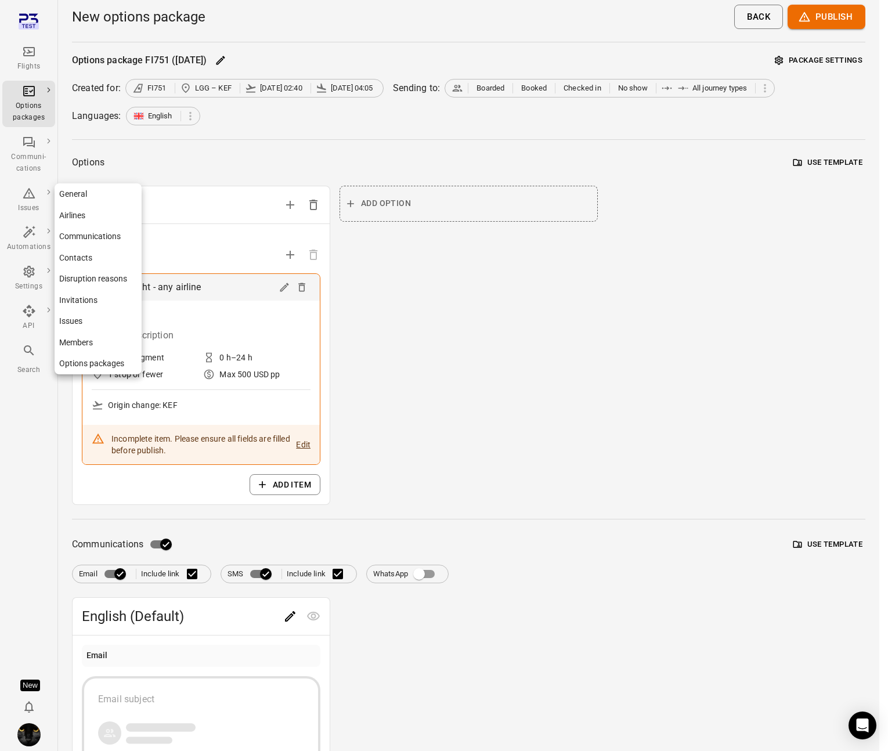
click at [27, 286] on div "Settings" at bounding box center [29, 287] width 44 height 12
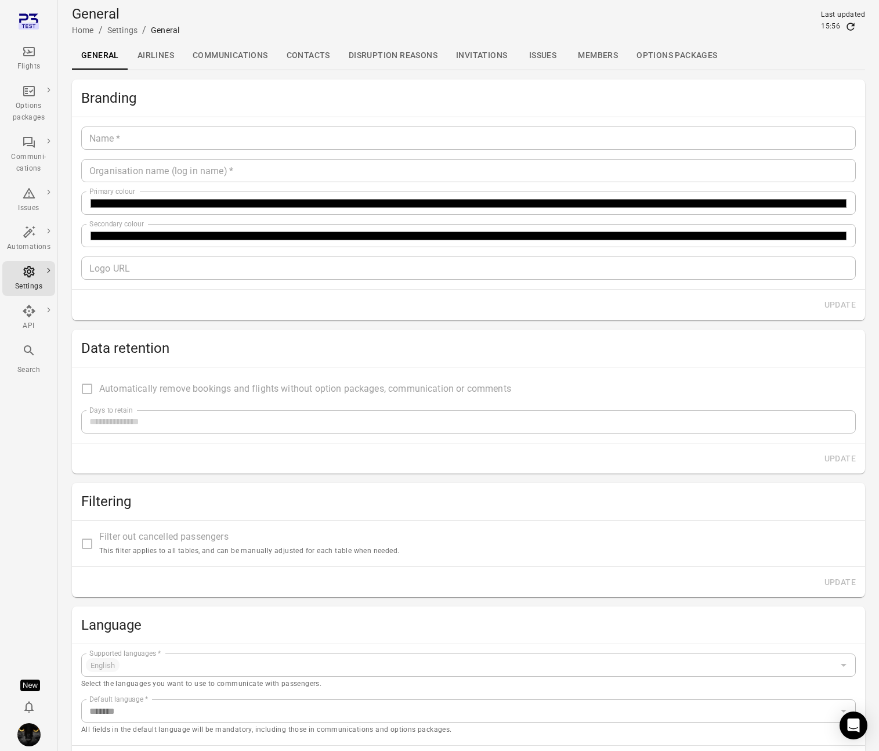
type input "*******"
type input "**********"
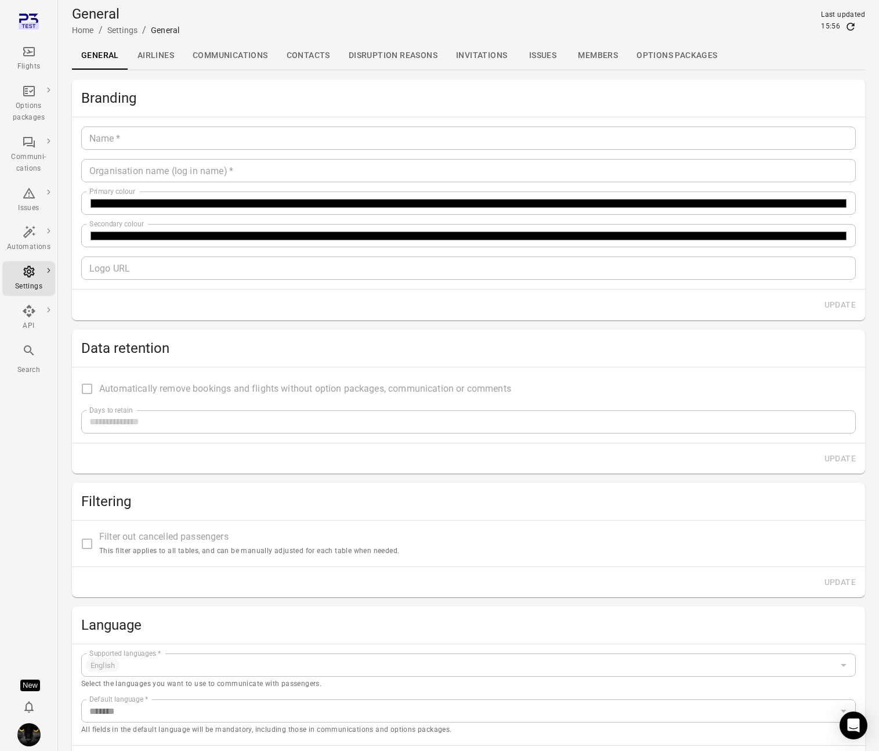
type input "**"
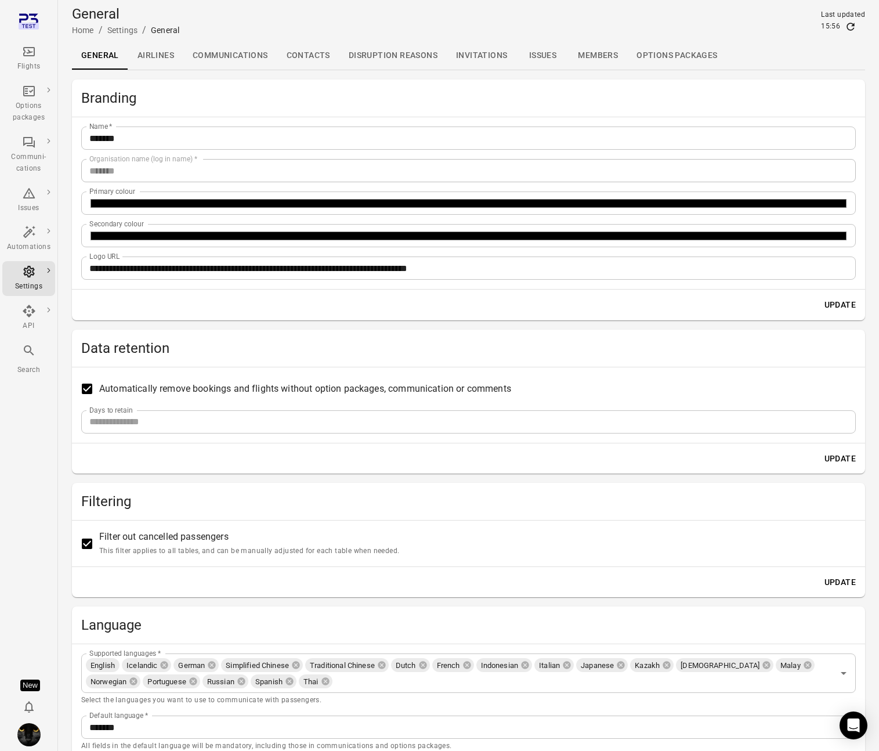
click at [281, 59] on link "Contacts" at bounding box center [308, 56] width 62 height 28
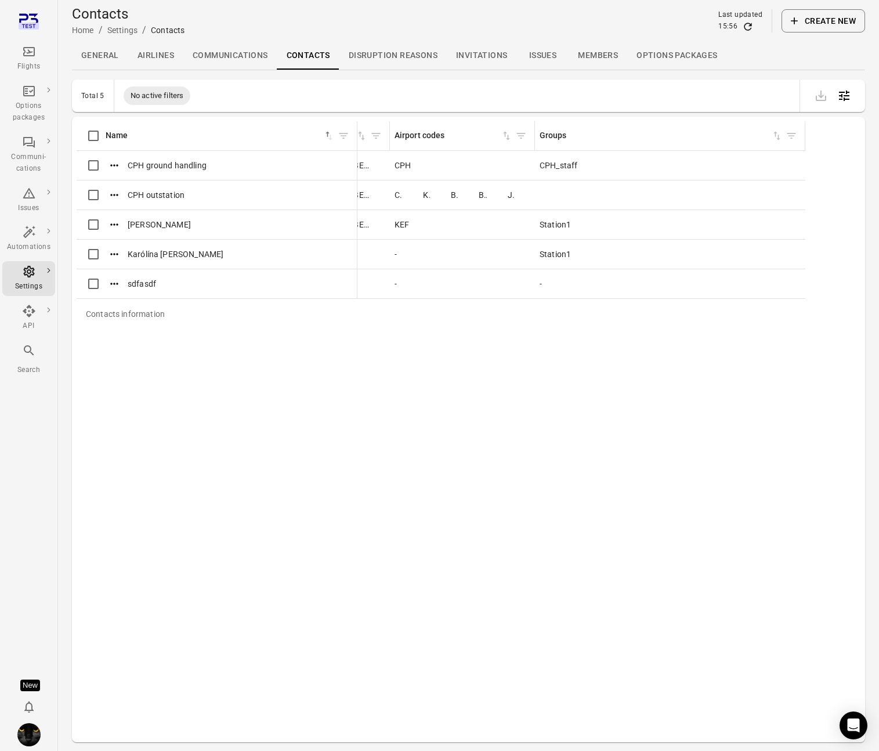
scroll to position [0, 208]
drag, startPoint x: 531, startPoint y: 137, endPoint x: 578, endPoint y: 137, distance: 47.6
click at [578, 137] on div "Contacts information" at bounding box center [578, 135] width 9 height 29
click at [744, 92] on div at bounding box center [827, 95] width 75 height 32
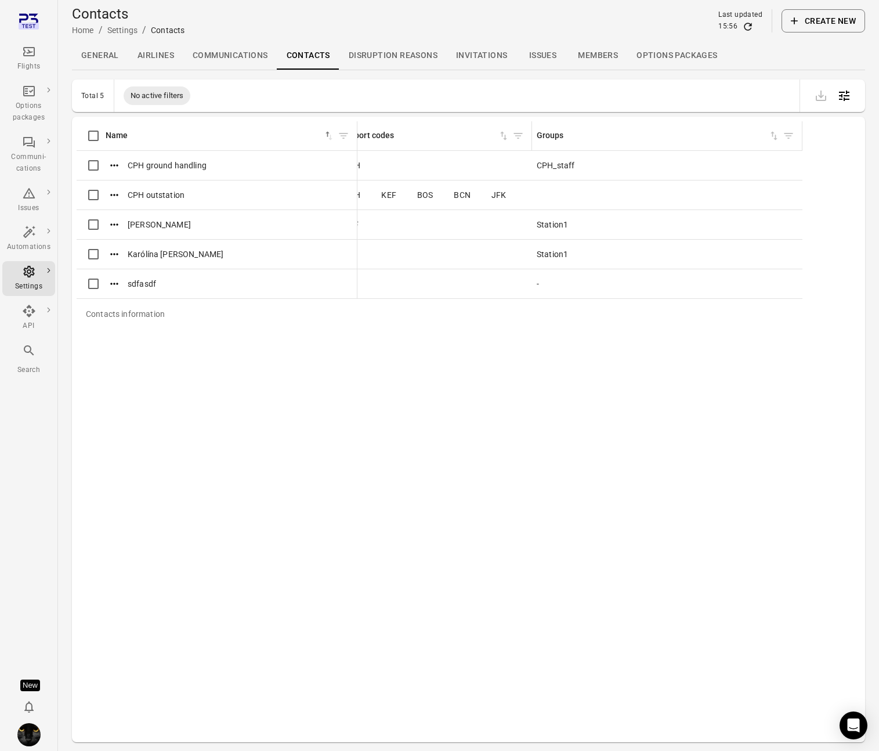
drag, startPoint x: 796, startPoint y: 92, endPoint x: 856, endPoint y: 88, distance: 59.9
click at [744, 88] on div at bounding box center [827, 95] width 75 height 32
drag, startPoint x: 798, startPoint y: 94, endPoint x: 806, endPoint y: 94, distance: 8.1
click at [744, 94] on div at bounding box center [827, 95] width 75 height 32
click at [744, 94] on icon "Open table configuration" at bounding box center [844, 96] width 14 height 14
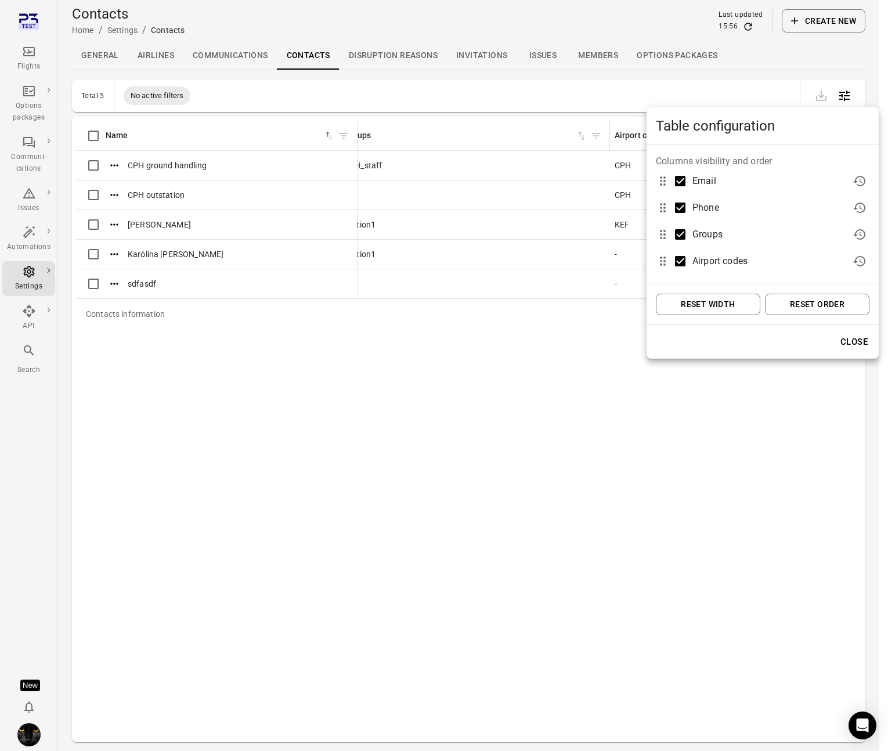
click at [527, 352] on div at bounding box center [444, 375] width 888 height 751
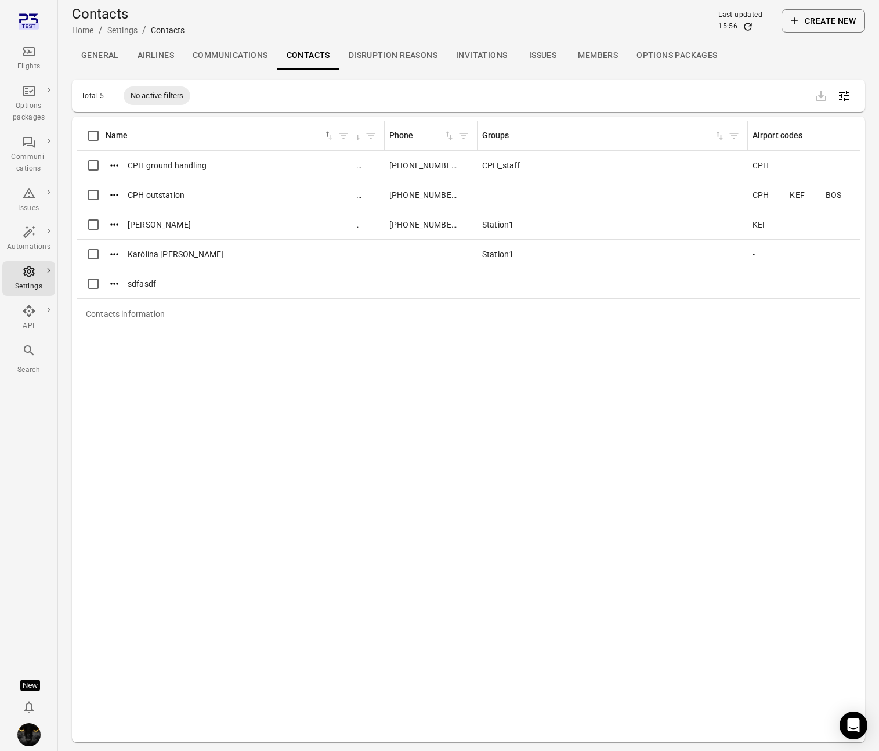
scroll to position [0, 162]
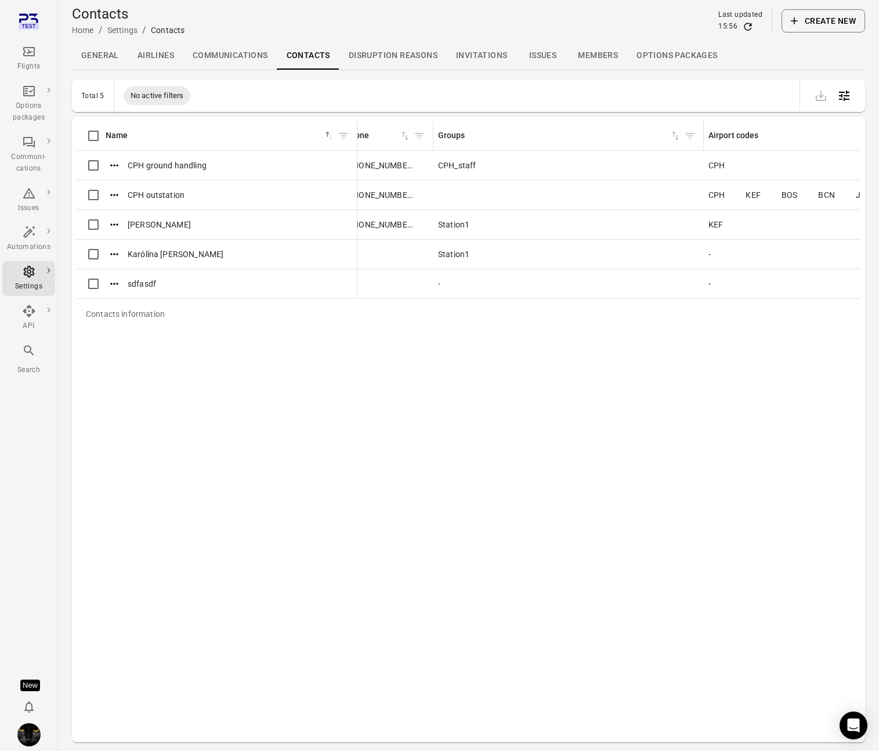
click at [705, 135] on th "Airport codes" at bounding box center [800, 136] width 193 height 30
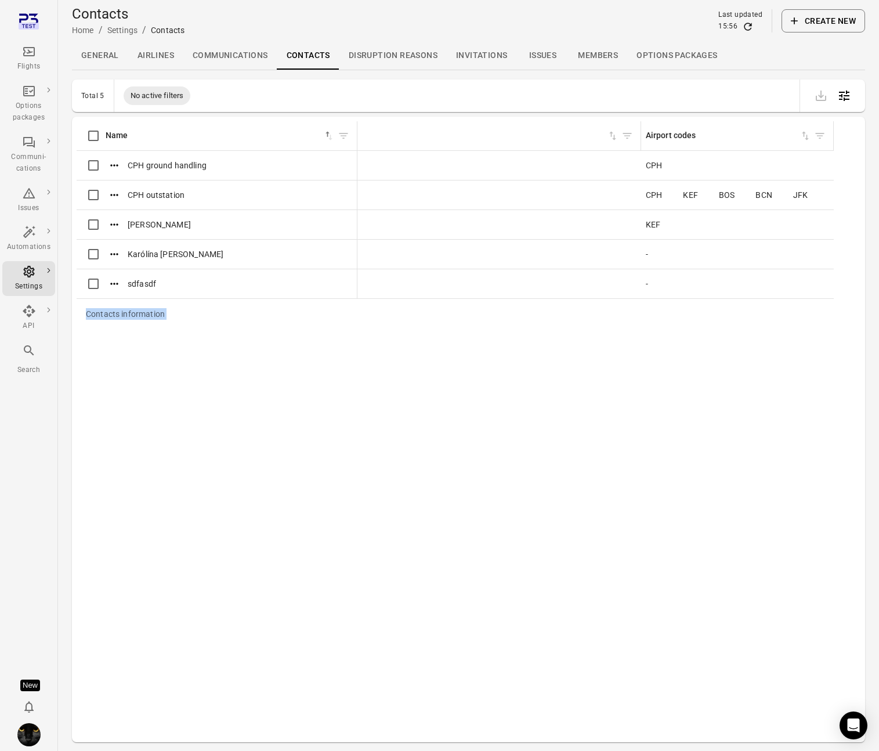
scroll to position [0, 1197]
drag, startPoint x: 702, startPoint y: 133, endPoint x: 900, endPoint y: 110, distance: 199.8
click at [744, 110] on html "Flights Options packages Communi-cations Issues Automations Settings API Search…" at bounding box center [439, 394] width 879 height 788
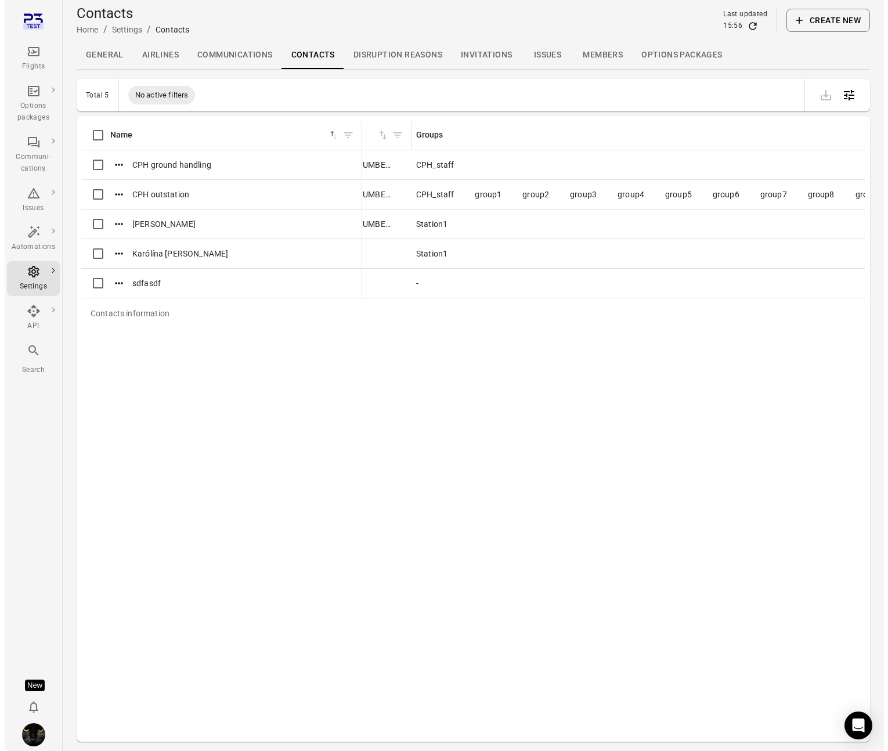
scroll to position [0, 127]
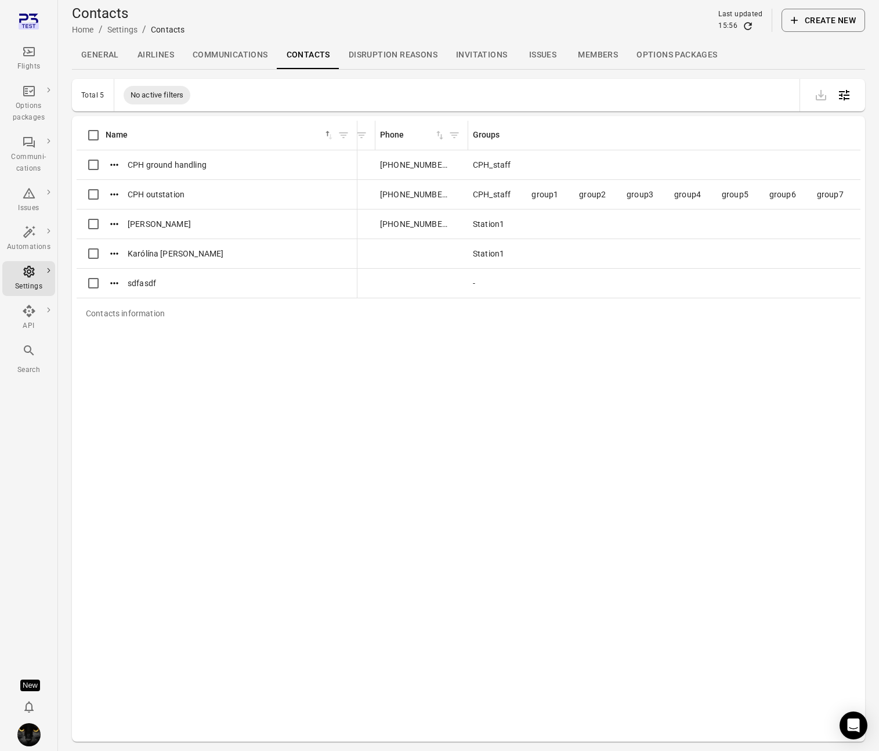
click at [744, 95] on icon "Open table configuration" at bounding box center [844, 95] width 10 height 10
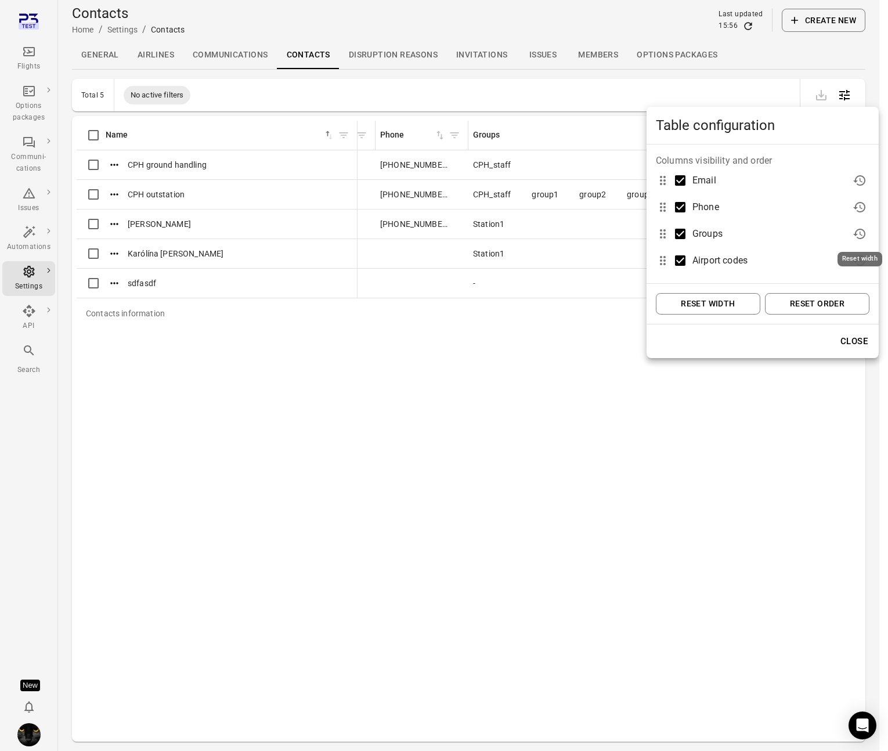
click at [744, 233] on icon "Reset width" at bounding box center [859, 234] width 12 height 10
click at [736, 306] on button "Reset width" at bounding box center [708, 303] width 104 height 21
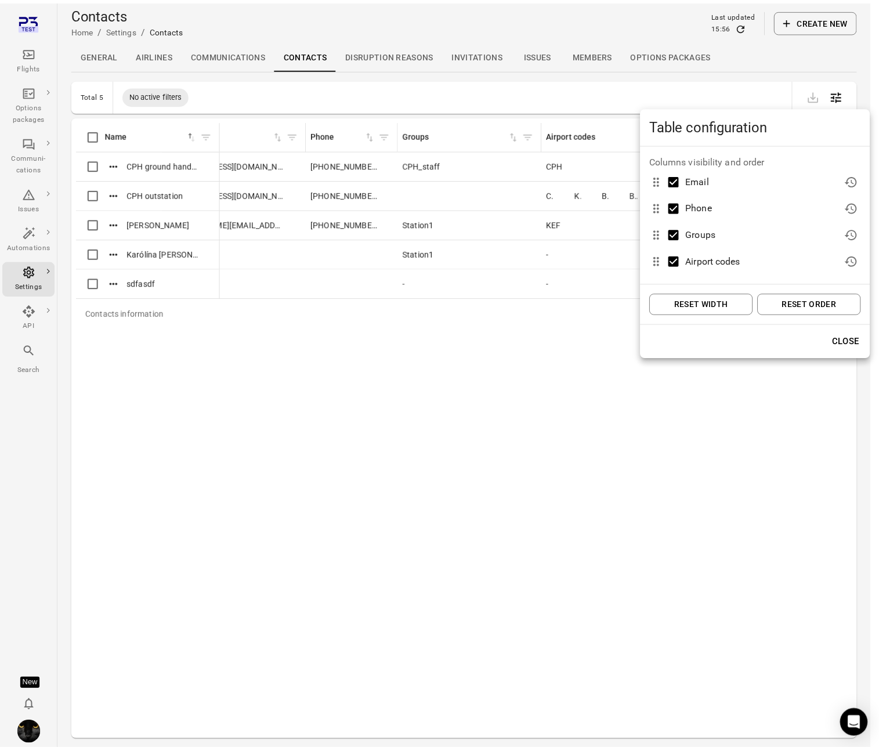
scroll to position [0, 58]
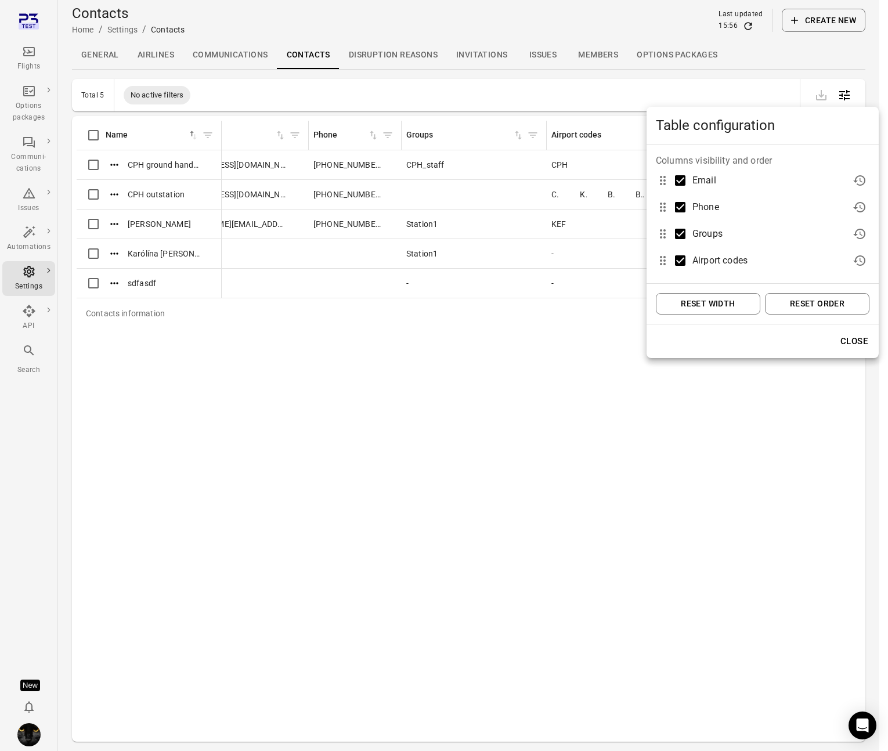
click at [603, 348] on div at bounding box center [444, 375] width 888 height 751
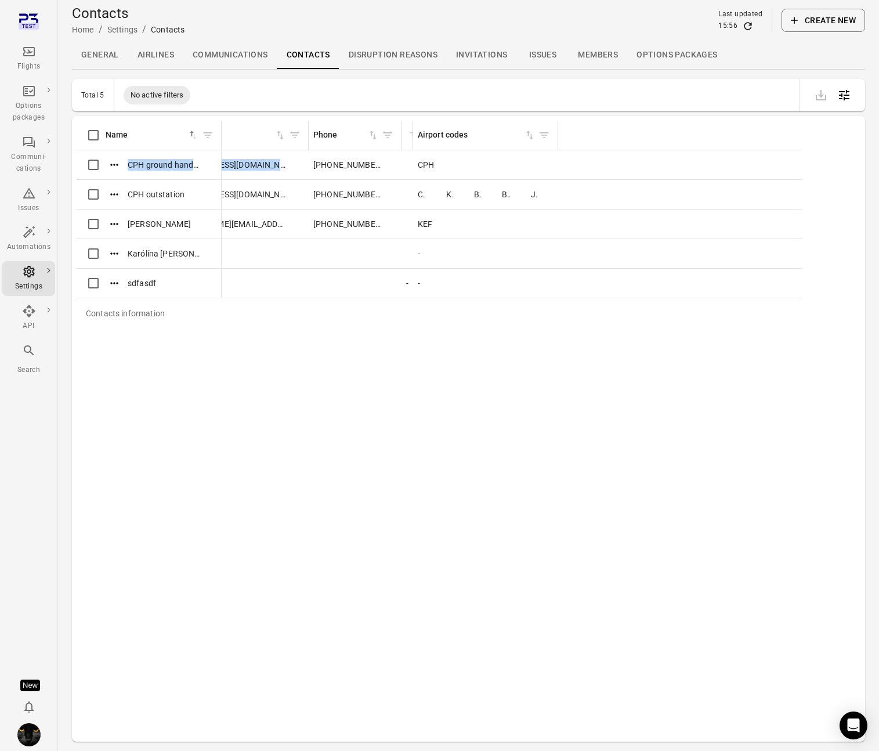
drag, startPoint x: 603, startPoint y: 130, endPoint x: 330, endPoint y: 153, distance: 274.8
click at [330, 153] on table "Contacts information Name sorted ascending Email Phone Groups Airport codes CPH…" at bounding box center [440, 225] width 842 height 208
click at [744, 95] on icon "Open table configuration" at bounding box center [844, 95] width 10 height 10
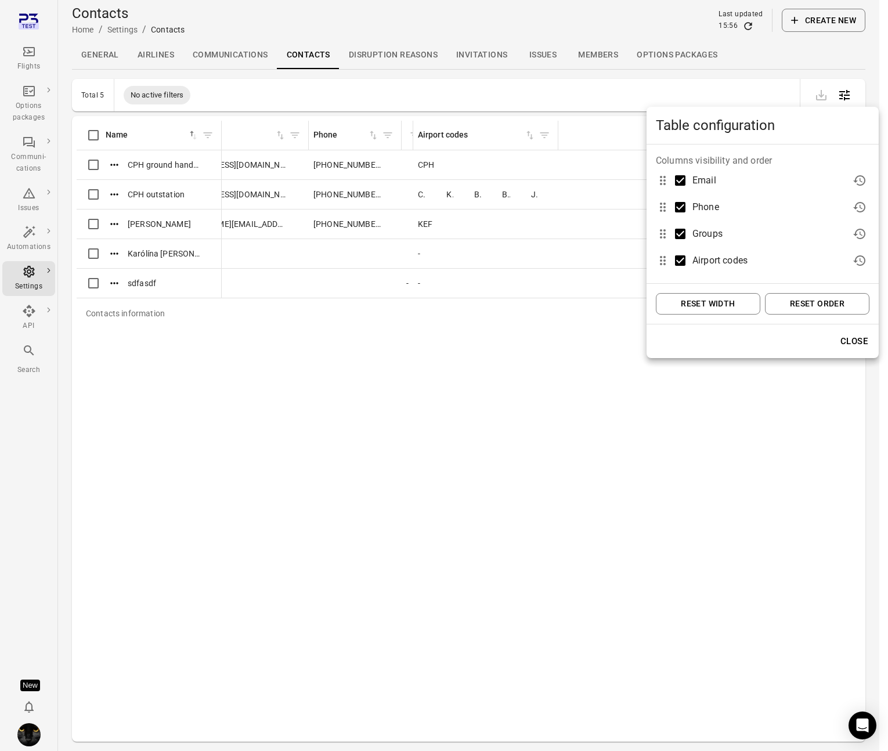
click at [715, 308] on button "Reset width" at bounding box center [708, 303] width 104 height 21
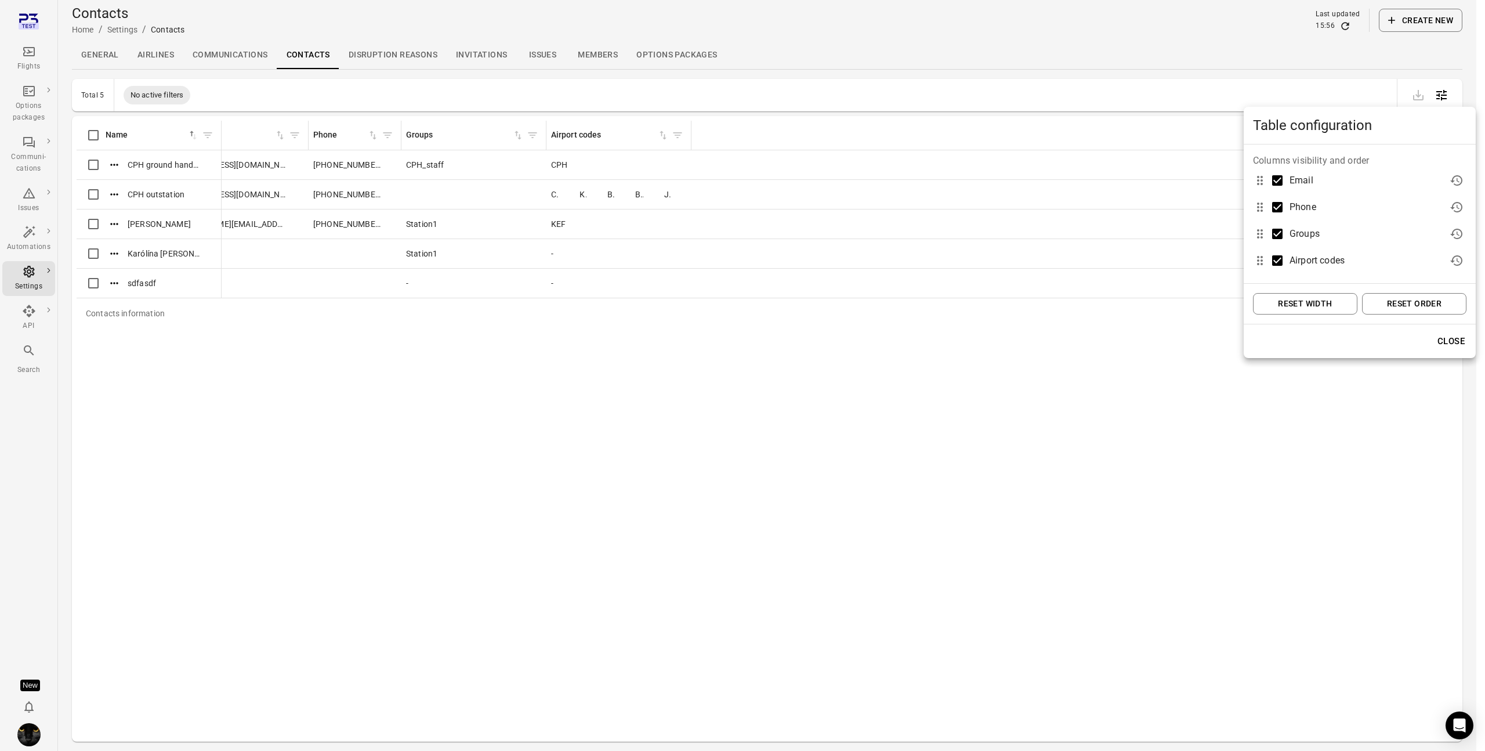
click at [744, 25] on div at bounding box center [742, 375] width 1485 height 751
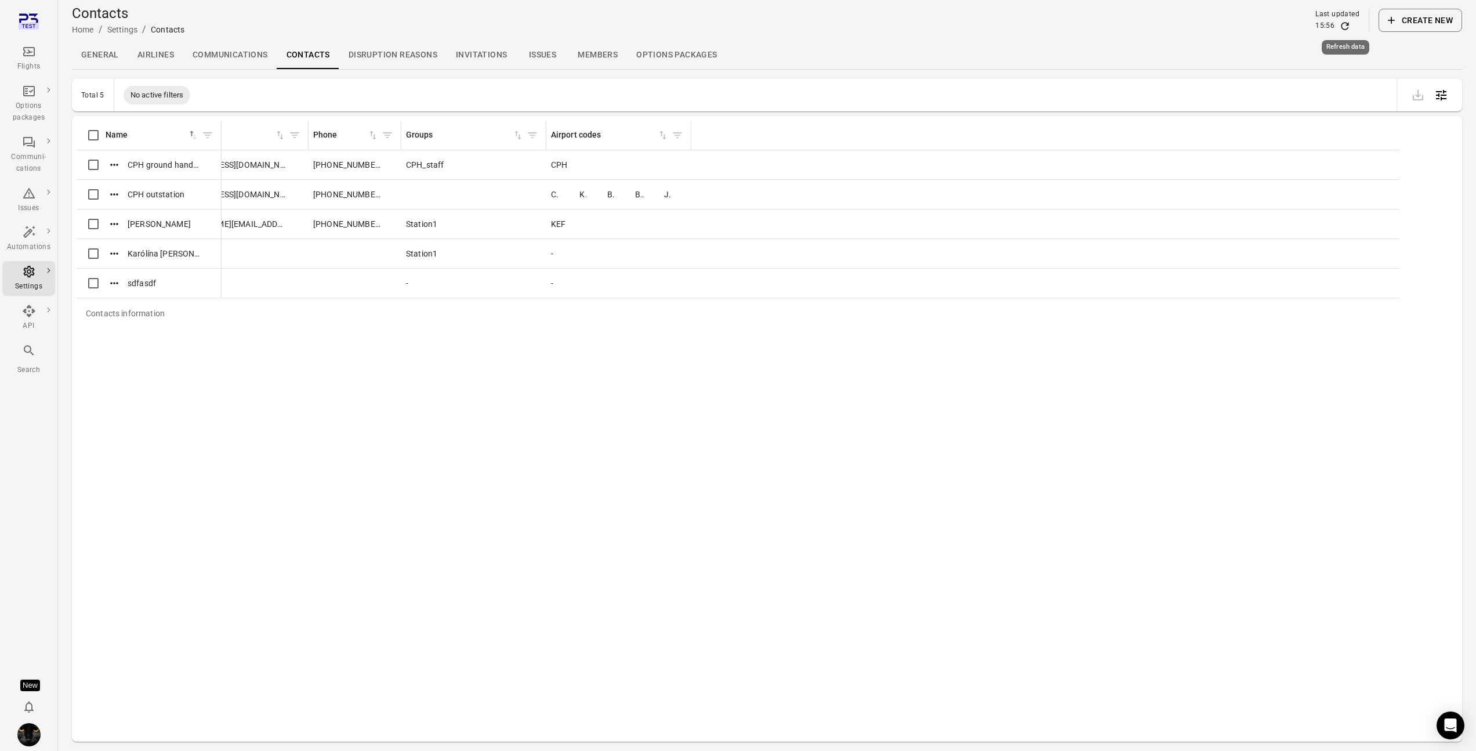
click at [744, 25] on icon "Refresh data" at bounding box center [1346, 26] width 8 height 8
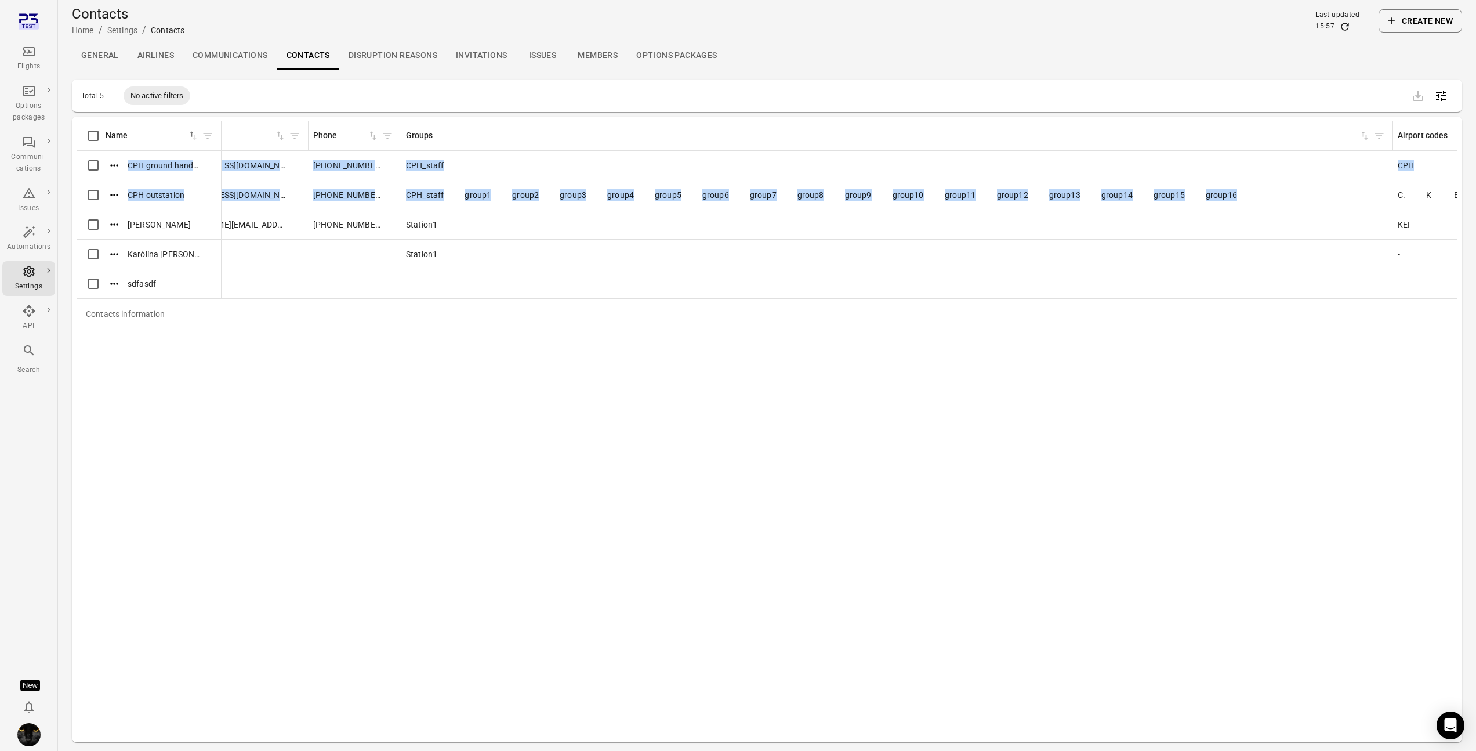
drag, startPoint x: 545, startPoint y: 127, endPoint x: 950, endPoint y: 187, distance: 408.8
click at [744, 187] on table "Contacts information Name sorted ascending Email Phone Groups Airport codes CPH…" at bounding box center [808, 225] width 1578 height 208
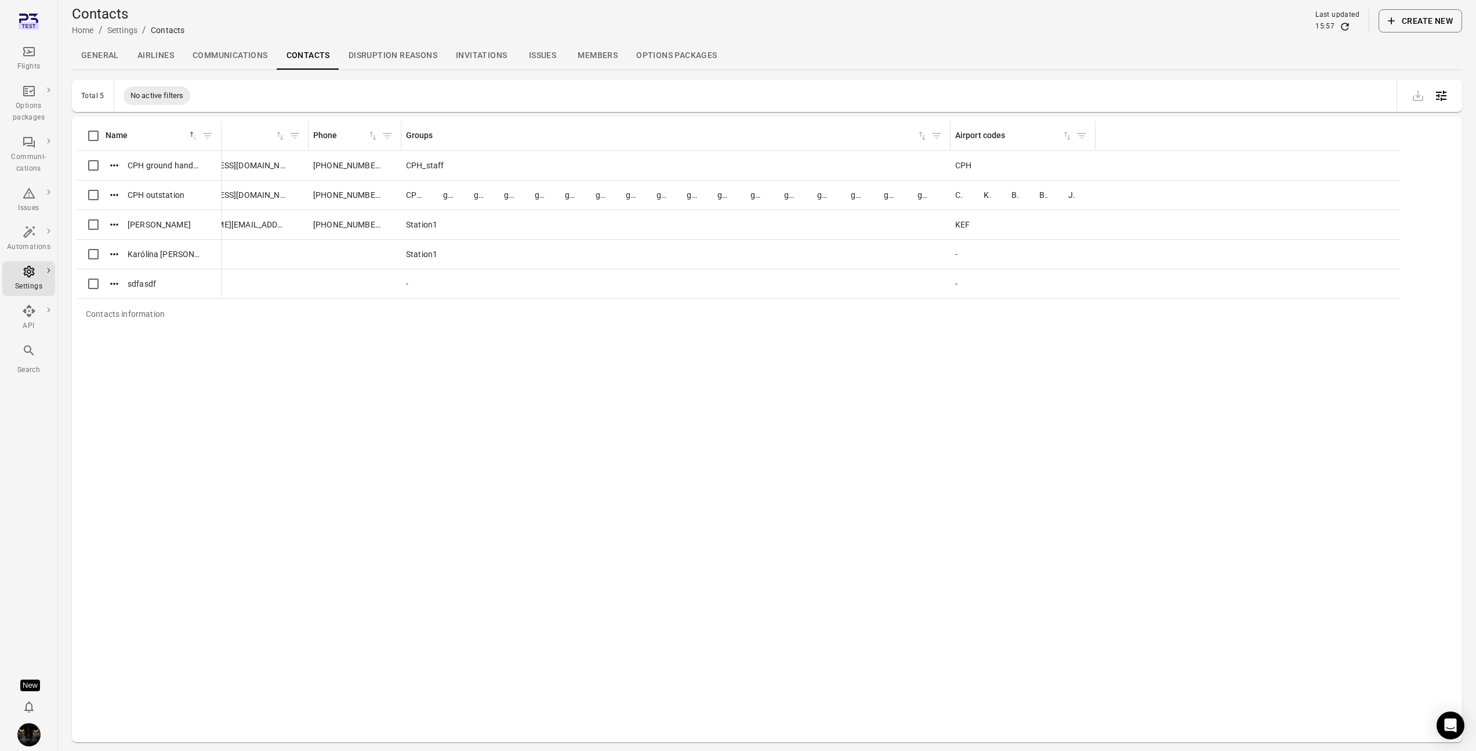
click at [744, 90] on div at bounding box center [1425, 95] width 75 height 32
click at [744, 91] on icon "Open table configuration" at bounding box center [1442, 96] width 14 height 14
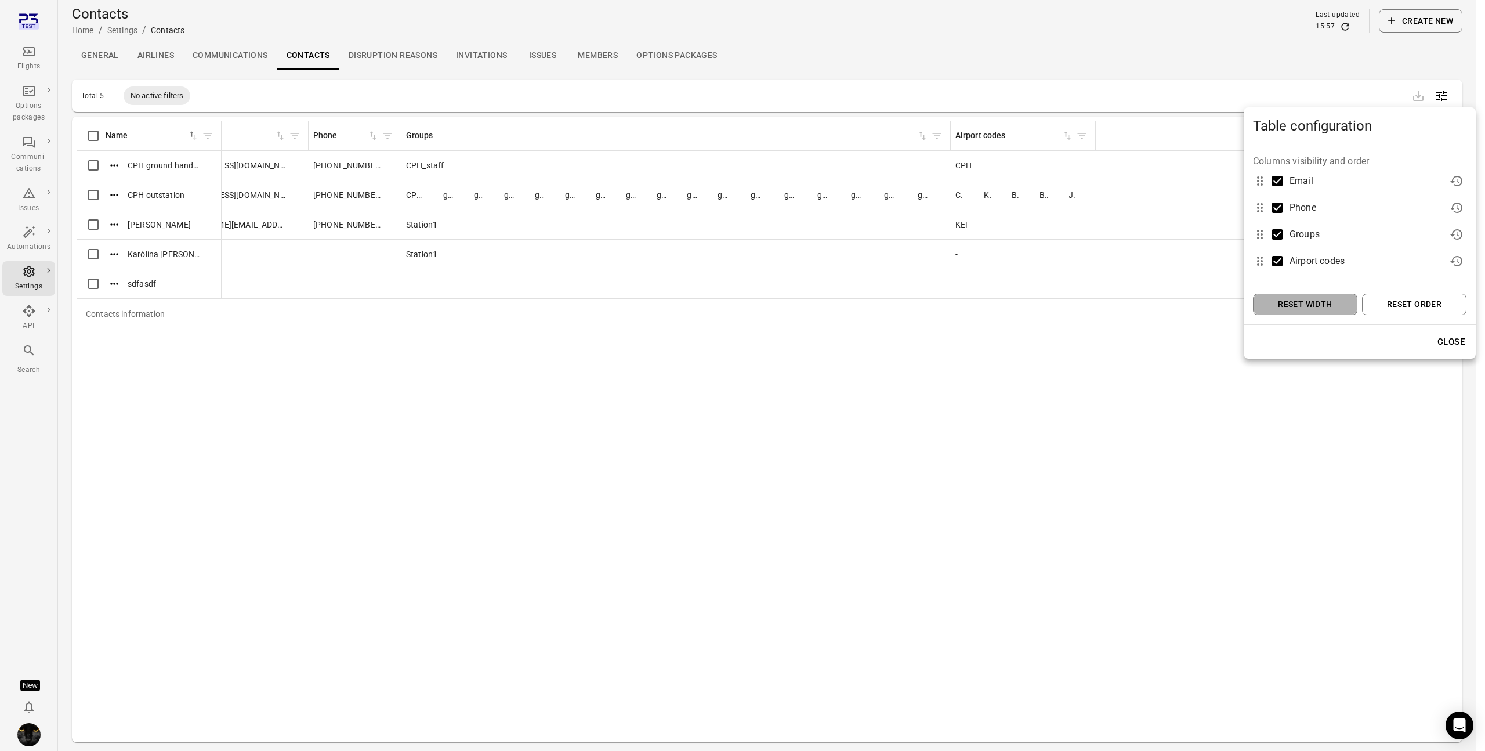
click at [744, 307] on button "Reset width" at bounding box center [1305, 304] width 104 height 21
click at [556, 392] on div at bounding box center [742, 375] width 1485 height 751
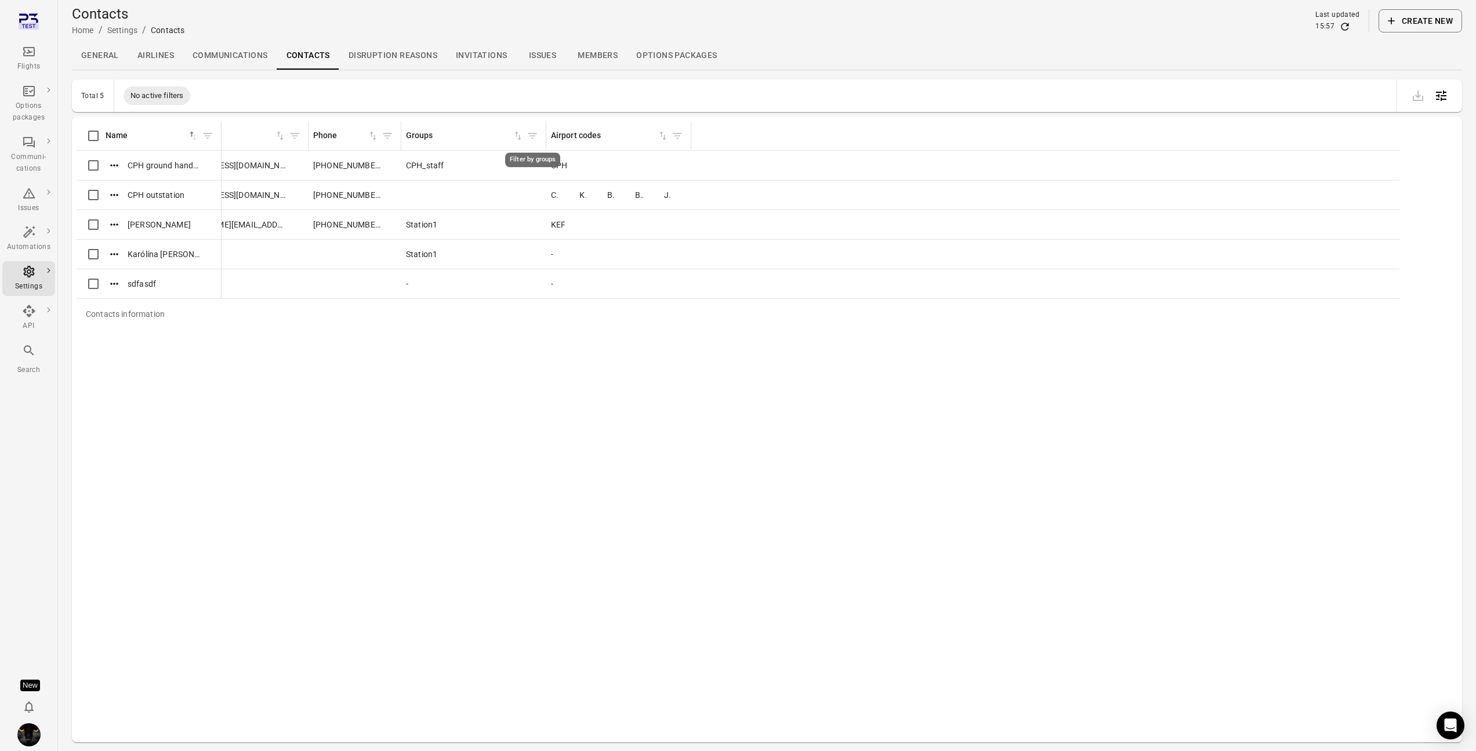
click at [532, 134] on icon "Filter by groups" at bounding box center [533, 136] width 12 height 12
click at [502, 238] on input "Groups   *" at bounding box center [532, 235] width 213 height 23
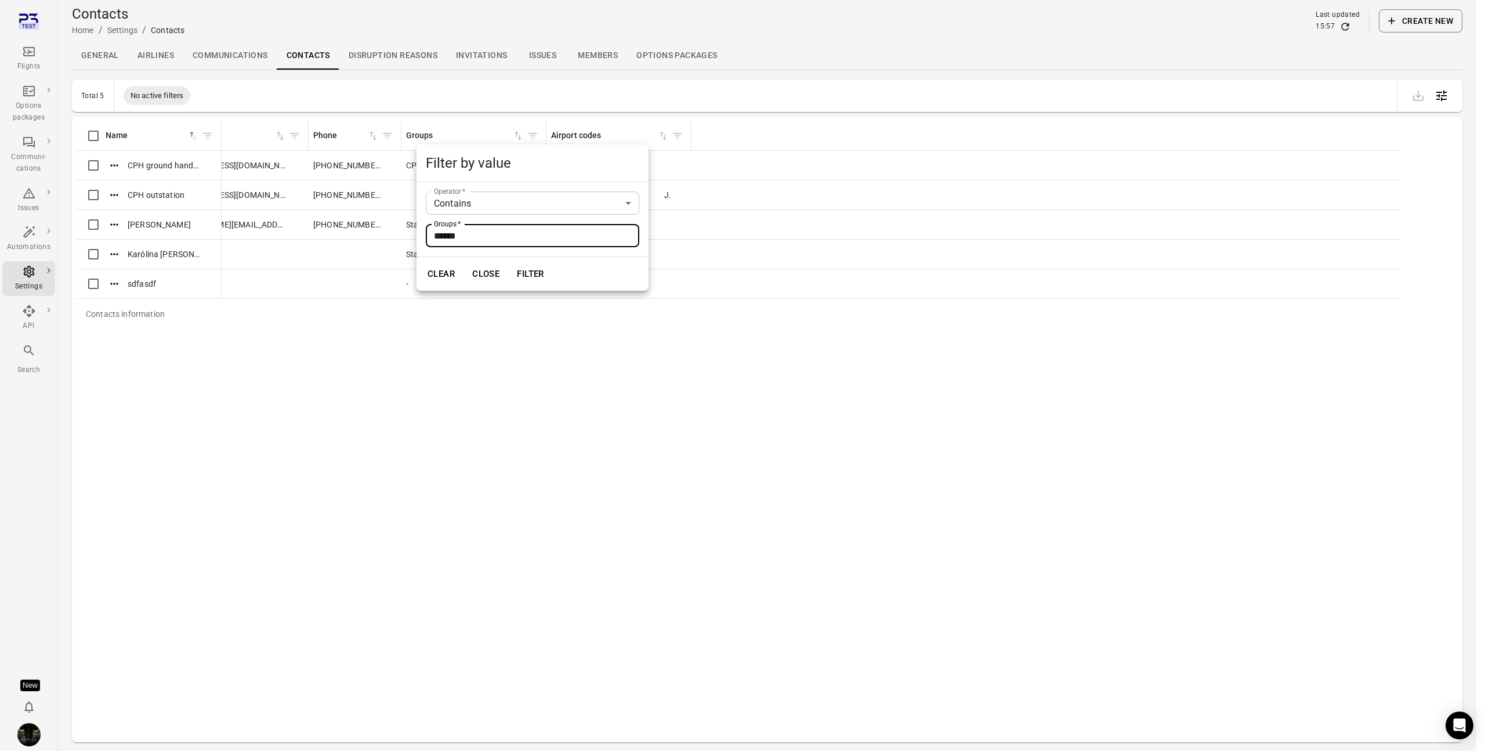
type input "******"
click at [511, 262] on button "Filter" at bounding box center [531, 274] width 40 height 24
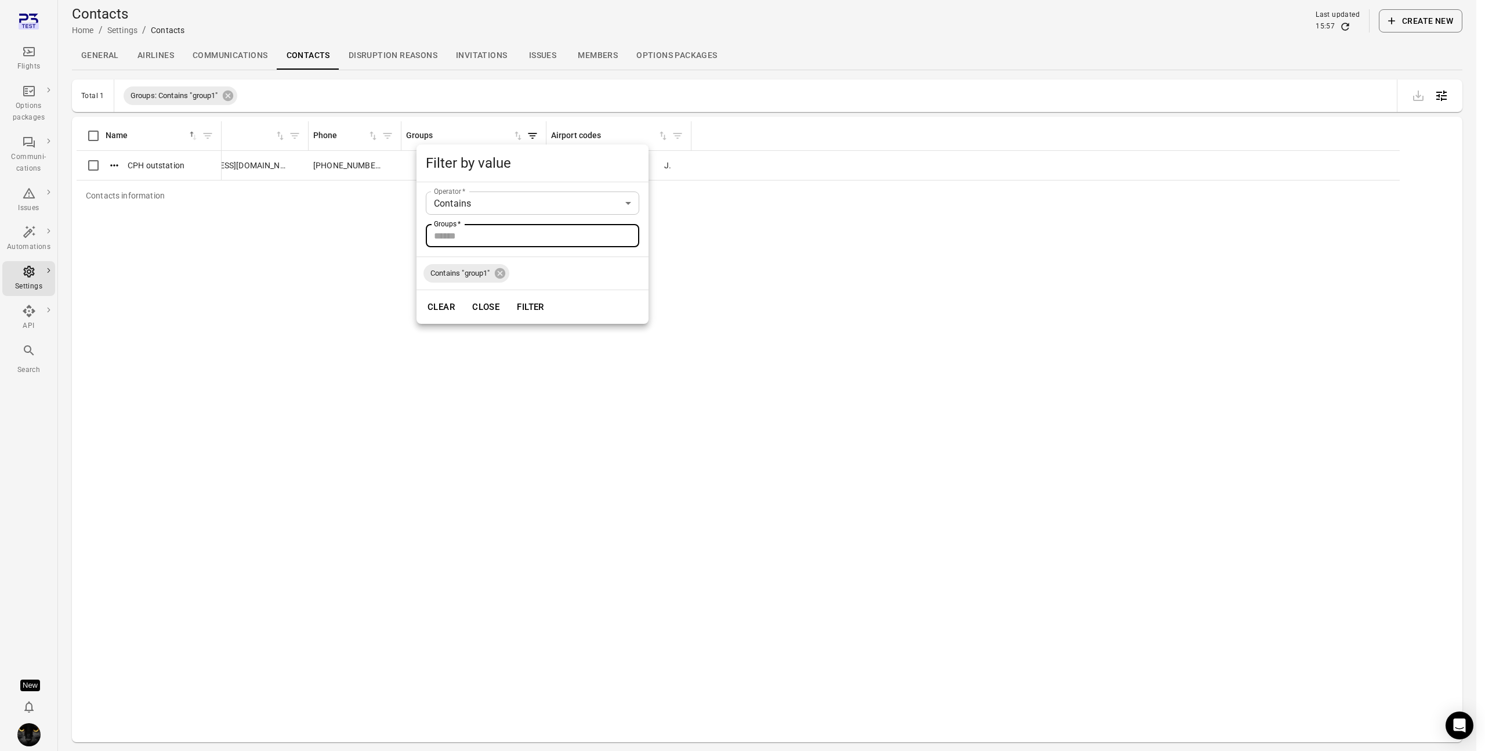
click at [291, 338] on div at bounding box center [742, 375] width 1485 height 751
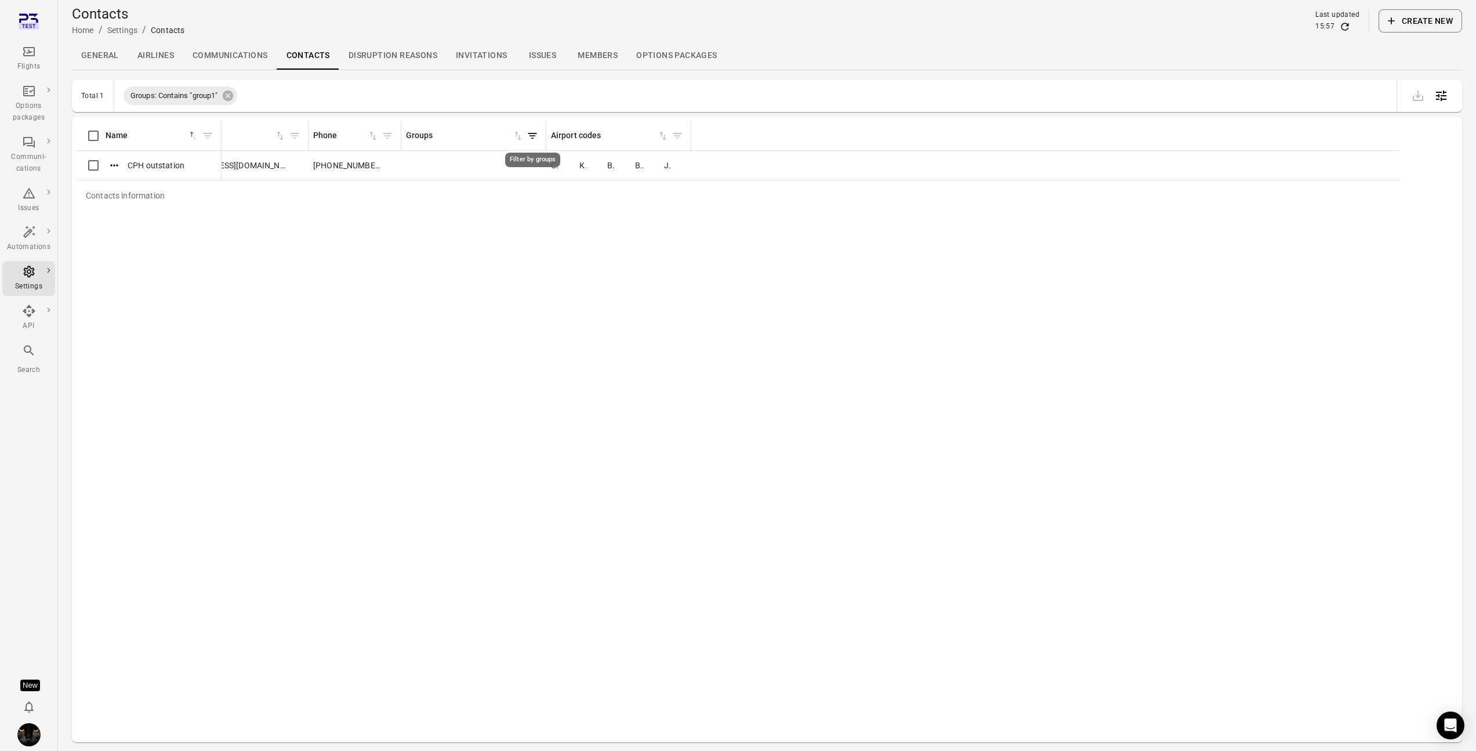
click at [529, 130] on icon "Filter by groups" at bounding box center [533, 136] width 12 height 12
click at [508, 274] on div "Contains "group1"" at bounding box center [467, 273] width 86 height 19
click at [498, 267] on icon at bounding box center [500, 273] width 13 height 13
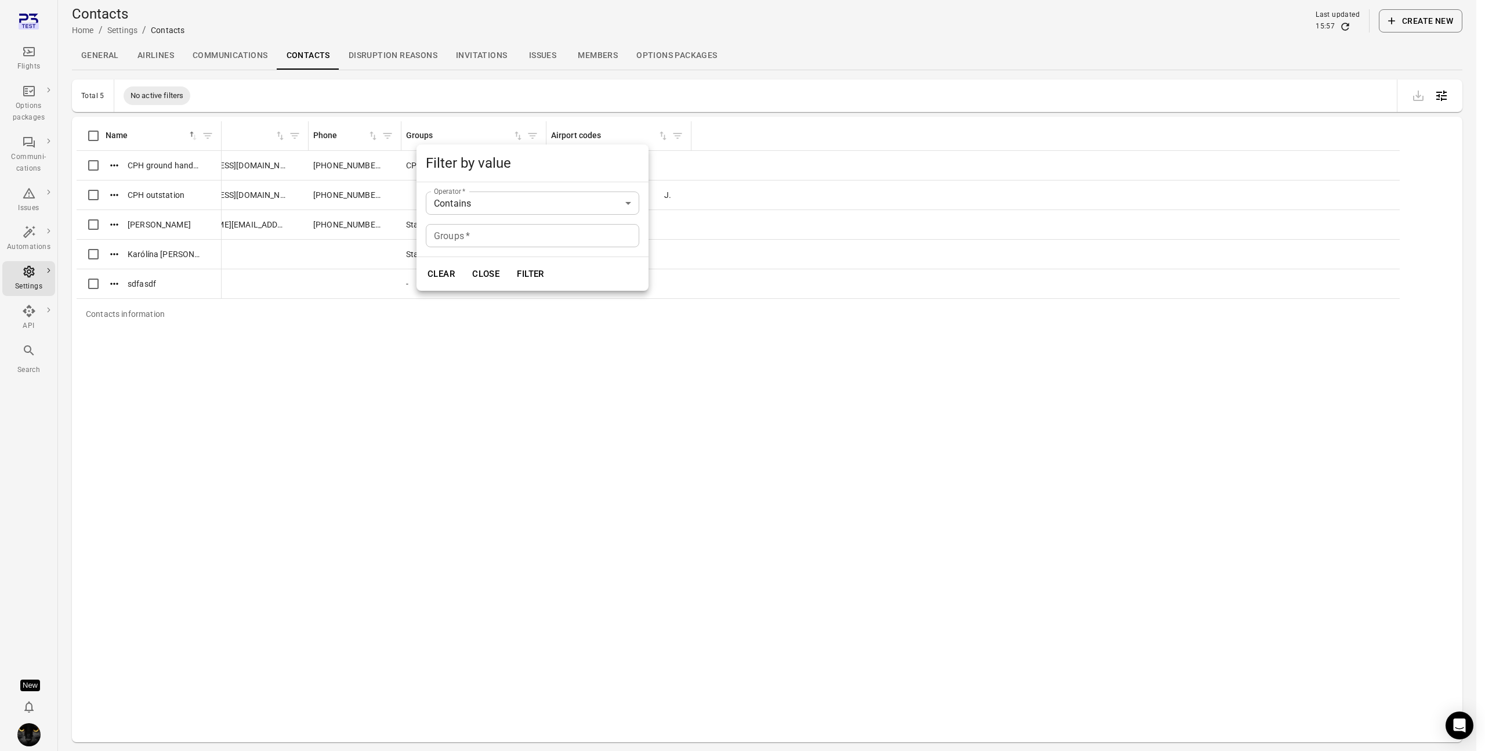
click at [334, 360] on div at bounding box center [742, 375] width 1485 height 751
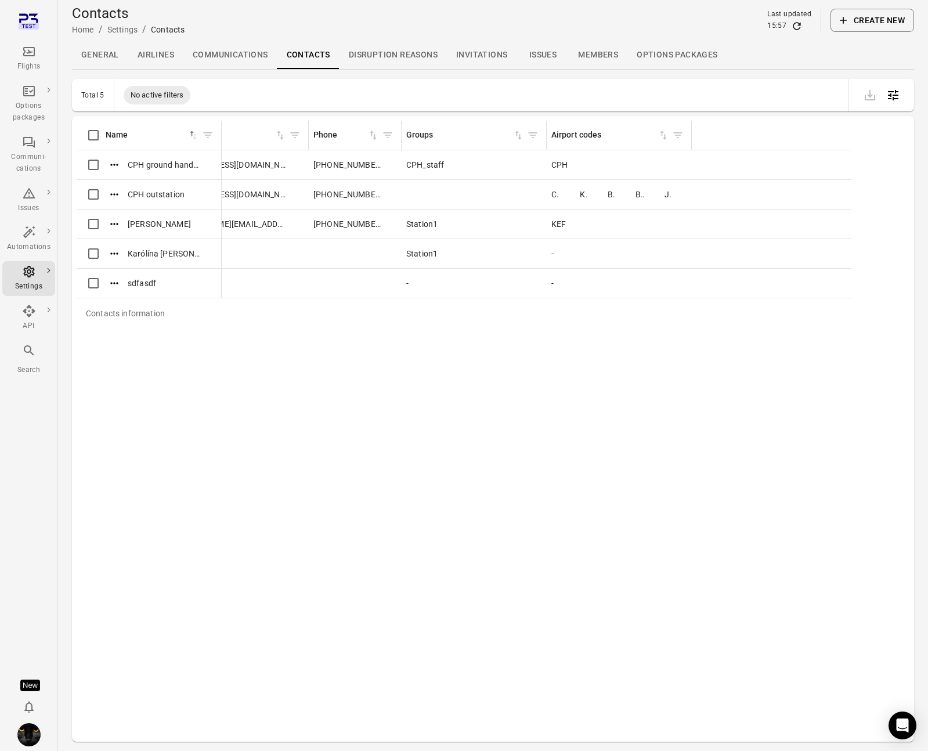
scroll to position [1, 0]
click at [744, 91] on div at bounding box center [876, 94] width 75 height 32
click at [744, 96] on icon "Open table configuration" at bounding box center [893, 95] width 14 height 14
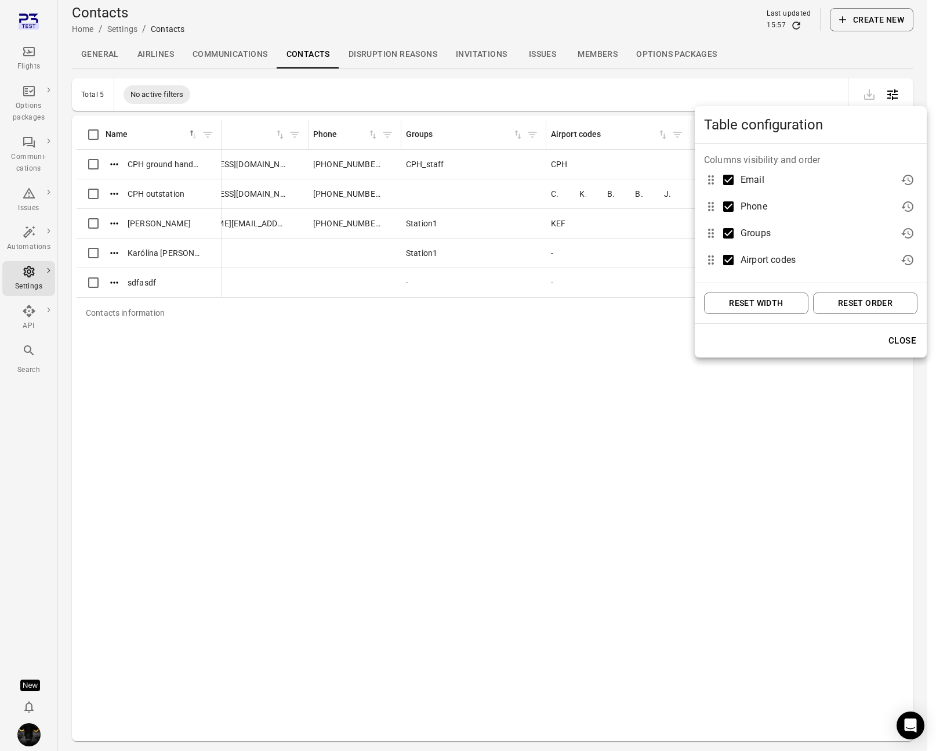
click at [744, 304] on button "Reset order" at bounding box center [865, 302] width 104 height 21
click at [744, 301] on button "Reset width" at bounding box center [756, 302] width 104 height 21
click at [528, 401] on div at bounding box center [468, 375] width 936 height 751
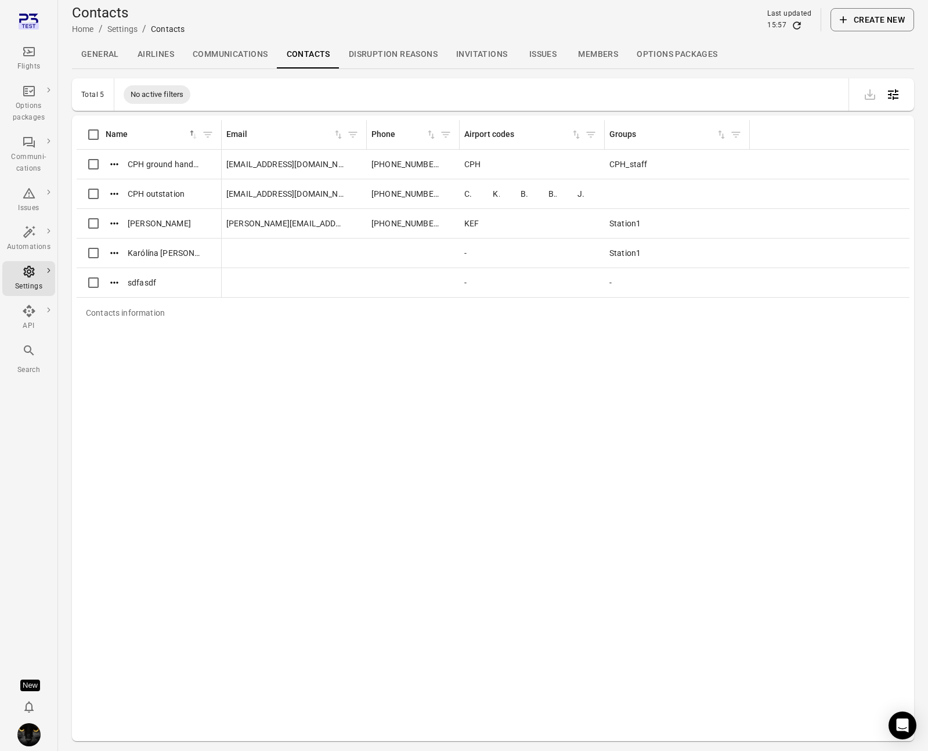
scroll to position [0, 0]
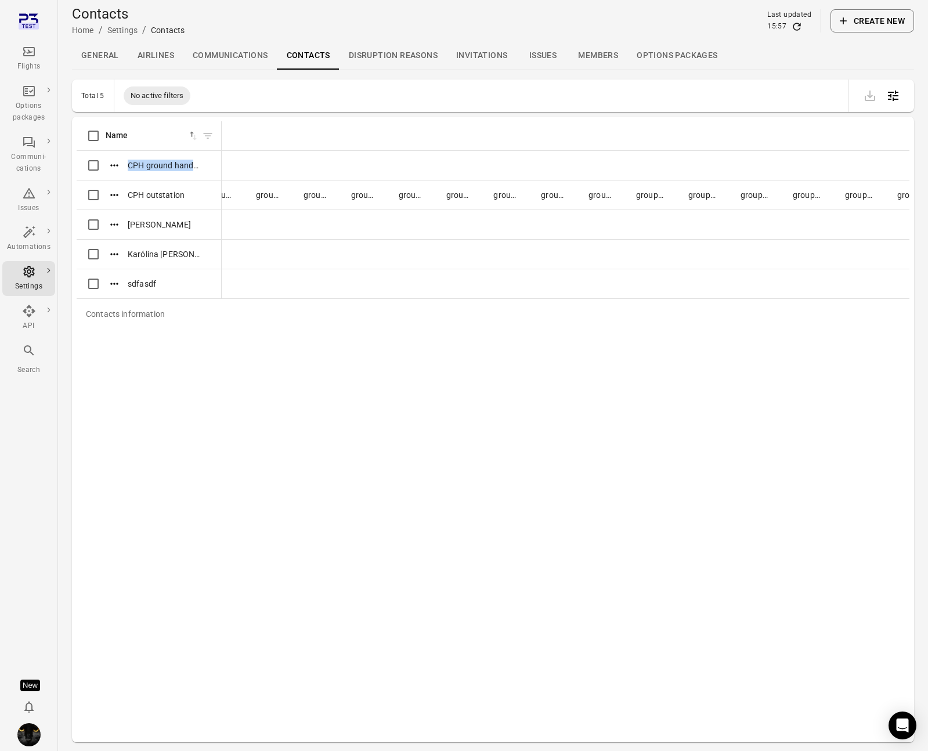
drag, startPoint x: 748, startPoint y: 129, endPoint x: 824, endPoint y: 150, distance: 79.2
click at [744, 150] on th "Groups" at bounding box center [573, 136] width 856 height 30
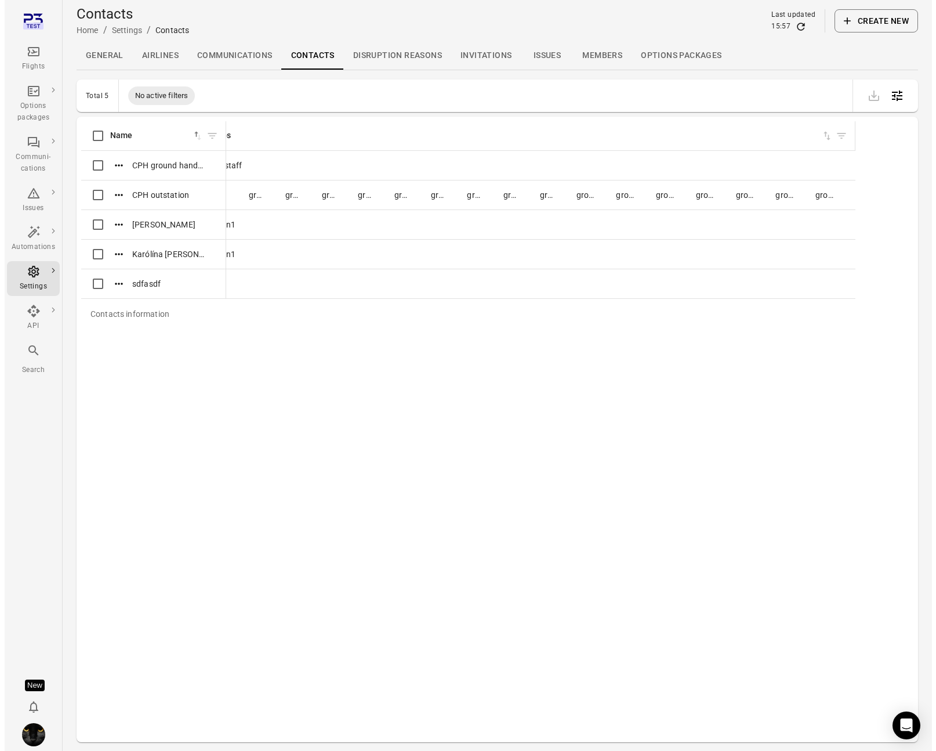
scroll to position [0, 410]
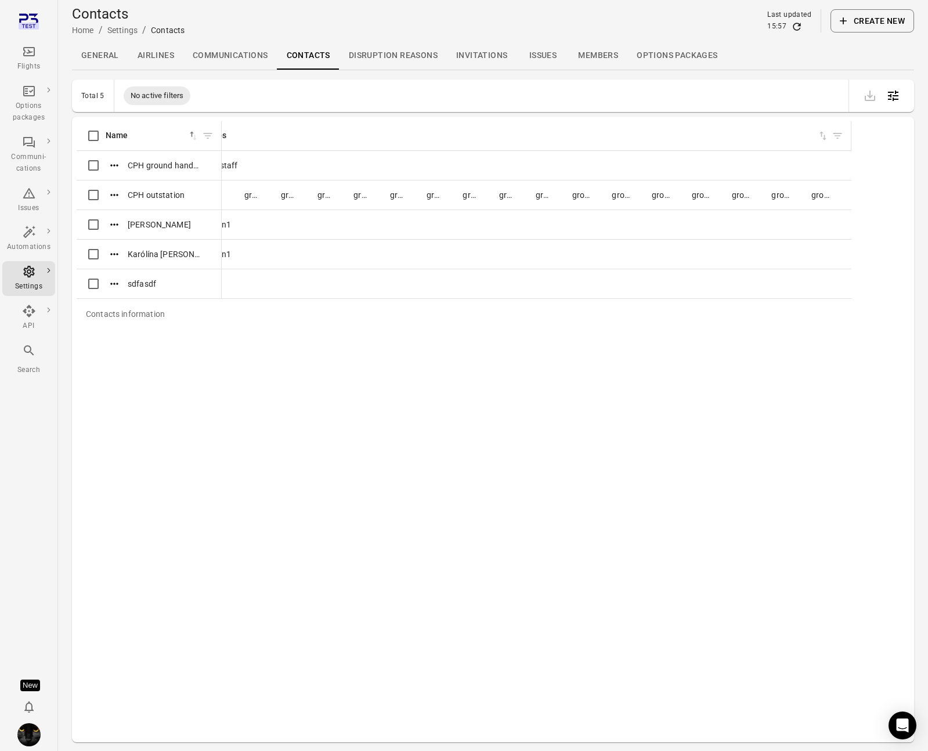
click at [744, 95] on icon "Open table configuration" at bounding box center [893, 96] width 14 height 14
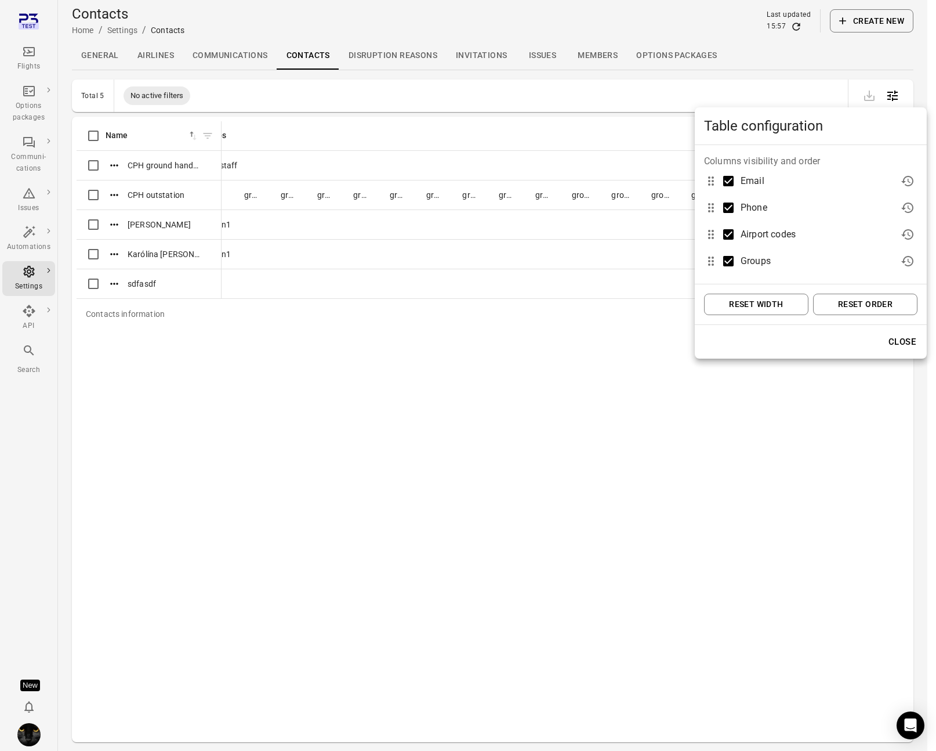
click at [744, 303] on button "Reset width" at bounding box center [756, 304] width 104 height 21
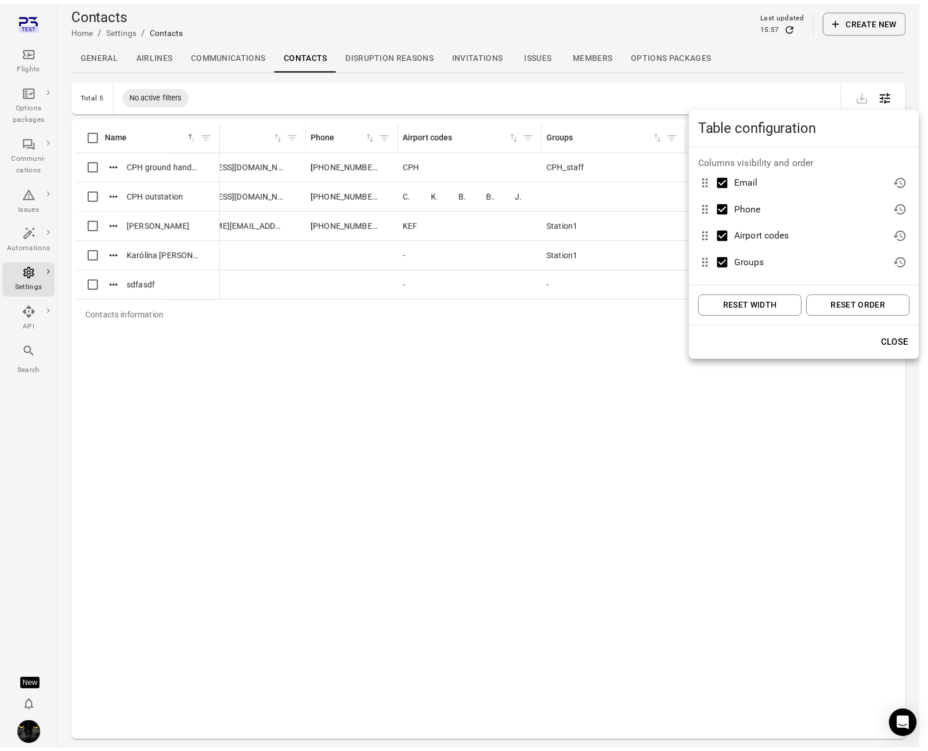
scroll to position [0, 58]
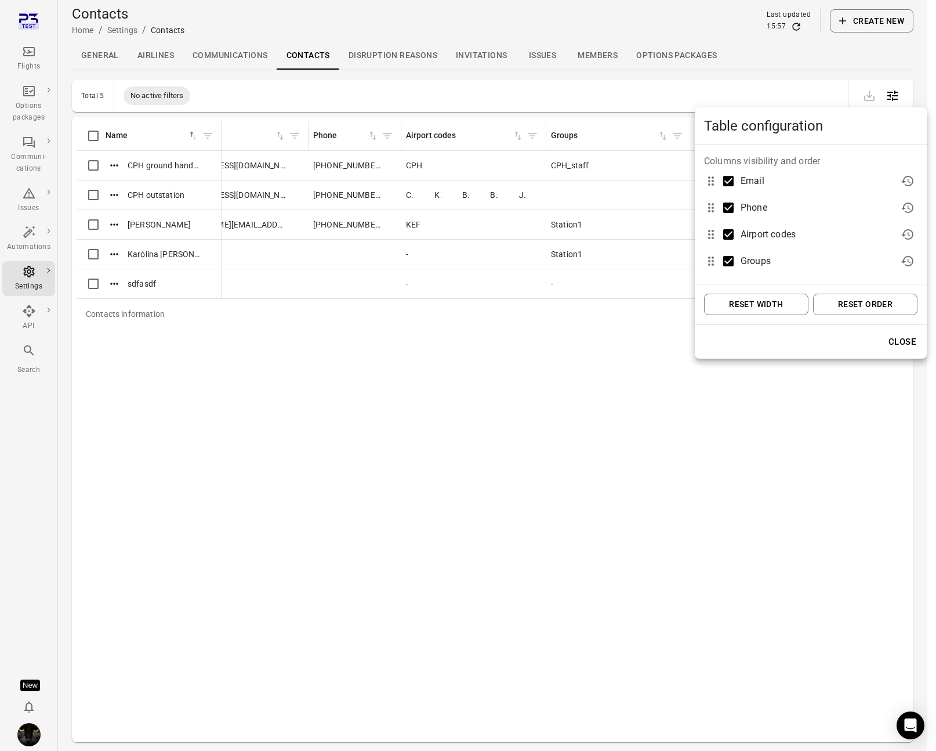
click at [569, 381] on div at bounding box center [468, 375] width 936 height 751
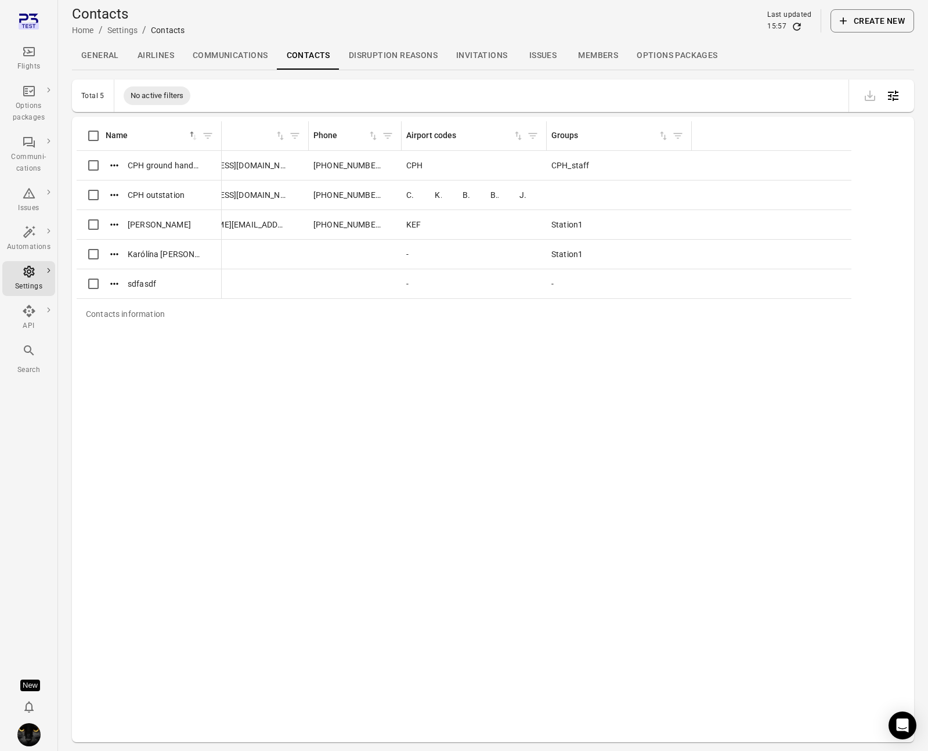
click at [31, 62] on div "Flights" at bounding box center [29, 67] width 44 height 12
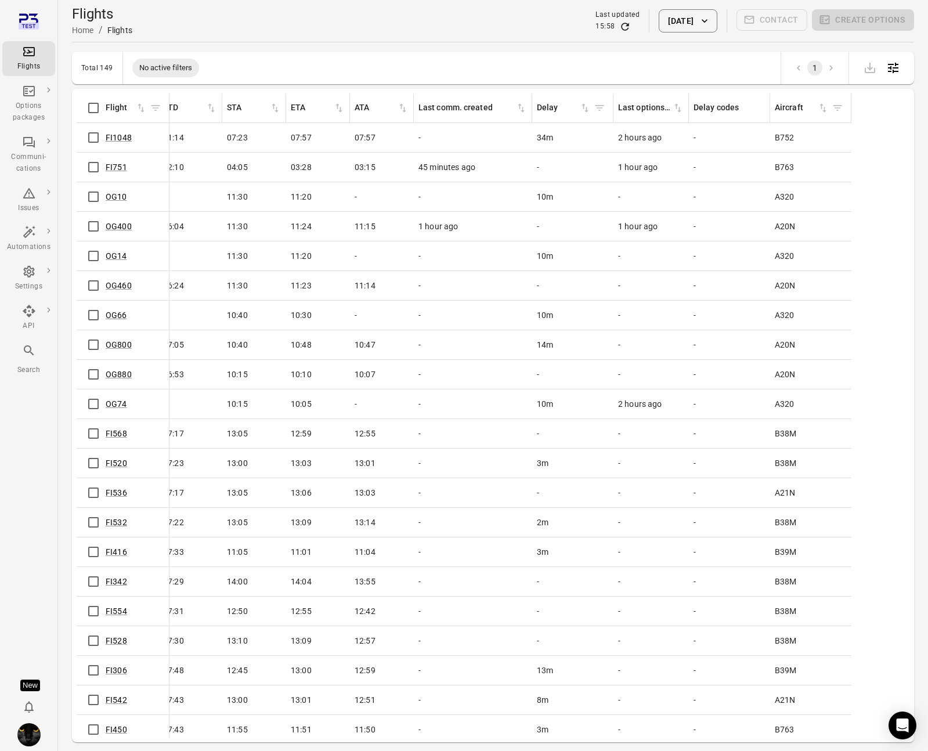
scroll to position [0, 731]
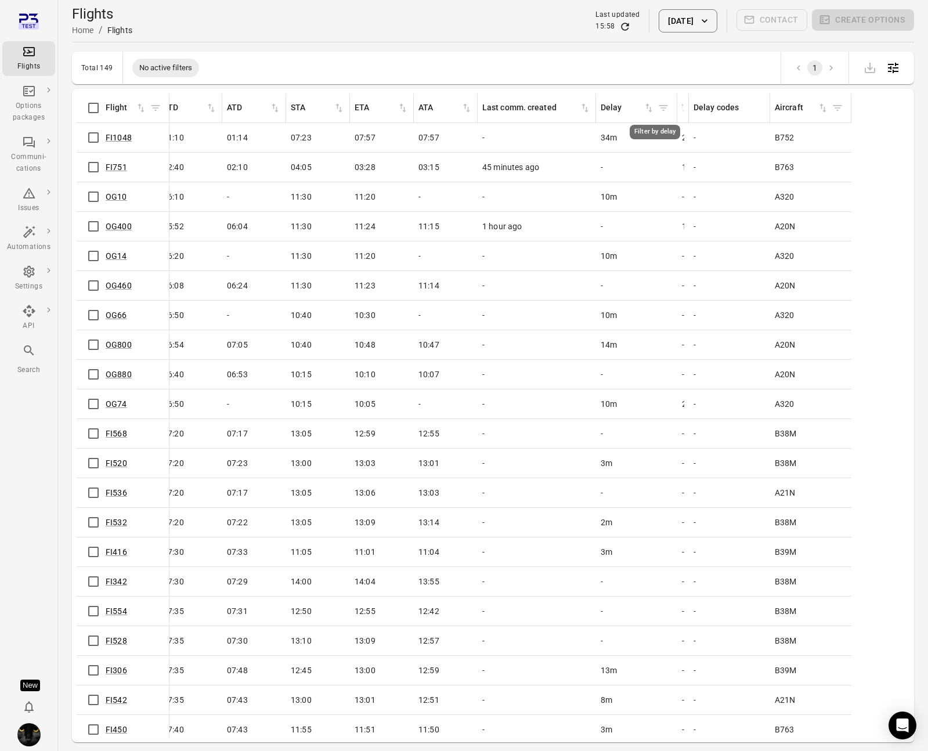
drag, startPoint x: 678, startPoint y: 102, endPoint x: 651, endPoint y: 102, distance: 26.7
click at [651, 102] on tr "Flight Airline Flight status Origin Destination Has pax Load factor Date (STD) …" at bounding box center [102, 108] width 1497 height 30
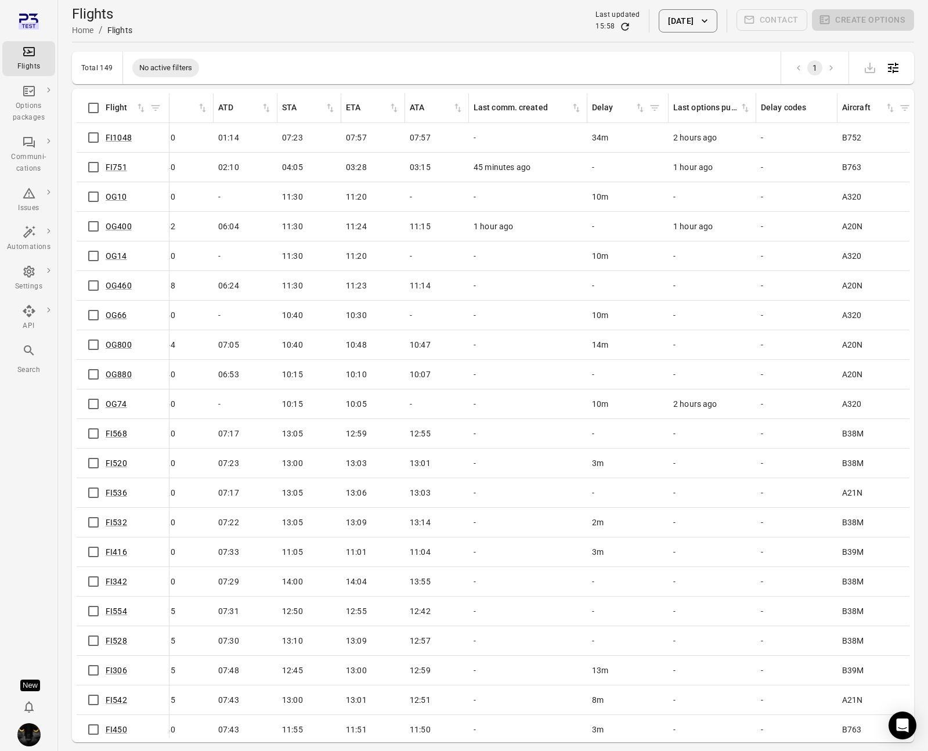
drag, startPoint x: 676, startPoint y: 100, endPoint x: 752, endPoint y: 100, distance: 76.0
click at [744, 100] on div "Flights information" at bounding box center [755, 107] width 9 height 29
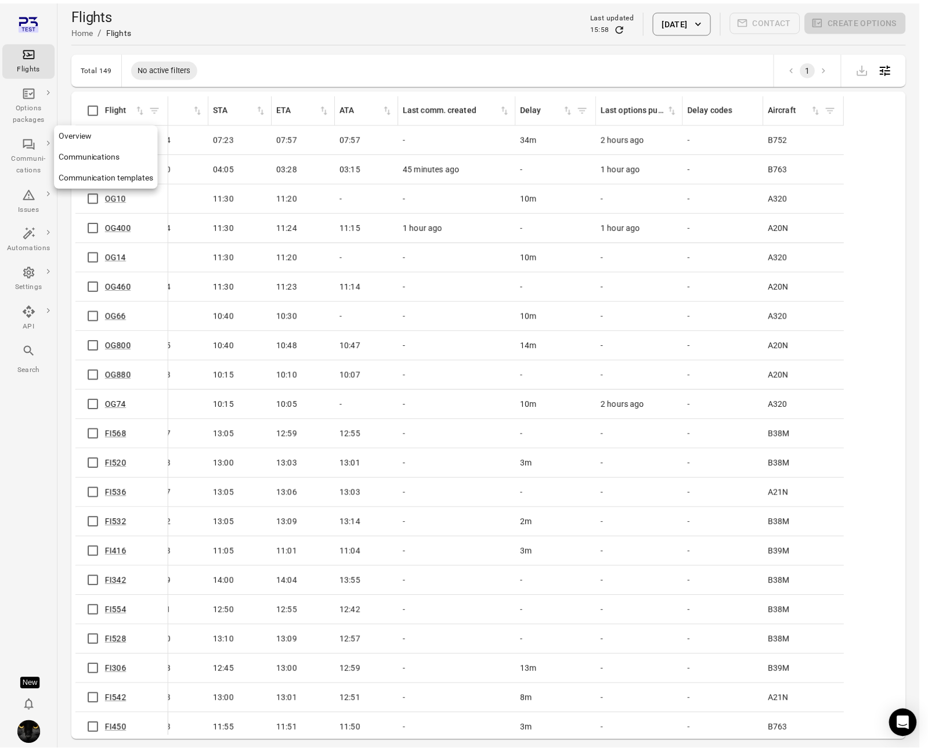
scroll to position [0, 798]
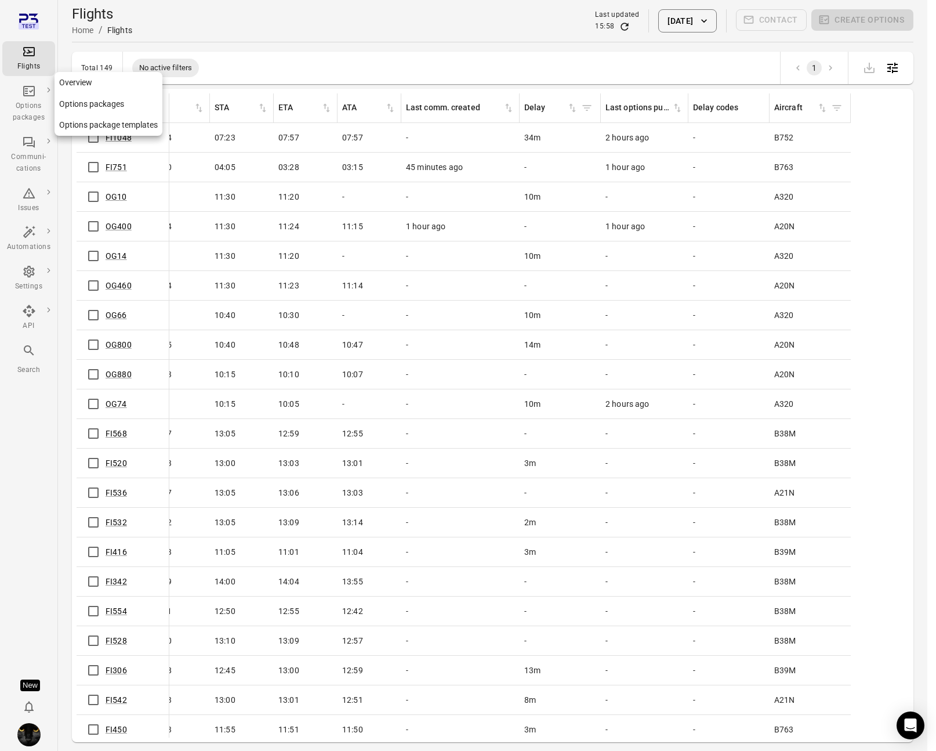
click at [26, 100] on div "Options packages" at bounding box center [29, 111] width 44 height 23
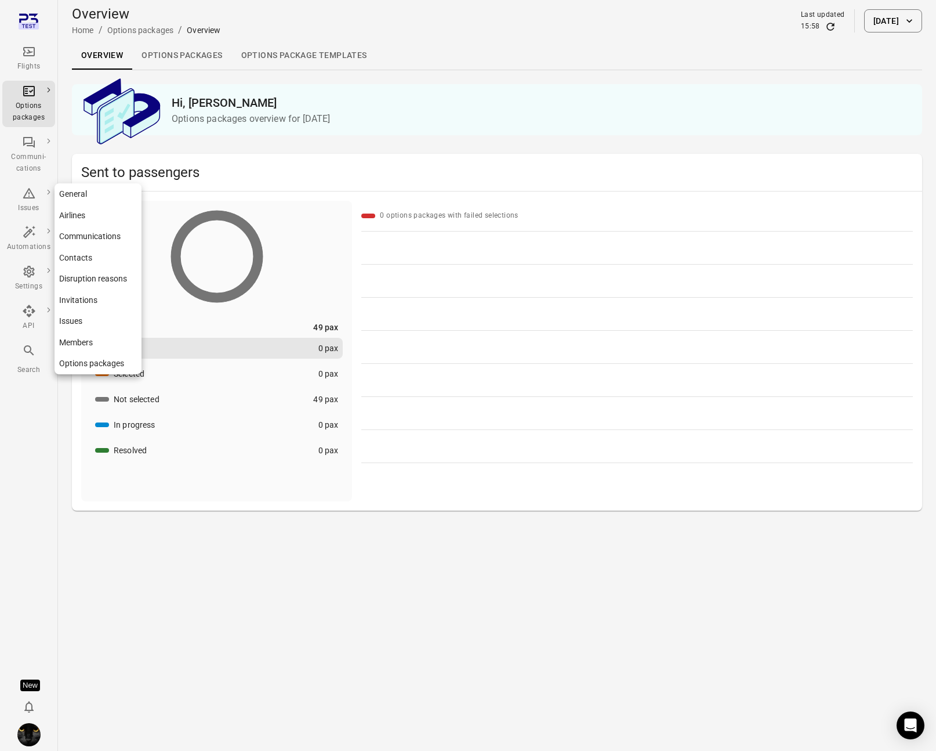
click at [30, 274] on icon "Main navigation" at bounding box center [28, 272] width 11 height 12
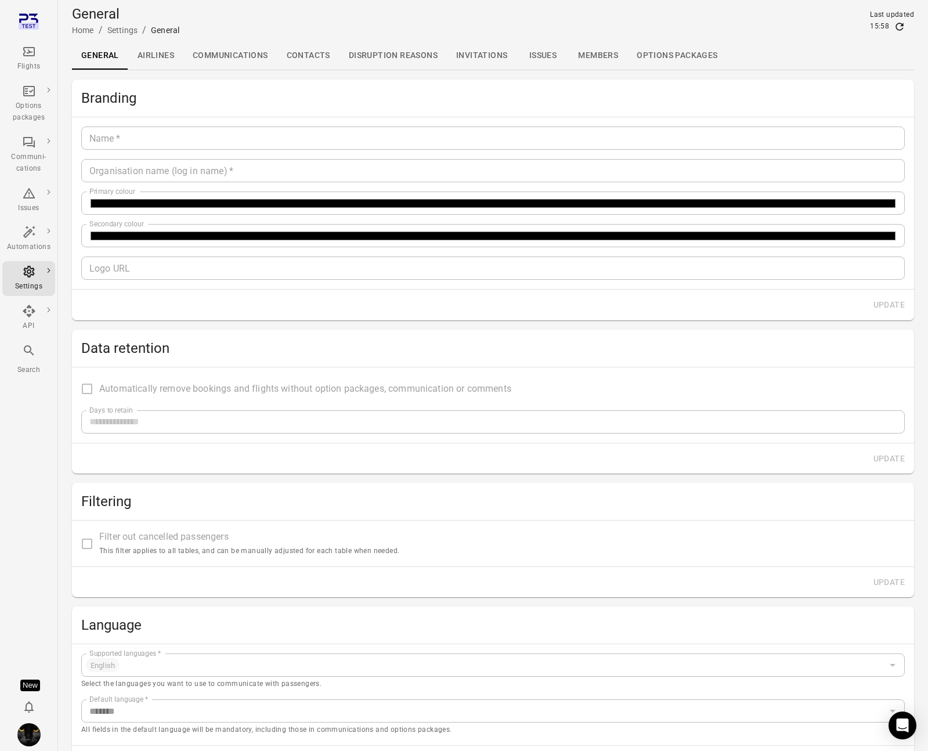
type input "*******"
type input "**********"
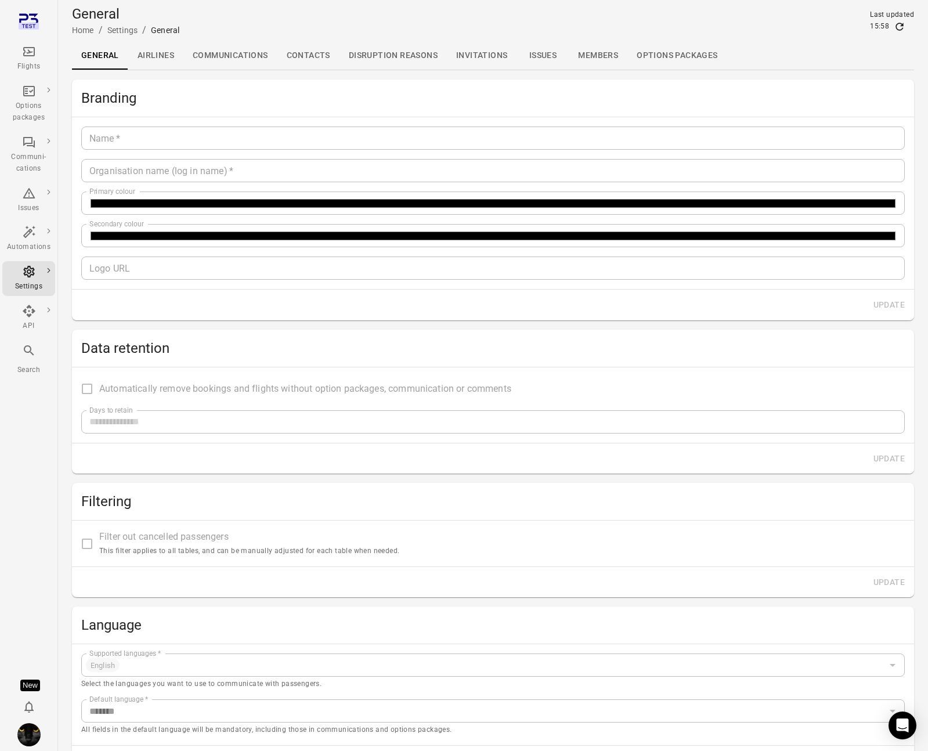
type input "**"
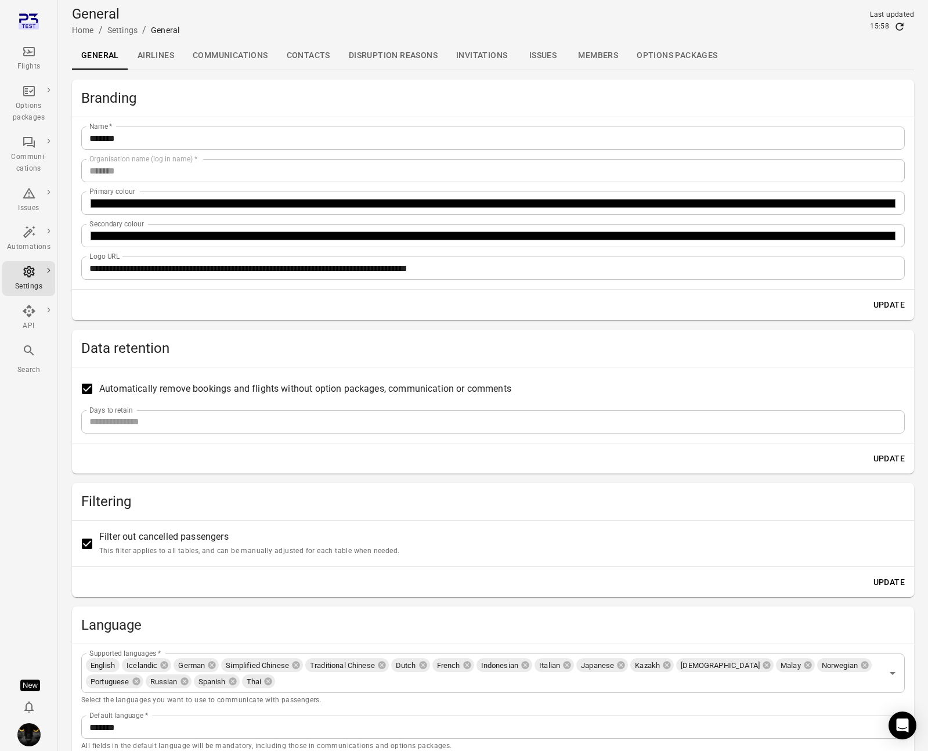
click at [308, 61] on link "Contacts" at bounding box center [308, 56] width 62 height 28
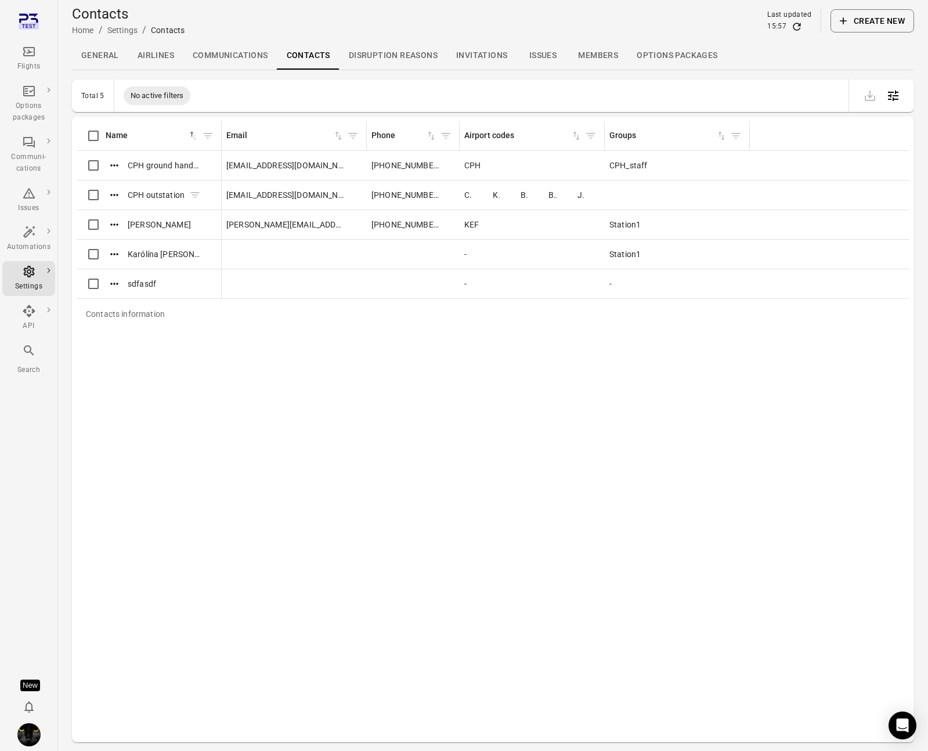
click at [113, 193] on icon "Actions" at bounding box center [114, 195] width 12 height 12
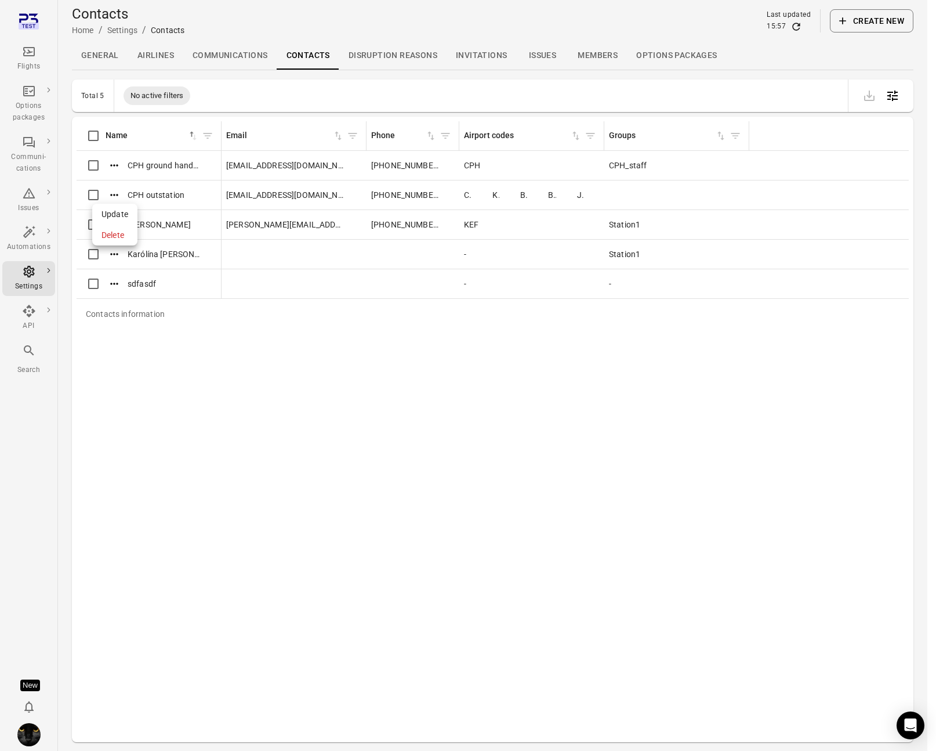
click at [117, 219] on span "Update" at bounding box center [115, 214] width 27 height 12
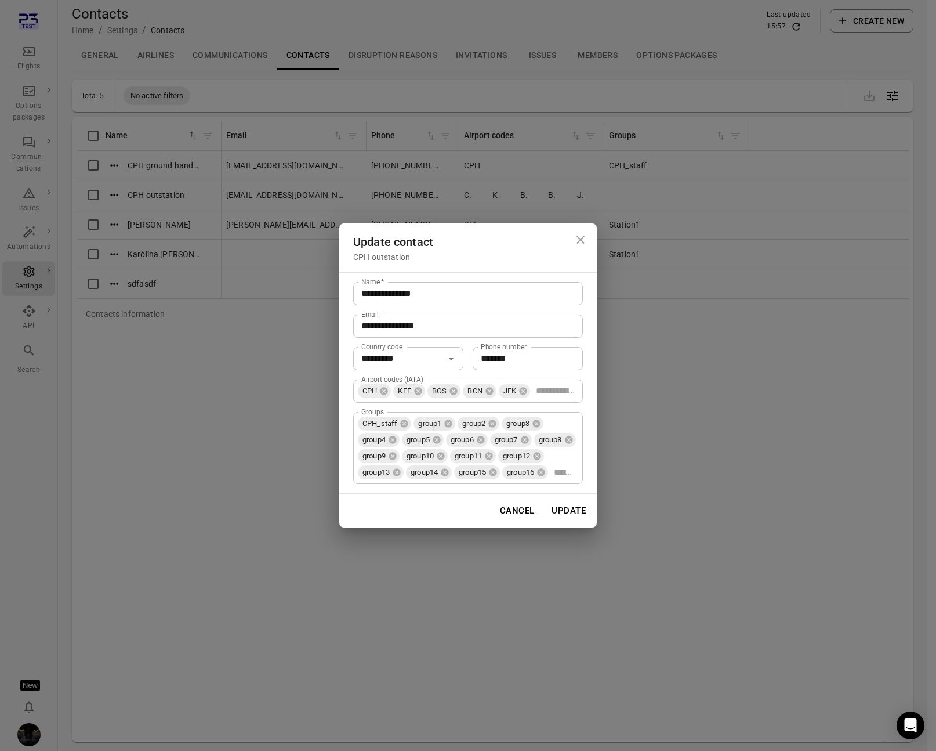
click at [270, 390] on div "**********" at bounding box center [468, 375] width 936 height 751
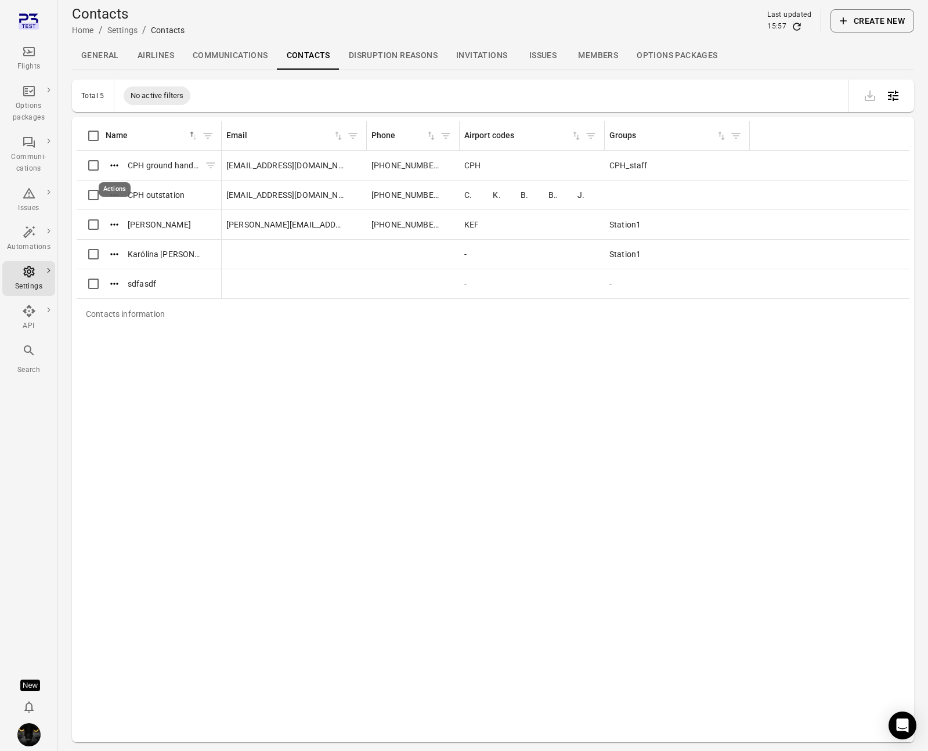
click at [115, 164] on icon "Actions" at bounding box center [114, 166] width 12 height 12
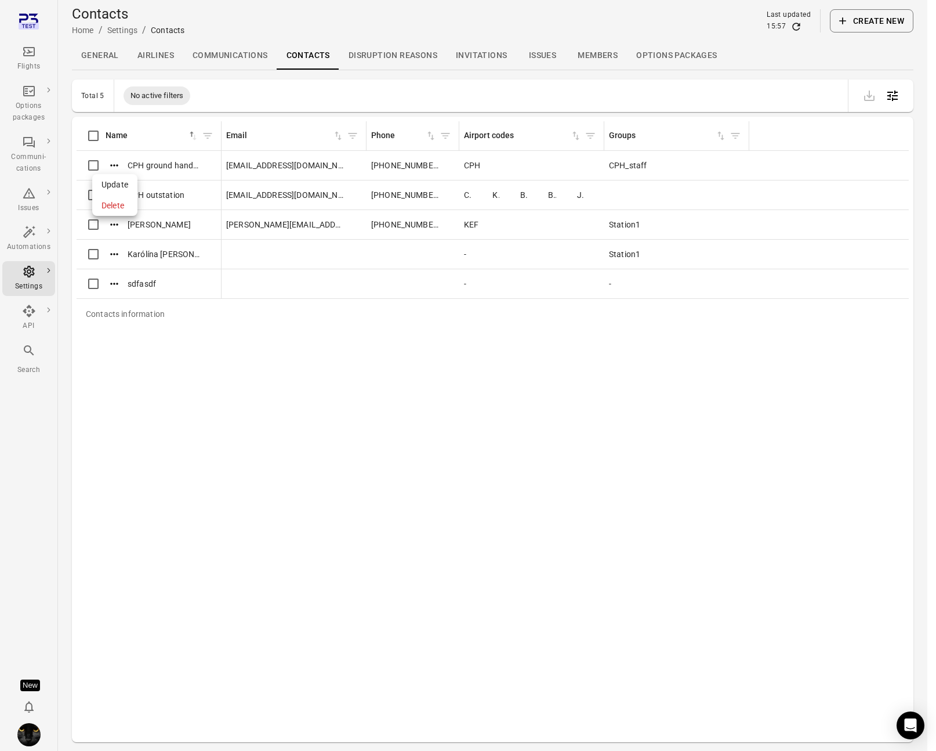
click at [117, 185] on span "Update" at bounding box center [115, 185] width 27 height 12
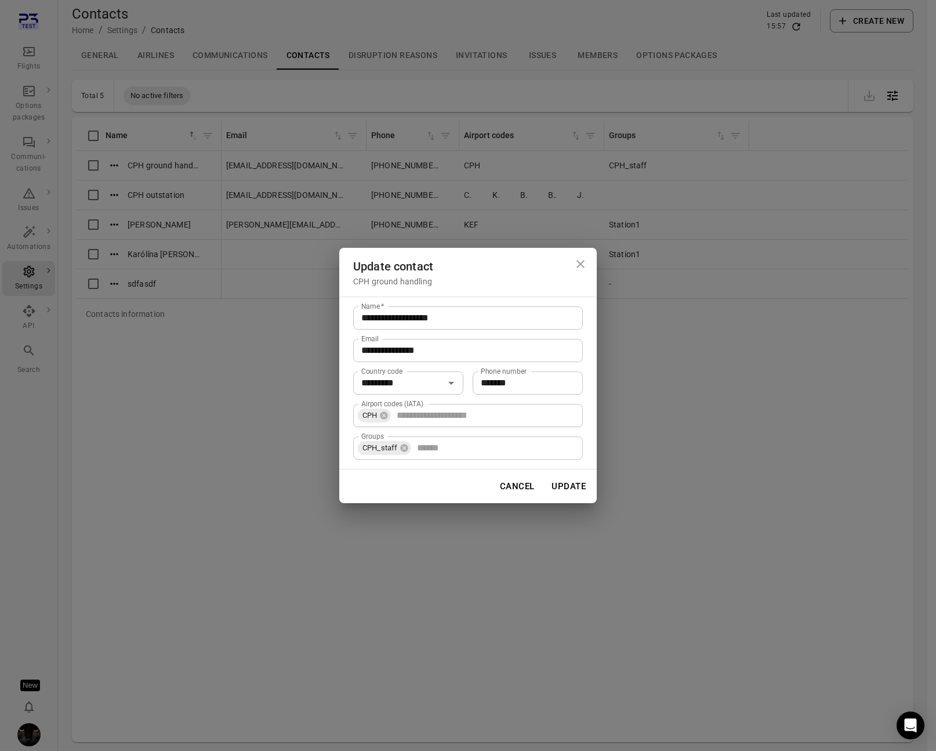
click at [475, 415] on input "Airport codes (IATA)" at bounding box center [485, 415] width 186 height 16
type input "*"
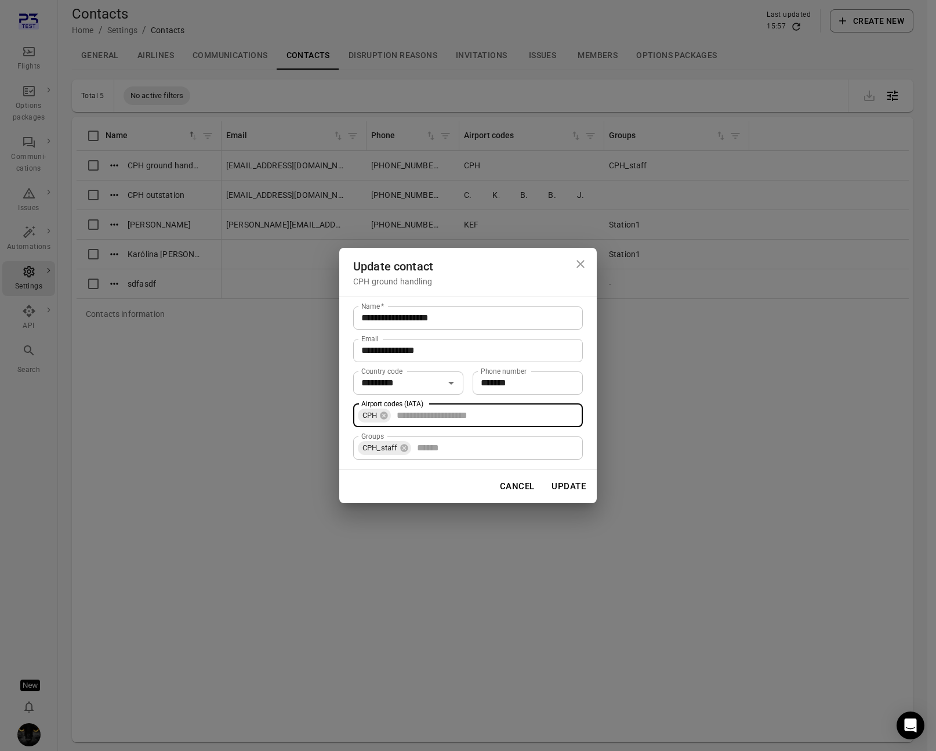
click at [488, 453] on input "Groups" at bounding box center [494, 448] width 165 height 16
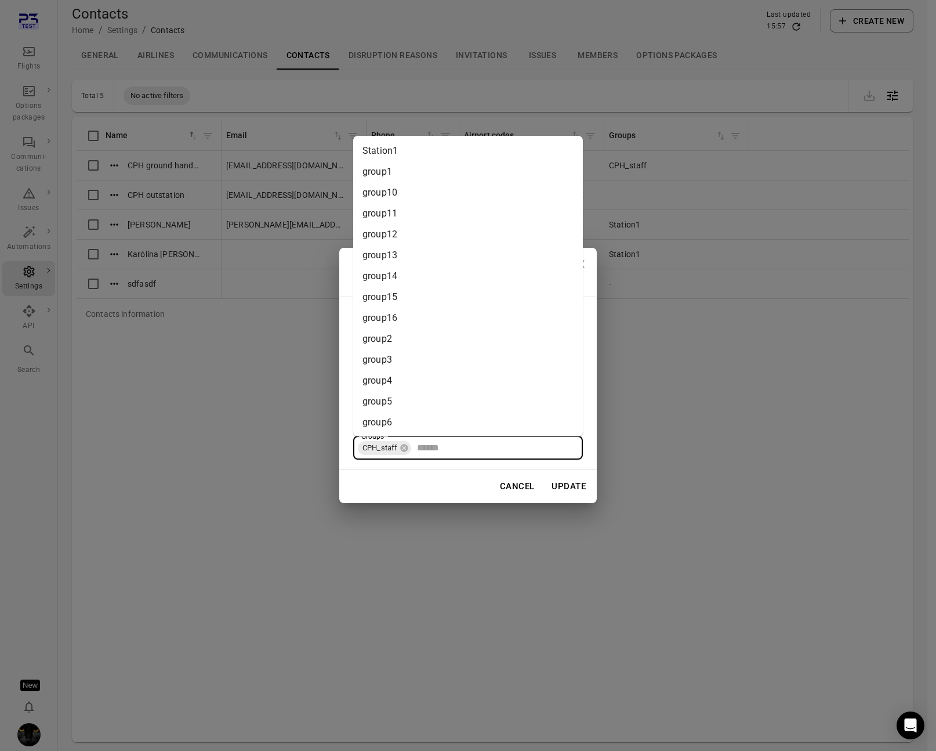
click at [394, 173] on li "group1" at bounding box center [468, 171] width 230 height 21
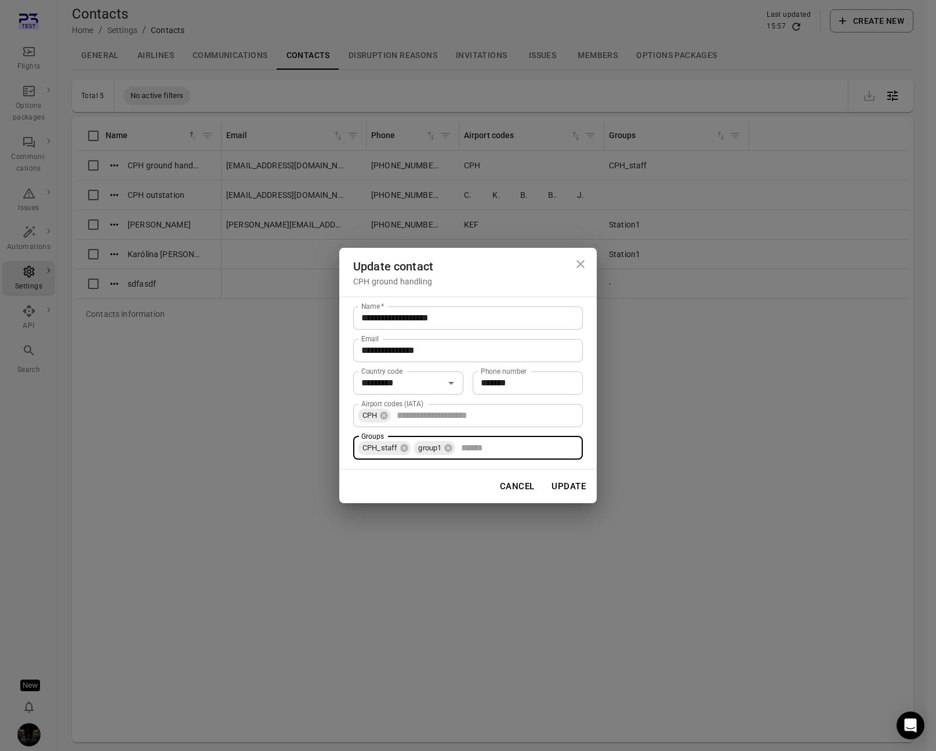
click at [558, 491] on button "Update" at bounding box center [568, 486] width 47 height 24
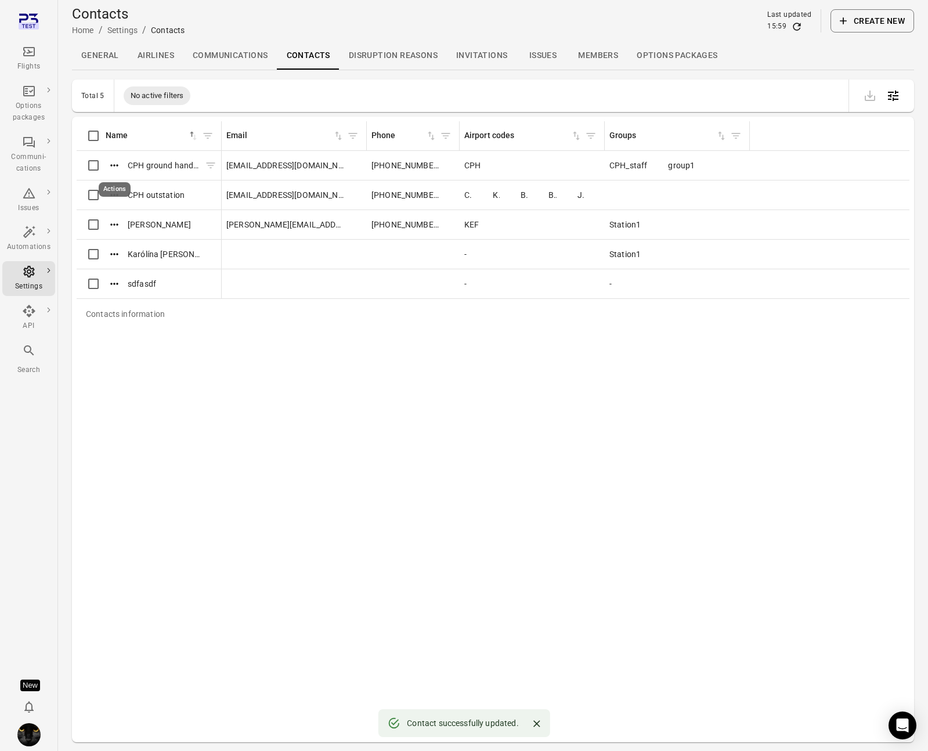
click at [115, 163] on icon "Actions" at bounding box center [114, 166] width 12 height 12
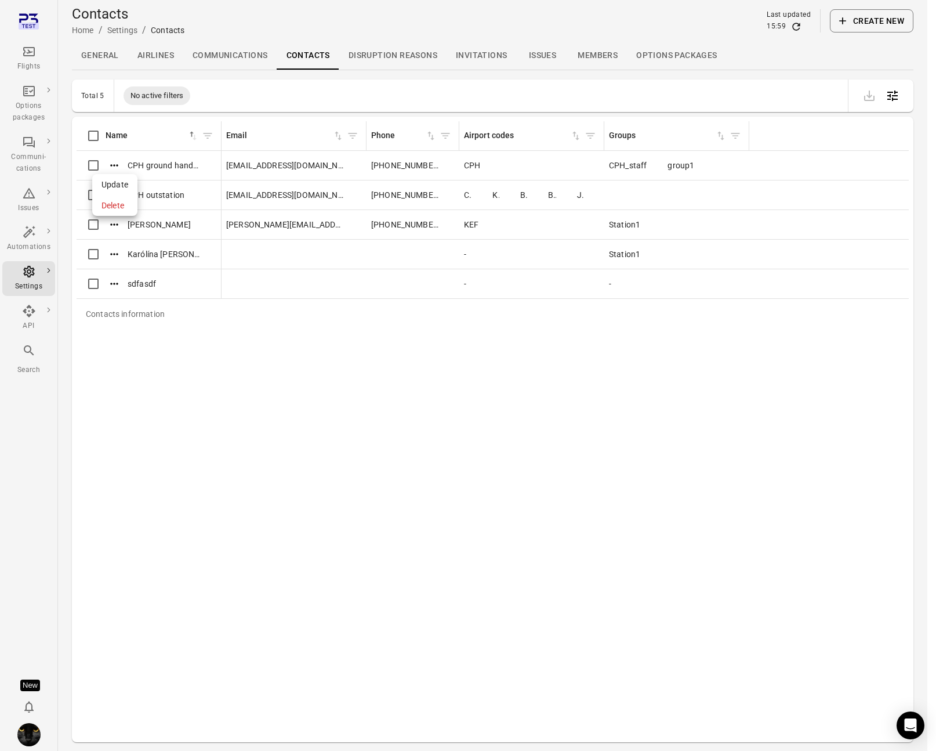
click at [119, 184] on span "Update" at bounding box center [115, 185] width 27 height 12
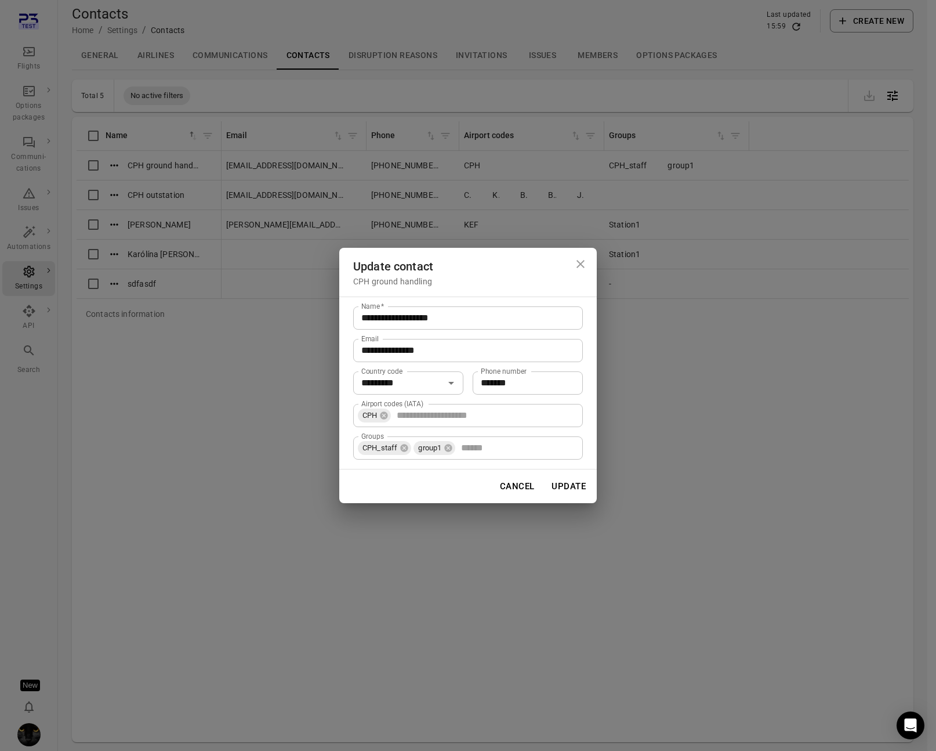
click at [494, 450] on input "Groups" at bounding box center [517, 448] width 121 height 16
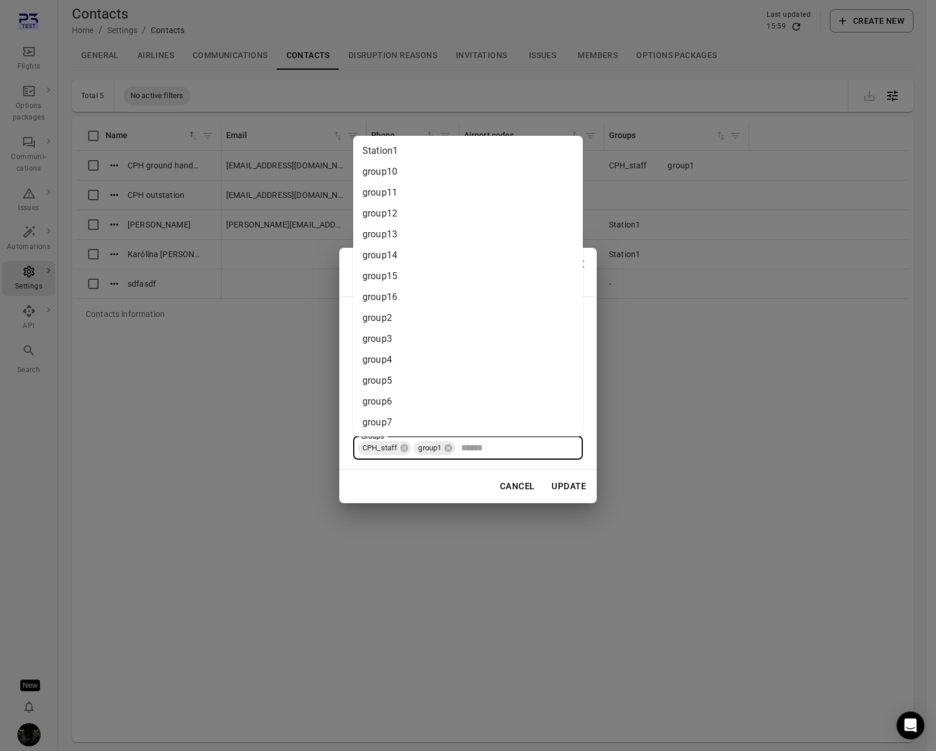
click at [390, 317] on li "group2" at bounding box center [468, 317] width 230 height 21
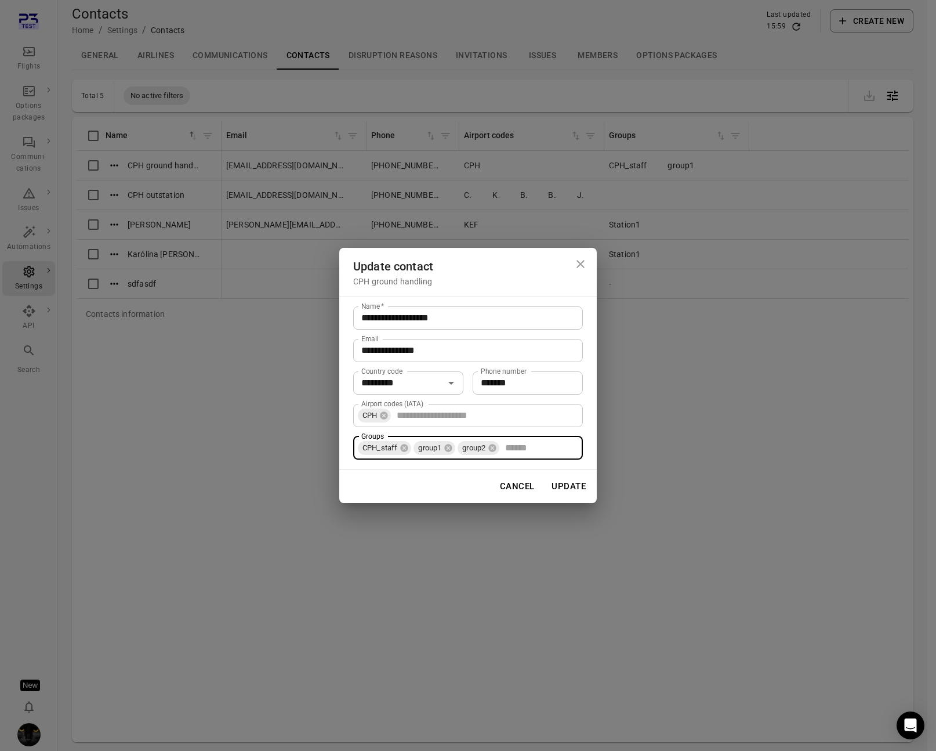
click at [581, 476] on button "Update" at bounding box center [568, 486] width 47 height 24
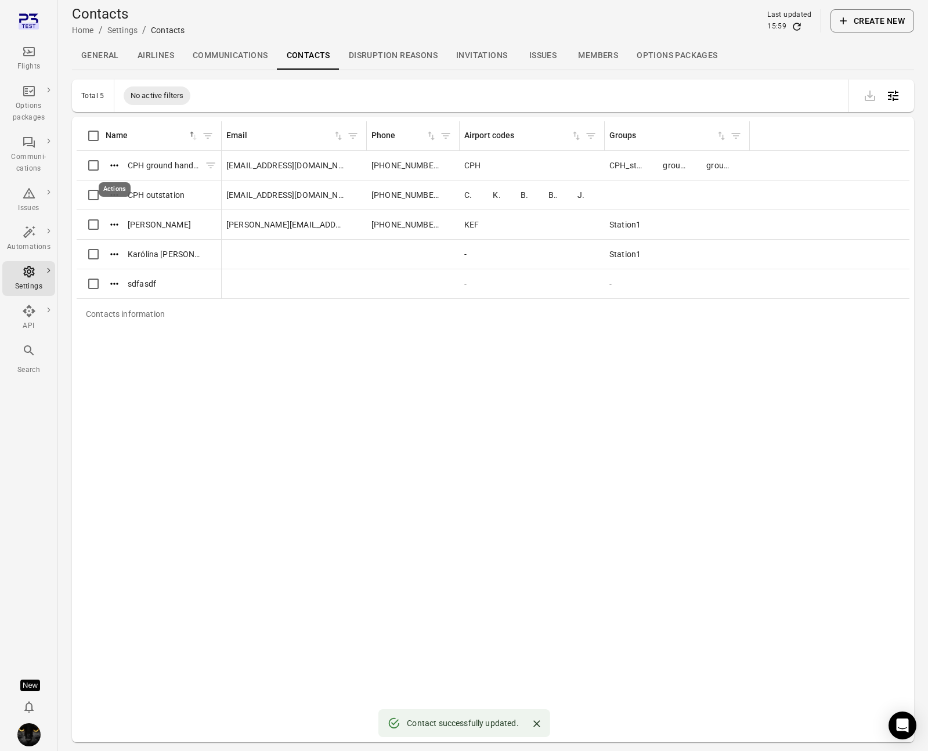
click at [113, 163] on icon "Actions" at bounding box center [114, 166] width 12 height 12
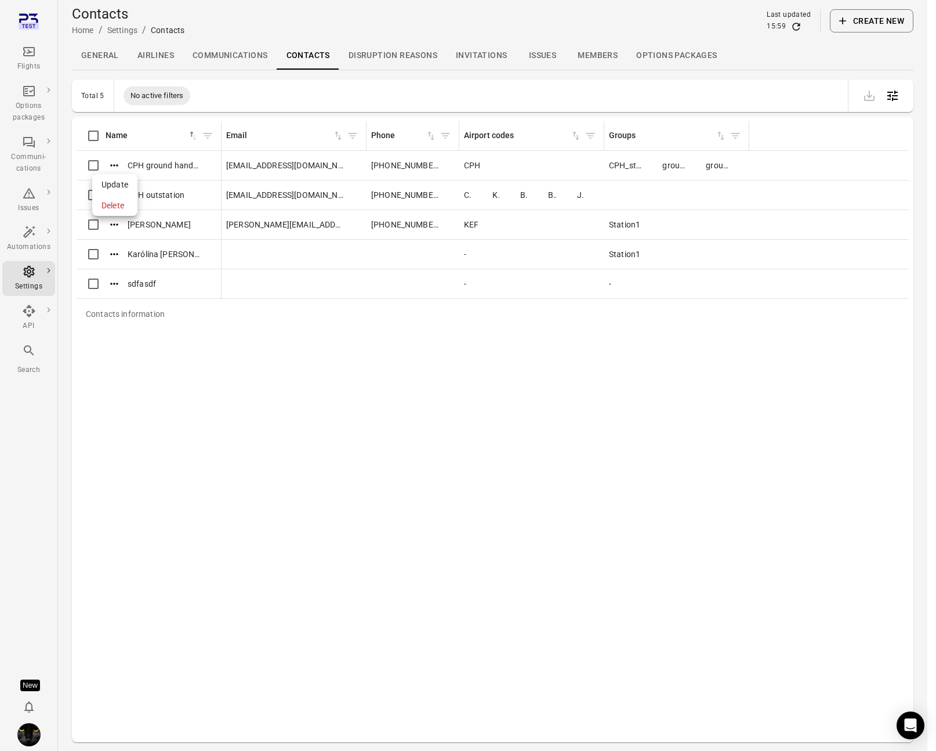
click at [118, 181] on span "Update" at bounding box center [115, 185] width 27 height 12
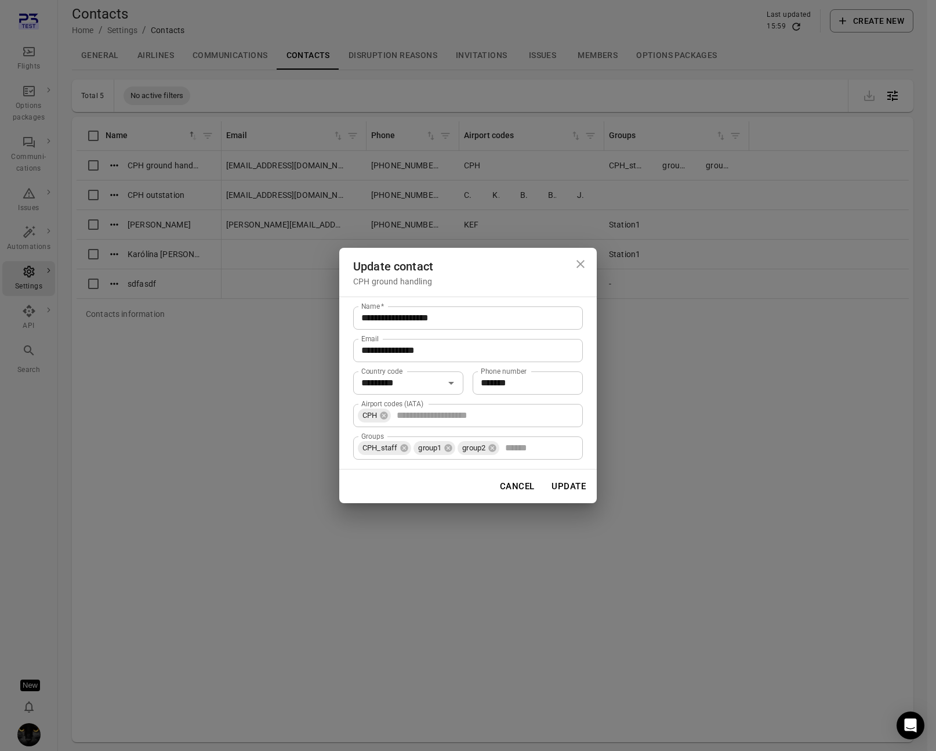
click at [542, 449] on input "Groups" at bounding box center [539, 448] width 77 height 16
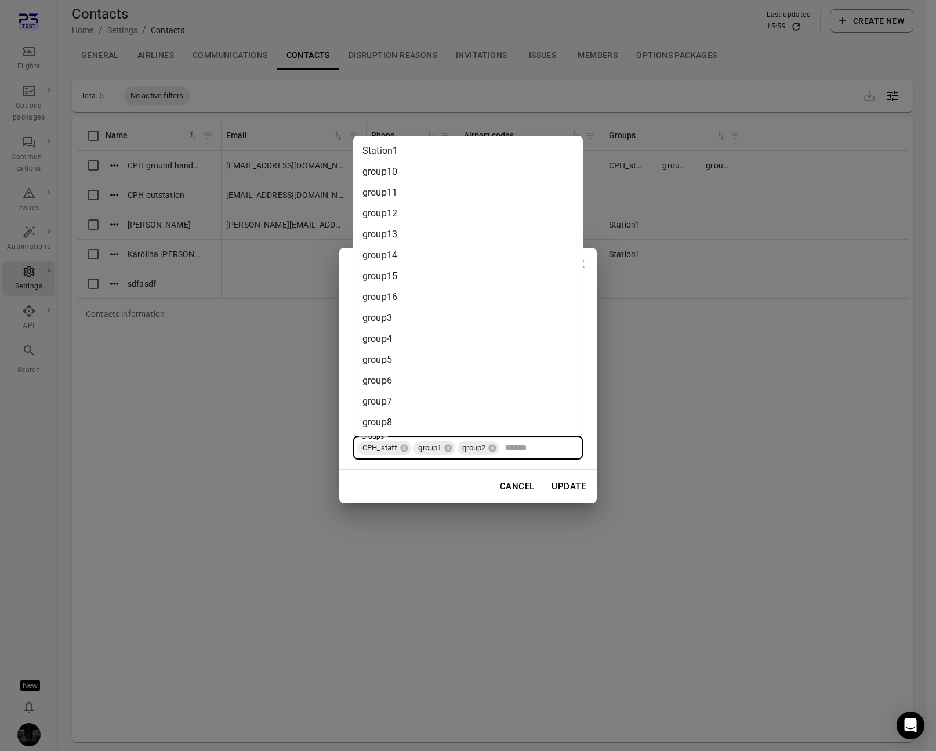
click at [425, 260] on li "group14" at bounding box center [468, 255] width 230 height 21
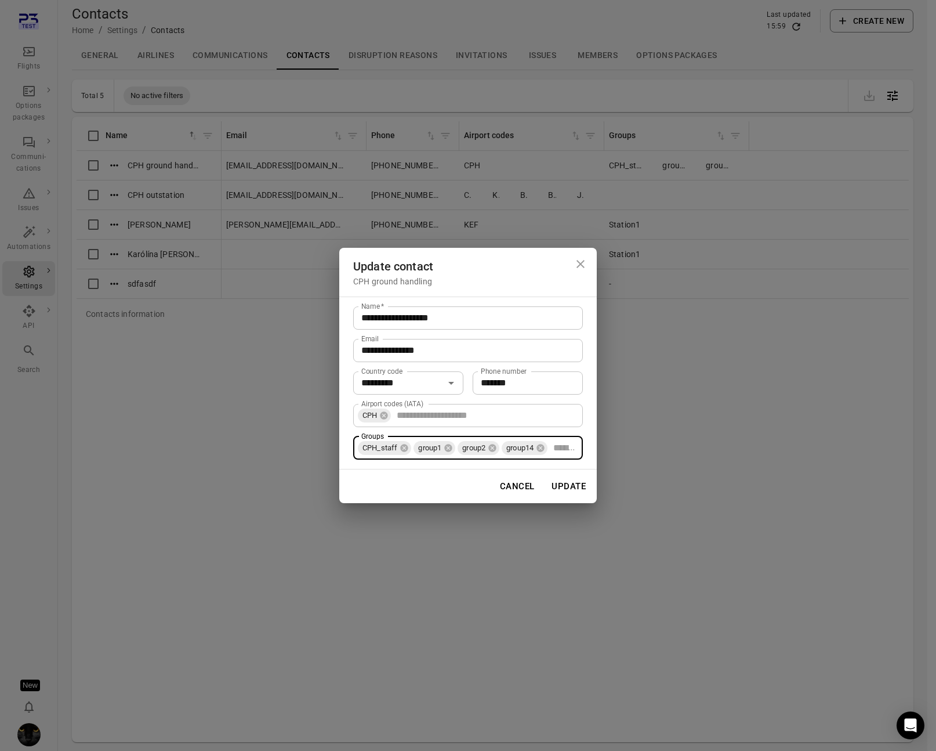
click at [570, 482] on button "Update" at bounding box center [568, 486] width 47 height 24
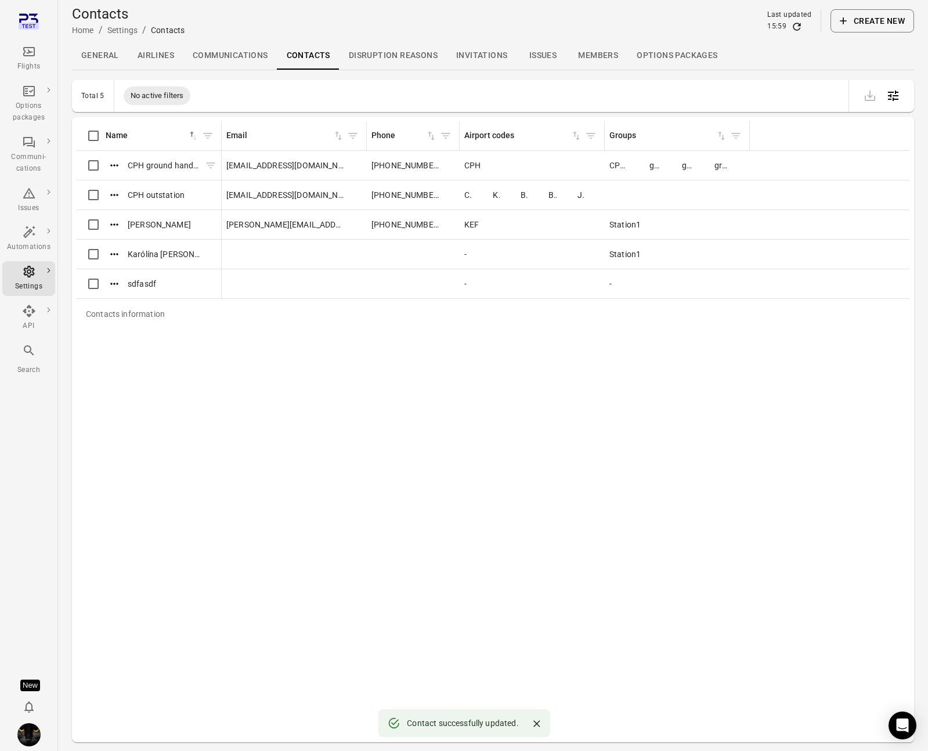
click at [106, 164] on button "Actions" at bounding box center [114, 165] width 17 height 17
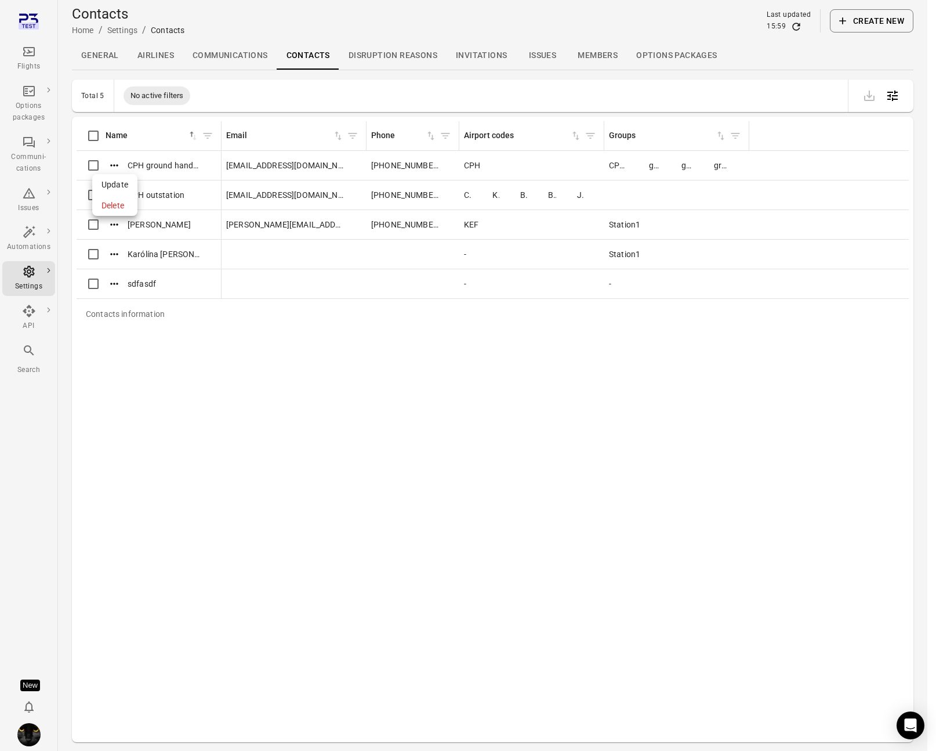
click at [116, 185] on span "Update" at bounding box center [115, 185] width 27 height 12
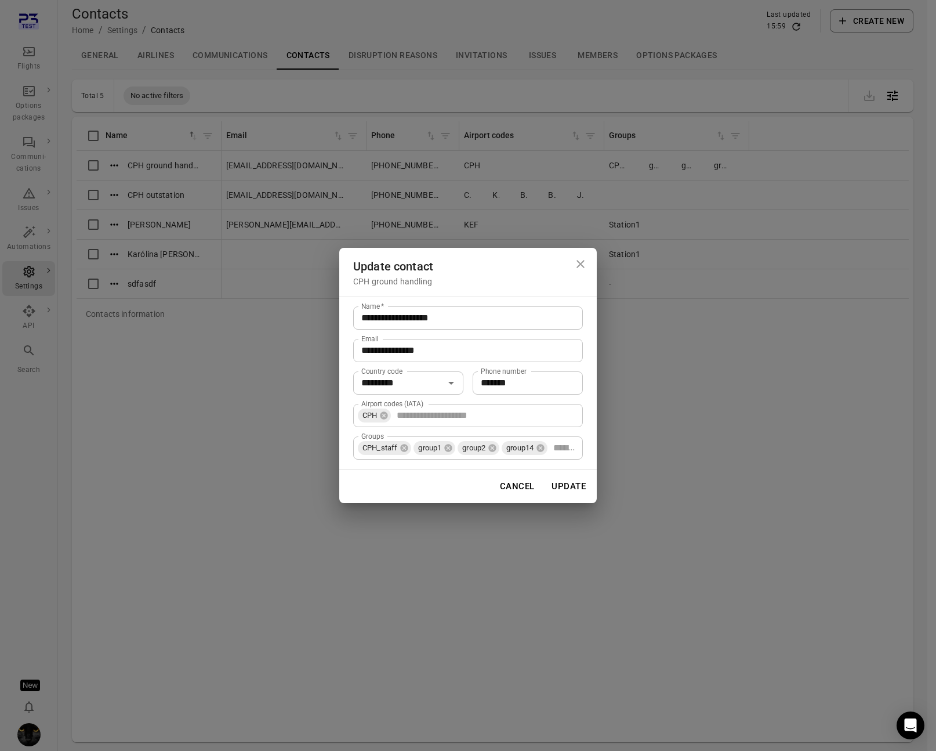
click at [569, 454] on input "Groups" at bounding box center [563, 448] width 29 height 16
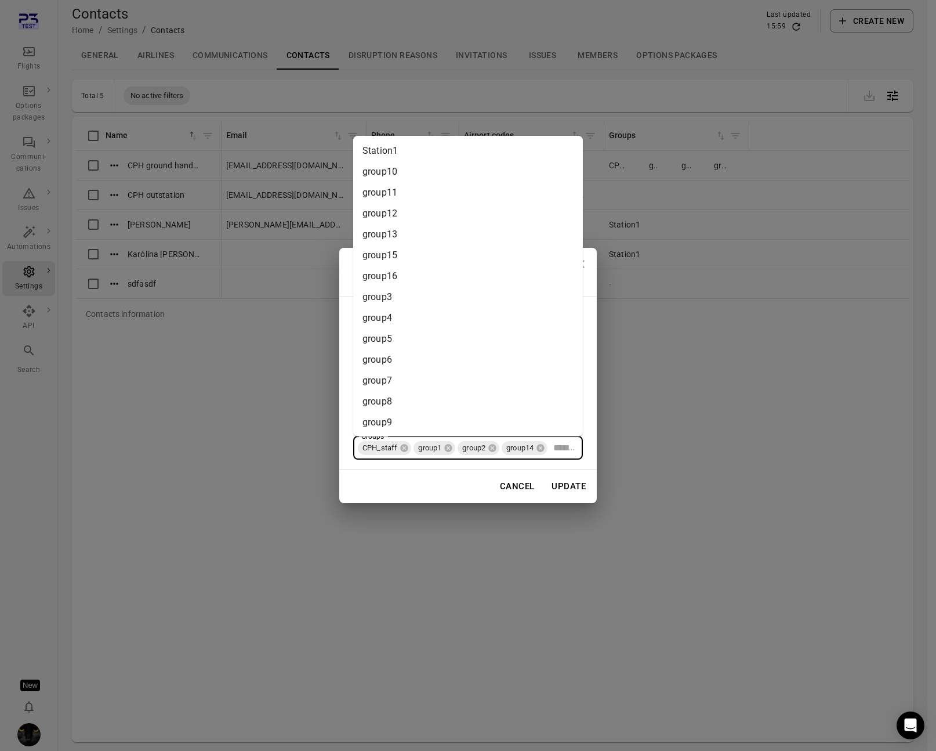
click at [461, 290] on li "group3" at bounding box center [468, 297] width 230 height 21
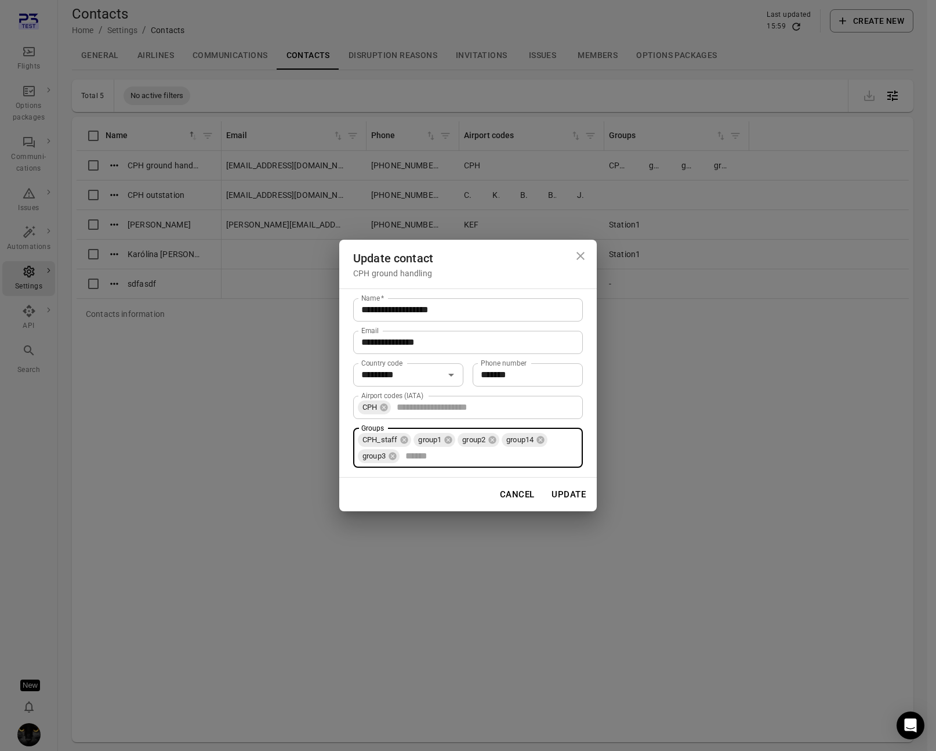
click at [563, 488] on button "Update" at bounding box center [568, 494] width 47 height 24
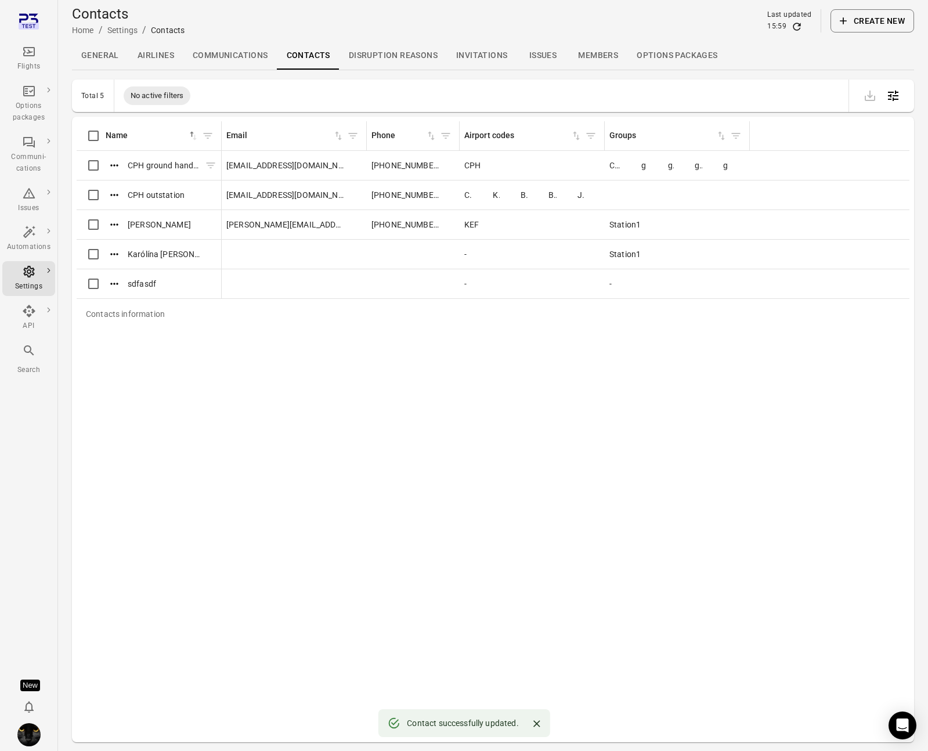
click at [123, 163] on div "CPH ground handling" at bounding box center [161, 165] width 111 height 17
click at [115, 163] on icon "Actions" at bounding box center [114, 166] width 12 height 12
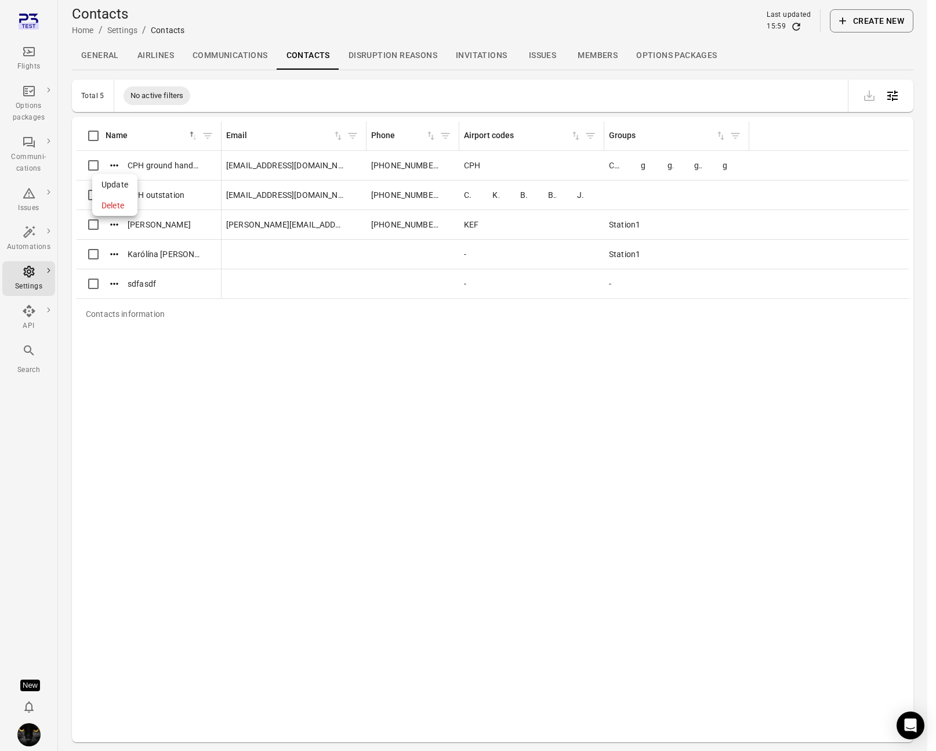
click at [120, 182] on span "Update" at bounding box center [115, 185] width 27 height 12
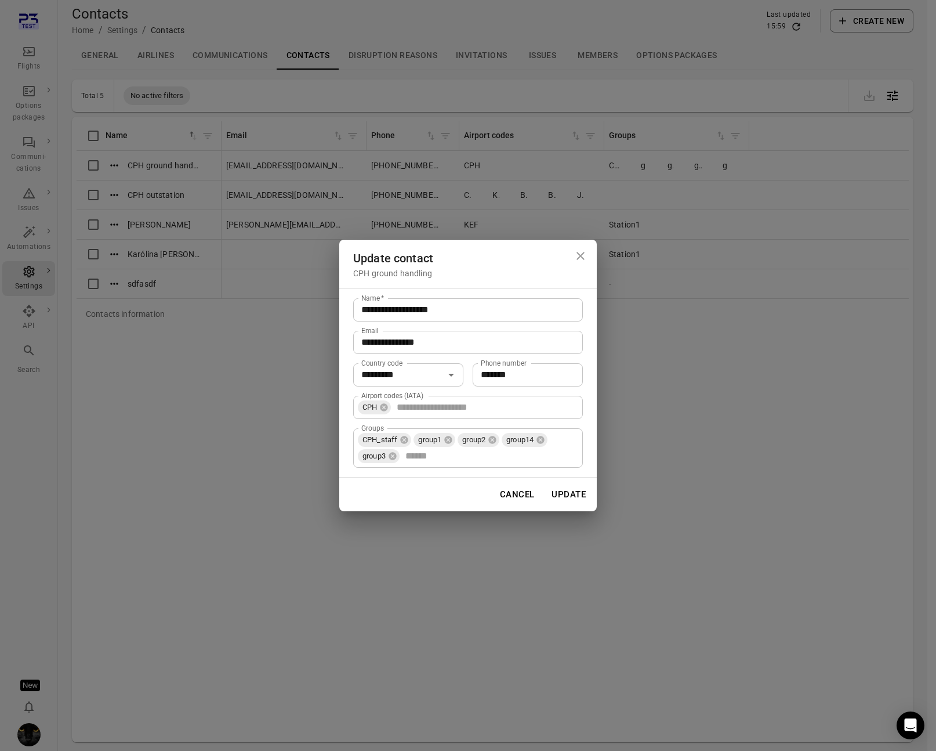
click at [447, 451] on input "Groups" at bounding box center [489, 456] width 177 height 16
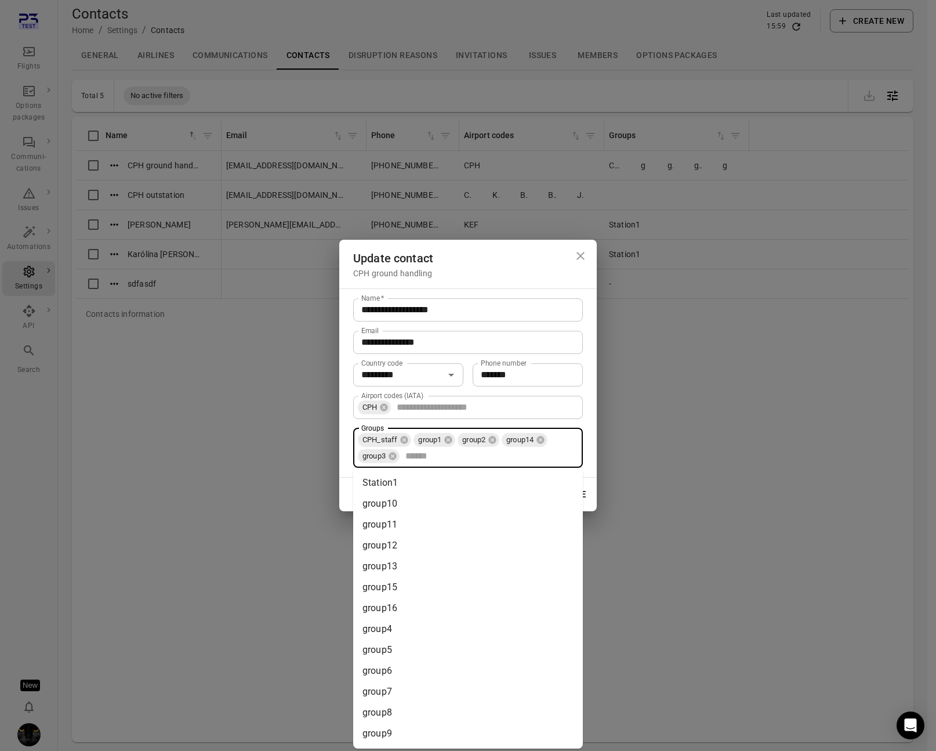
click at [424, 484] on li "Station1" at bounding box center [468, 482] width 230 height 21
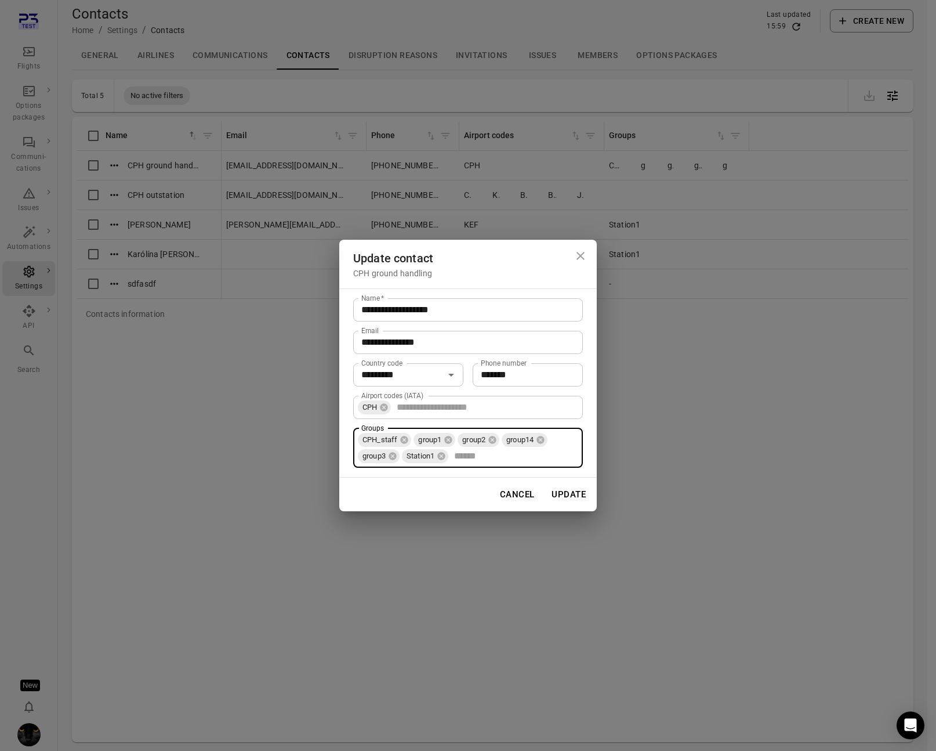
click at [571, 490] on button "Update" at bounding box center [568, 494] width 47 height 24
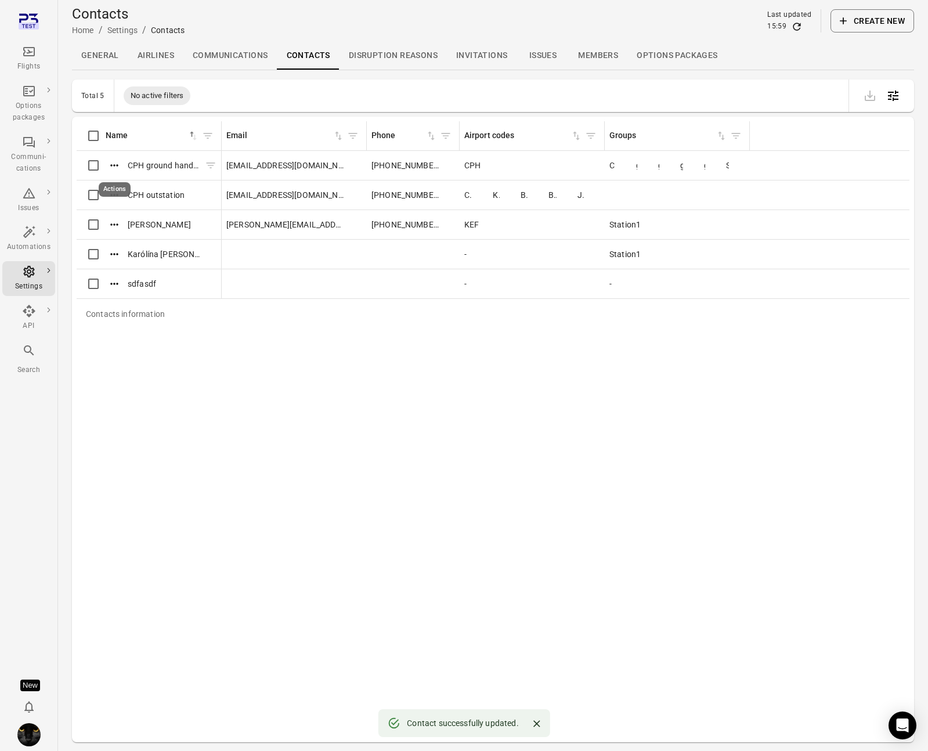
click at [116, 161] on icon "Actions" at bounding box center [114, 166] width 12 height 12
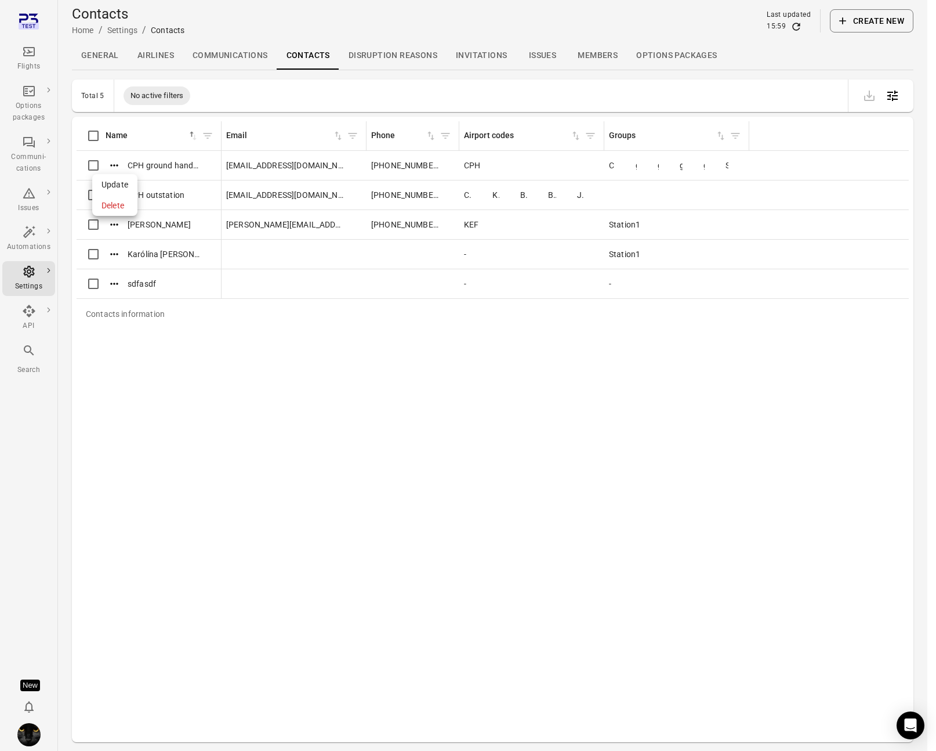
click at [125, 184] on span "Update" at bounding box center [115, 185] width 27 height 12
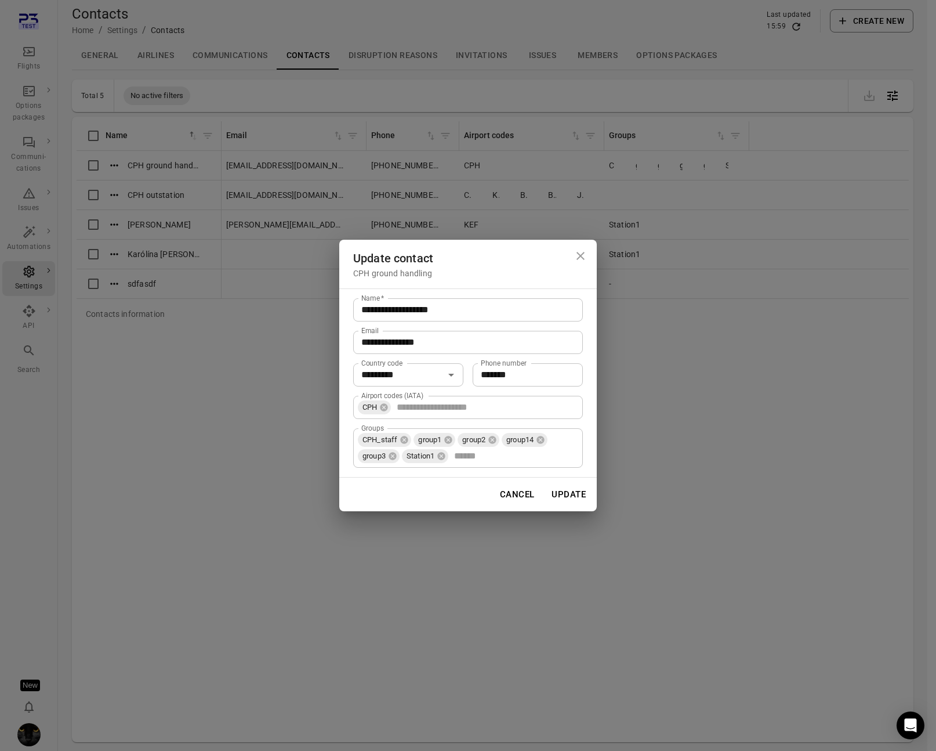
click at [522, 461] on input "Groups" at bounding box center [514, 456] width 128 height 16
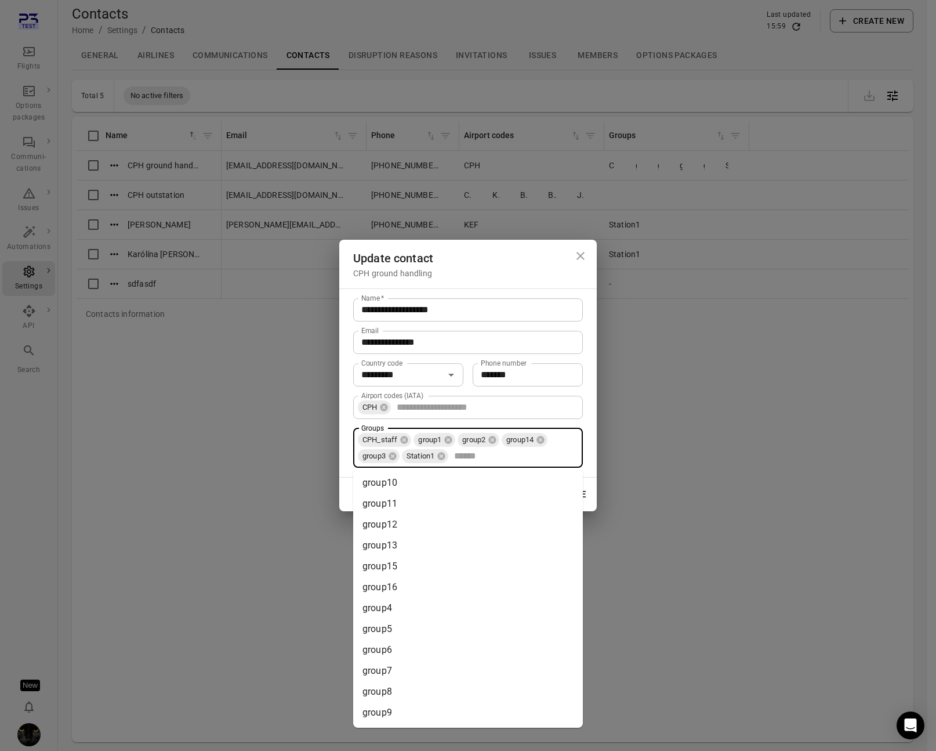
click at [455, 486] on li "group10" at bounding box center [468, 482] width 230 height 21
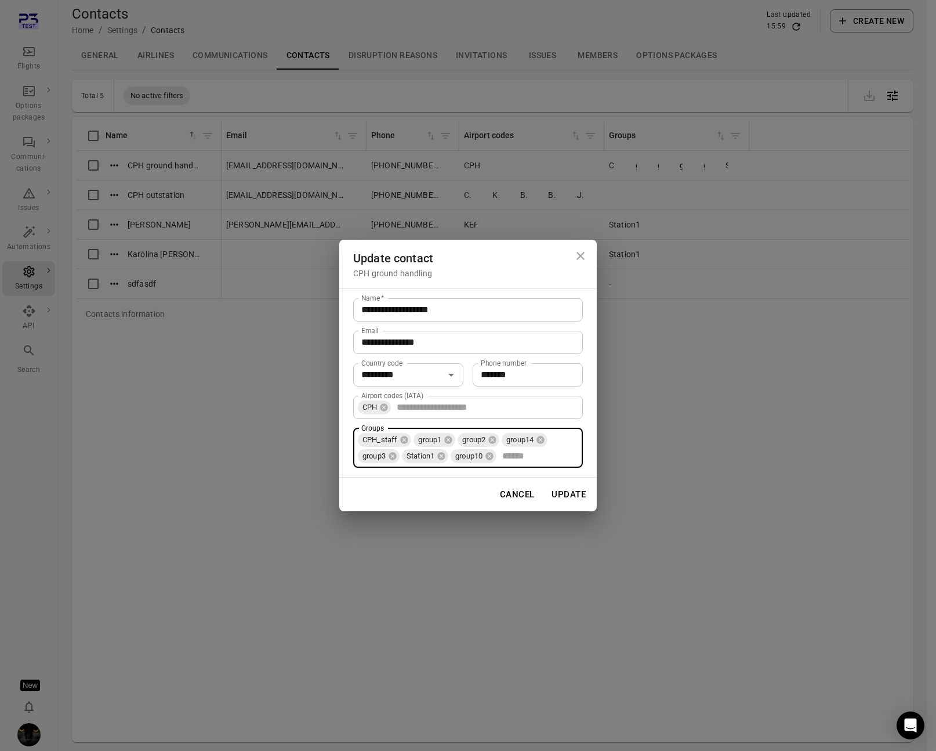
click at [575, 488] on button "Update" at bounding box center [568, 494] width 47 height 24
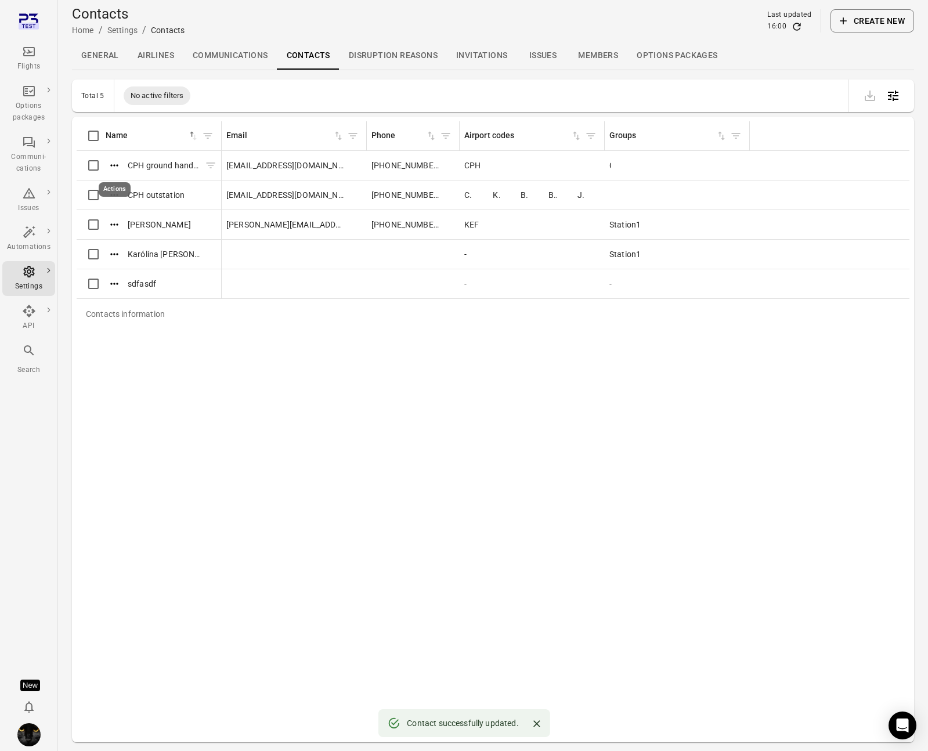
click at [107, 160] on button "Actions" at bounding box center [114, 165] width 17 height 17
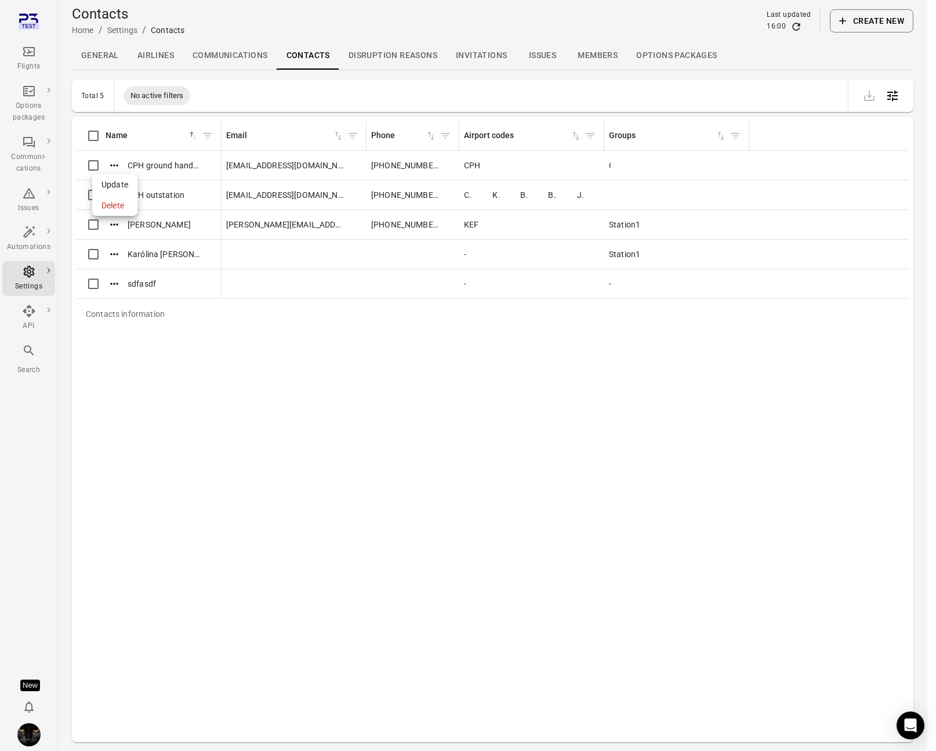
click at [173, 329] on div at bounding box center [468, 375] width 936 height 751
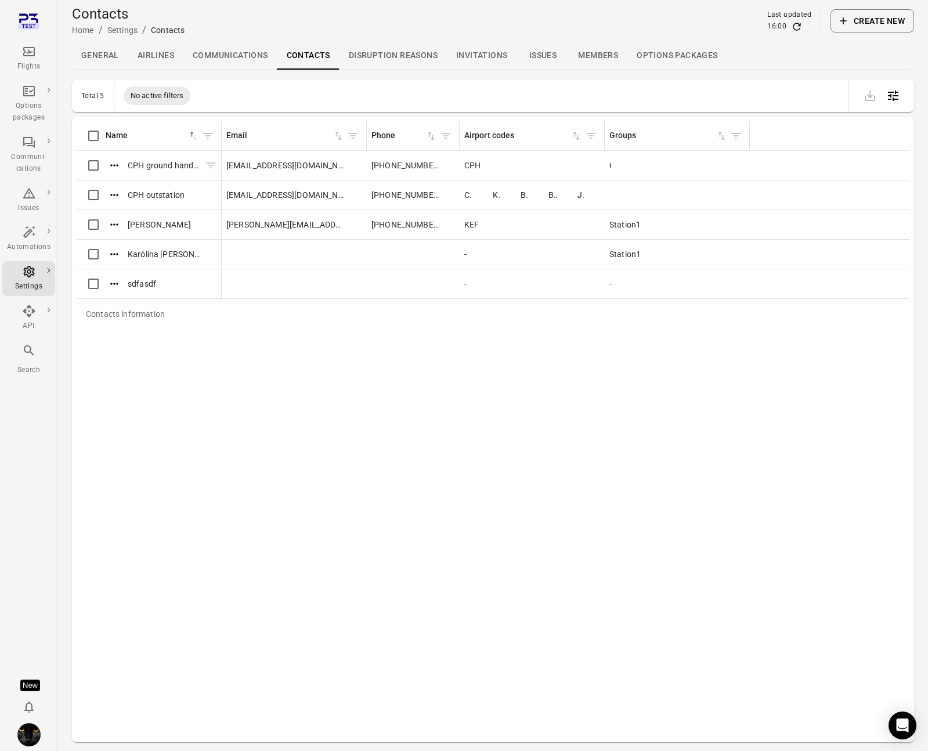
click at [118, 161] on icon "Actions" at bounding box center [114, 166] width 12 height 12
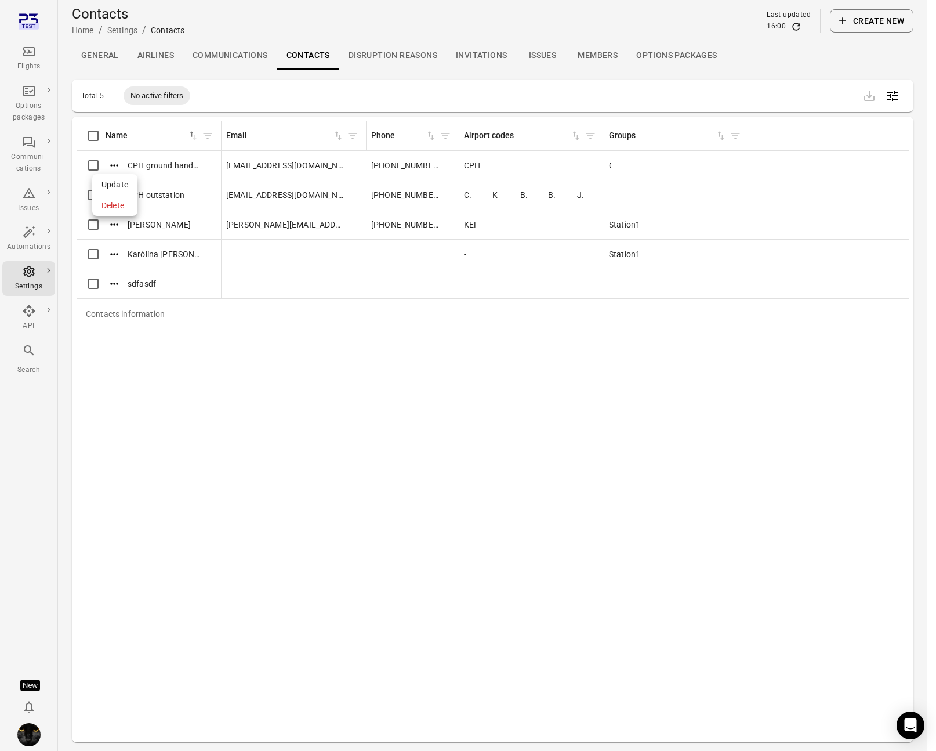
click at [120, 183] on span "Update" at bounding box center [115, 185] width 27 height 12
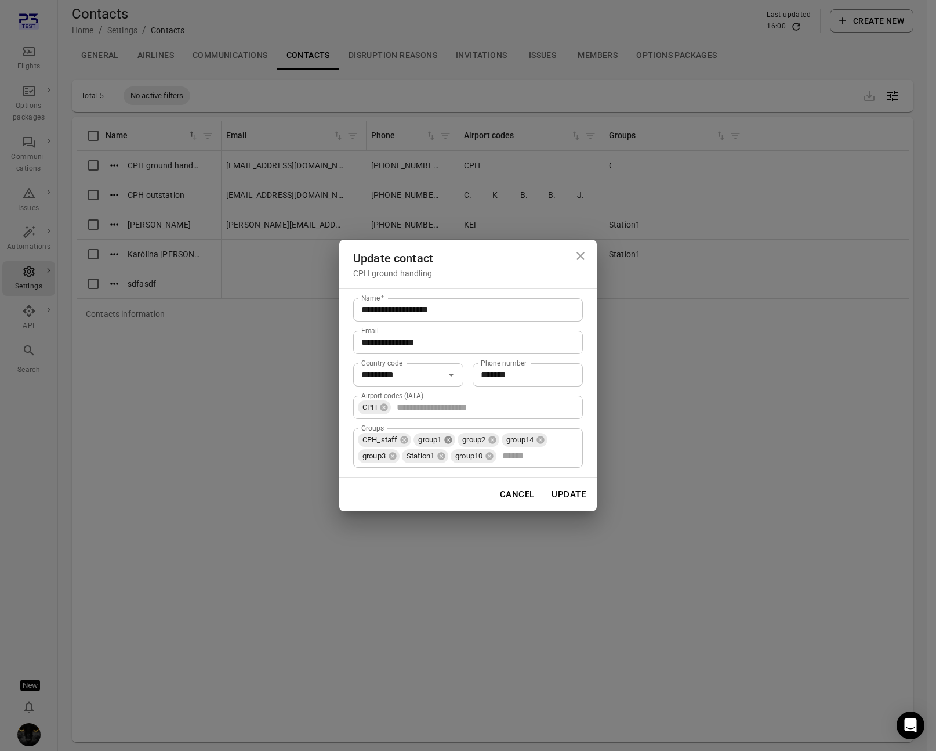
click at [448, 441] on icon at bounding box center [448, 439] width 9 height 9
click at [448, 441] on span "group14" at bounding box center [432, 440] width 37 height 12
click at [454, 440] on icon at bounding box center [453, 440] width 8 height 8
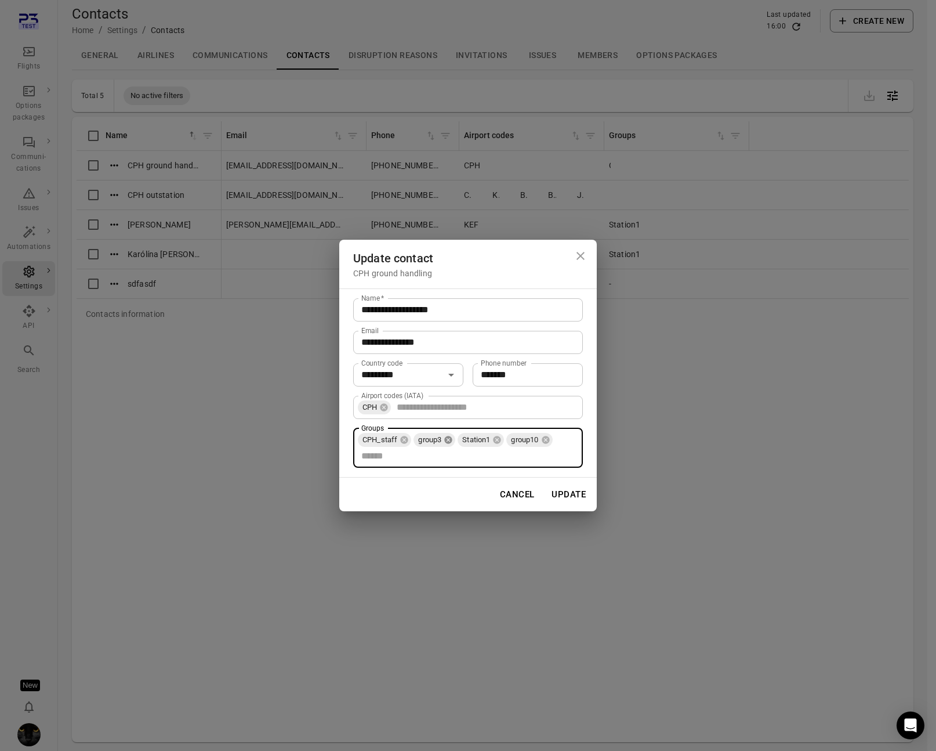
click at [453, 440] on icon at bounding box center [448, 439] width 9 height 9
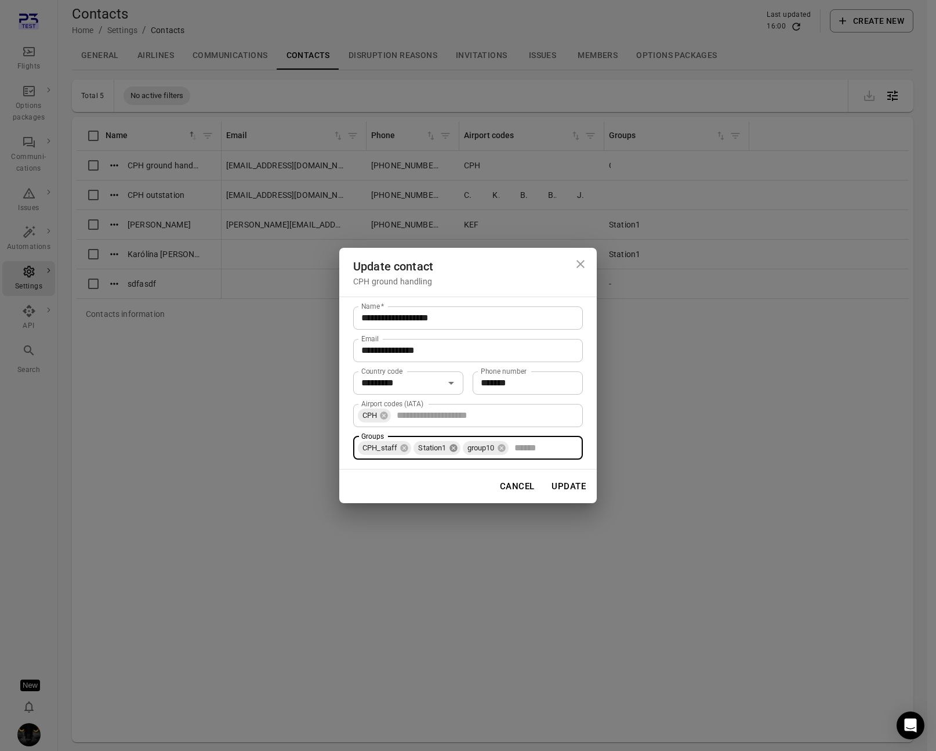
click at [455, 444] on icon at bounding box center [454, 448] width 8 height 8
click at [455, 444] on icon at bounding box center [453, 448] width 8 height 8
click at [573, 483] on button "Update" at bounding box center [568, 486] width 47 height 24
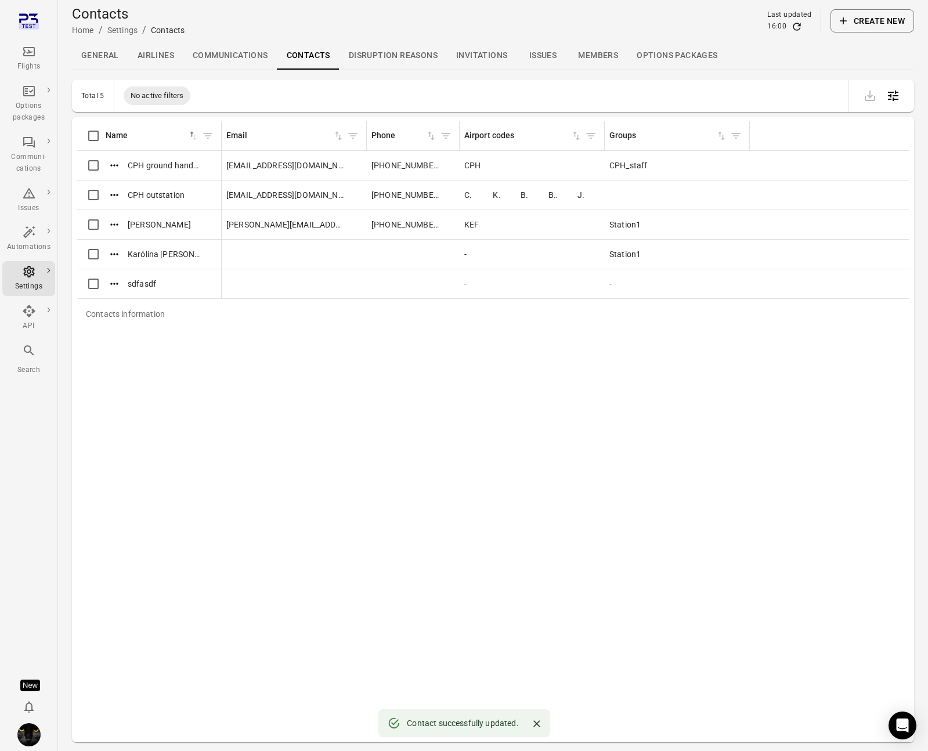
click at [25, 48] on icon "Main navigation" at bounding box center [29, 51] width 12 height 9
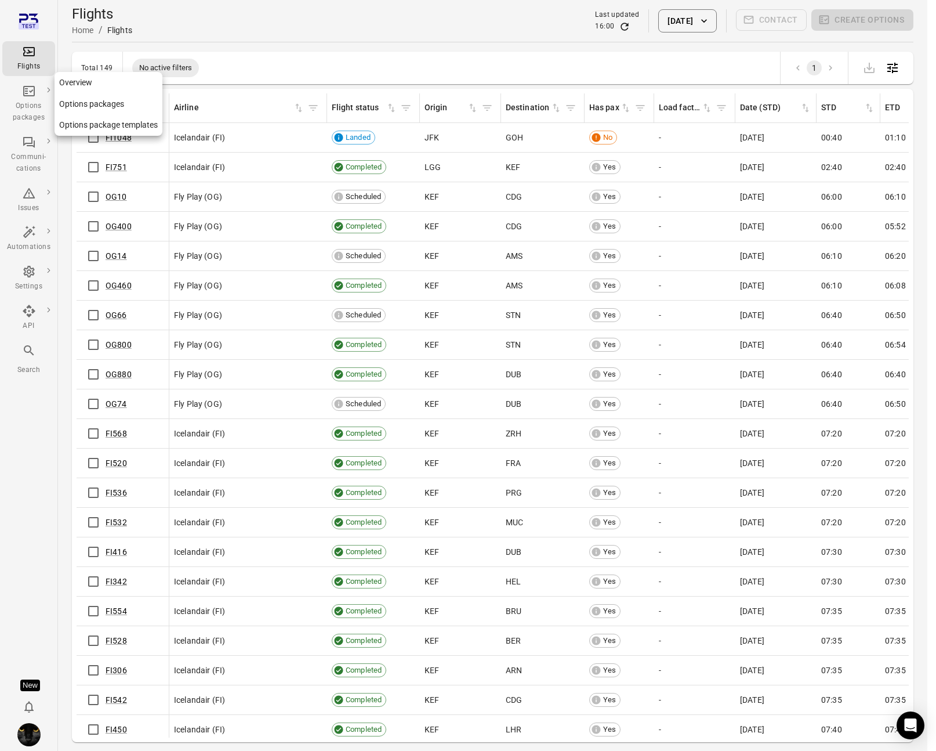
click at [28, 100] on div "Options packages" at bounding box center [29, 111] width 44 height 23
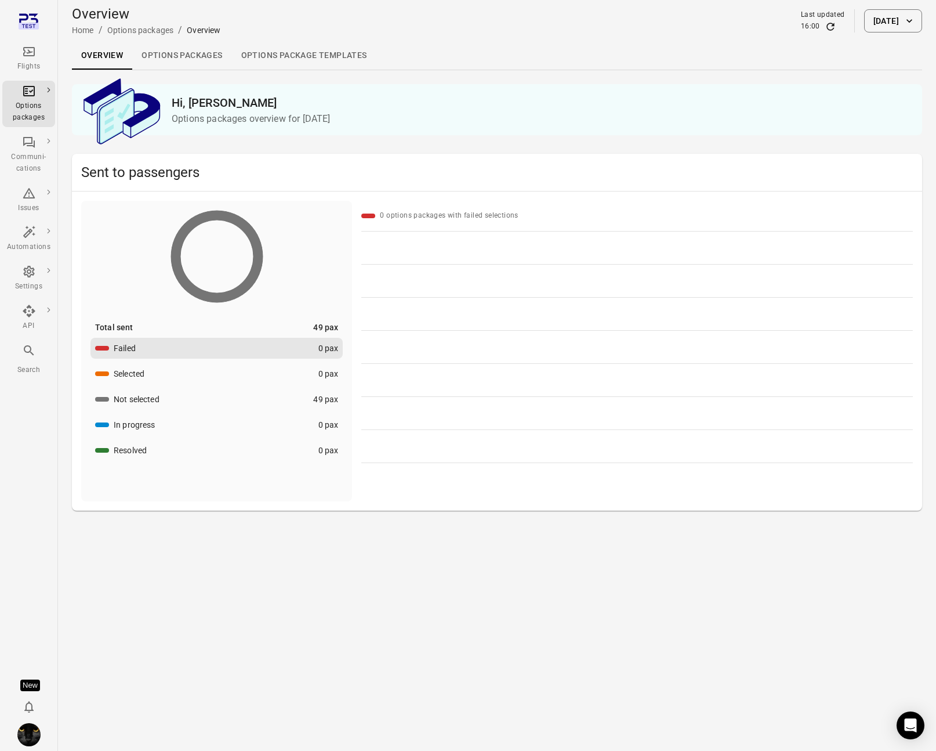
click at [191, 51] on link "Options packages" at bounding box center [181, 56] width 99 height 28
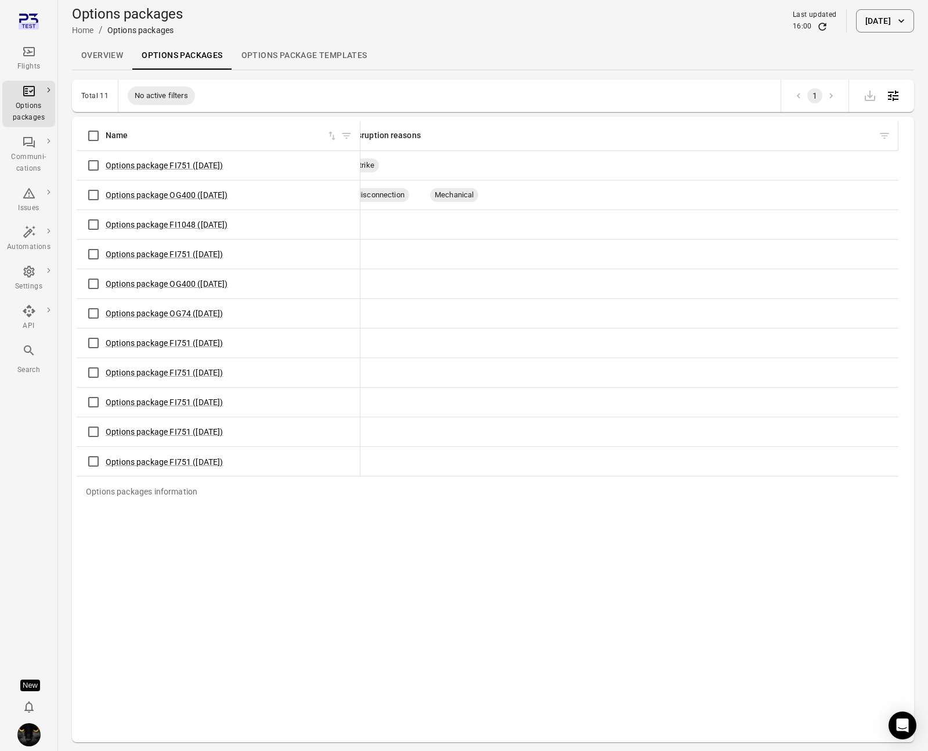
scroll to position [0, 1407]
click at [294, 57] on link "Options package Templates" at bounding box center [304, 56] width 144 height 28
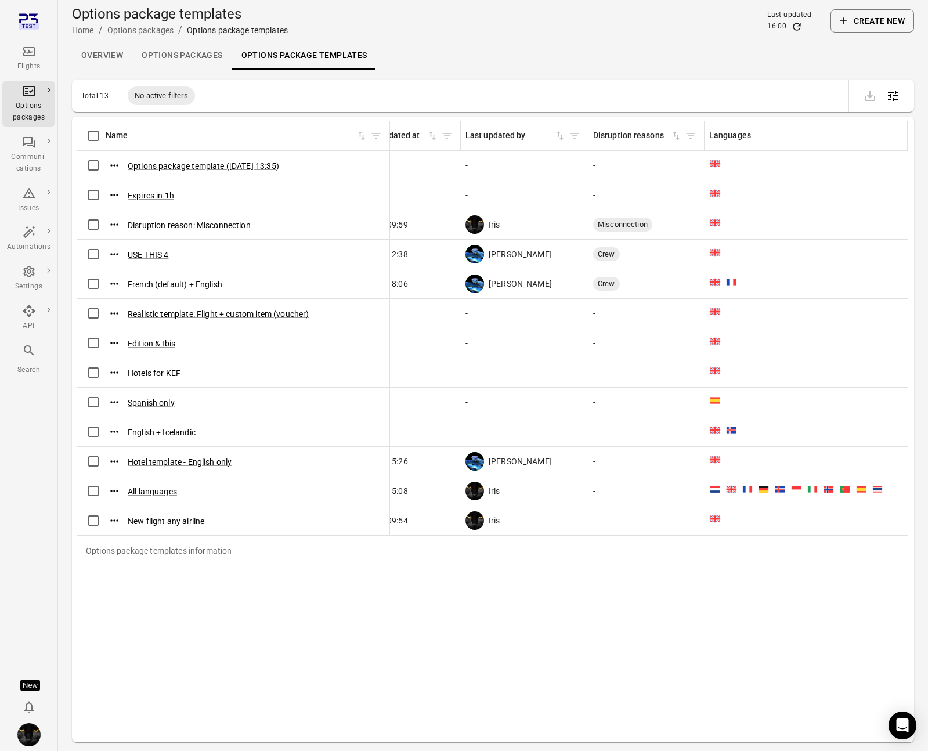
scroll to position [0, 730]
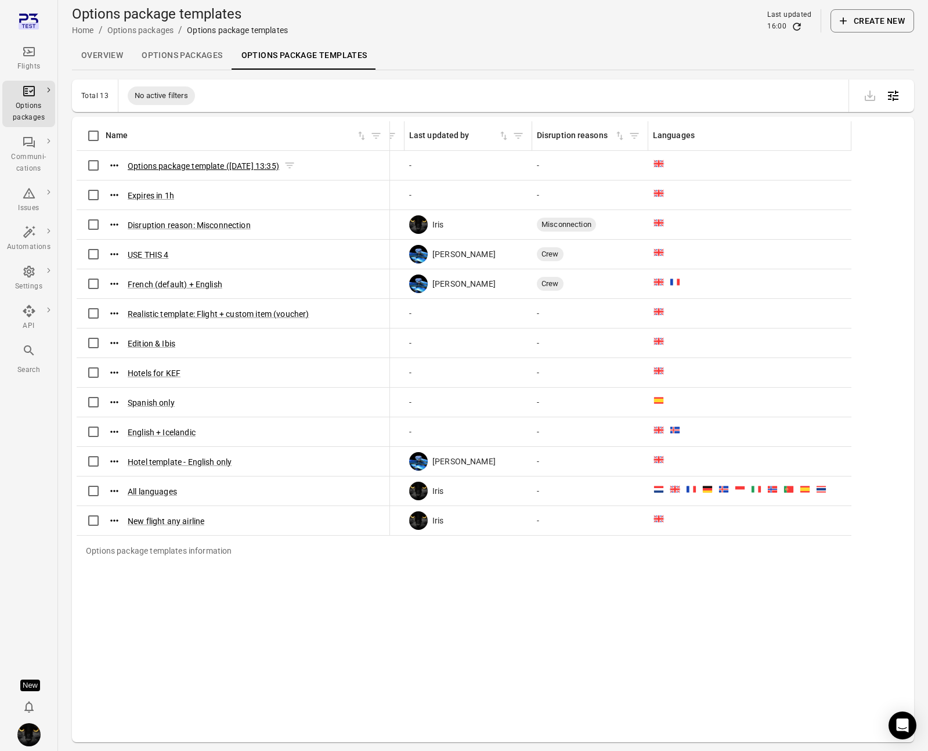
click at [227, 164] on button "Options package template ([DATE] 13:35)" at bounding box center [203, 166] width 151 height 12
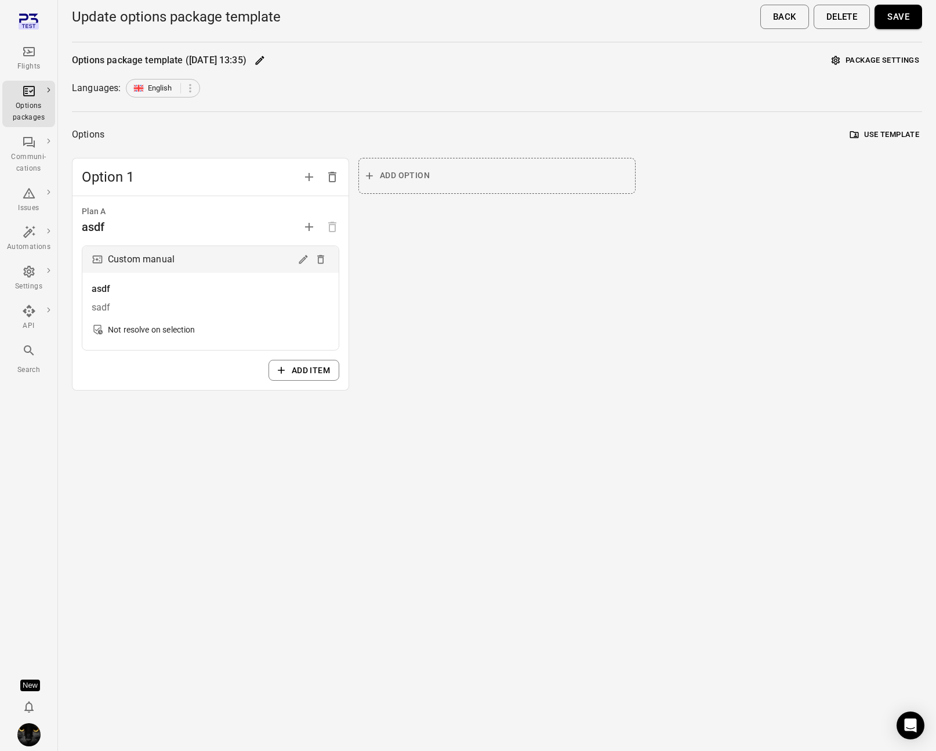
click at [744, 61] on button "Package settings" at bounding box center [875, 61] width 93 height 18
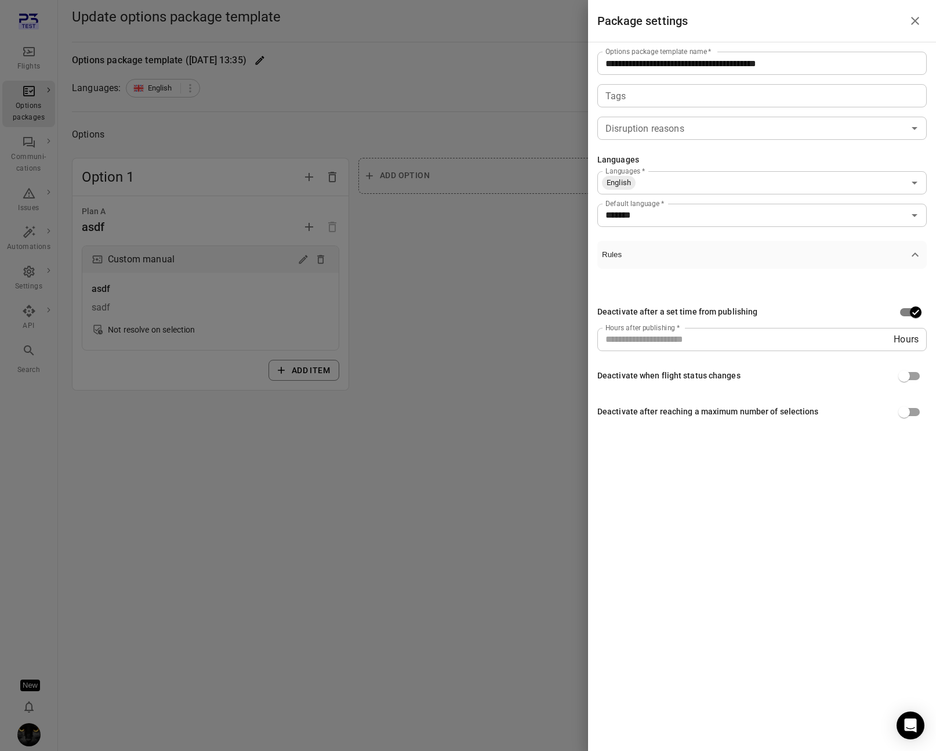
click at [716, 129] on input "Disruption reasons" at bounding box center [752, 128] width 303 height 16
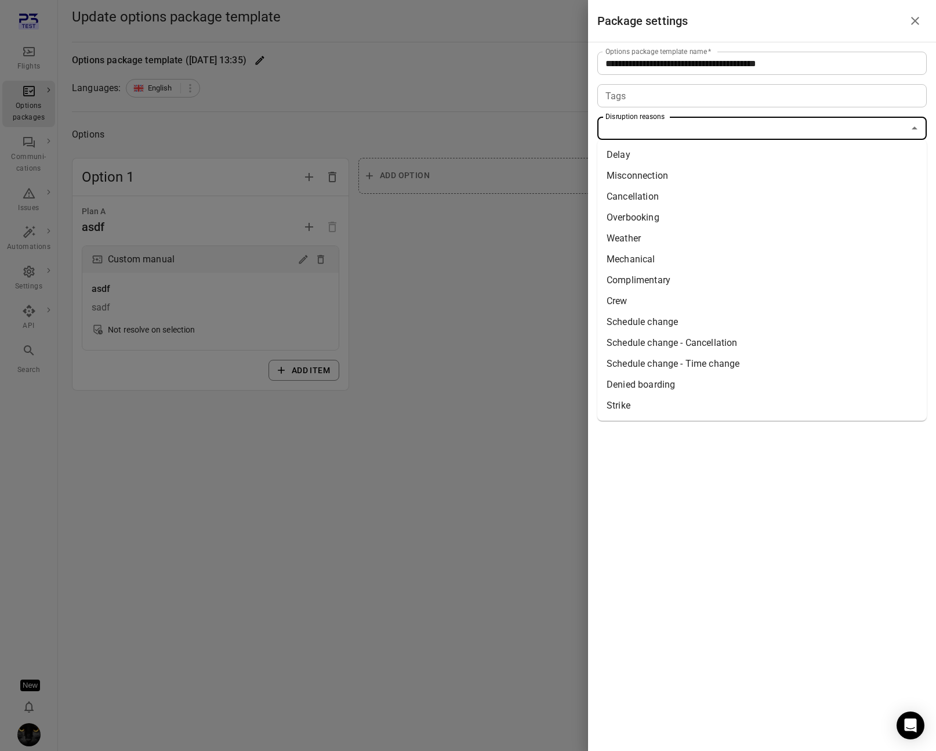
click at [714, 156] on li "Delay" at bounding box center [763, 154] width 330 height 21
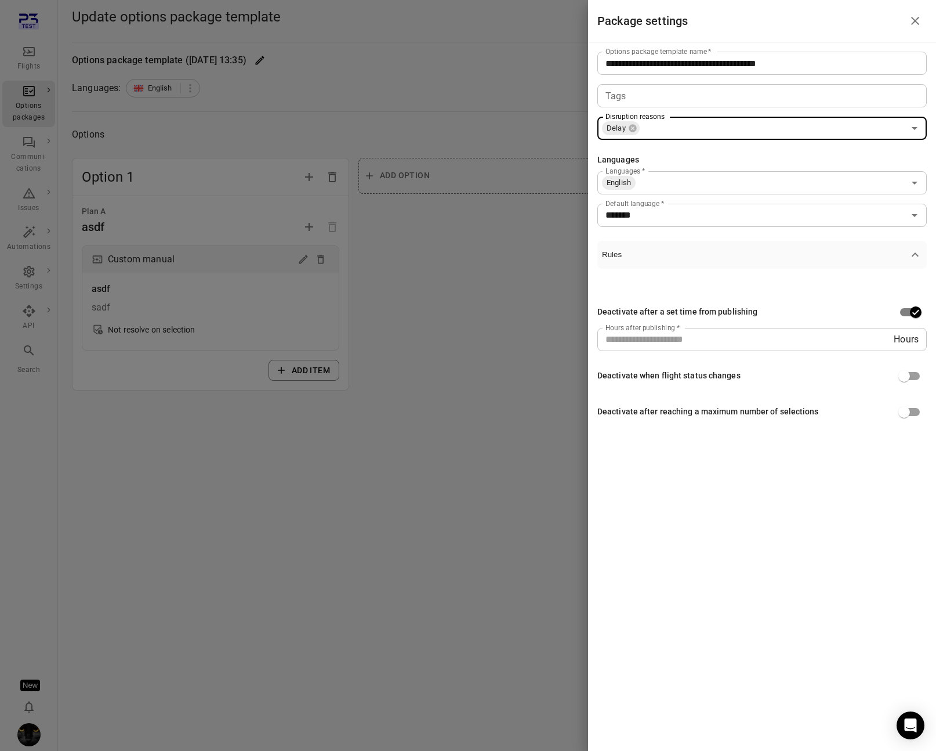
click at [731, 133] on input "Disruption reasons" at bounding box center [772, 128] width 263 height 16
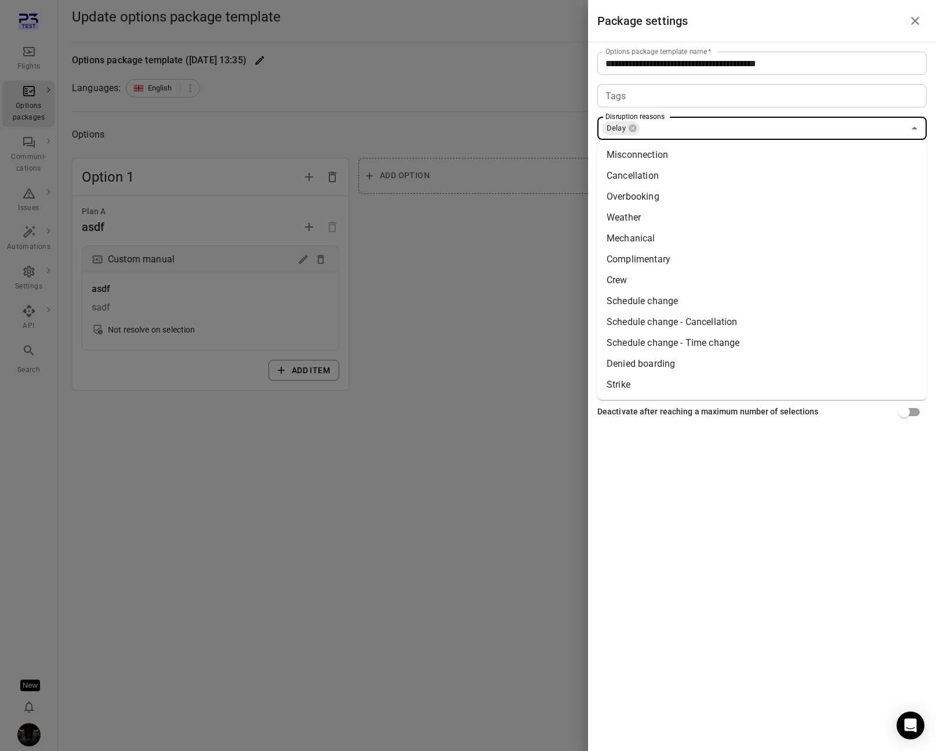
click at [732, 148] on li "Misconnection" at bounding box center [763, 154] width 330 height 21
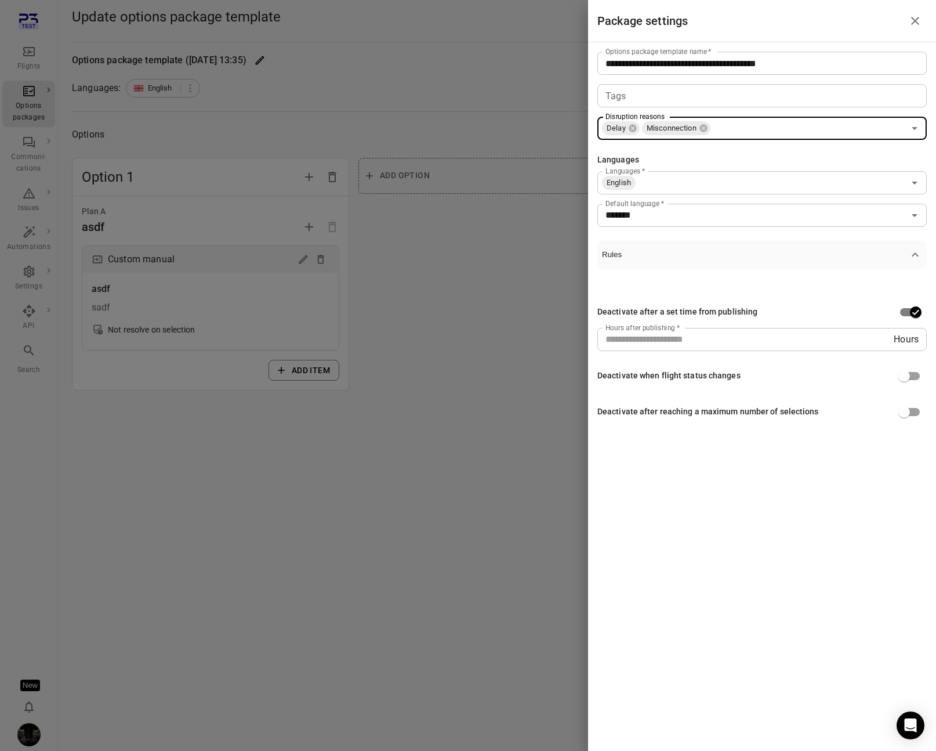
click at [744, 134] on input "Disruption reasons" at bounding box center [808, 128] width 193 height 16
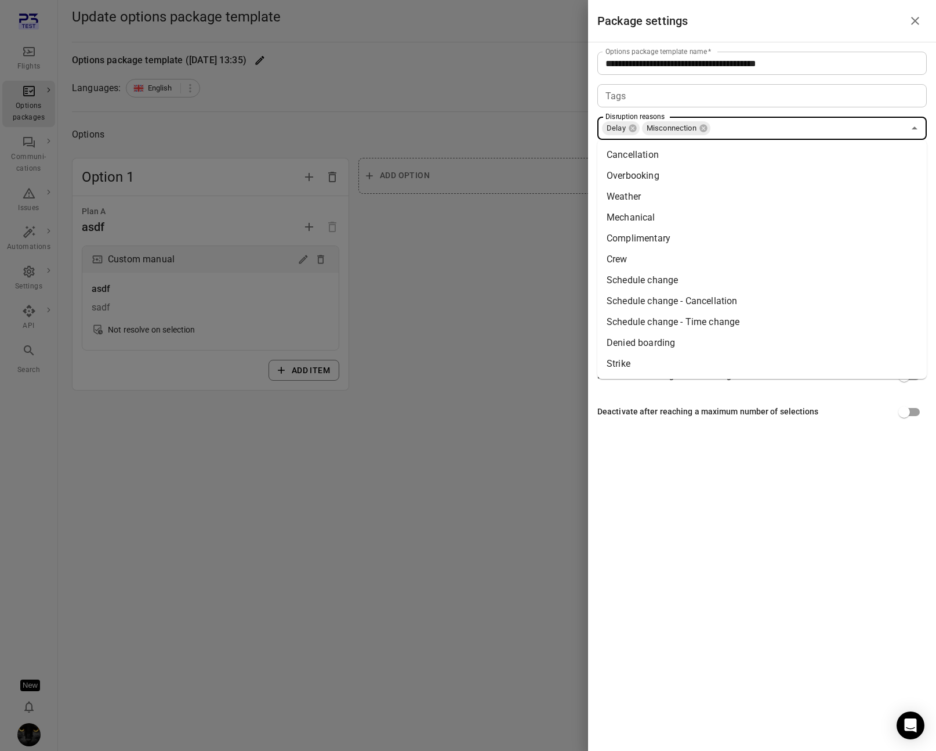
click at [744, 166] on li "Overbooking" at bounding box center [763, 175] width 330 height 21
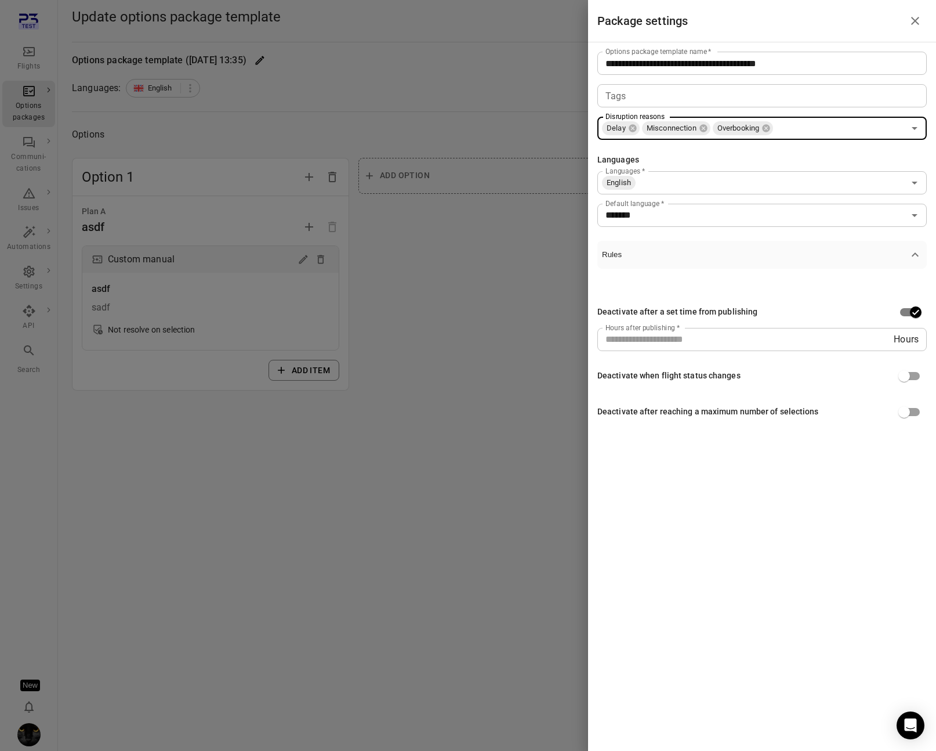
click at [744, 166] on div "Languages Languages   * English Languages   * Default language   * ******* Defa…" at bounding box center [763, 190] width 330 height 73
click at [744, 128] on input "Disruption reasons" at bounding box center [839, 128] width 130 height 16
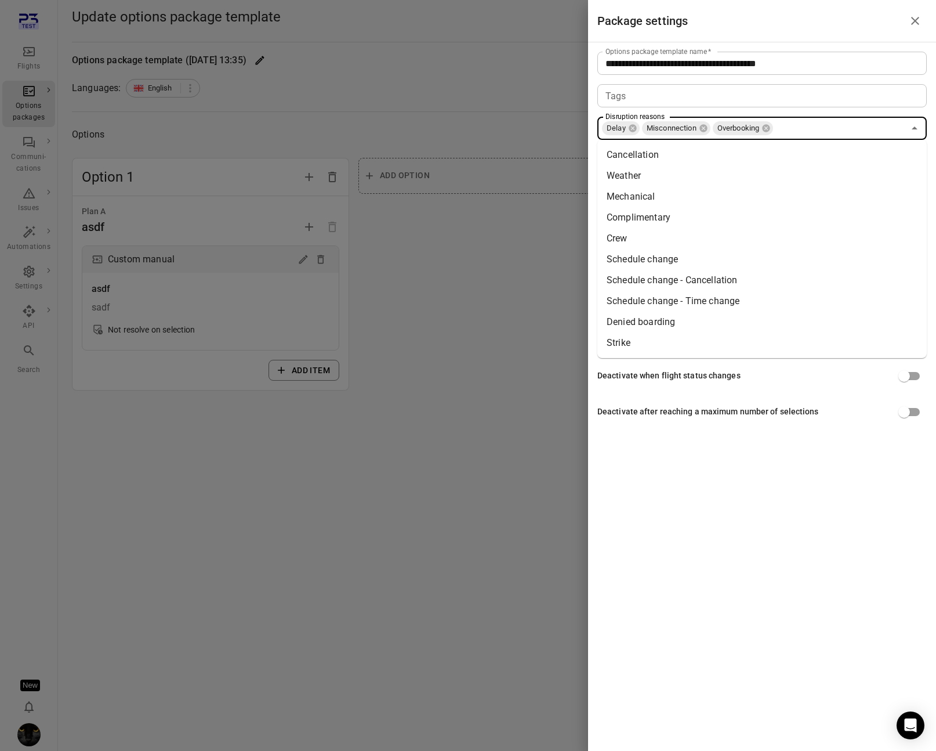
click at [744, 153] on li "Cancellation" at bounding box center [763, 154] width 330 height 21
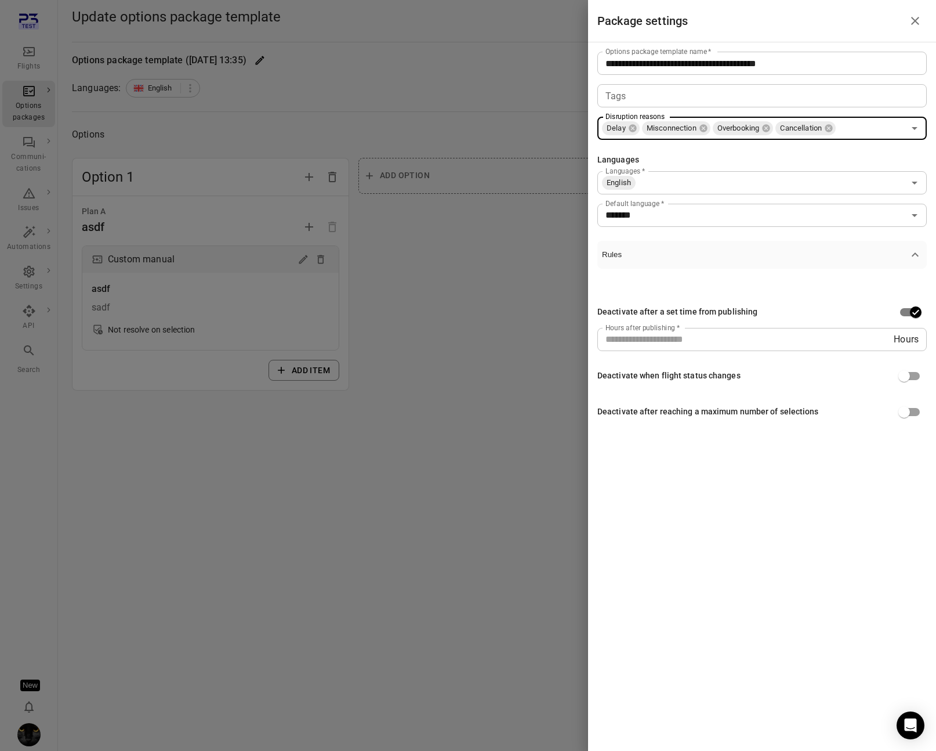
click at [744, 130] on input "Disruption reasons" at bounding box center [870, 128] width 67 height 16
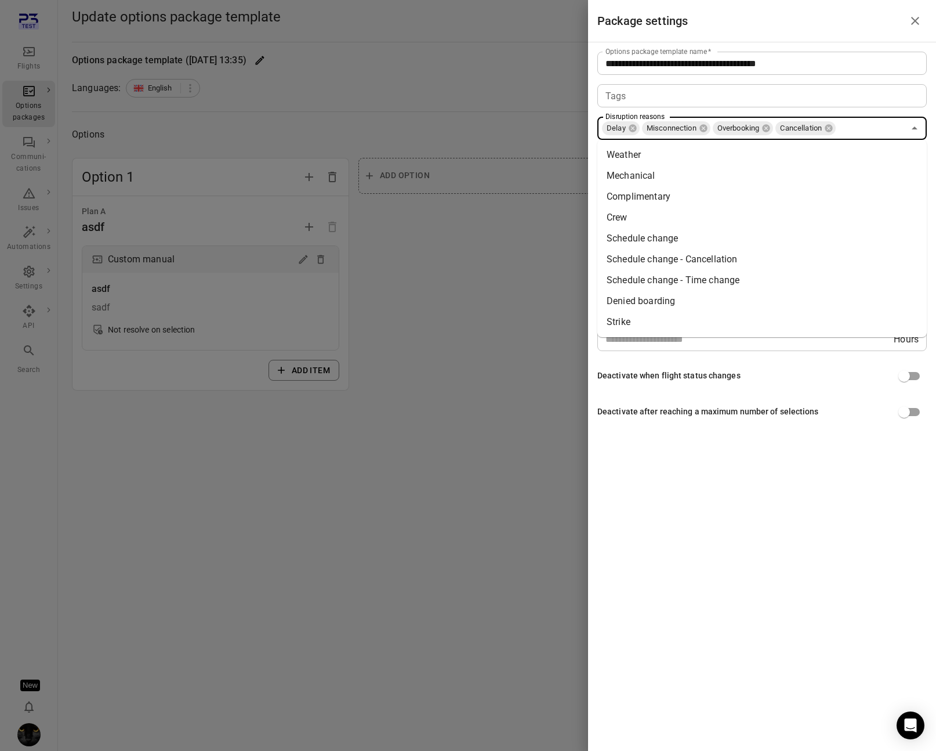
click at [744, 149] on li "Weather" at bounding box center [763, 154] width 330 height 21
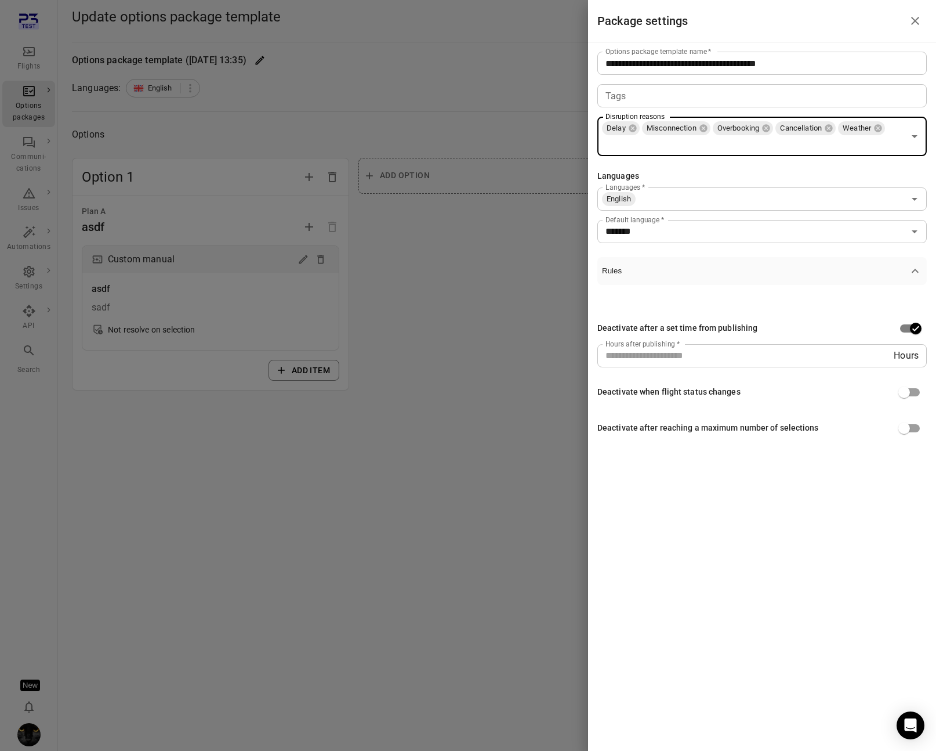
click at [744, 151] on input "Disruption reasons" at bounding box center [752, 144] width 303 height 16
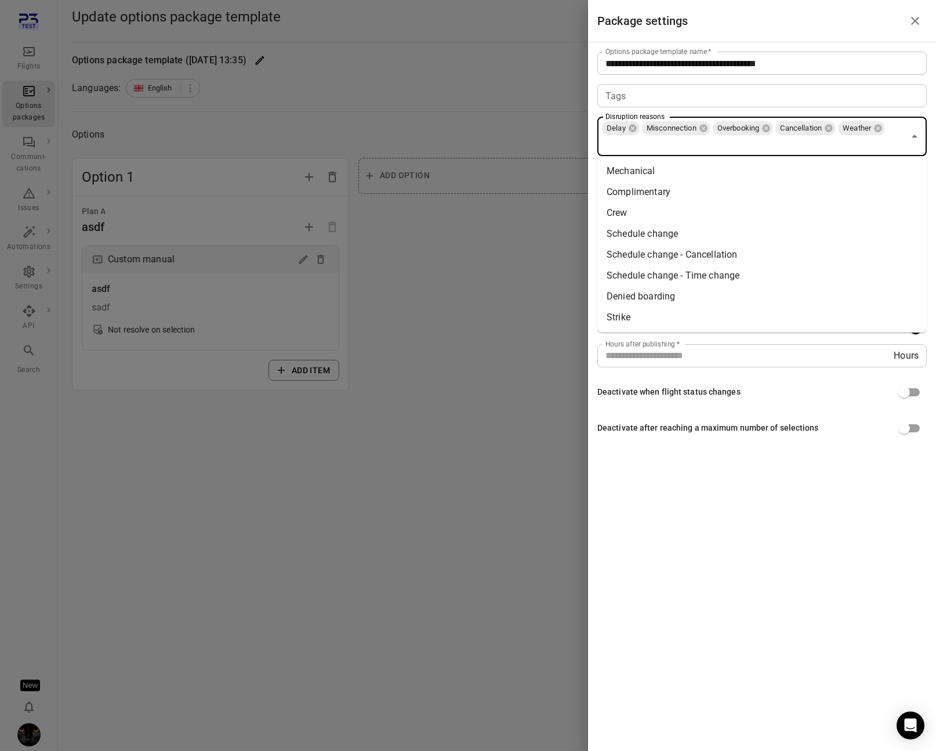
click at [744, 170] on li "Mechanical" at bounding box center [763, 171] width 330 height 21
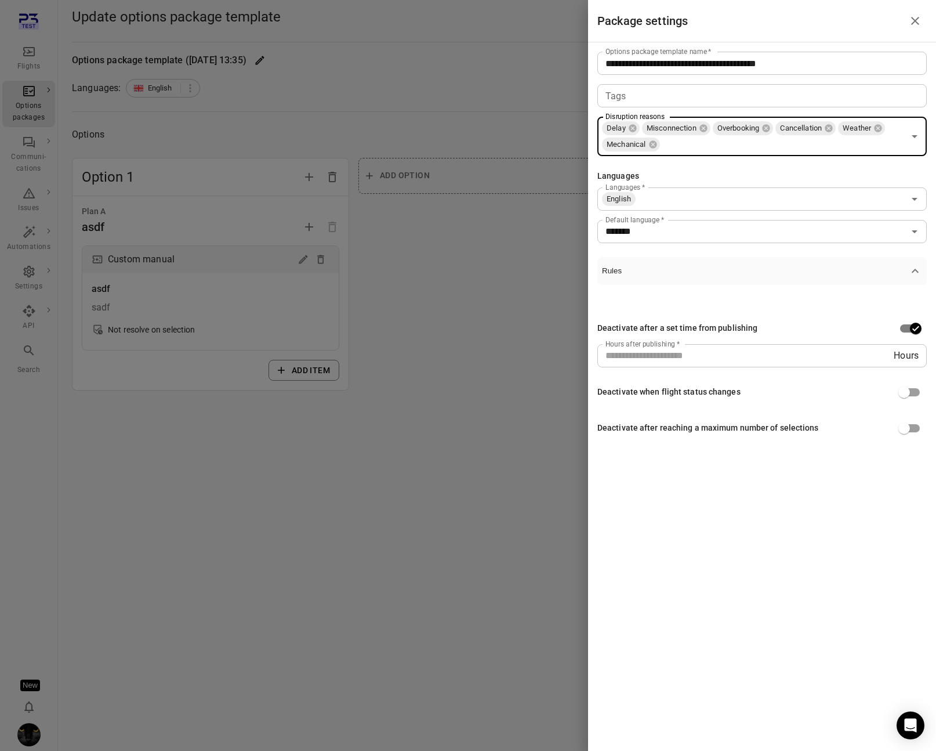
click at [744, 149] on input "Disruption reasons" at bounding box center [782, 144] width 243 height 16
click at [744, 164] on li "Complimentary" at bounding box center [763, 171] width 330 height 21
click at [744, 150] on input "Disruption reasons" at bounding box center [818, 144] width 172 height 16
click at [744, 168] on li "Crew" at bounding box center [763, 171] width 330 height 21
click at [744, 154] on div "Delay Misconnection Overbooking Cancellation Weather Mechanical Complimentary C…" at bounding box center [763, 136] width 330 height 39
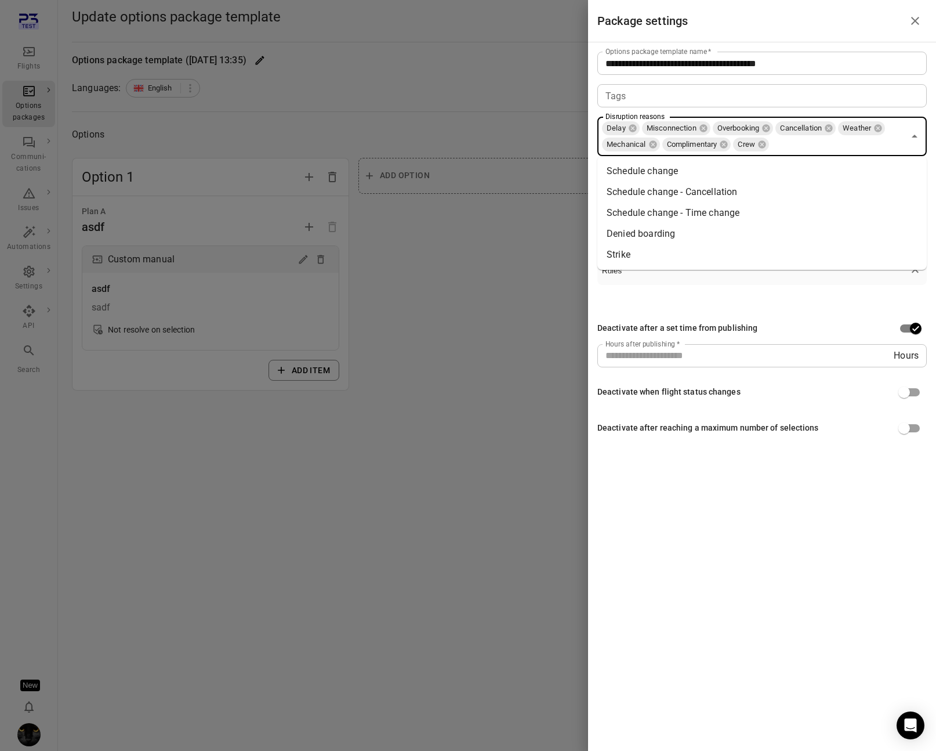
click at [744, 171] on li "Schedule change" at bounding box center [763, 171] width 330 height 21
click at [744, 142] on input "Disruption reasons" at bounding box center [876, 144] width 55 height 16
click at [744, 164] on li "Schedule change - Cancellation" at bounding box center [763, 171] width 330 height 21
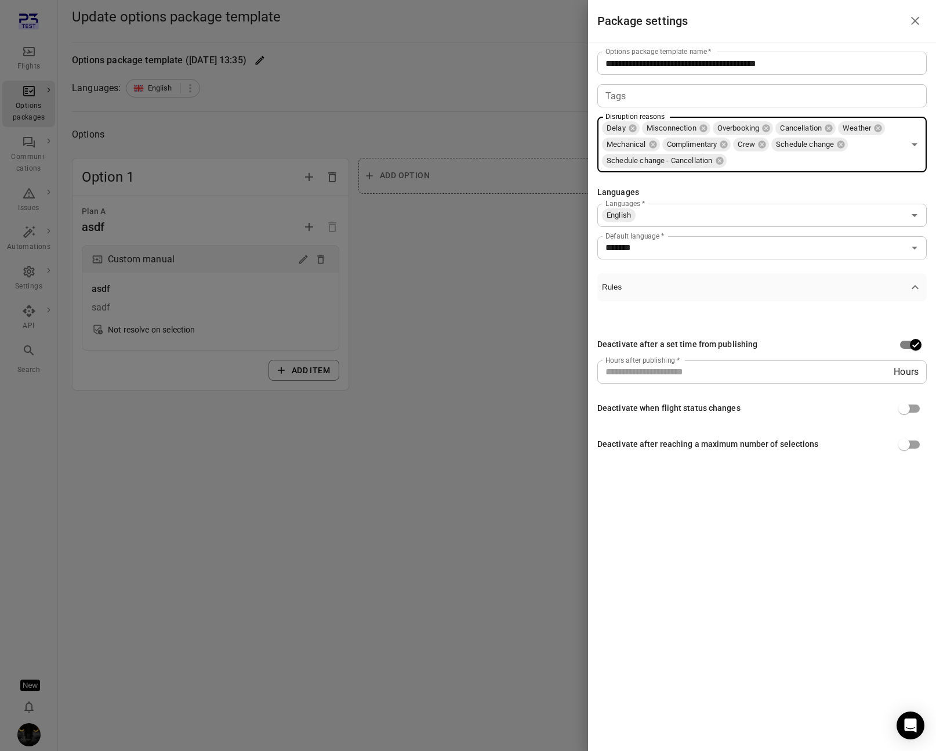
click at [744, 145] on div "Delay Misconnection Overbooking Cancellation Weather Mechanical Complimentary C…" at bounding box center [763, 145] width 330 height 56
click at [744, 183] on li "Schedule change - Time change" at bounding box center [763, 187] width 330 height 21
click at [744, 150] on div "Delay Misconnection Overbooking Cancellation Weather Mechanical Complimentary C…" at bounding box center [763, 145] width 330 height 56
click at [744, 182] on li "Denied boarding" at bounding box center [763, 187] width 330 height 21
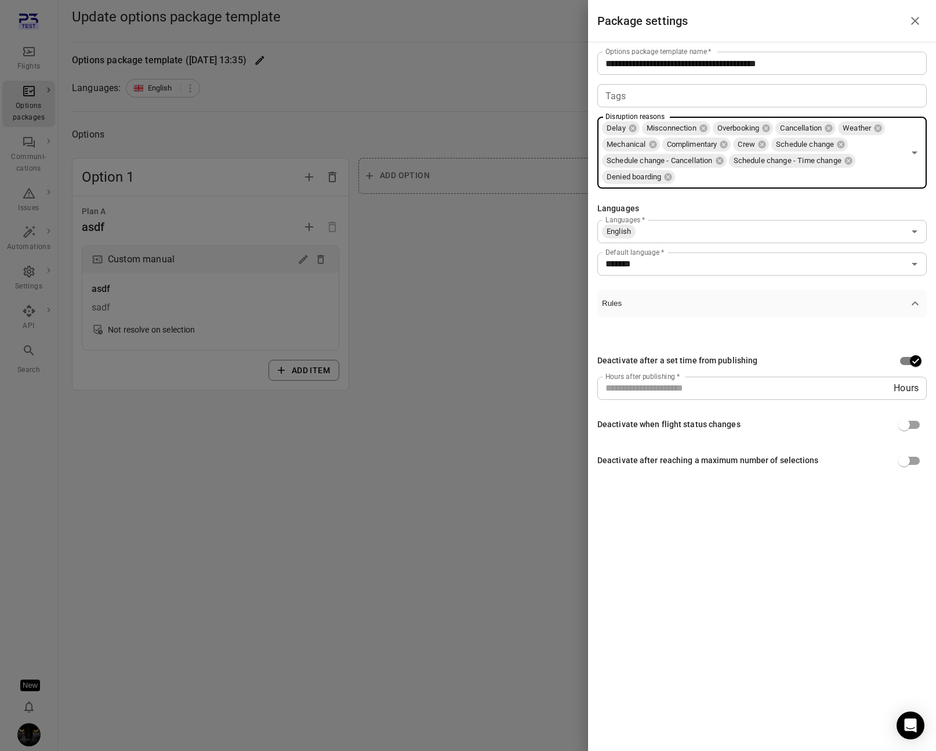
click at [744, 162] on div "Delay Misconnection Overbooking Cancellation Weather Mechanical Complimentary C…" at bounding box center [763, 153] width 330 height 72
click at [744, 192] on ul "Strike" at bounding box center [763, 204] width 330 height 30
click at [744, 200] on li "Strike" at bounding box center [763, 203] width 330 height 21
click at [434, 304] on div at bounding box center [468, 375] width 936 height 751
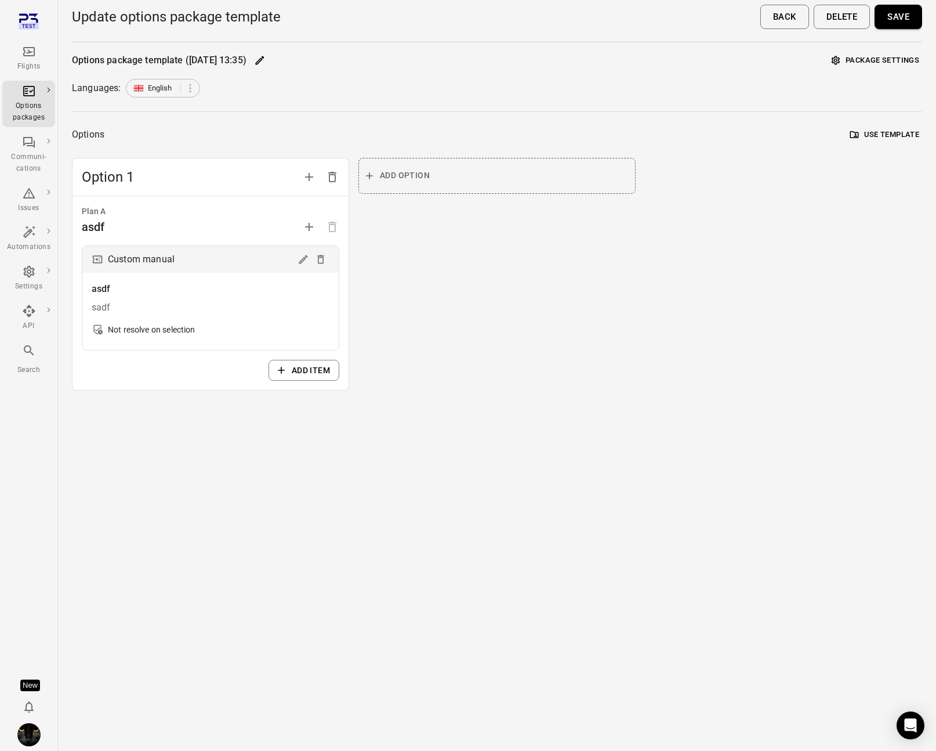
click at [744, 16] on button "Save" at bounding box center [899, 17] width 48 height 24
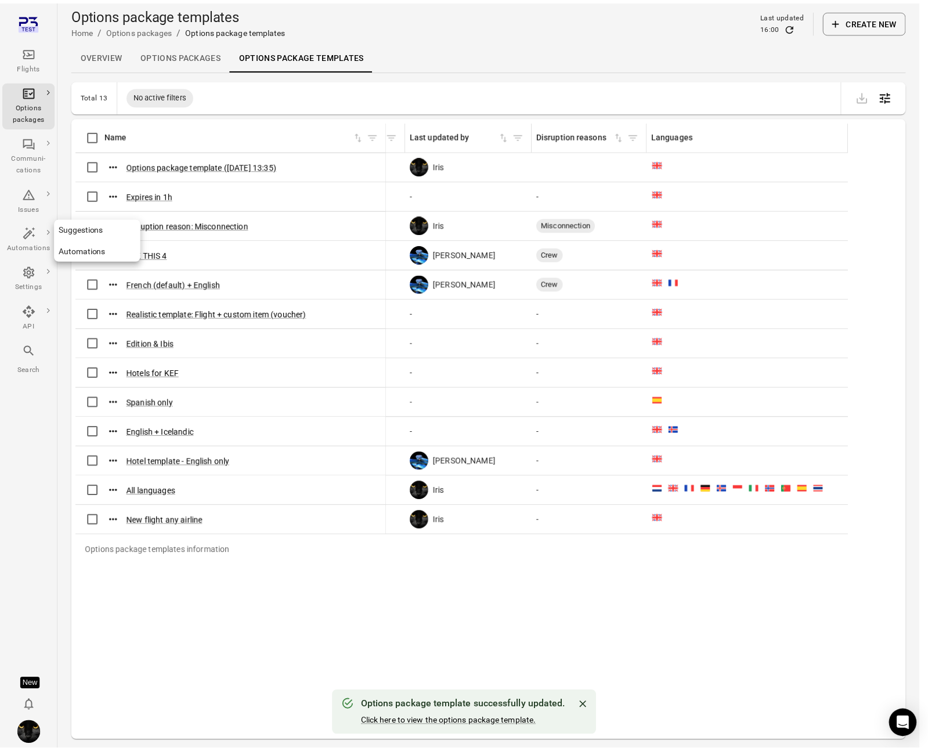
scroll to position [0, 721]
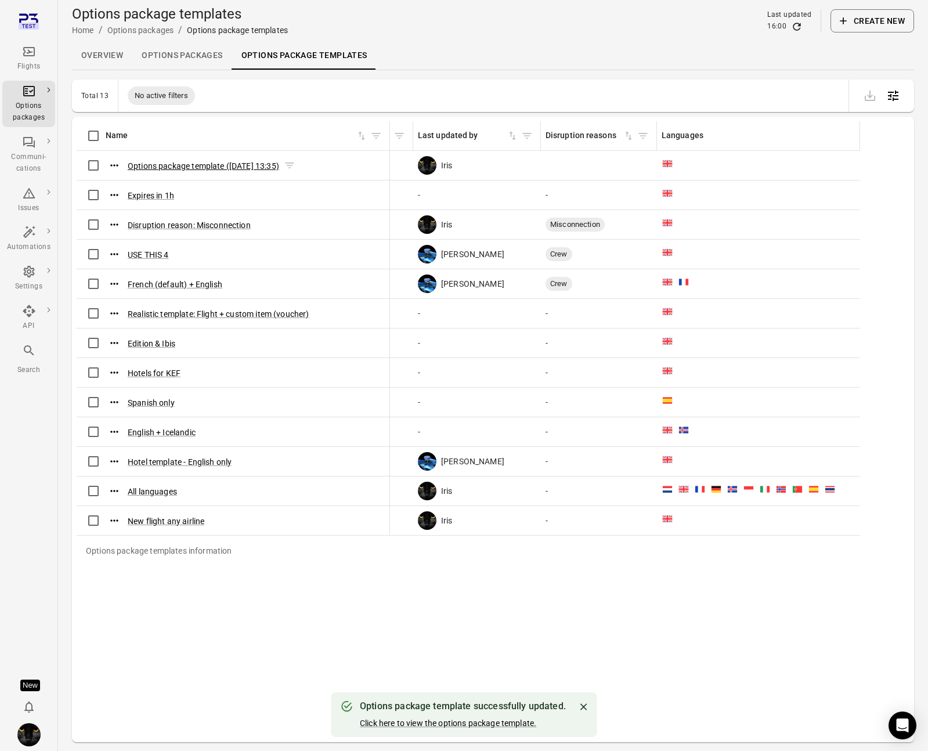
click at [165, 171] on button "Options package template ([DATE] 13:35)" at bounding box center [203, 166] width 151 height 12
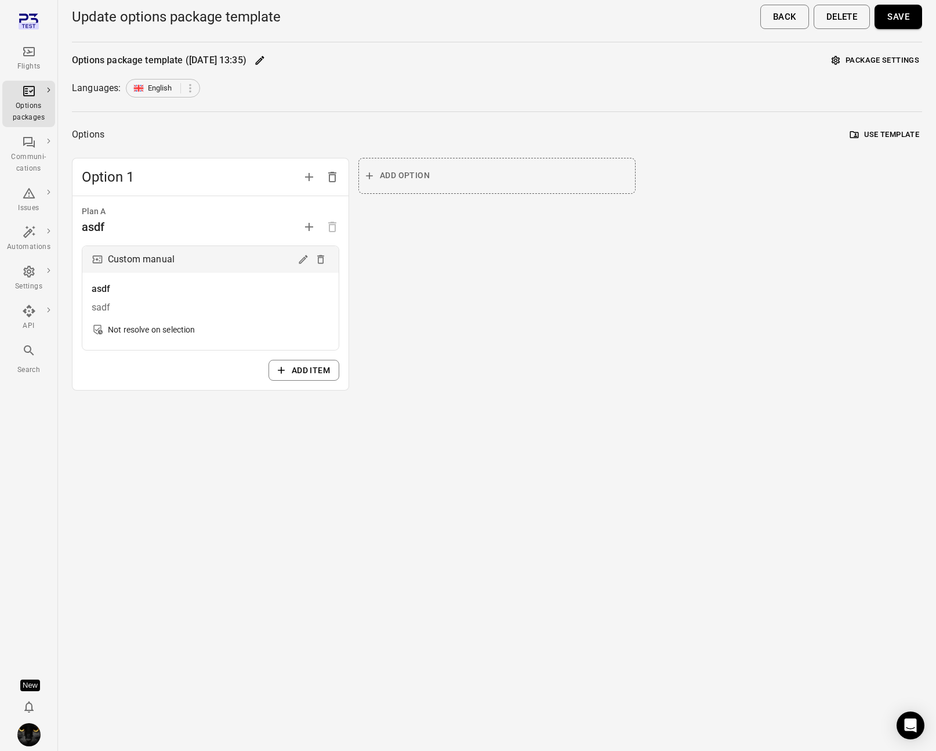
click at [744, 57] on button "Package settings" at bounding box center [875, 61] width 93 height 18
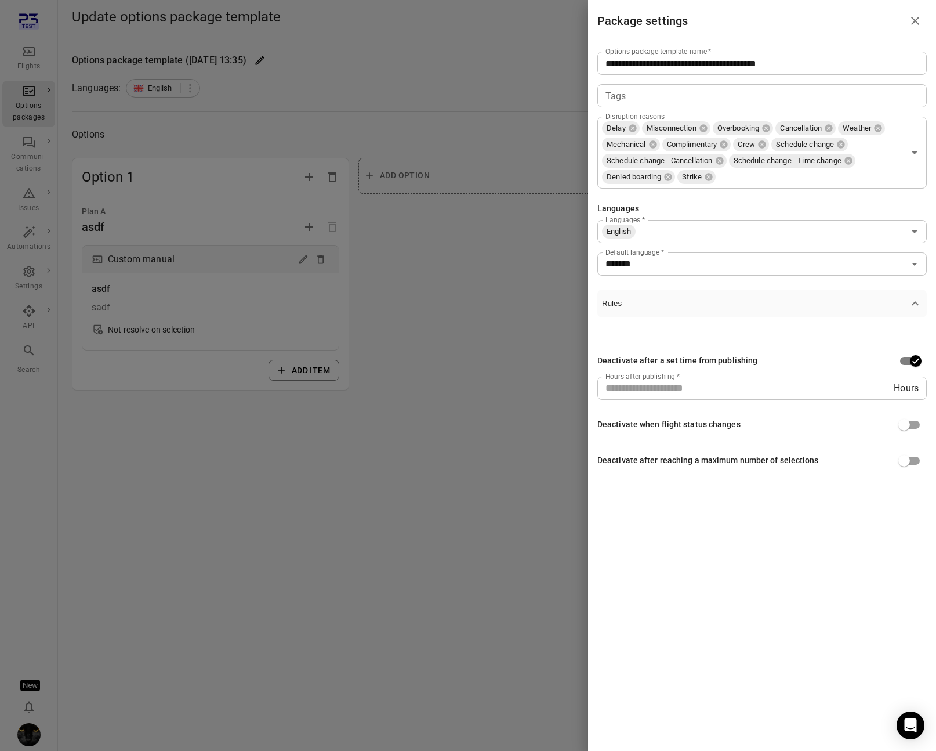
click at [497, 240] on div at bounding box center [468, 375] width 936 height 751
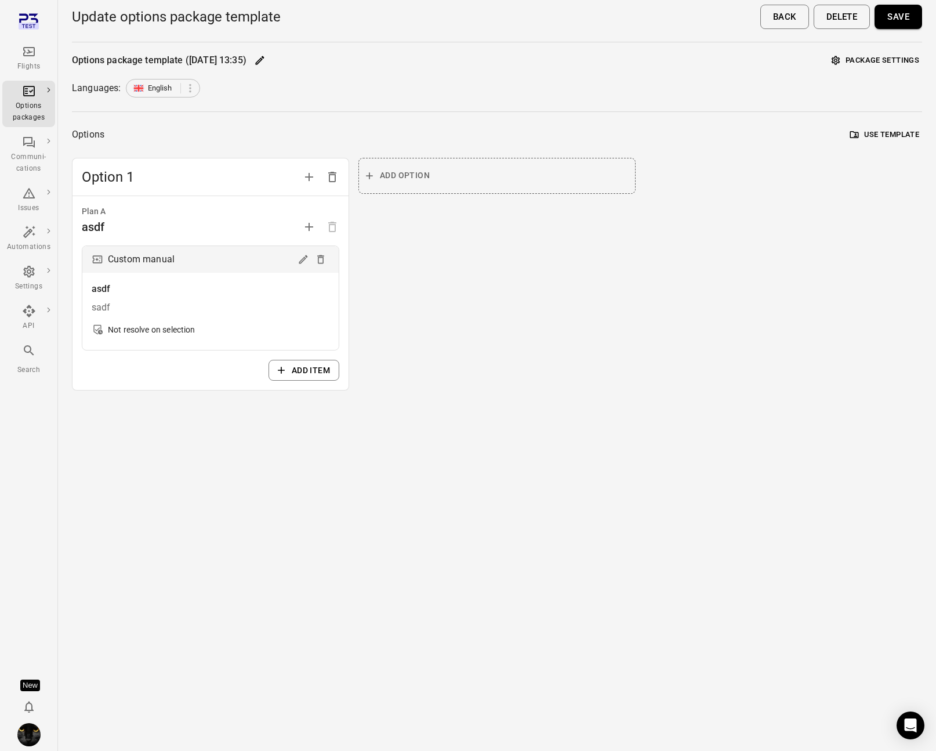
click at [31, 67] on div "Flights" at bounding box center [29, 67] width 44 height 12
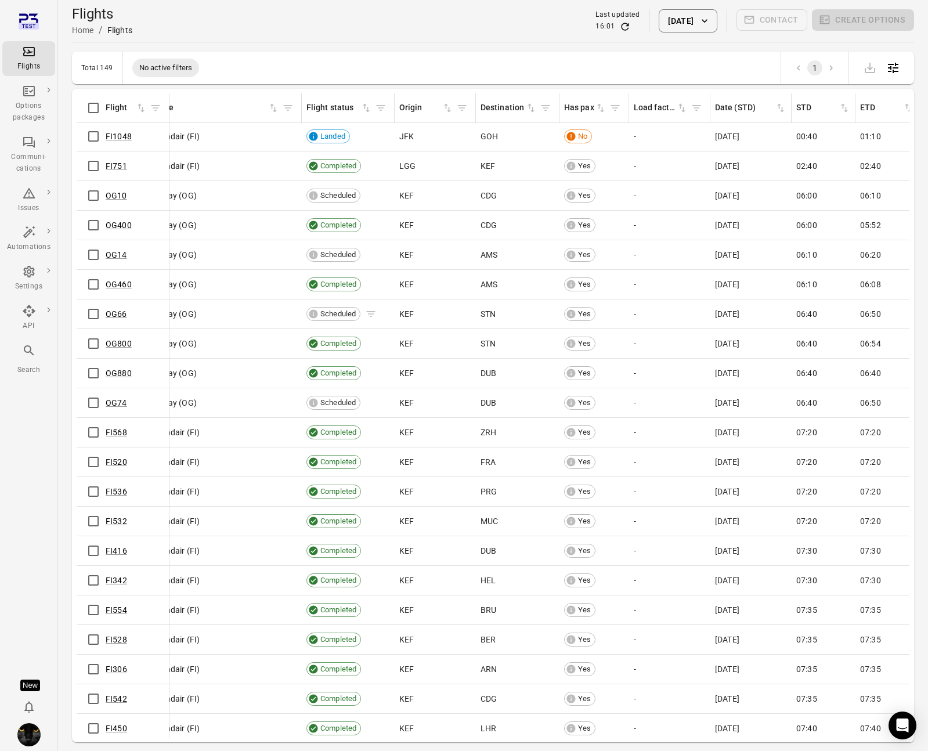
scroll to position [1, 0]
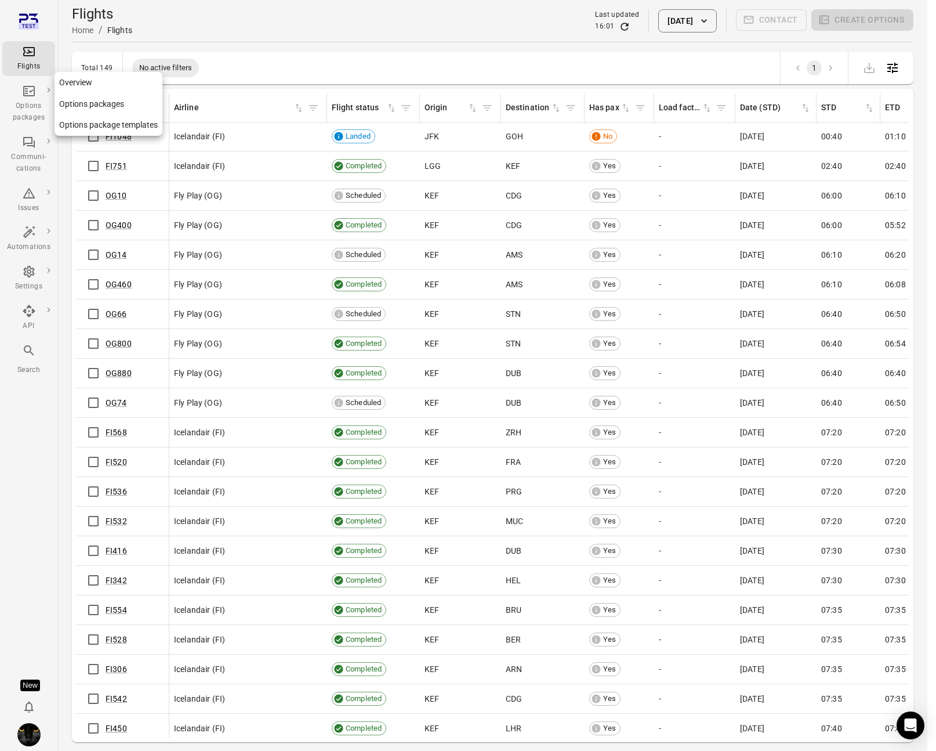
click at [36, 92] on div "Options packages" at bounding box center [29, 103] width 44 height 39
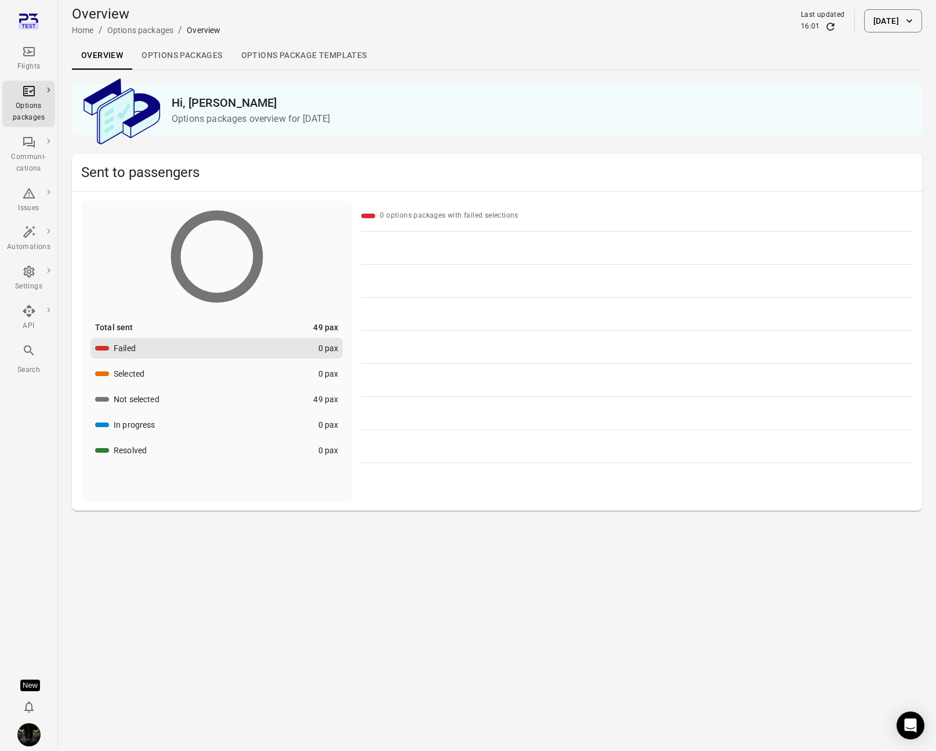
click at [336, 55] on link "Options package Templates" at bounding box center [304, 56] width 144 height 28
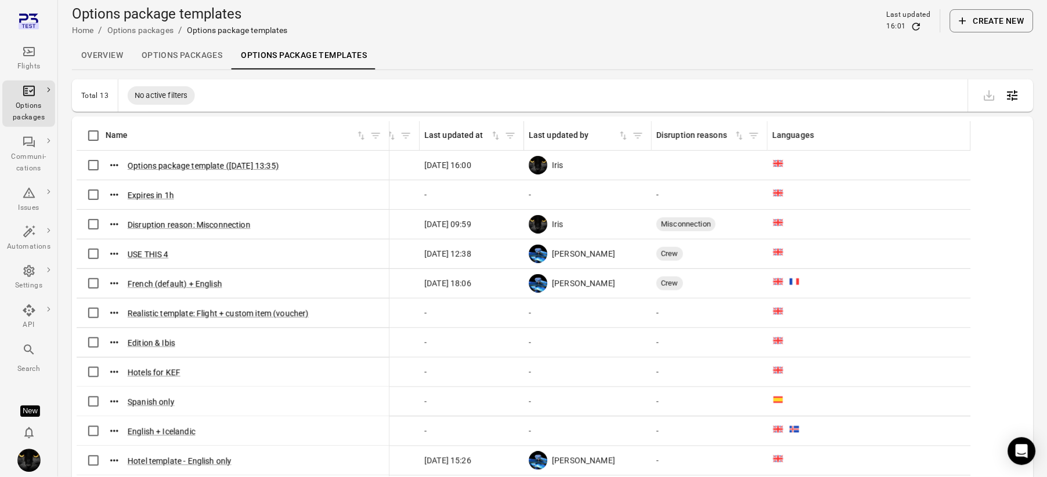
scroll to position [0, 610]
click at [744, 129] on tr "Name Tags Created at sorted descending Created by Last updated at Last updated …" at bounding box center [219, 136] width 1504 height 30
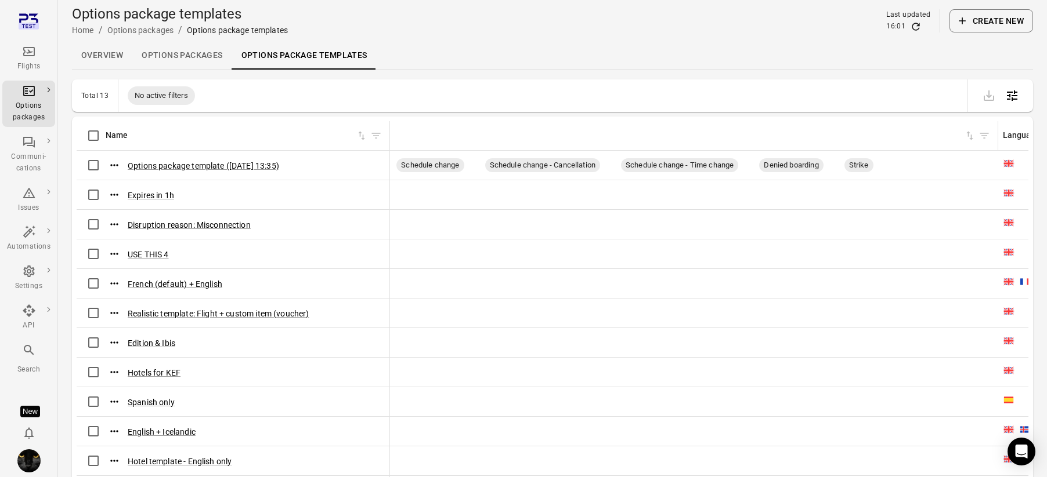
drag, startPoint x: 767, startPoint y: 129, endPoint x: 1018, endPoint y: 137, distance: 251.3
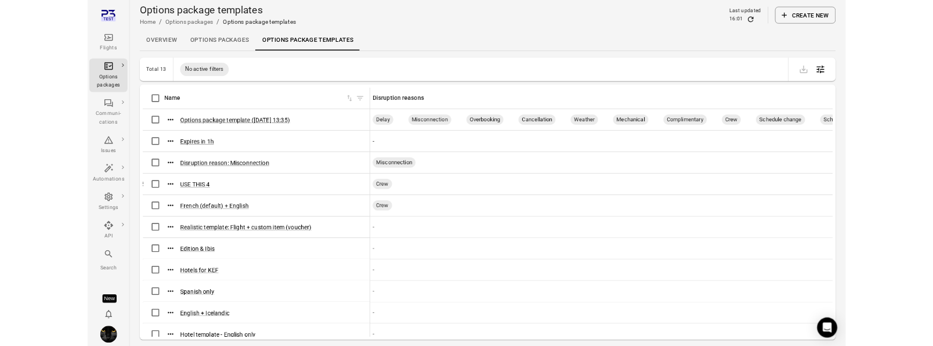
scroll to position [0, 873]
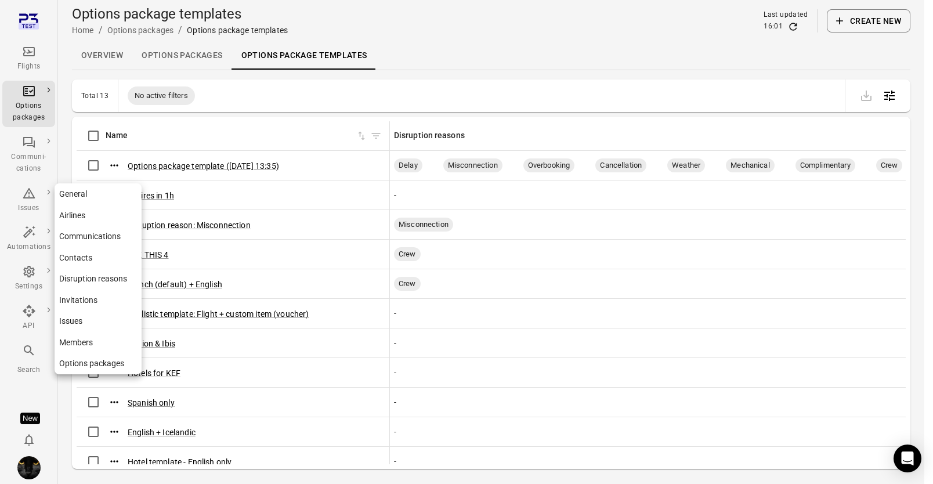
click at [27, 282] on div "Settings" at bounding box center [29, 287] width 44 height 12
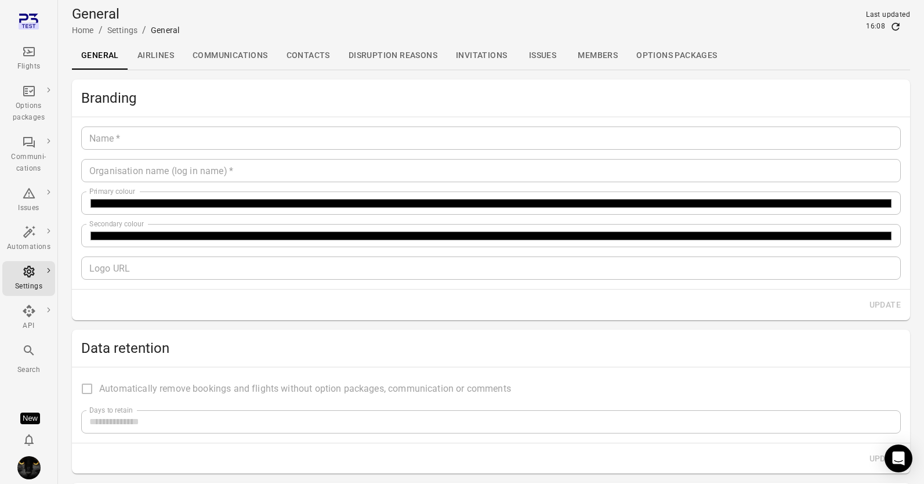
type input "*******"
type input "**********"
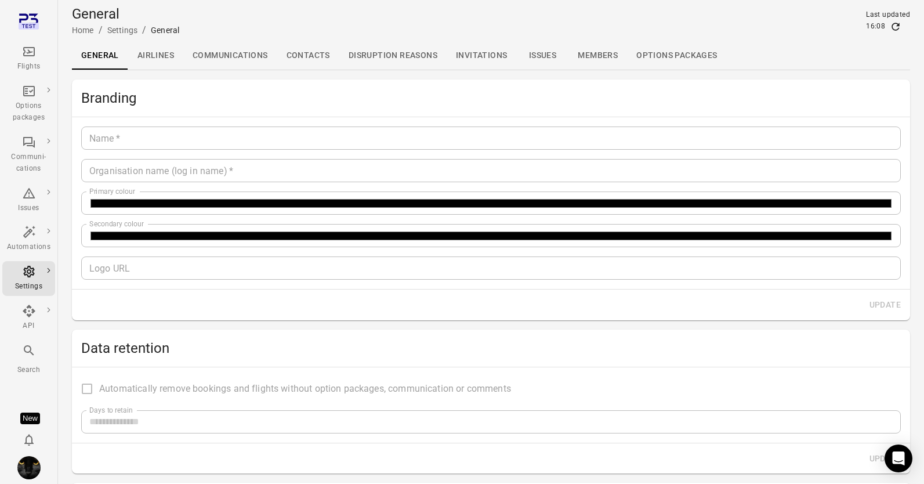
type input "**"
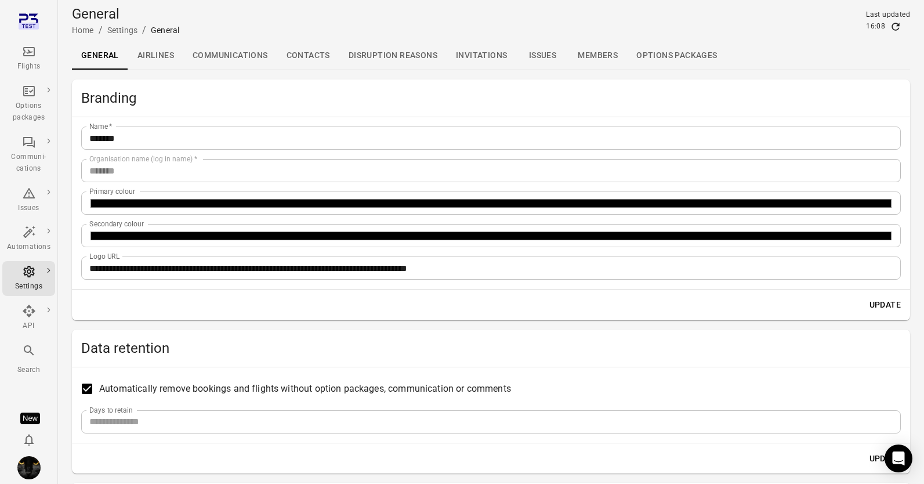
click at [218, 49] on link "Communications" at bounding box center [230, 56] width 94 height 28
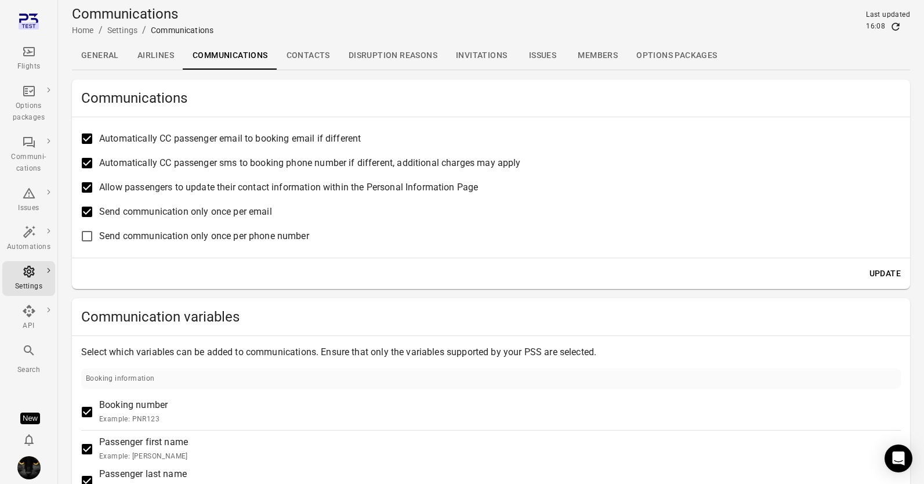
click at [314, 49] on link "Contacts" at bounding box center [308, 56] width 62 height 28
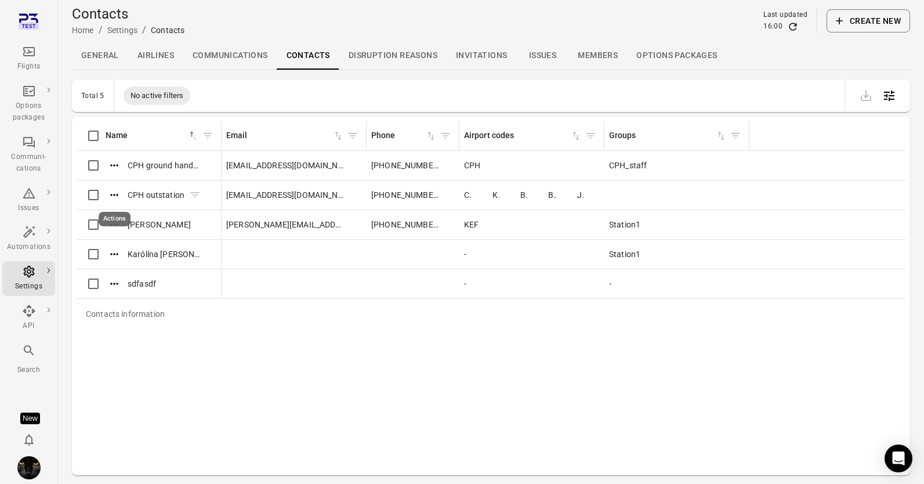
click at [115, 192] on icon "Actions" at bounding box center [114, 195] width 12 height 12
click at [112, 209] on span "Update" at bounding box center [115, 214] width 27 height 12
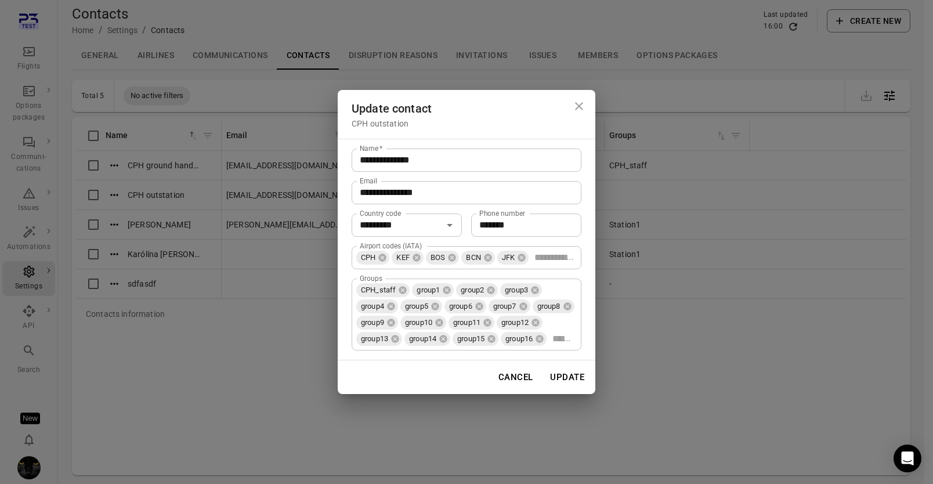
click at [567, 249] on input "Airport codes (IATA)" at bounding box center [553, 257] width 46 height 16
click at [584, 335] on div "**********" at bounding box center [467, 250] width 258 height 222
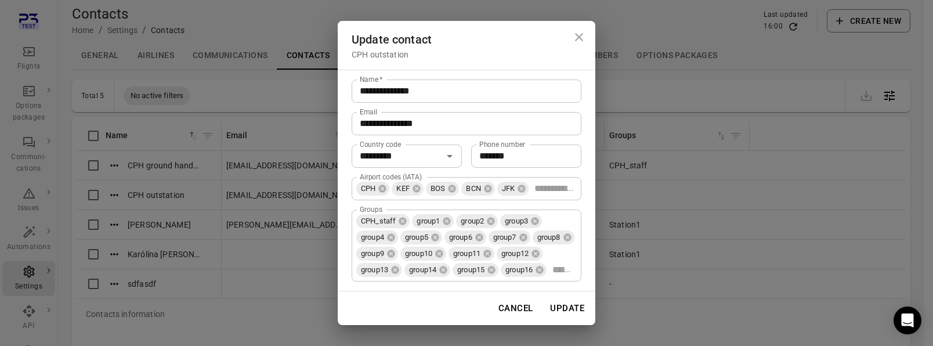
click at [744, 49] on div "**********" at bounding box center [466, 173] width 933 height 346
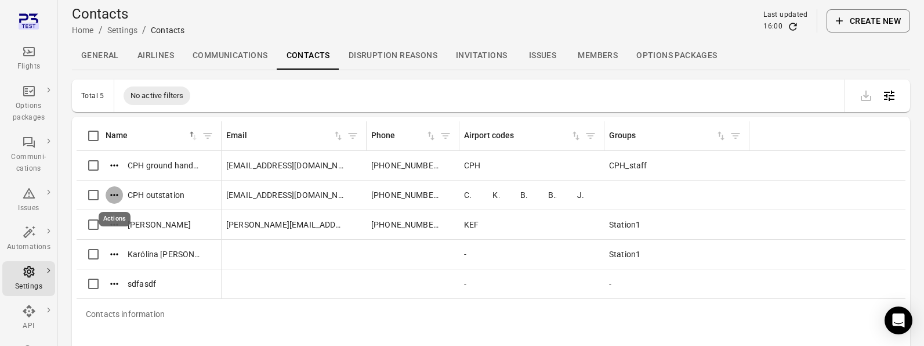
click at [744, 19] on button "Create new" at bounding box center [869, 20] width 84 height 23
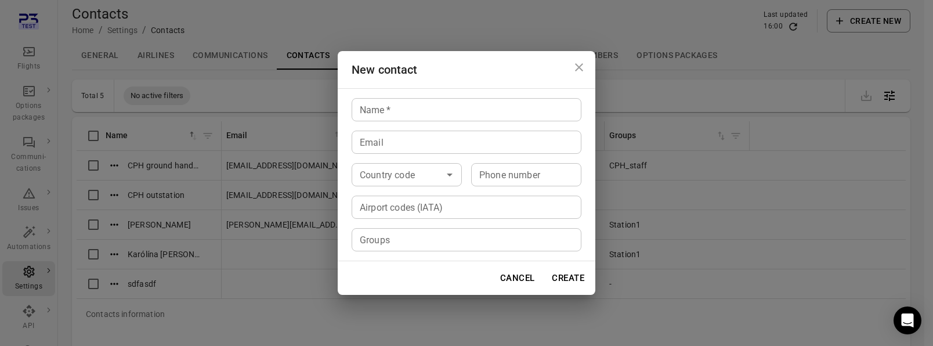
click at [464, 254] on div "Name   * Name   * Email Email Country code Country code Phone number Phone numb…" at bounding box center [467, 174] width 258 height 173
click at [463, 235] on input "Groups" at bounding box center [465, 239] width 221 height 16
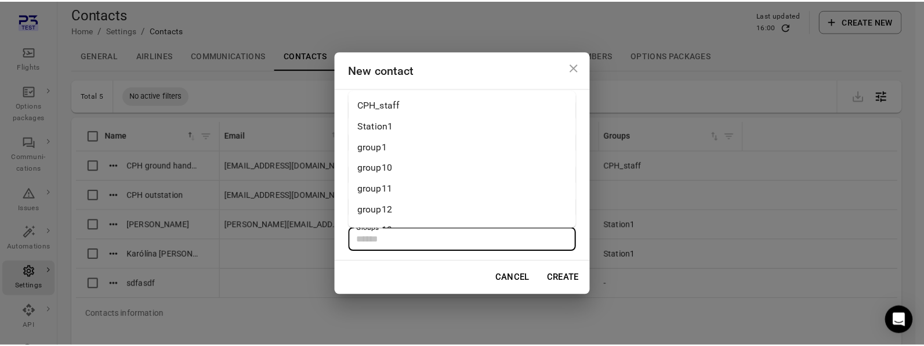
scroll to position [247, 0]
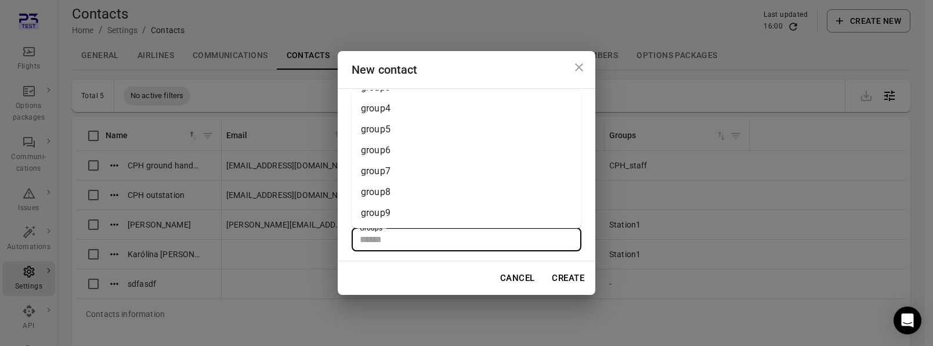
click at [440, 269] on div "Cancel Create" at bounding box center [467, 278] width 258 height 34
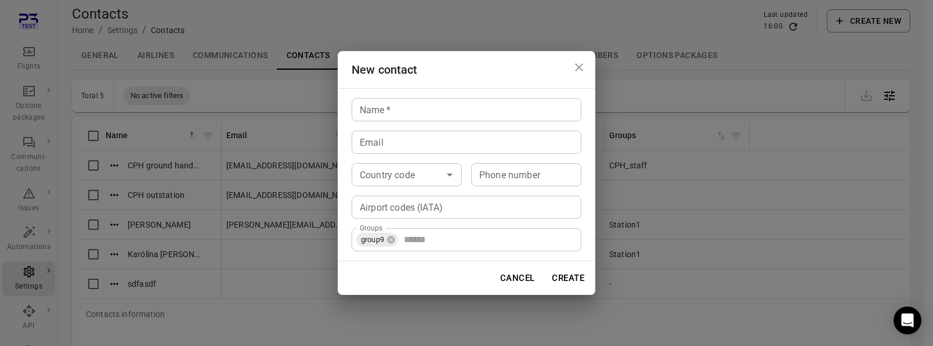
click at [440, 207] on div "Airport codes (IATA) Airport codes (IATA)" at bounding box center [467, 207] width 230 height 23
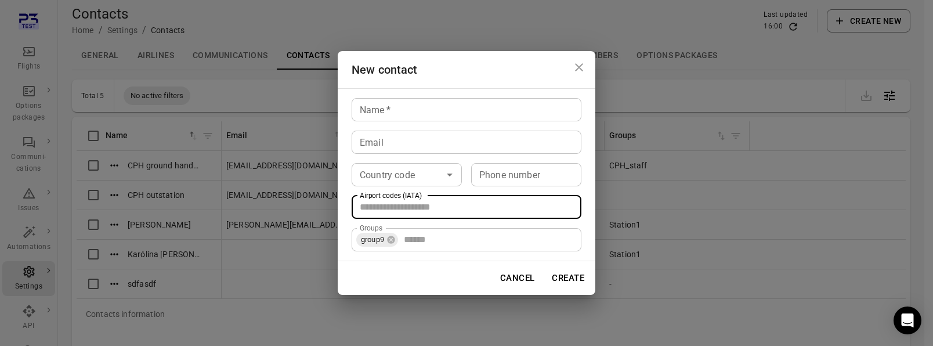
click at [439, 244] on input "Groups" at bounding box center [487, 239] width 177 height 16
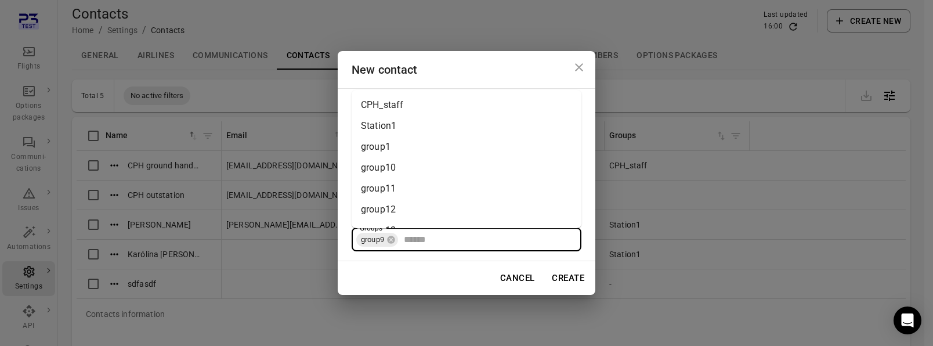
click at [521, 285] on button "Cancel" at bounding box center [518, 278] width 48 height 24
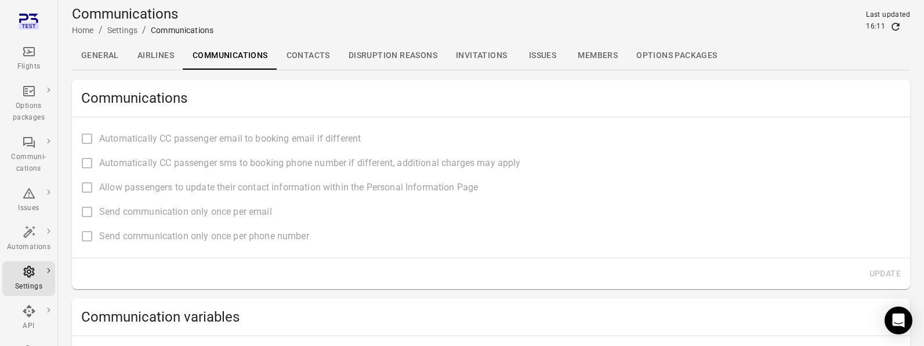
type input "**********"
type input "****"
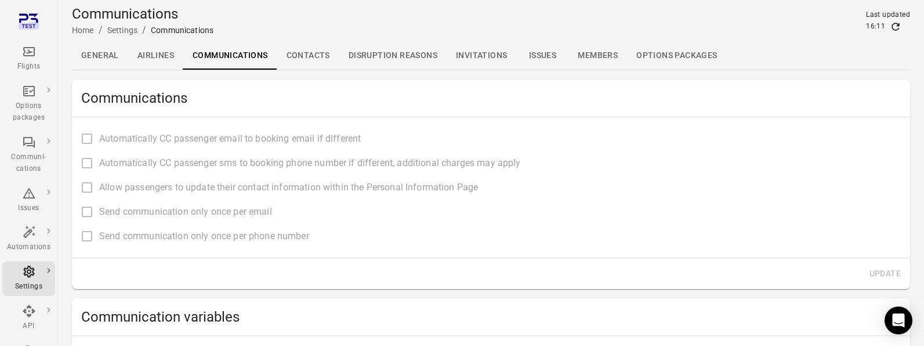
type input "**********"
type input "****"
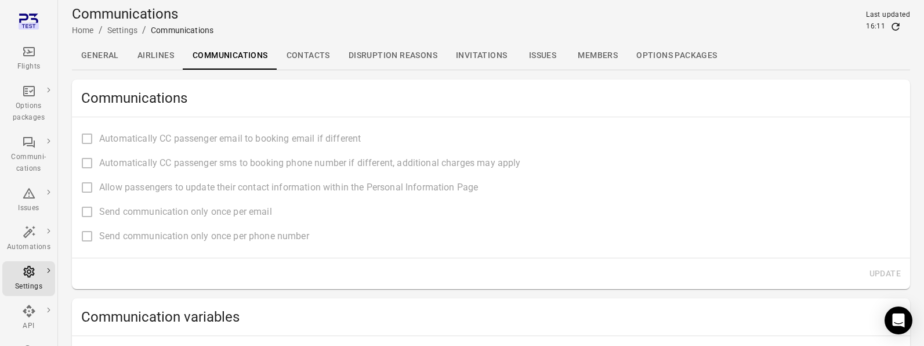
type input "**********"
type input "*******"
type input "**********"
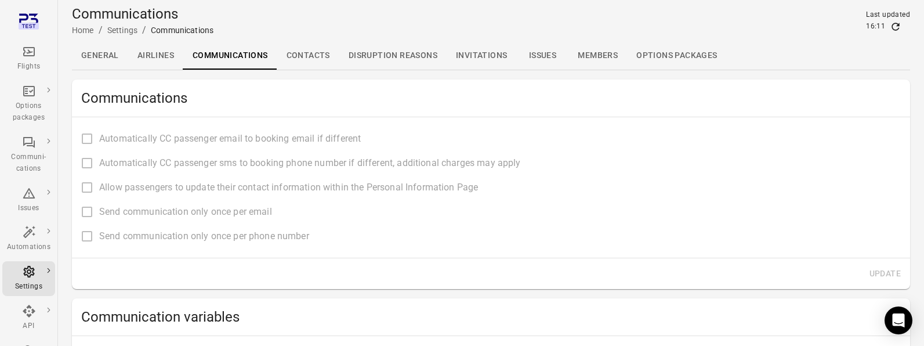
type input "**********"
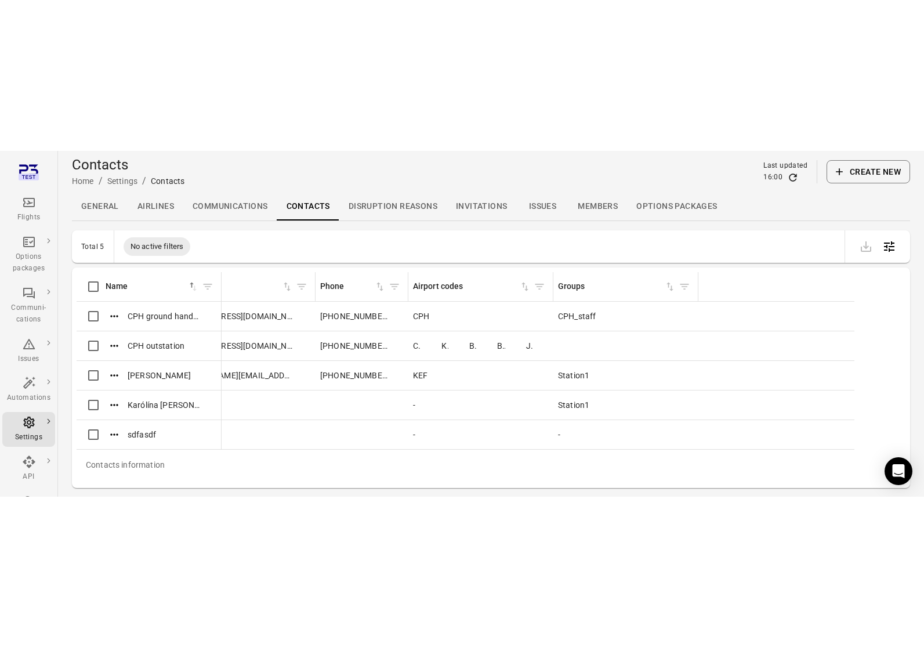
scroll to position [0, 58]
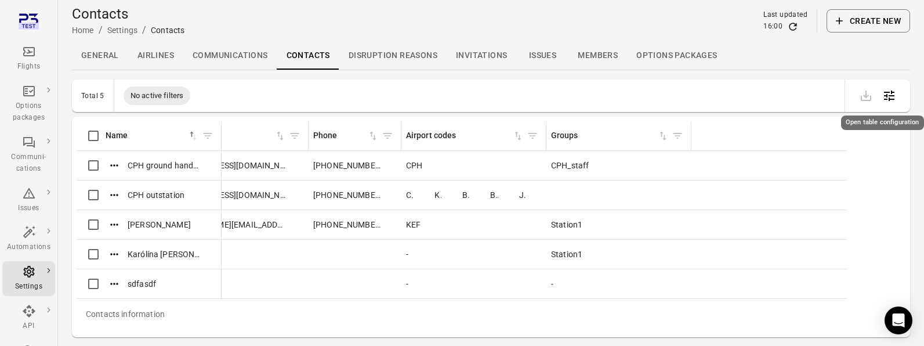
click at [744, 93] on icon "Open table configuration" at bounding box center [889, 96] width 14 height 14
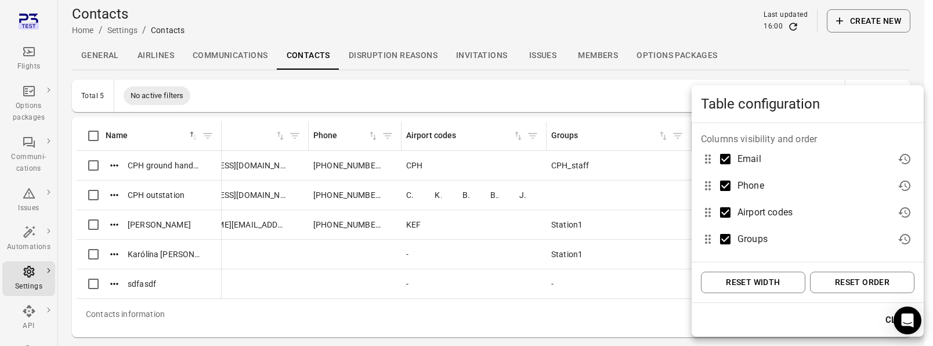
click at [742, 280] on button "Reset width" at bounding box center [753, 282] width 104 height 21
click at [744, 287] on button "Reset order" at bounding box center [862, 282] width 104 height 21
click at [328, 7] on div at bounding box center [466, 173] width 933 height 346
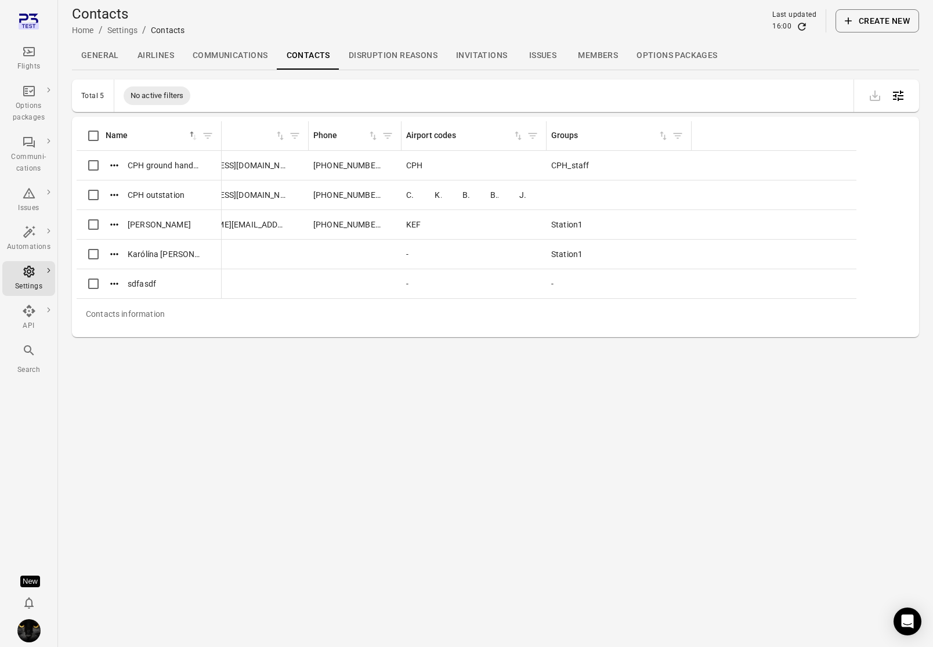
click at [744, 31] on icon "Refresh data" at bounding box center [802, 27] width 12 height 12
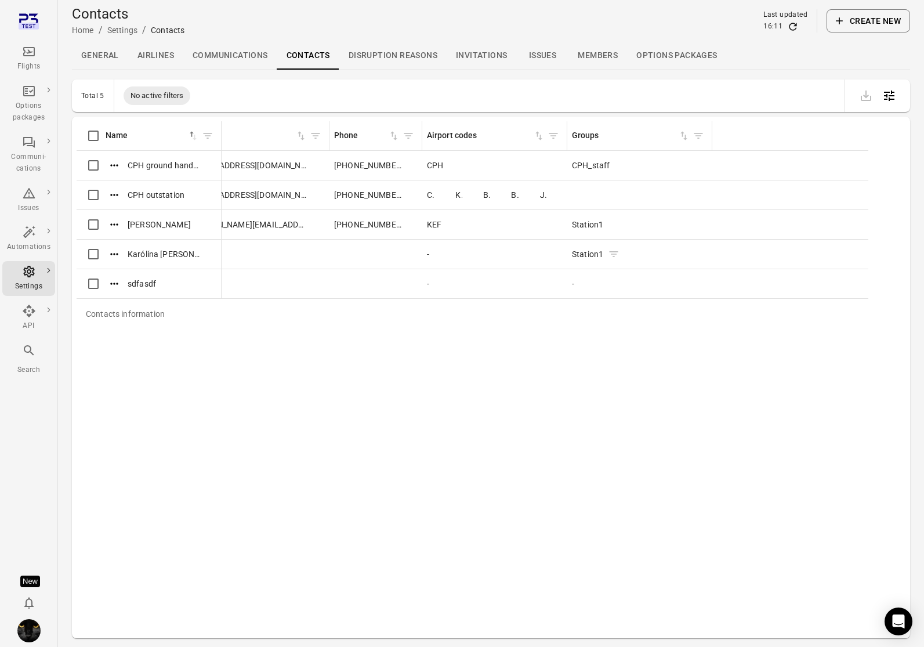
scroll to position [0, 0]
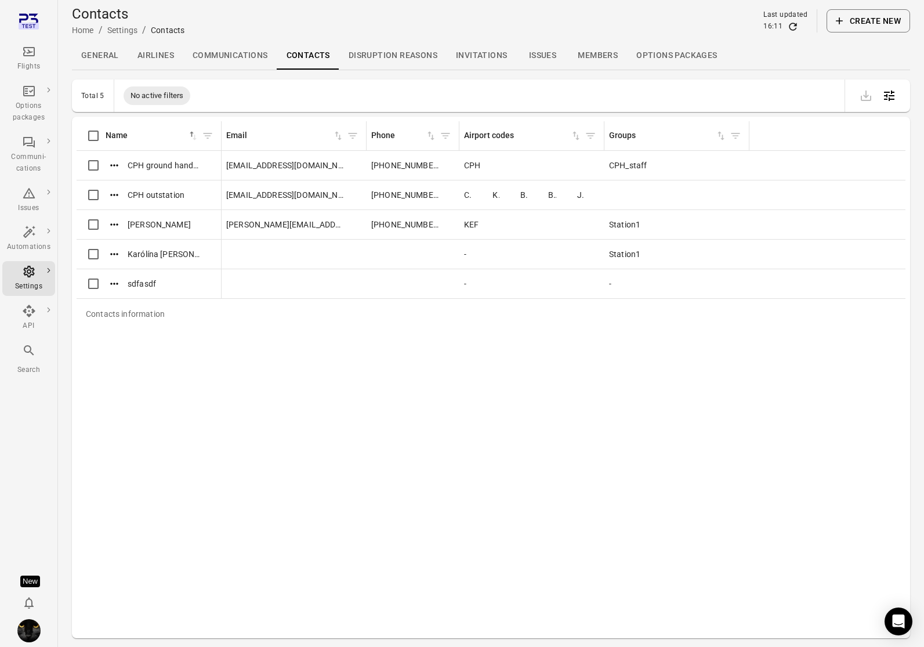
click at [744, 90] on icon "Open table configuration" at bounding box center [889, 96] width 14 height 14
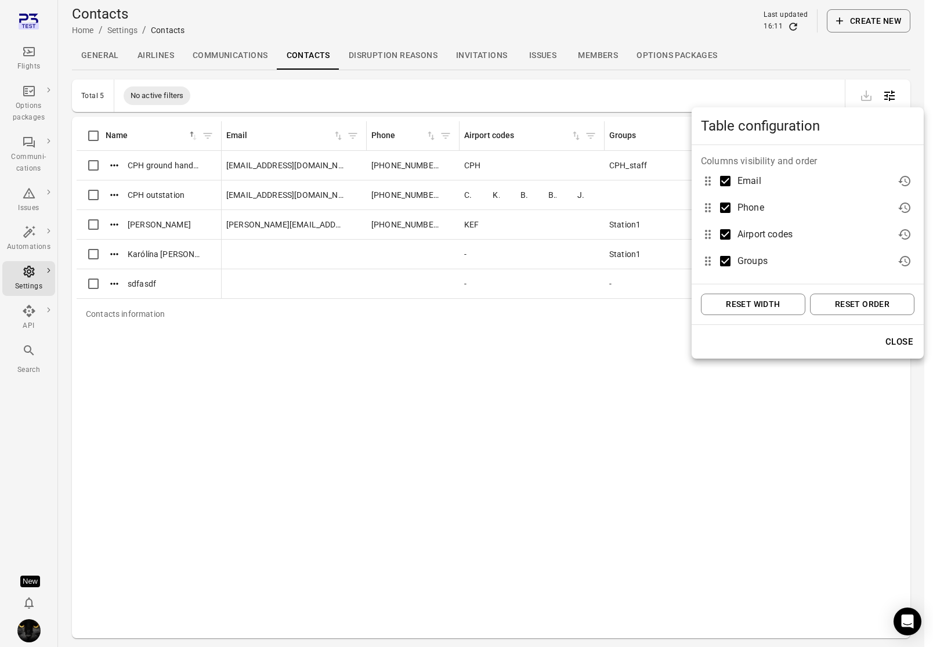
click at [744, 408] on div at bounding box center [466, 323] width 933 height 647
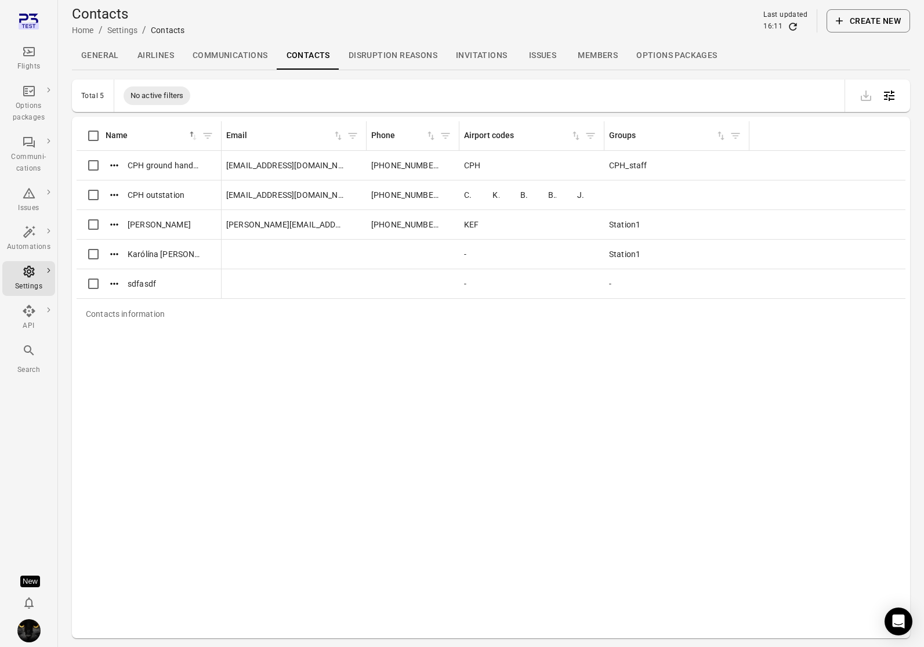
click at [744, 18] on icon "button" at bounding box center [840, 21] width 12 height 12
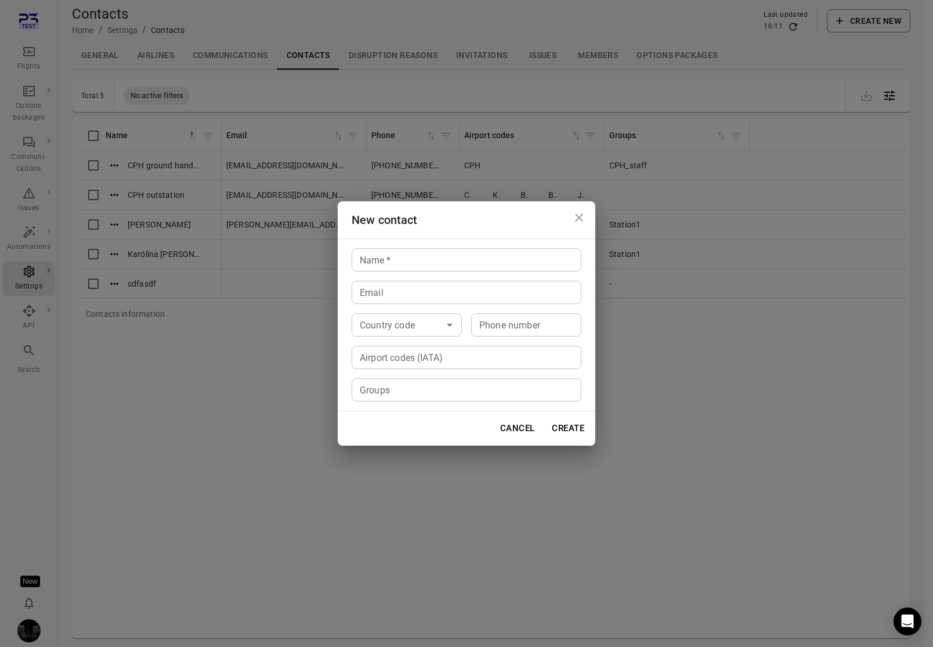
click at [516, 425] on button "Cancel" at bounding box center [518, 428] width 48 height 24
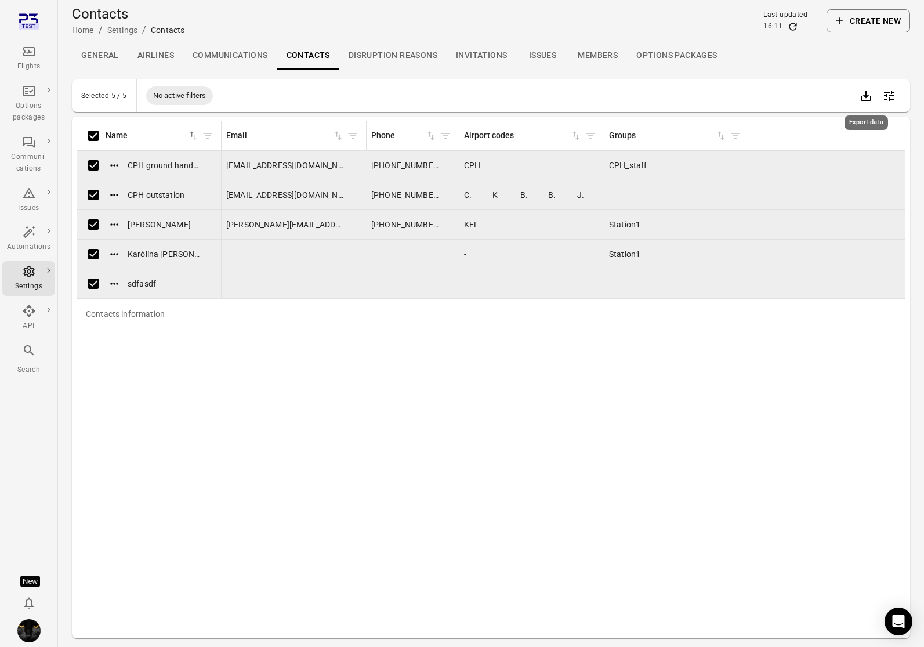
click at [744, 93] on icon "Export data" at bounding box center [866, 96] width 14 height 14
